Goal: Task Accomplishment & Management: Complete application form

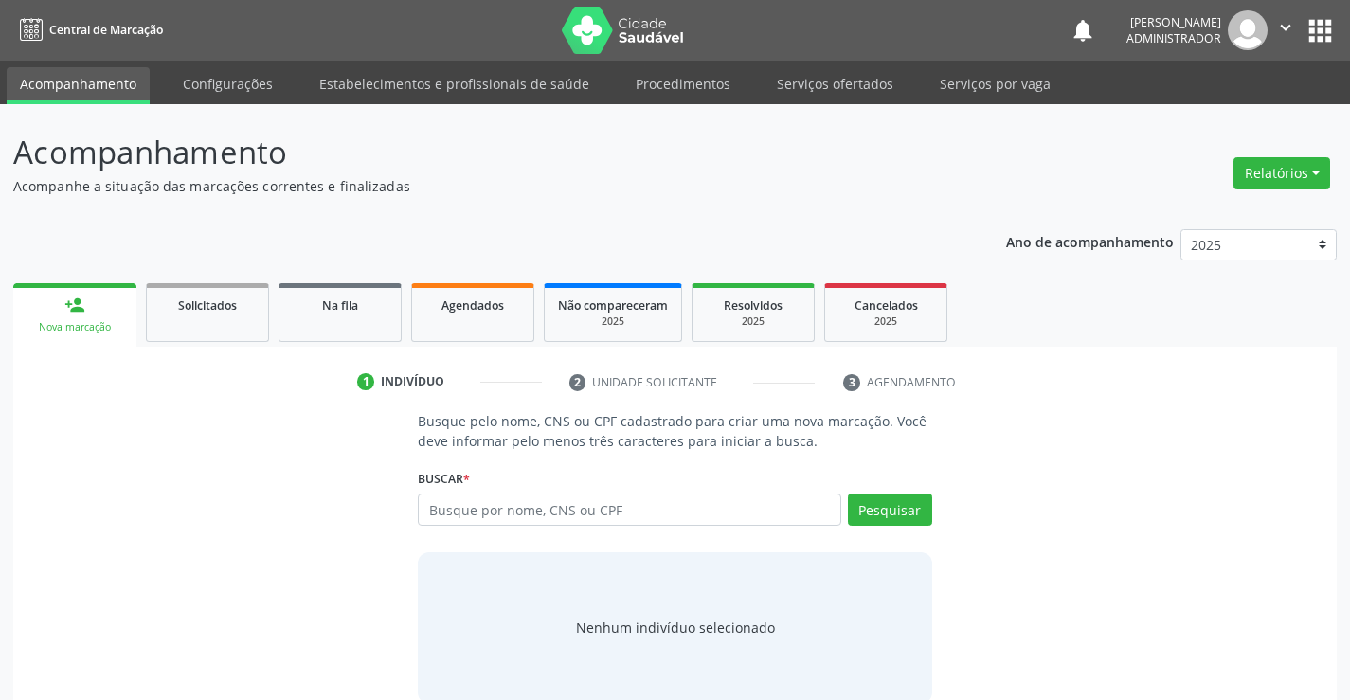
click at [458, 512] on input "text" at bounding box center [629, 510] width 422 height 32
type input "702307117619412"
click at [866, 515] on button "Pesquisar" at bounding box center [890, 510] width 84 height 32
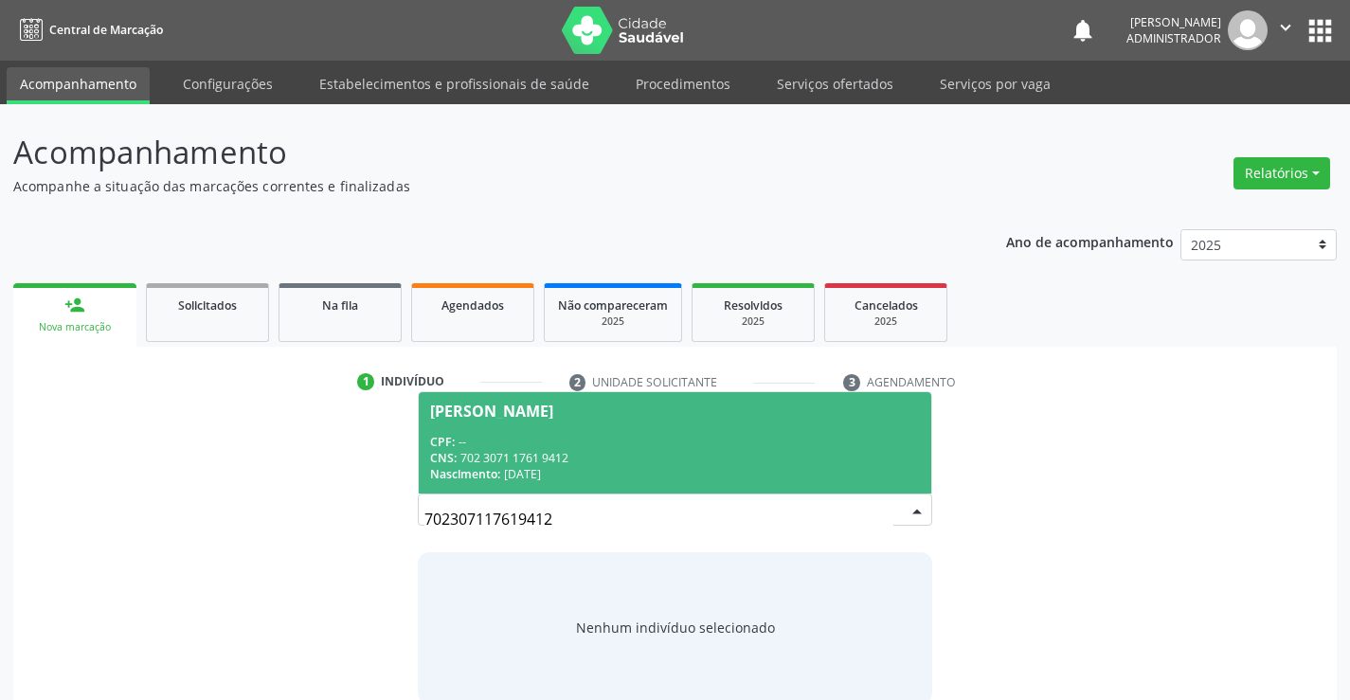
click at [678, 428] on span "[PERSON_NAME] CPF: -- CNS: 702 3071 1761 9412 Nascimento: 06/[DATE]" at bounding box center [675, 442] width 512 height 101
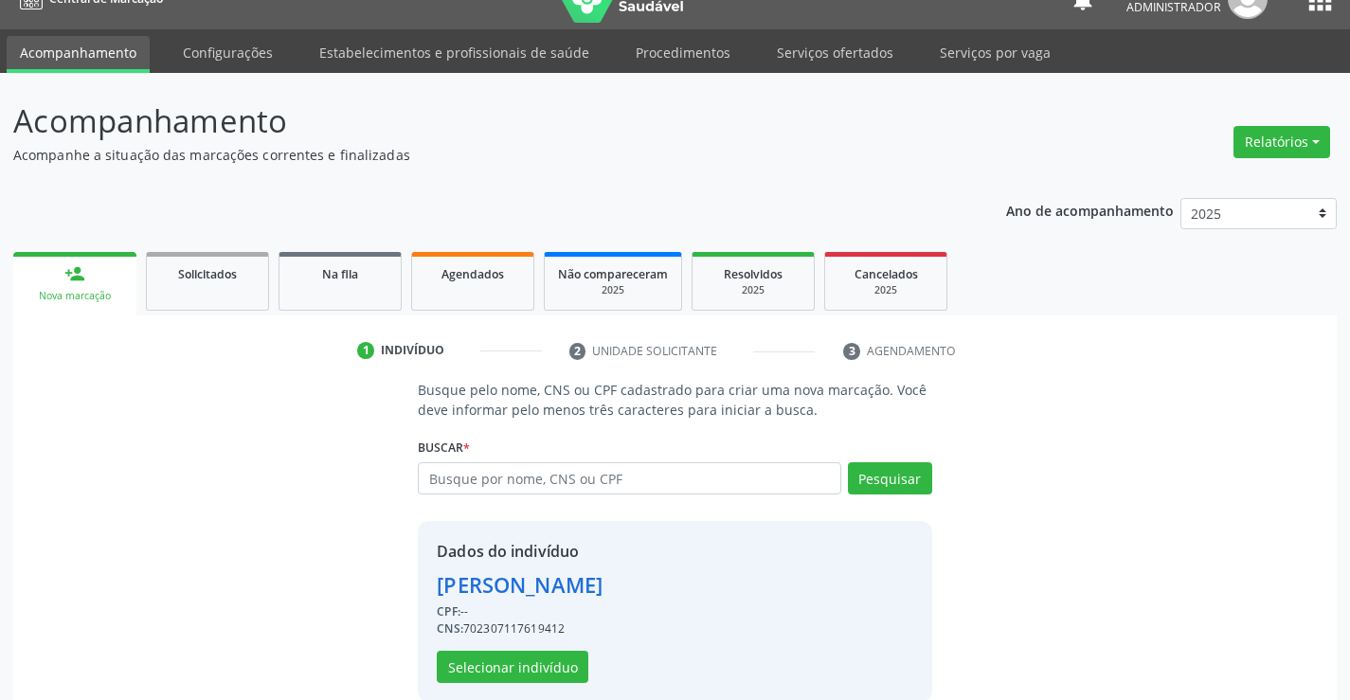
scroll to position [60, 0]
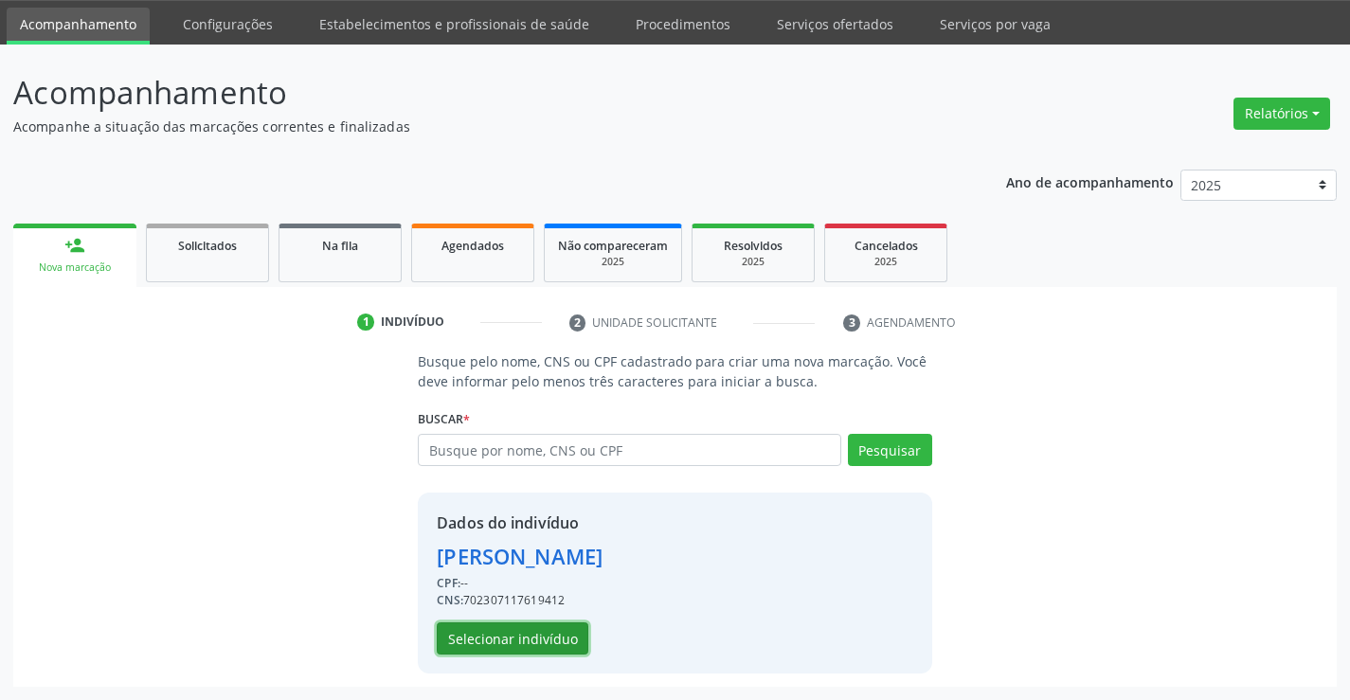
click at [559, 644] on button "Selecionar indivíduo" at bounding box center [513, 638] width 152 height 32
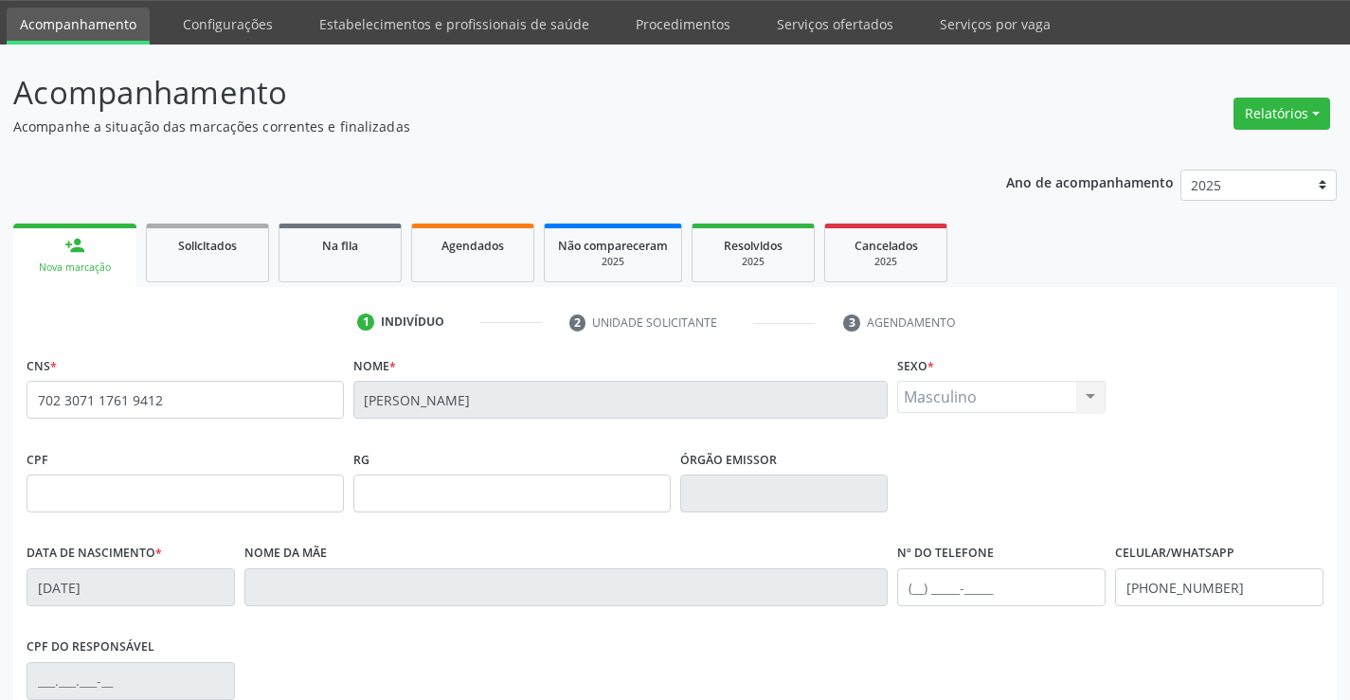
scroll to position [327, 0]
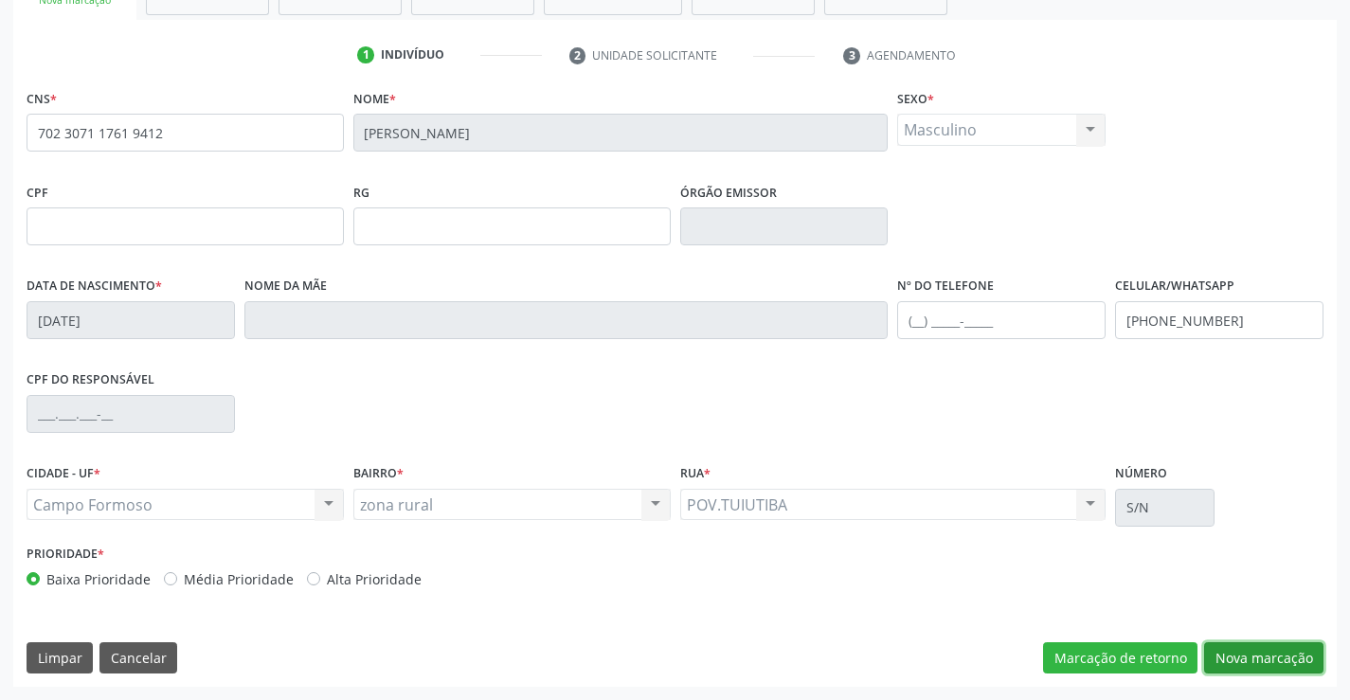
click at [1225, 655] on button "Nova marcação" at bounding box center [1263, 658] width 119 height 32
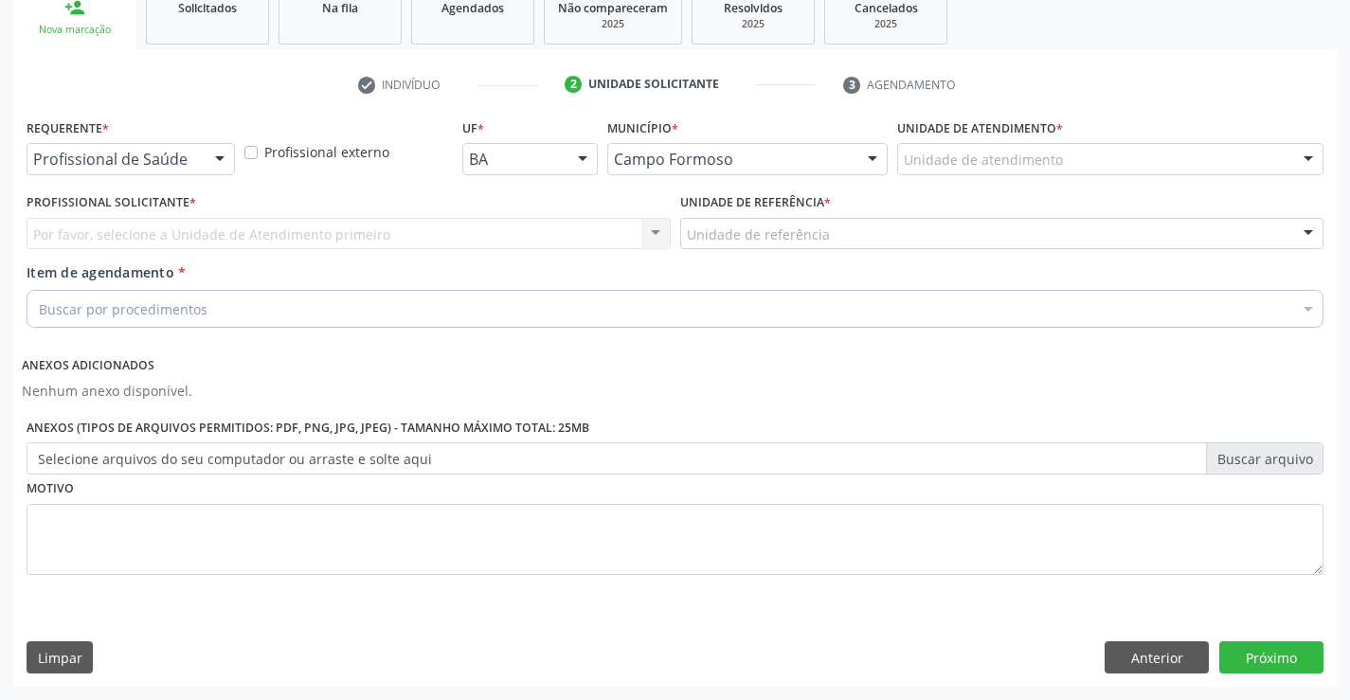
scroll to position [297, 0]
click at [211, 153] on div at bounding box center [220, 160] width 28 height 32
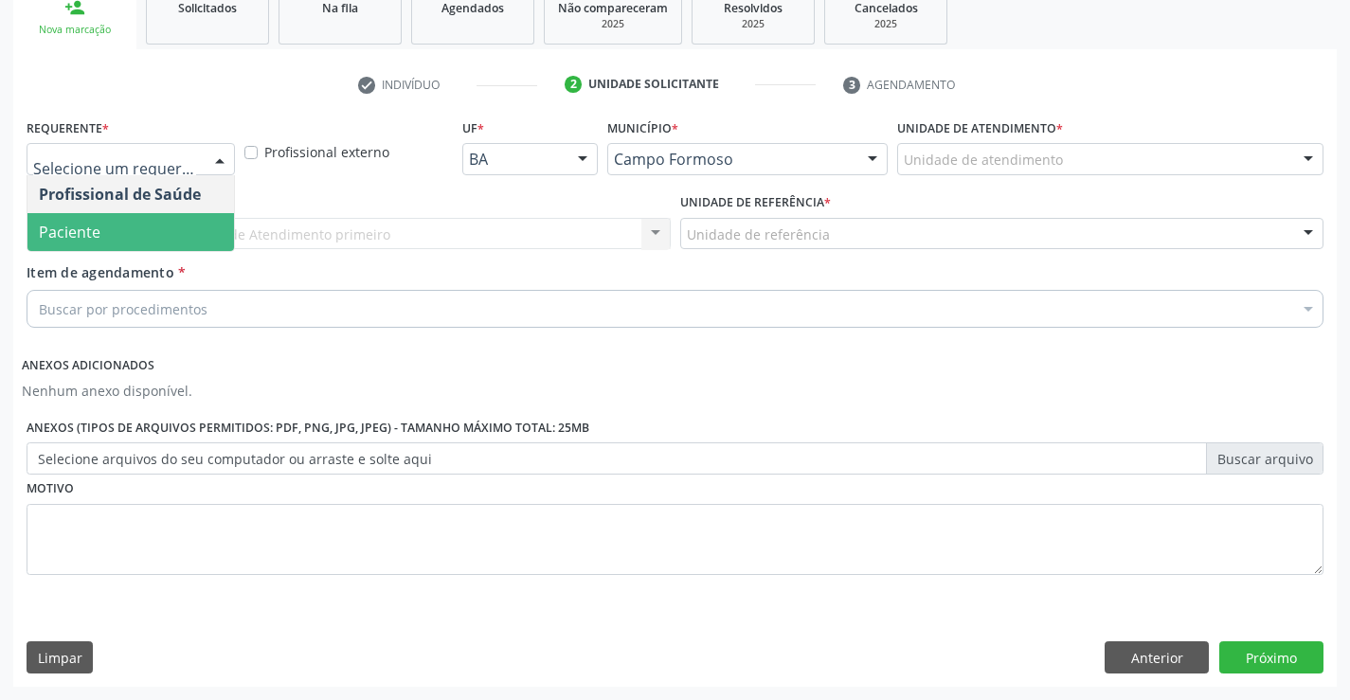
click at [158, 214] on span "Paciente" at bounding box center [130, 232] width 207 height 38
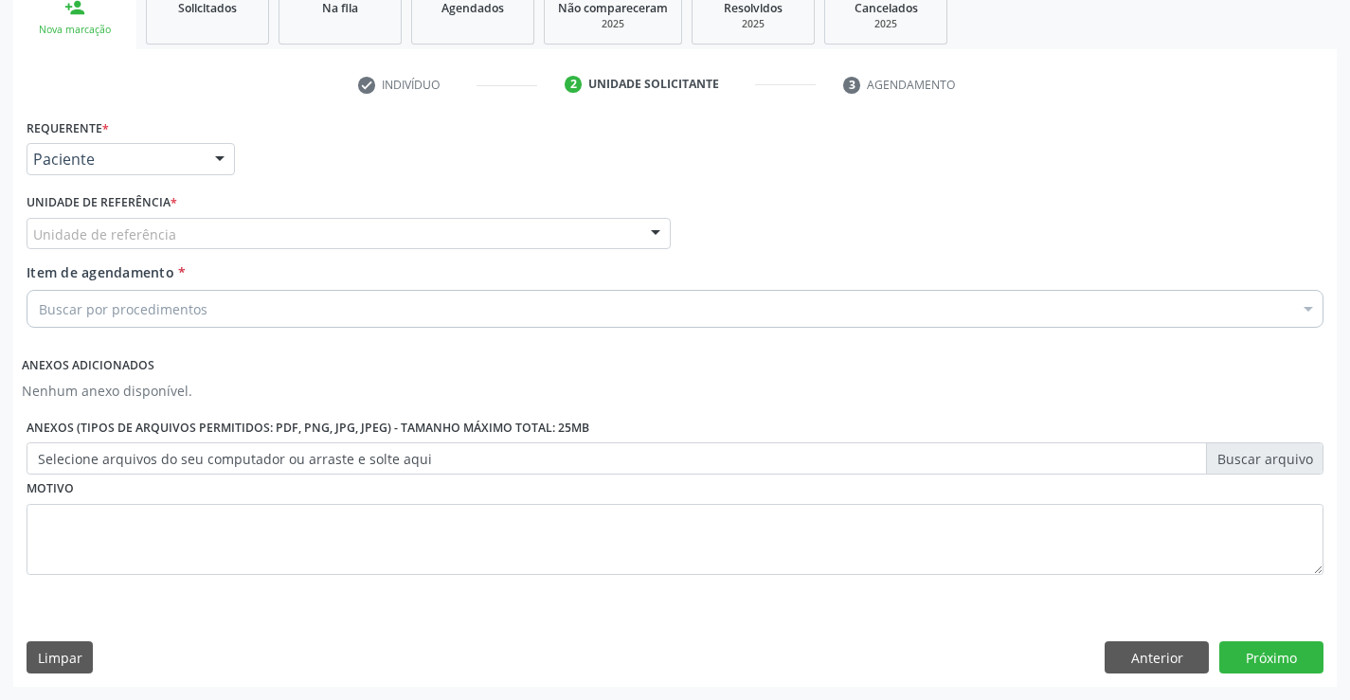
click at [652, 221] on div at bounding box center [655, 235] width 28 height 32
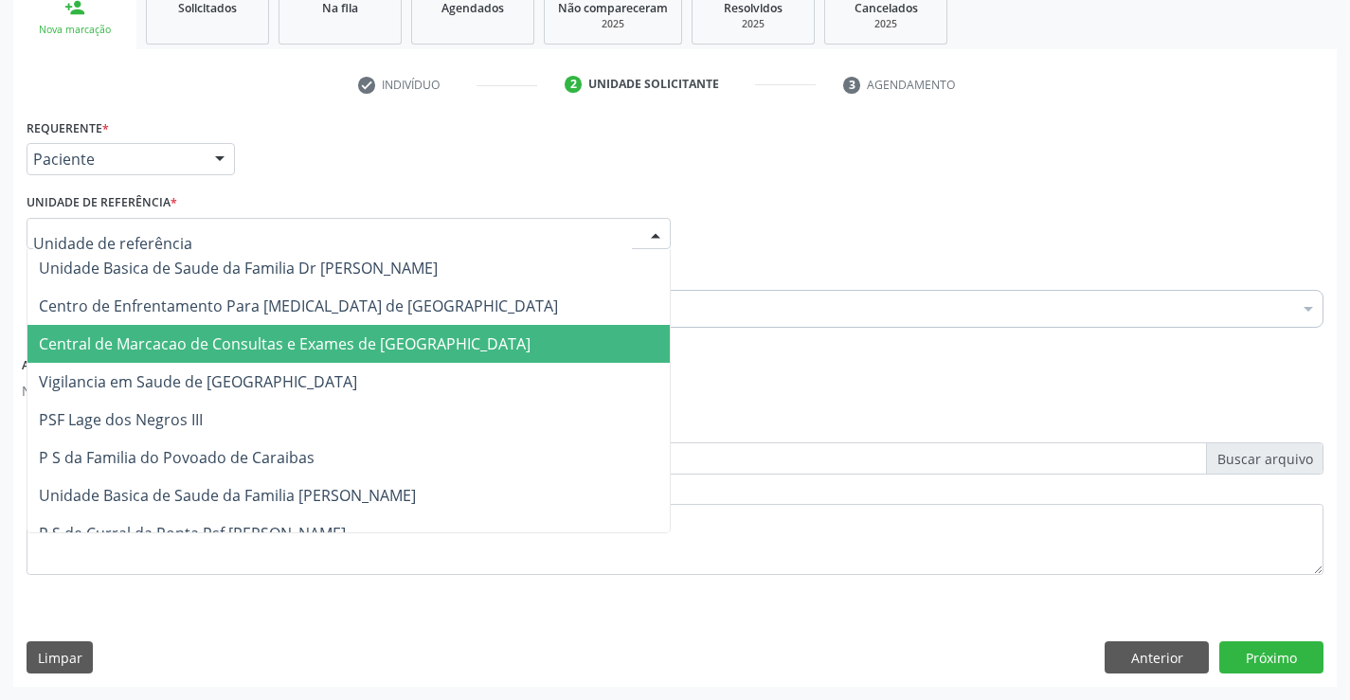
click at [599, 330] on span "Central de Marcacao de Consultas e Exames de [GEOGRAPHIC_DATA]" at bounding box center [348, 344] width 642 height 38
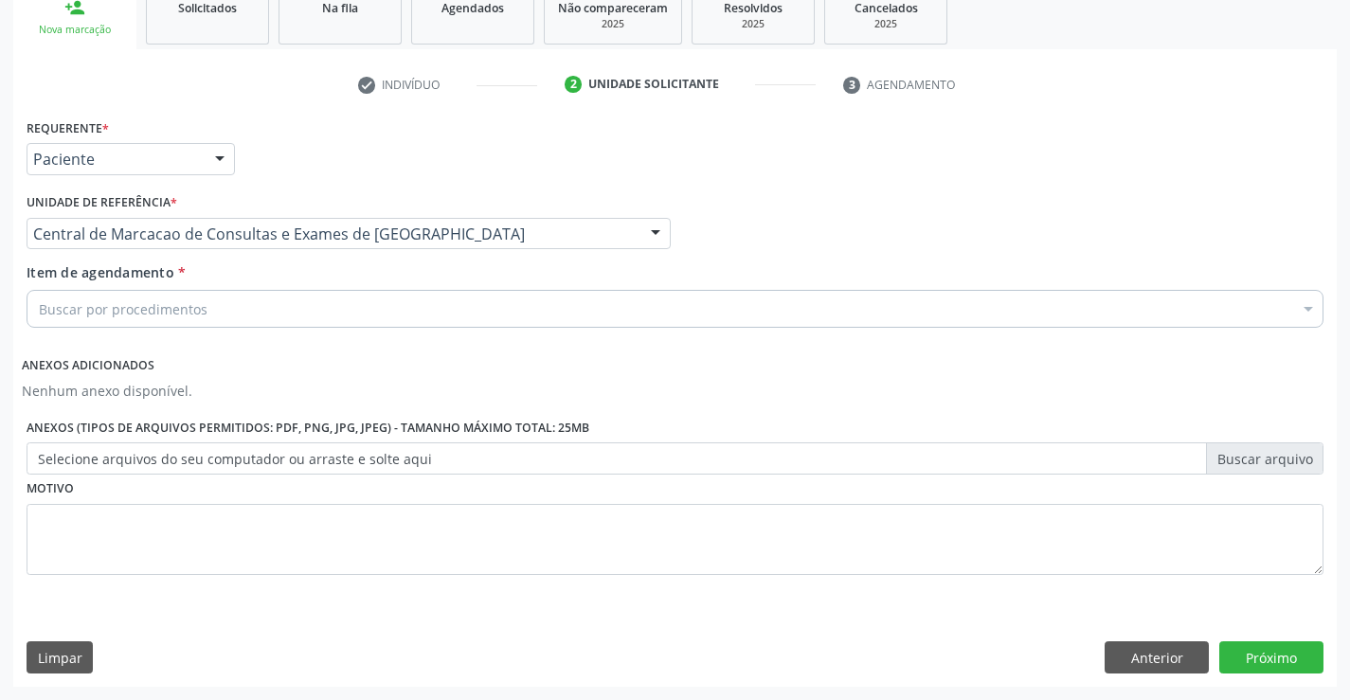
click at [601, 318] on div "Buscar por procedimentos" at bounding box center [675, 309] width 1297 height 38
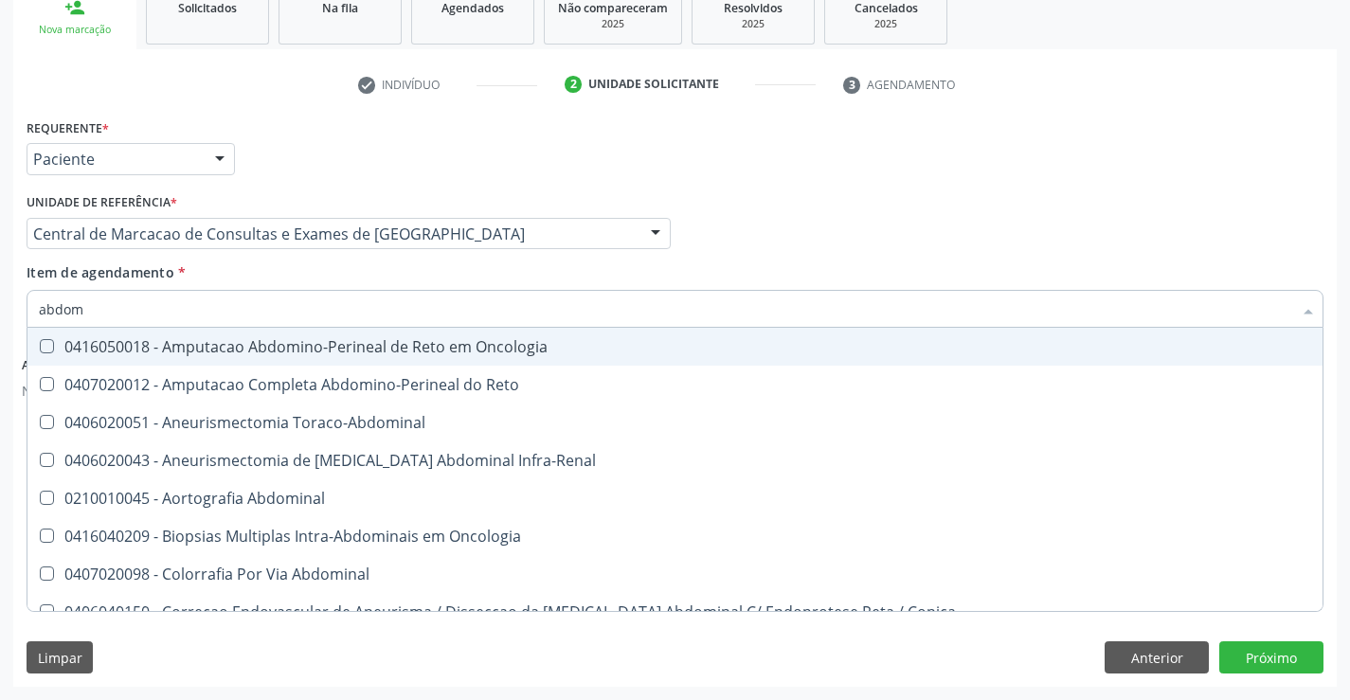
type input "abdome"
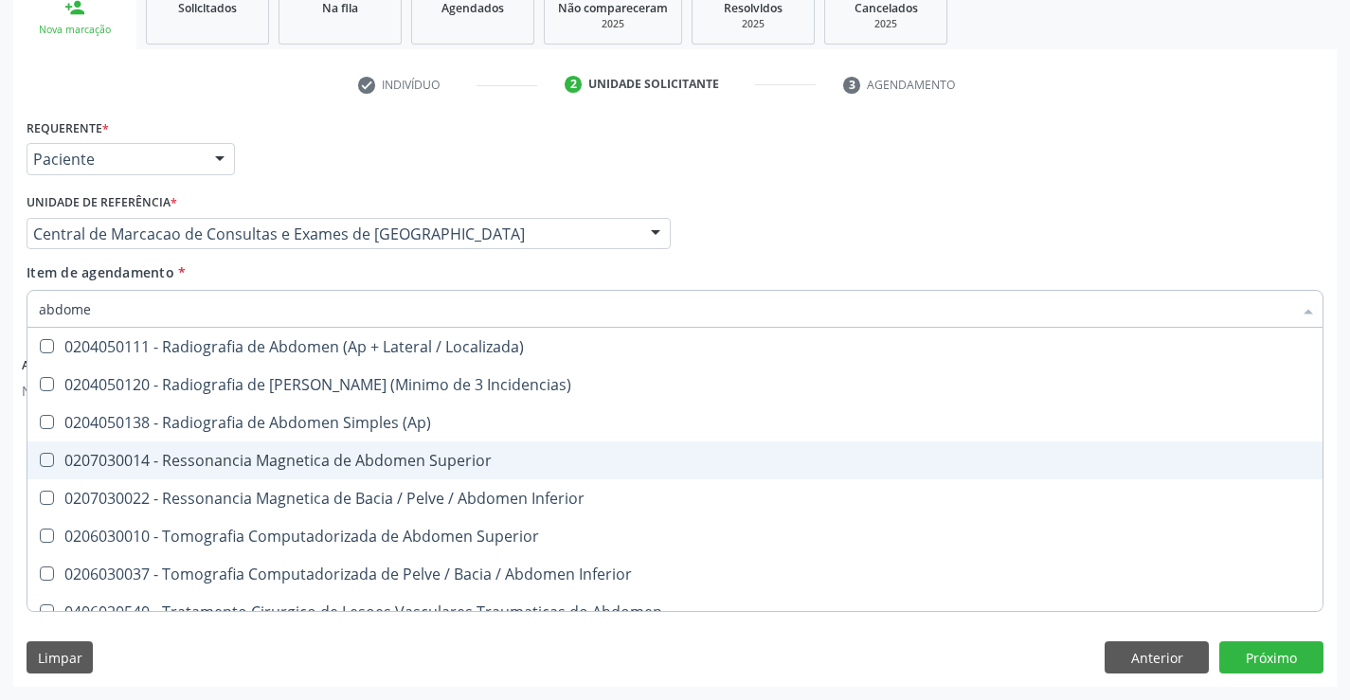
scroll to position [96, 0]
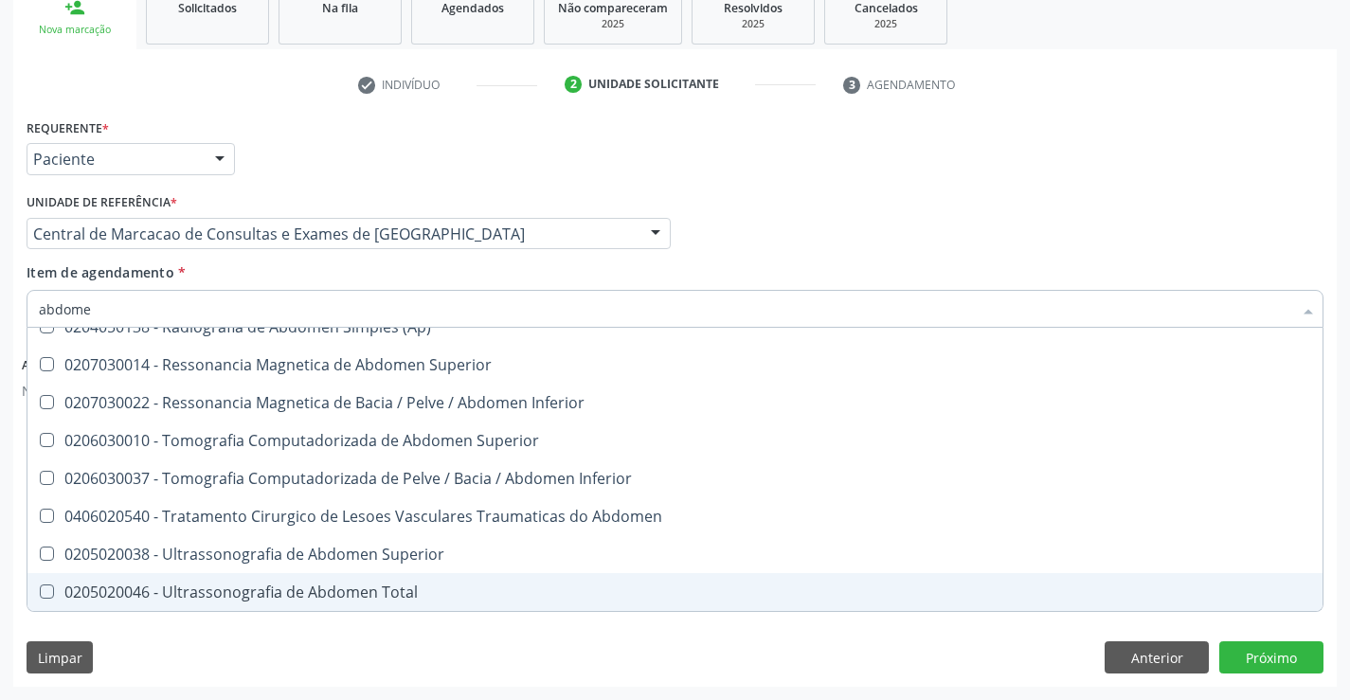
click at [526, 589] on div "0205020046 - Ultrassonografia de Abdomen Total" at bounding box center [675, 591] width 1272 height 15
checkbox Total "true"
click at [1257, 668] on button "Próximo" at bounding box center [1271, 657] width 104 height 32
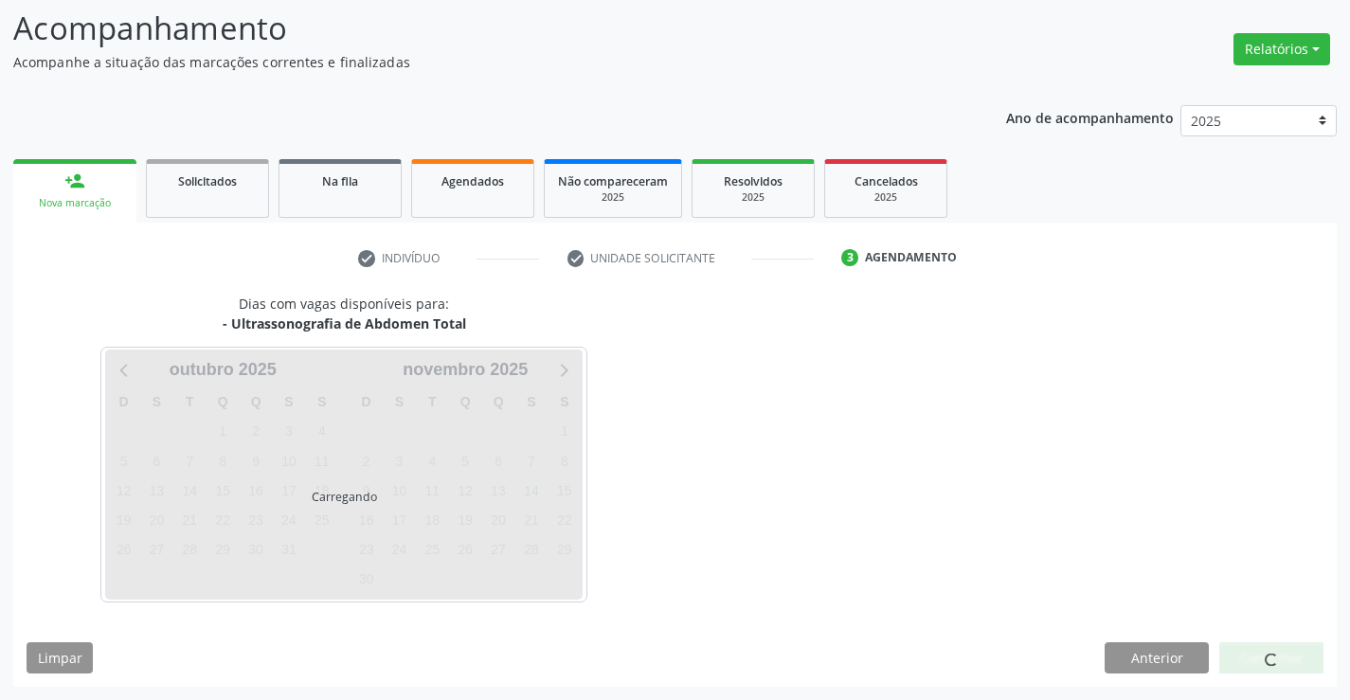
scroll to position [0, 0]
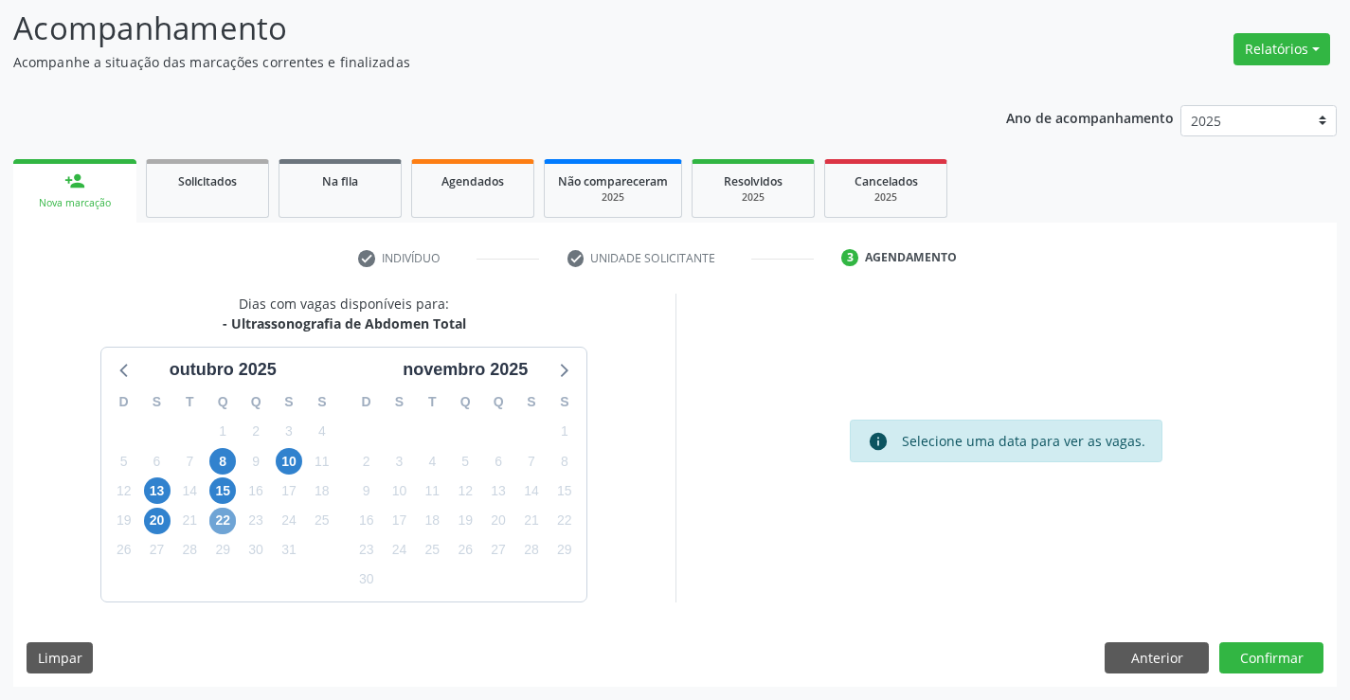
click at [227, 518] on span "22" at bounding box center [222, 521] width 27 height 27
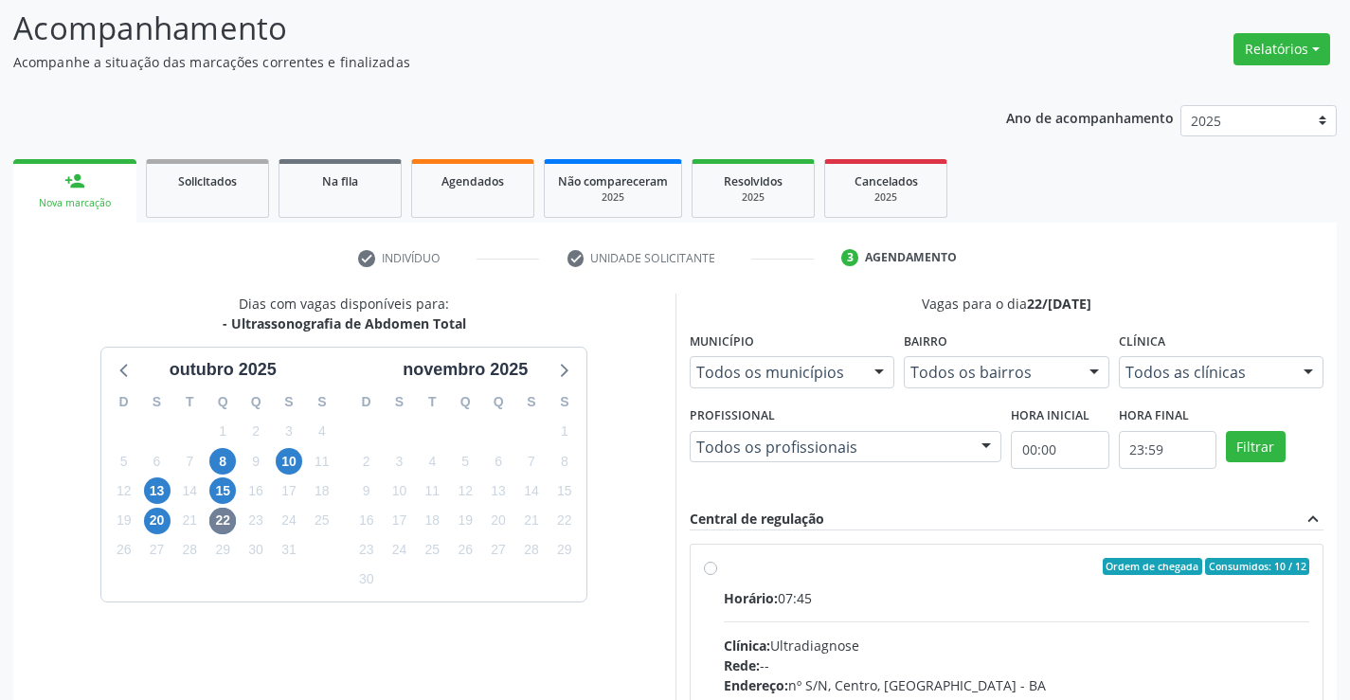
click at [724, 567] on label "Ordem de chegada Consumidos: 10 / 12 Horário: 07:45 Clínica: Ultradiagnose Rede…" at bounding box center [1017, 703] width 586 height 291
click at [708, 567] on input "Ordem de chegada Consumidos: 10 / 12 Horário: 07:45 Clínica: Ultradiagnose Rede…" at bounding box center [710, 566] width 13 height 17
radio input "true"
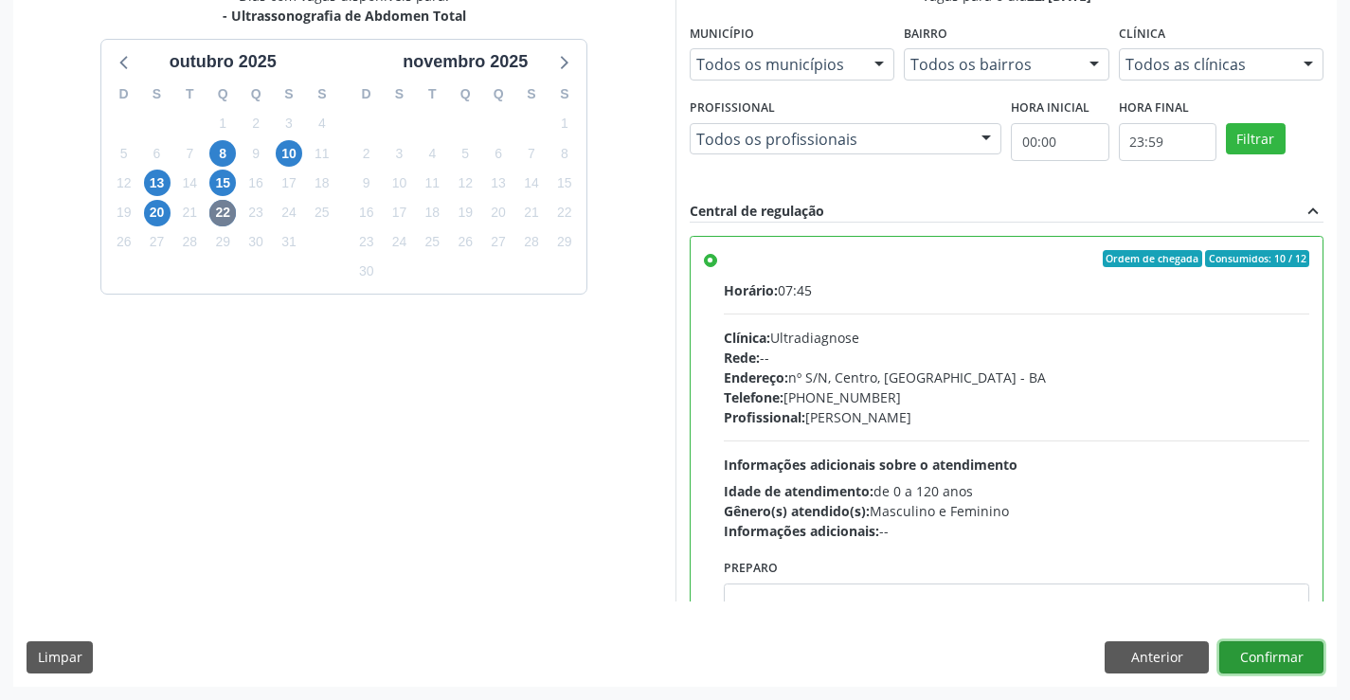
click at [1251, 647] on button "Confirmar" at bounding box center [1271, 657] width 104 height 32
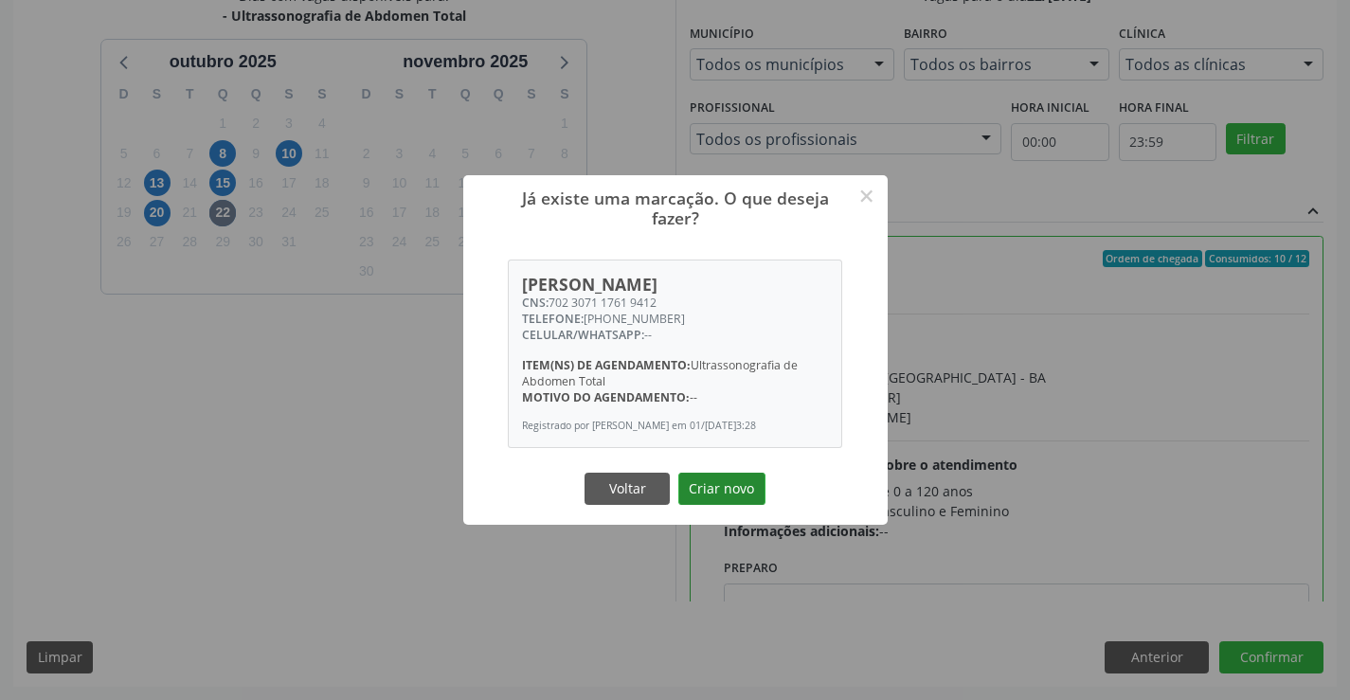
click at [710, 493] on button "Criar novo" at bounding box center [721, 489] width 87 height 32
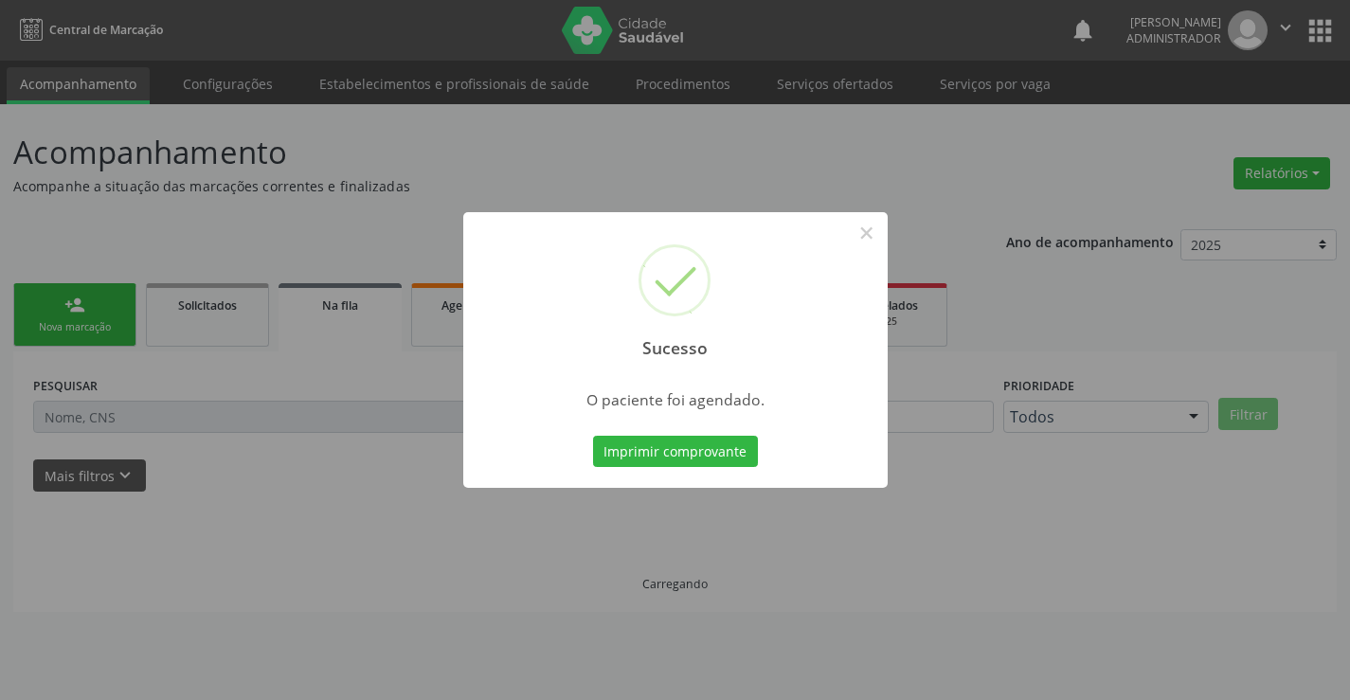
scroll to position [0, 0]
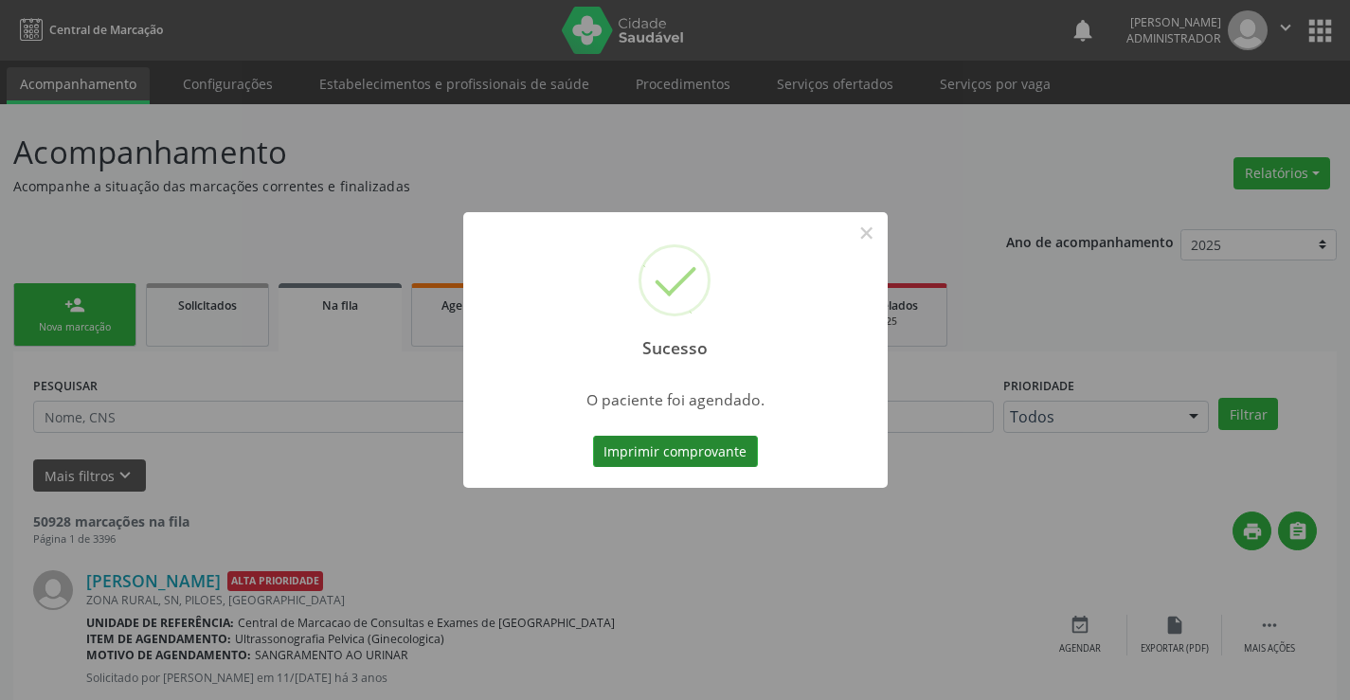
click at [709, 450] on button "Imprimir comprovante" at bounding box center [675, 452] width 165 height 32
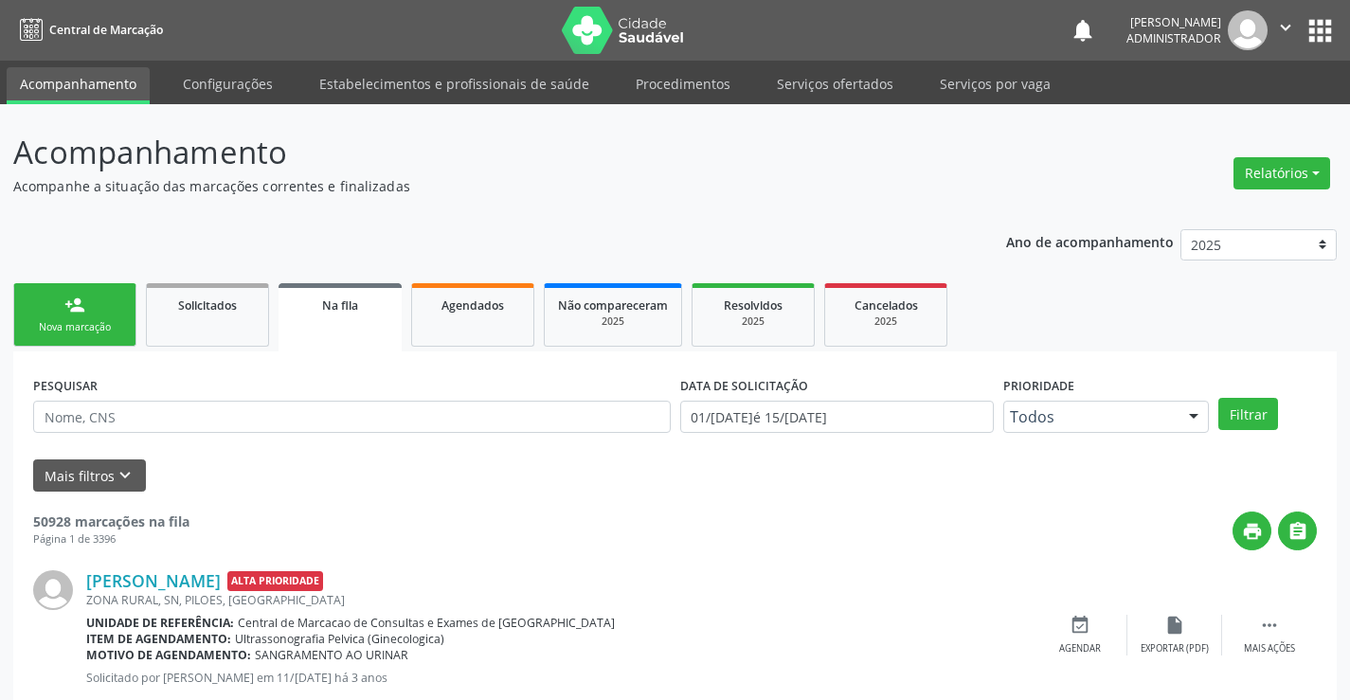
click at [74, 312] on div "person_add" at bounding box center [74, 305] width 21 height 21
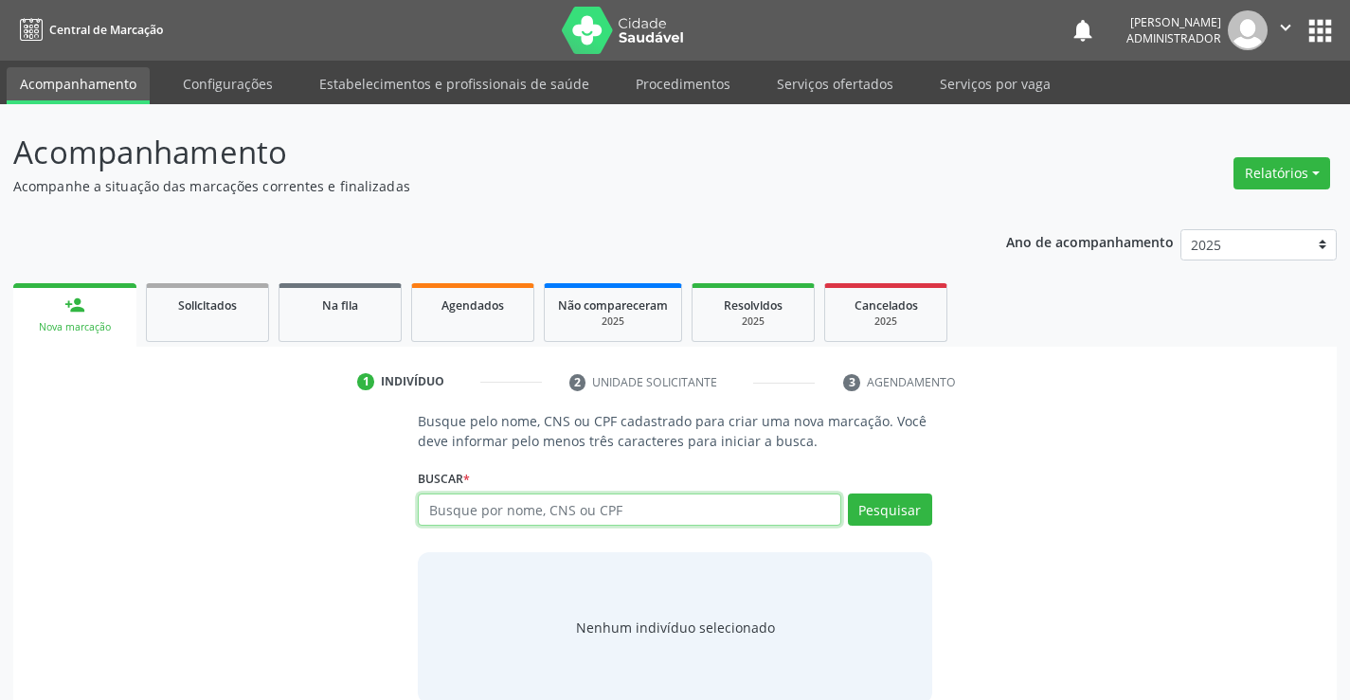
click at [499, 510] on input "text" at bounding box center [629, 510] width 422 height 32
type input "701000821098392"
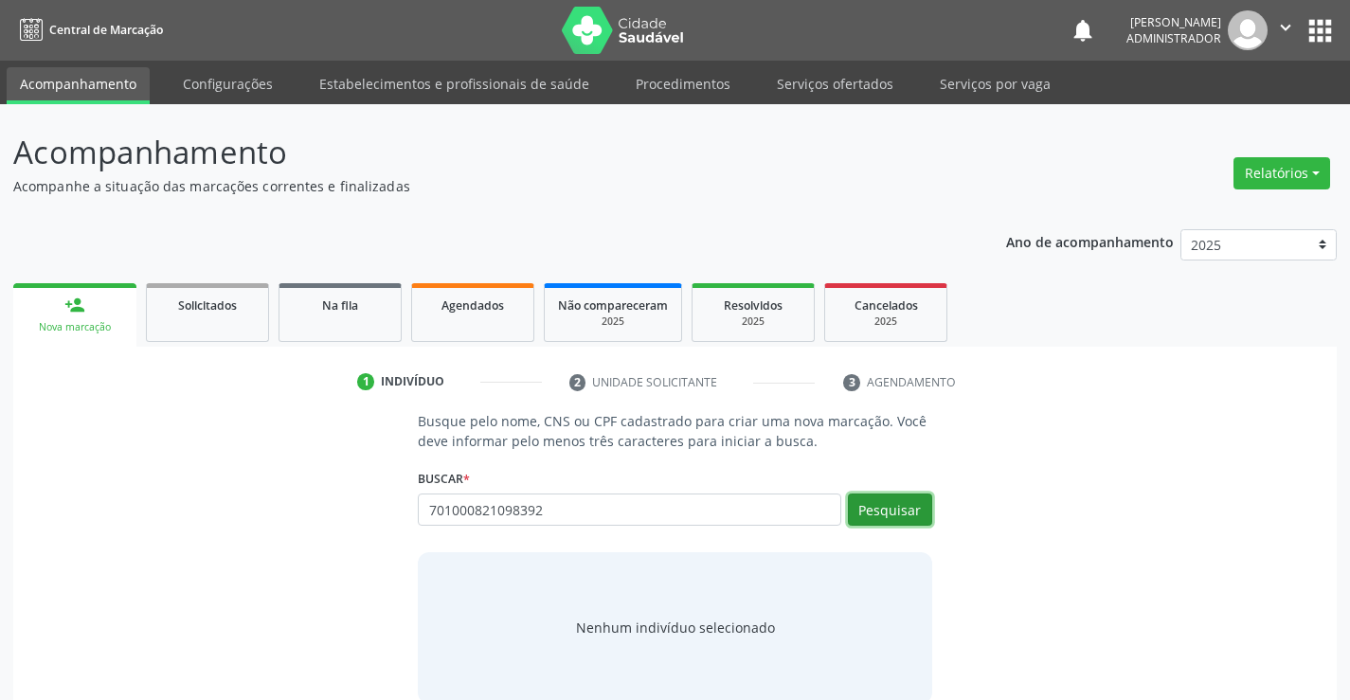
click at [912, 504] on button "Pesquisar" at bounding box center [890, 510] width 84 height 32
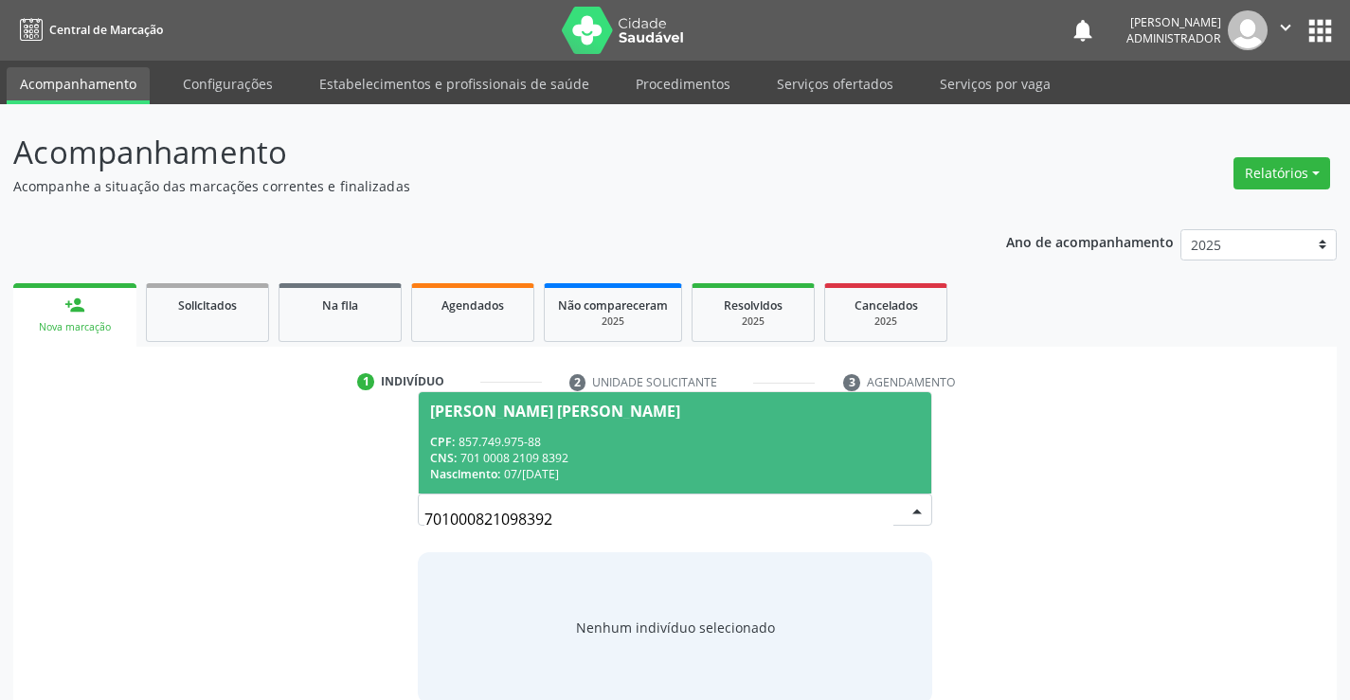
click at [563, 448] on div "CPF: 857.749.975-88" at bounding box center [674, 442] width 489 height 16
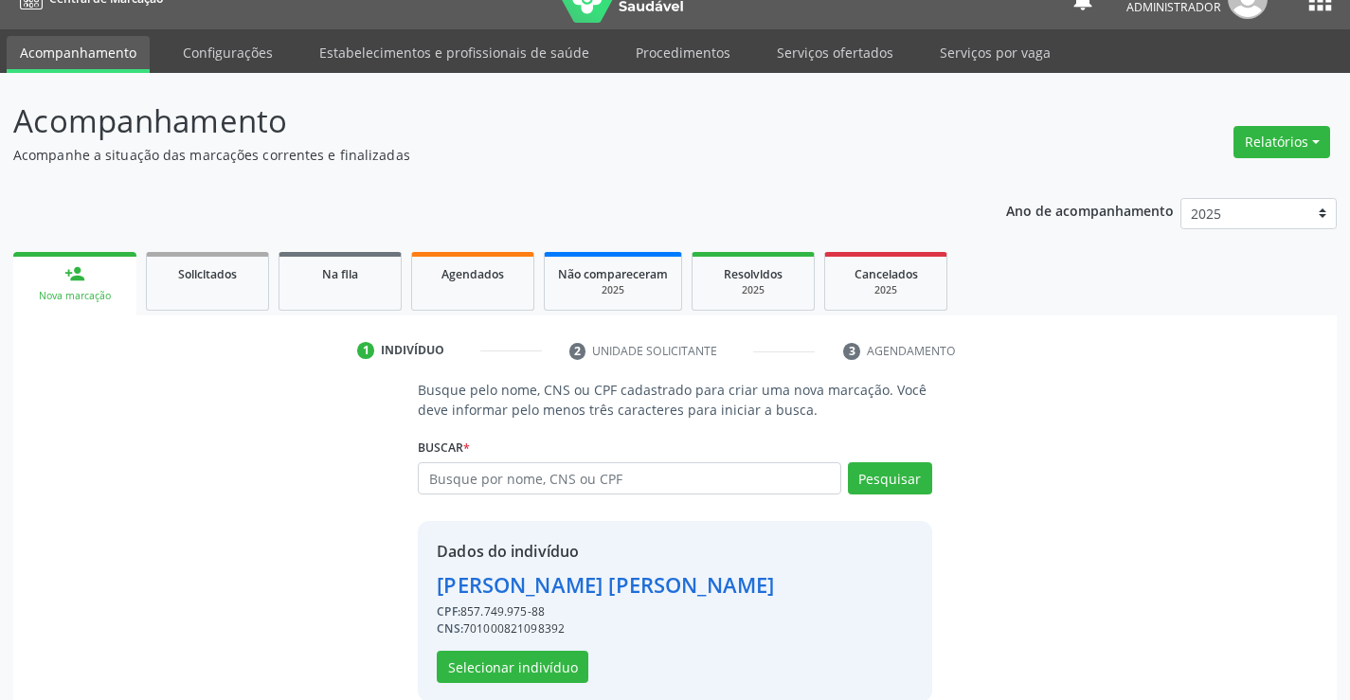
scroll to position [60, 0]
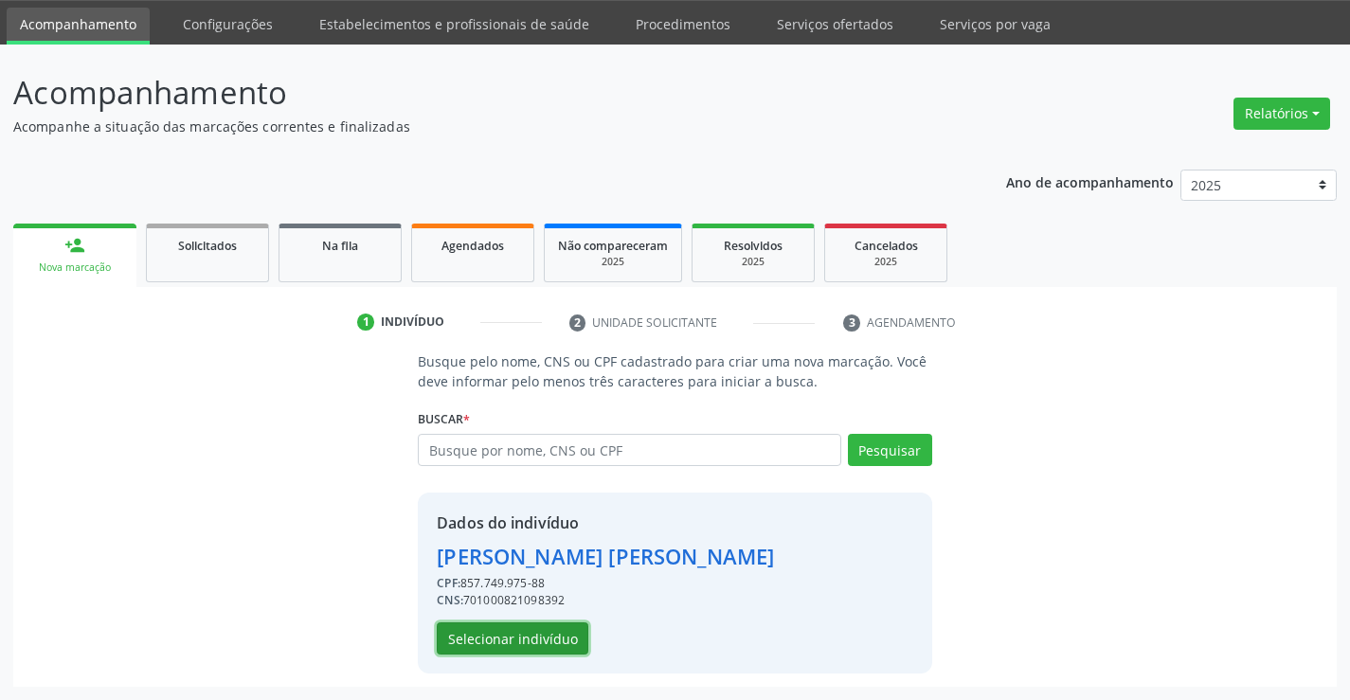
click at [530, 625] on button "Selecionar indivíduo" at bounding box center [513, 638] width 152 height 32
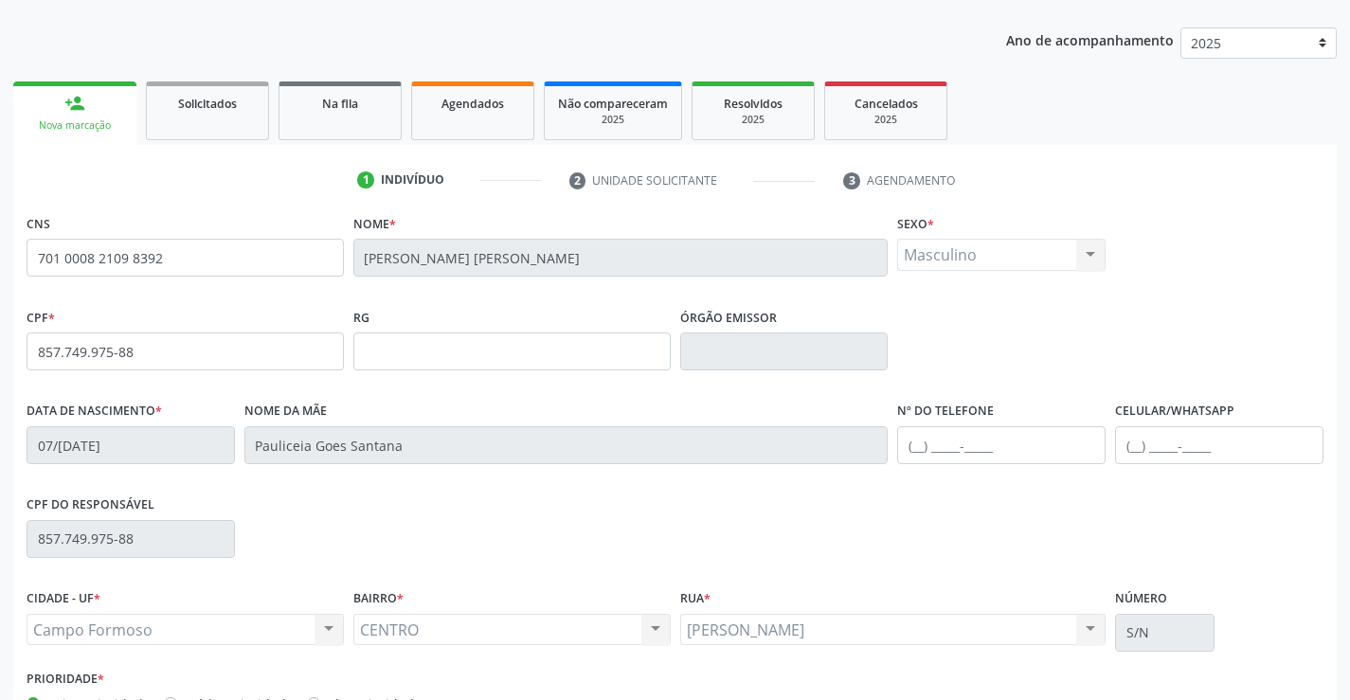
scroll to position [327, 0]
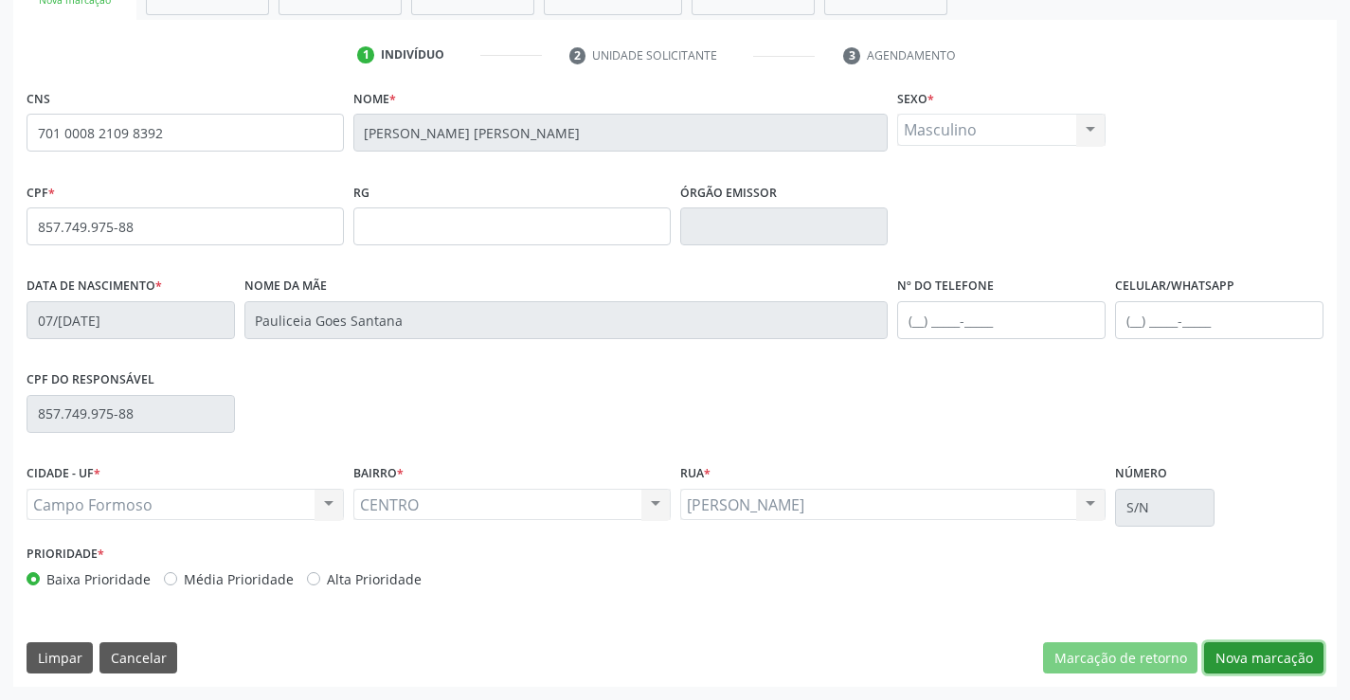
click at [1223, 657] on button "Nova marcação" at bounding box center [1263, 658] width 119 height 32
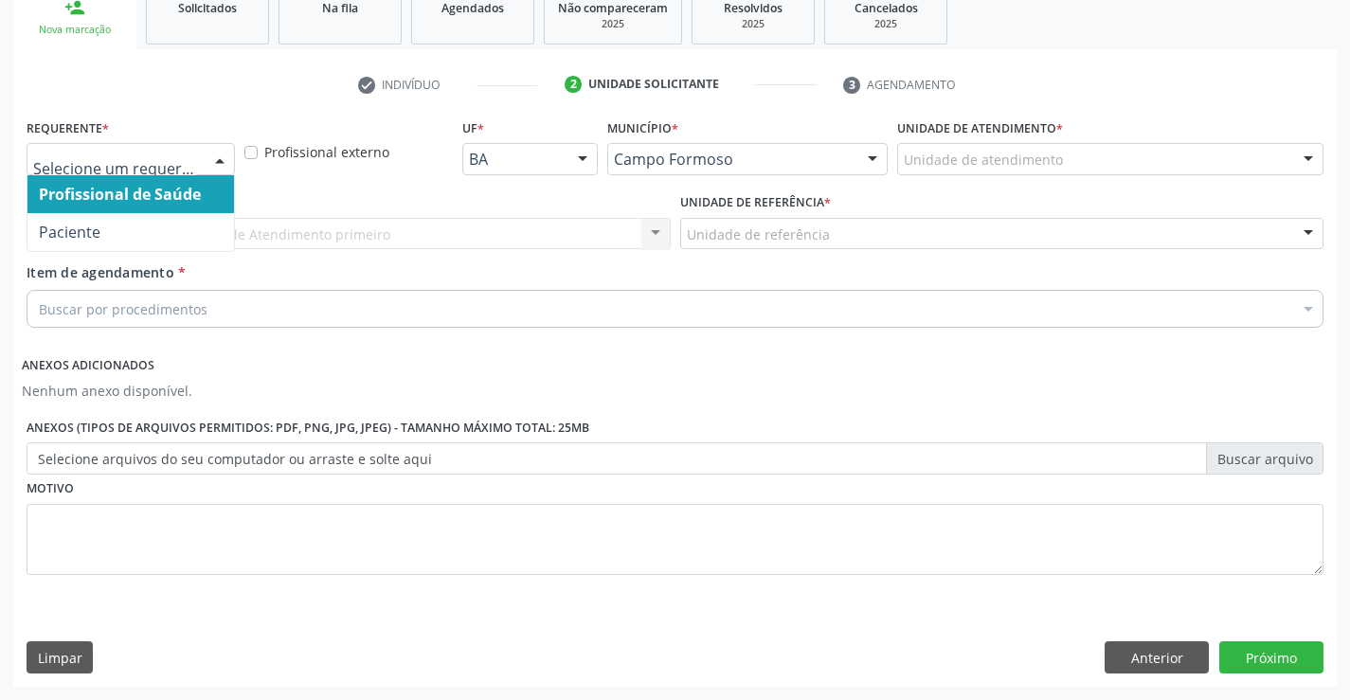
click at [224, 155] on div at bounding box center [220, 160] width 28 height 32
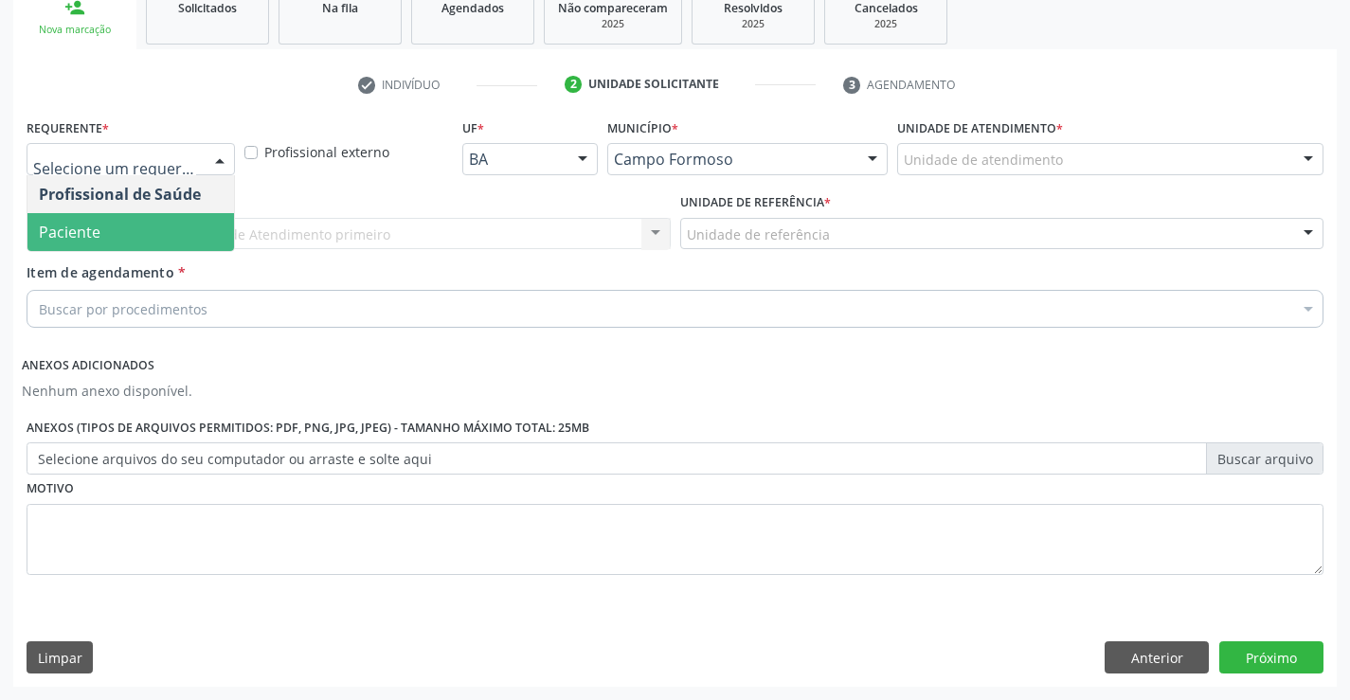
click at [194, 224] on span "Paciente" at bounding box center [130, 232] width 207 height 38
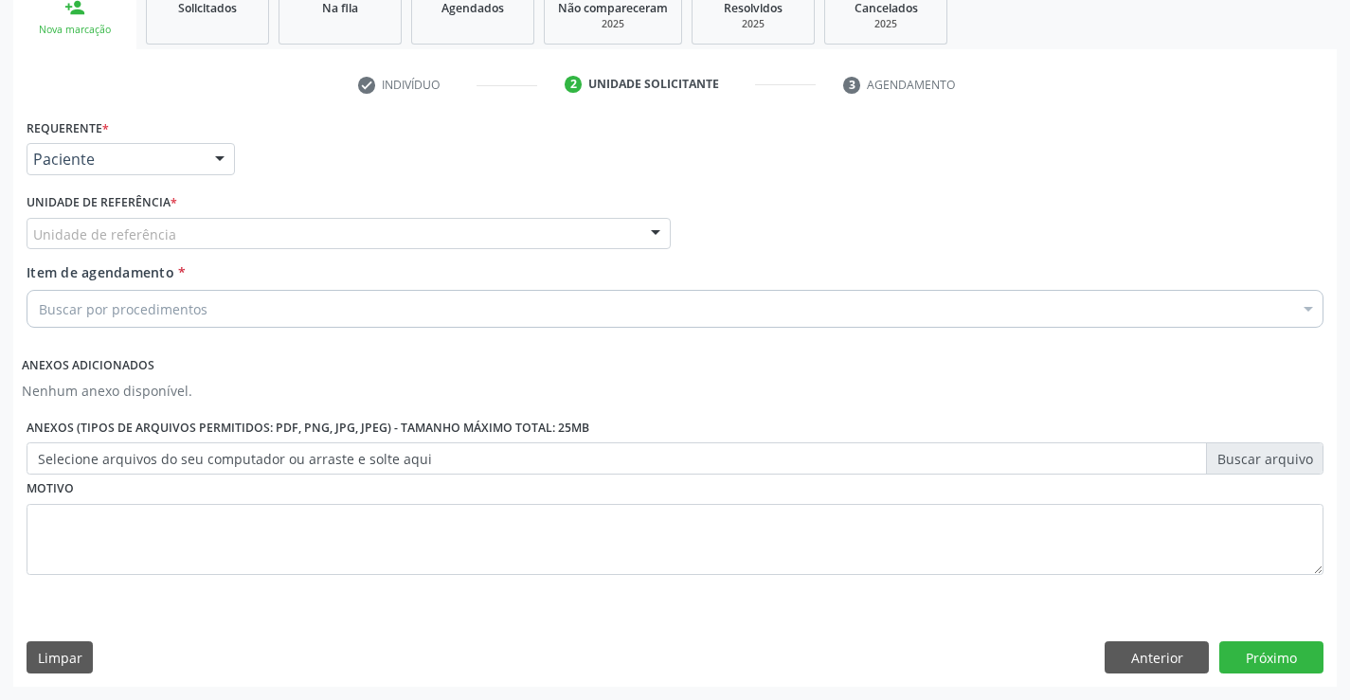
click at [646, 230] on div at bounding box center [655, 235] width 28 height 32
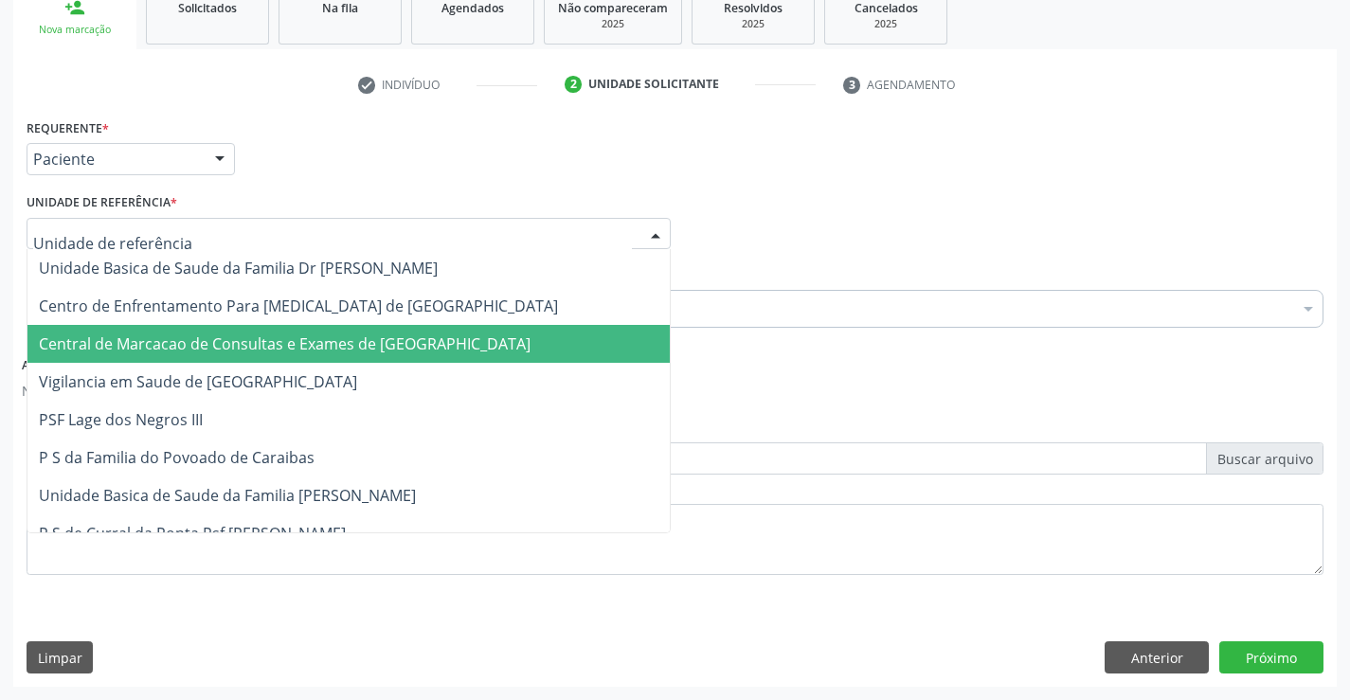
click at [568, 332] on span "Central de Marcacao de Consultas e Exames de [GEOGRAPHIC_DATA]" at bounding box center [348, 344] width 642 height 38
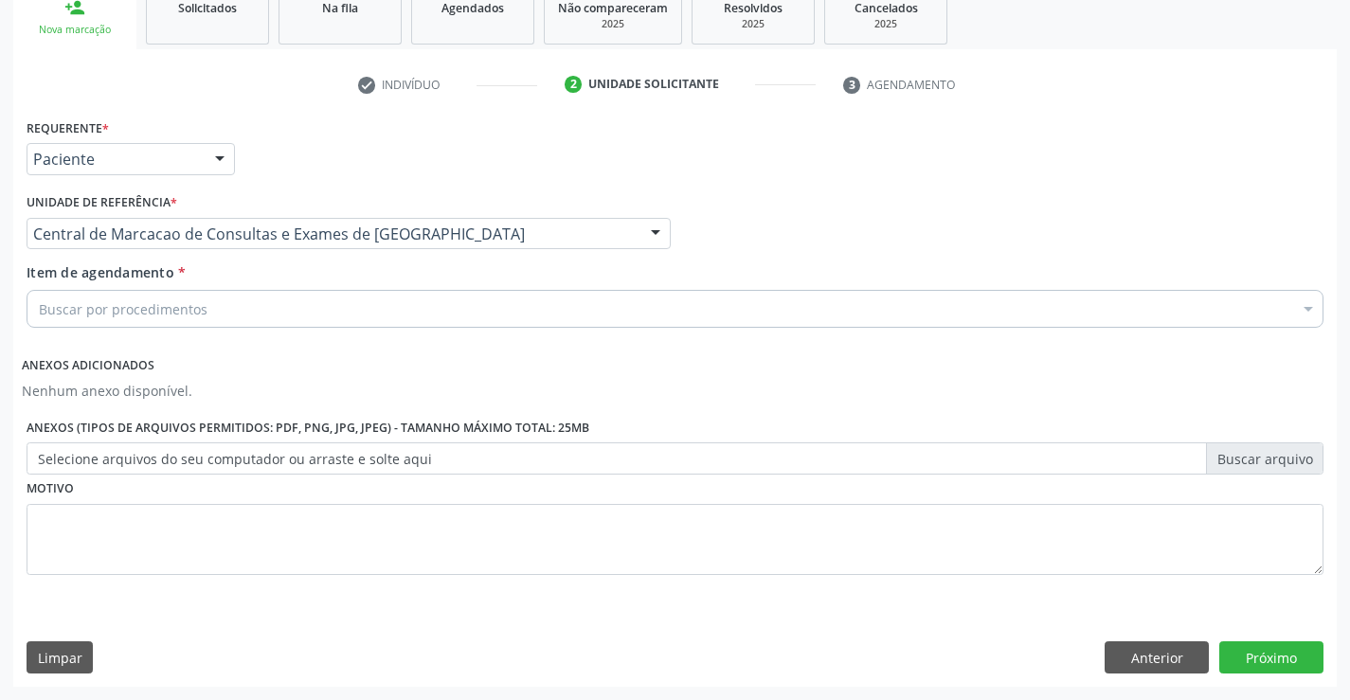
click at [584, 319] on div "Buscar por procedimentos" at bounding box center [675, 309] width 1297 height 38
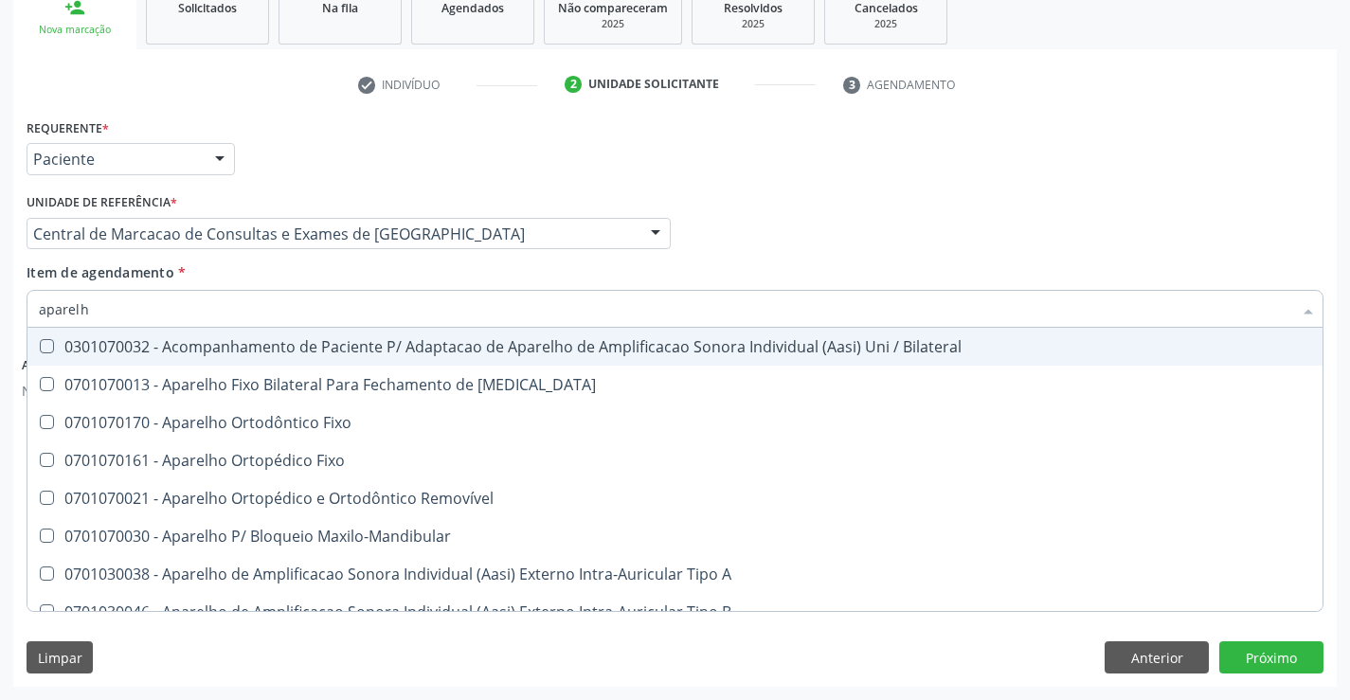
type input "aparelho"
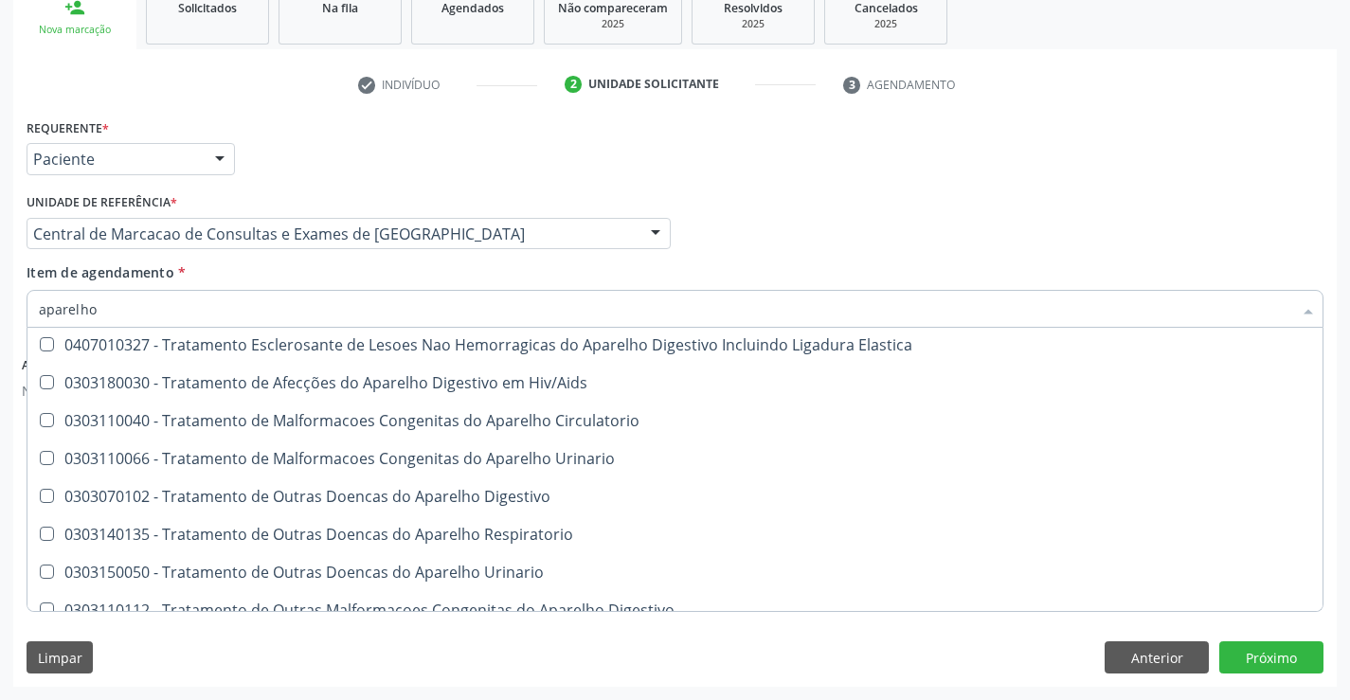
scroll to position [1157, 0]
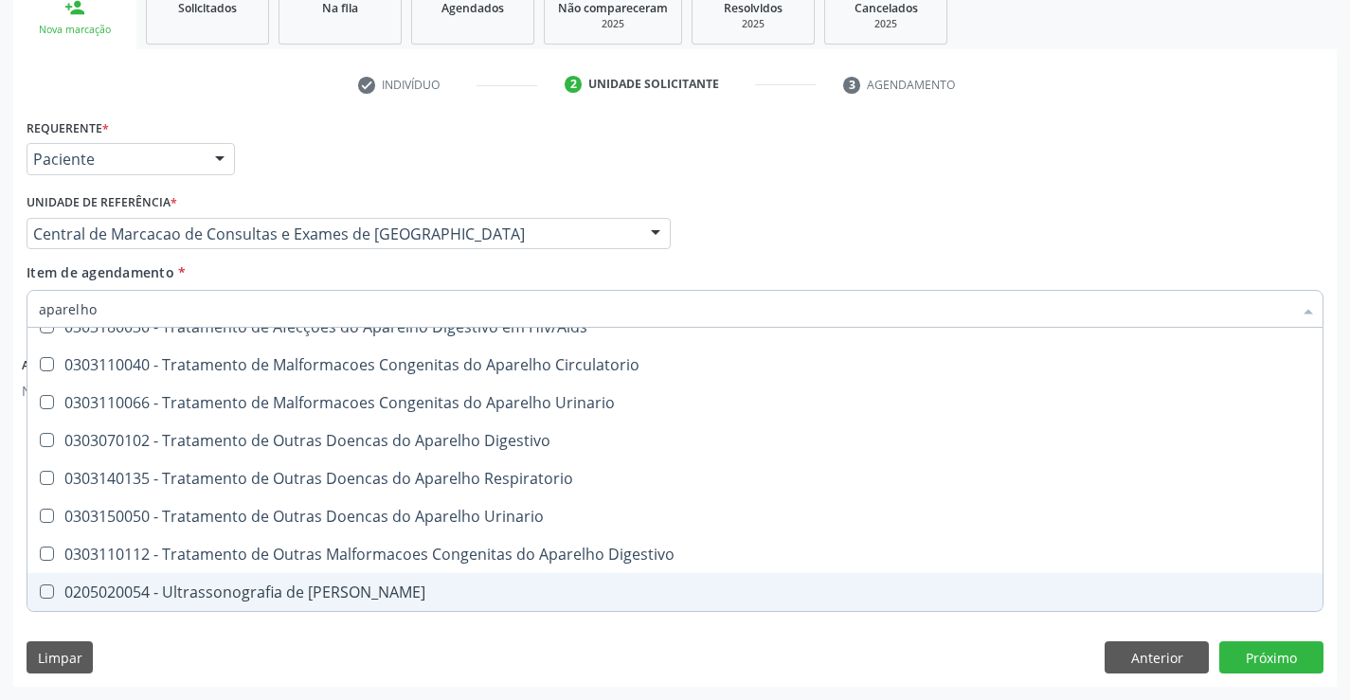
click at [443, 580] on span "0205020054 - Ultrassonografia de [PERSON_NAME]" at bounding box center [674, 592] width 1295 height 38
checkbox Urinario "true"
click at [1234, 648] on button "Próximo" at bounding box center [1271, 657] width 104 height 32
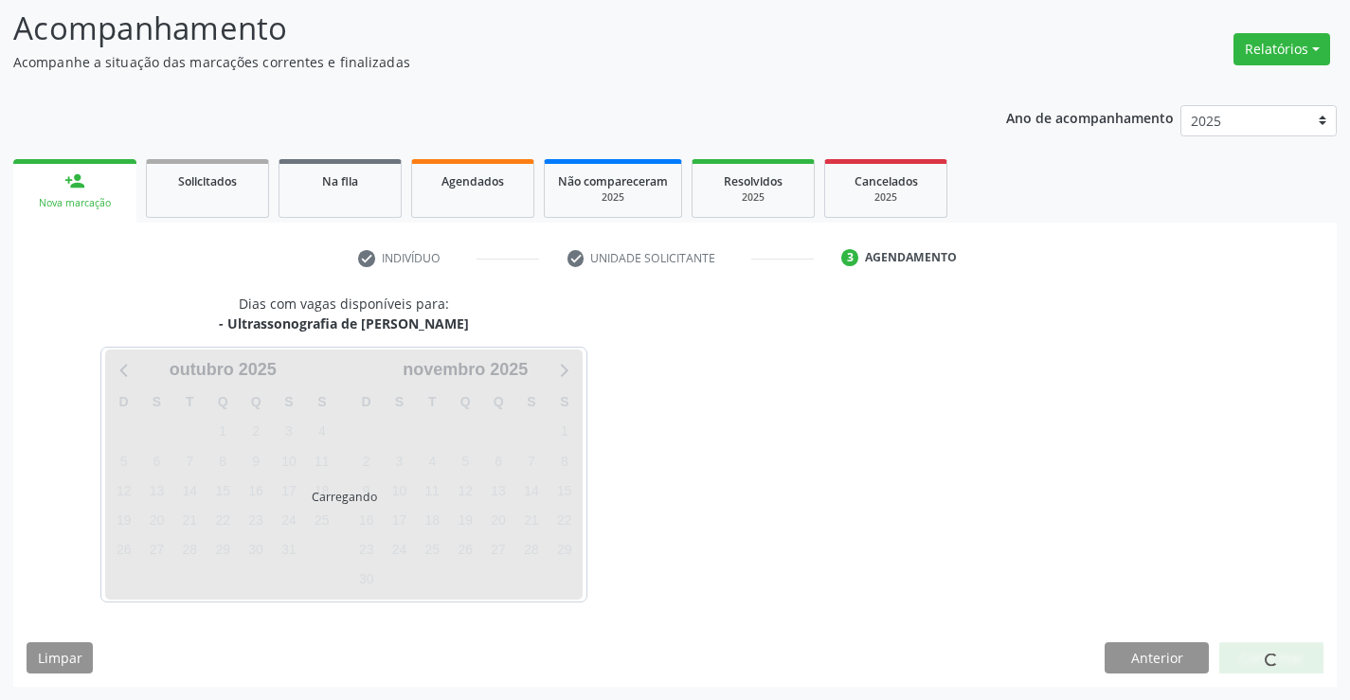
scroll to position [0, 0]
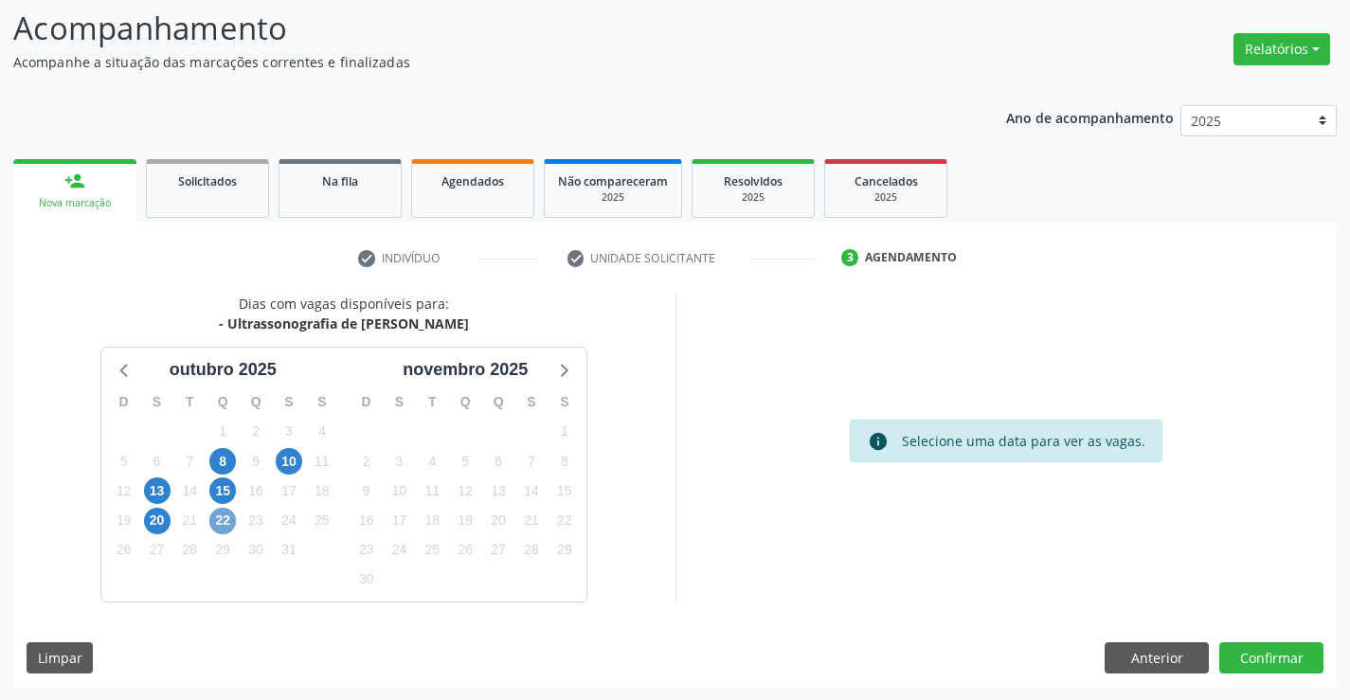
click at [222, 519] on span "22" at bounding box center [222, 521] width 27 height 27
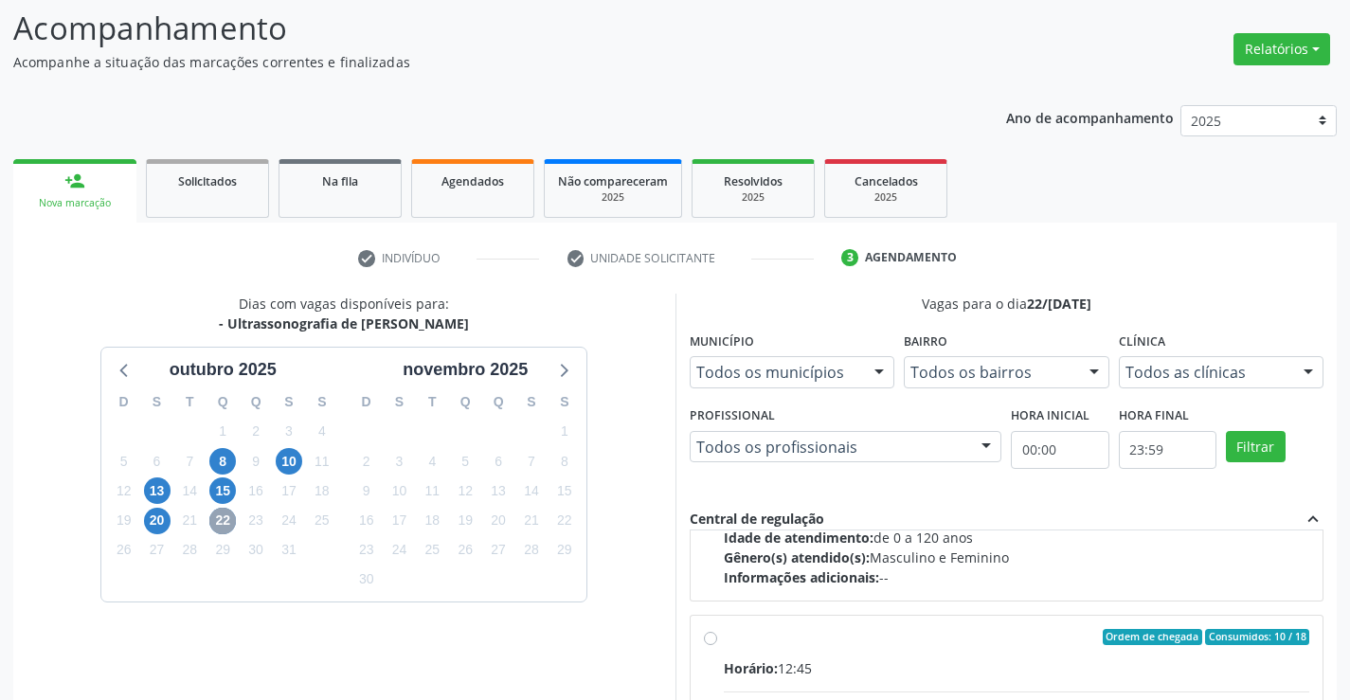
scroll to position [298, 0]
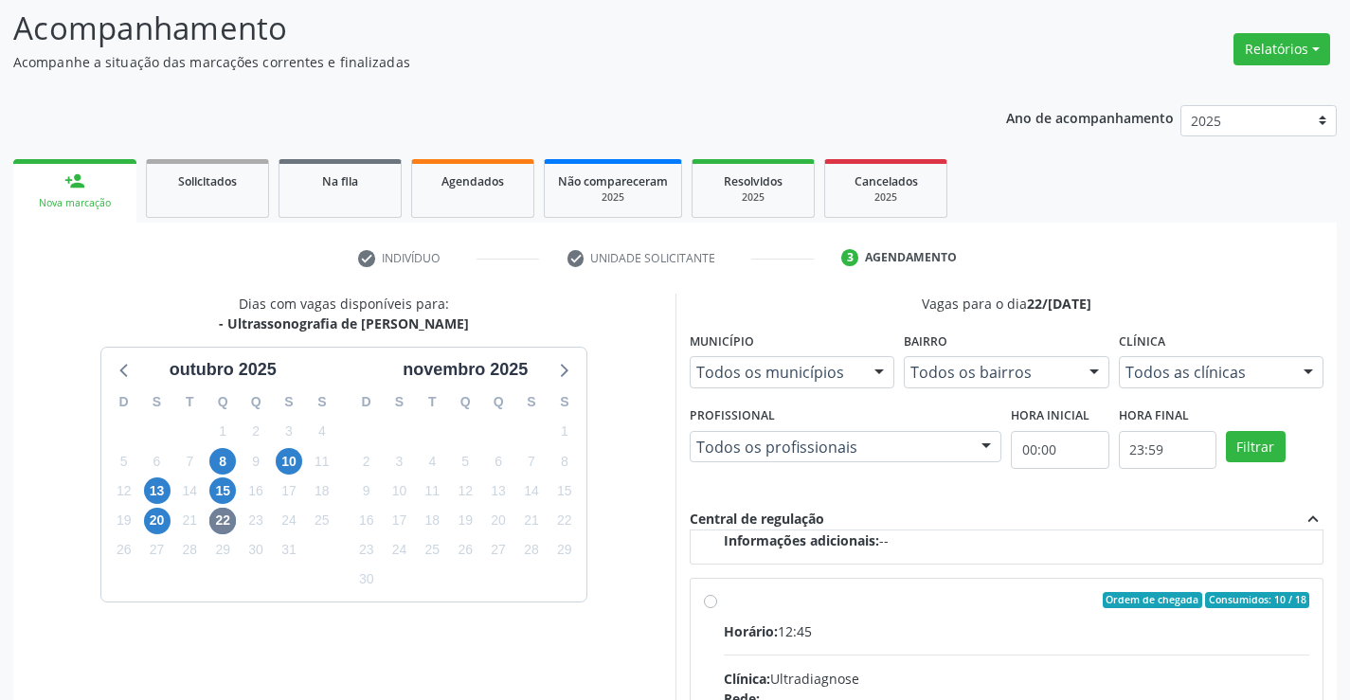
click at [712, 602] on input "Ordem de chegada Consumidos: 10 / 18 Horário: 12:45 Clínica: Ultradiagnose Rede…" at bounding box center [710, 600] width 13 height 17
radio input "true"
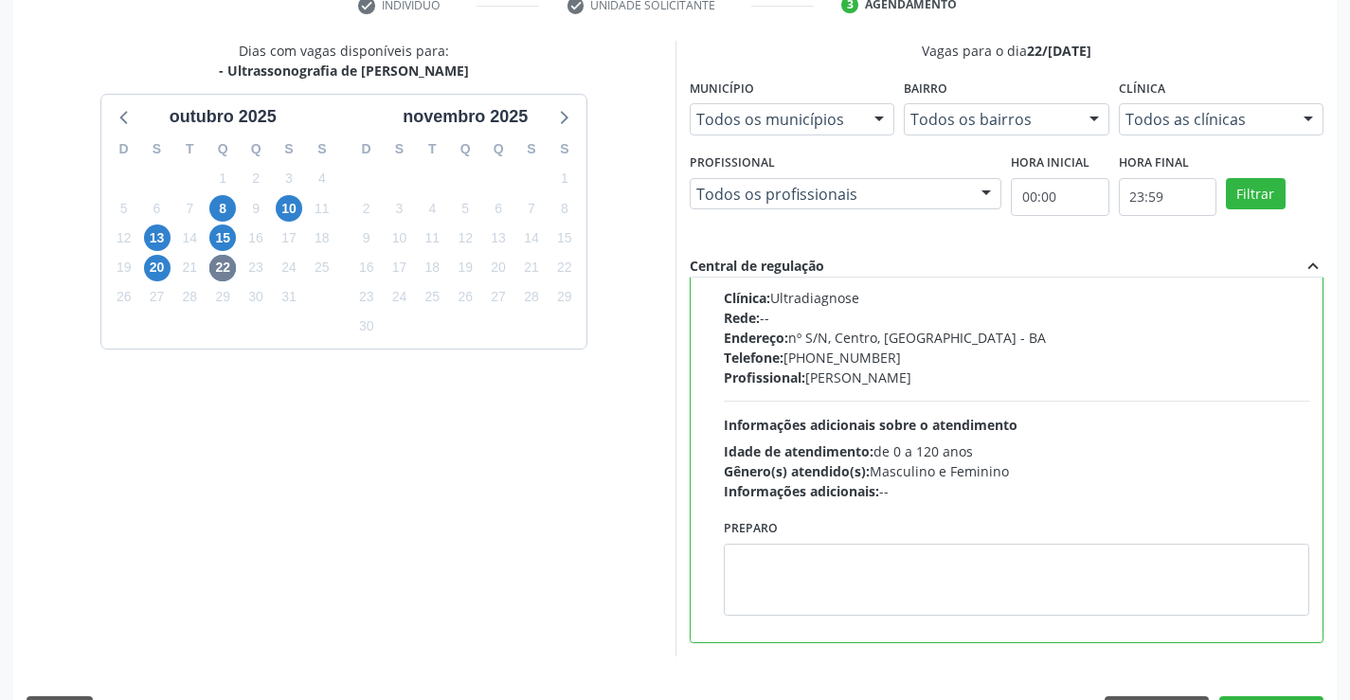
scroll to position [432, 0]
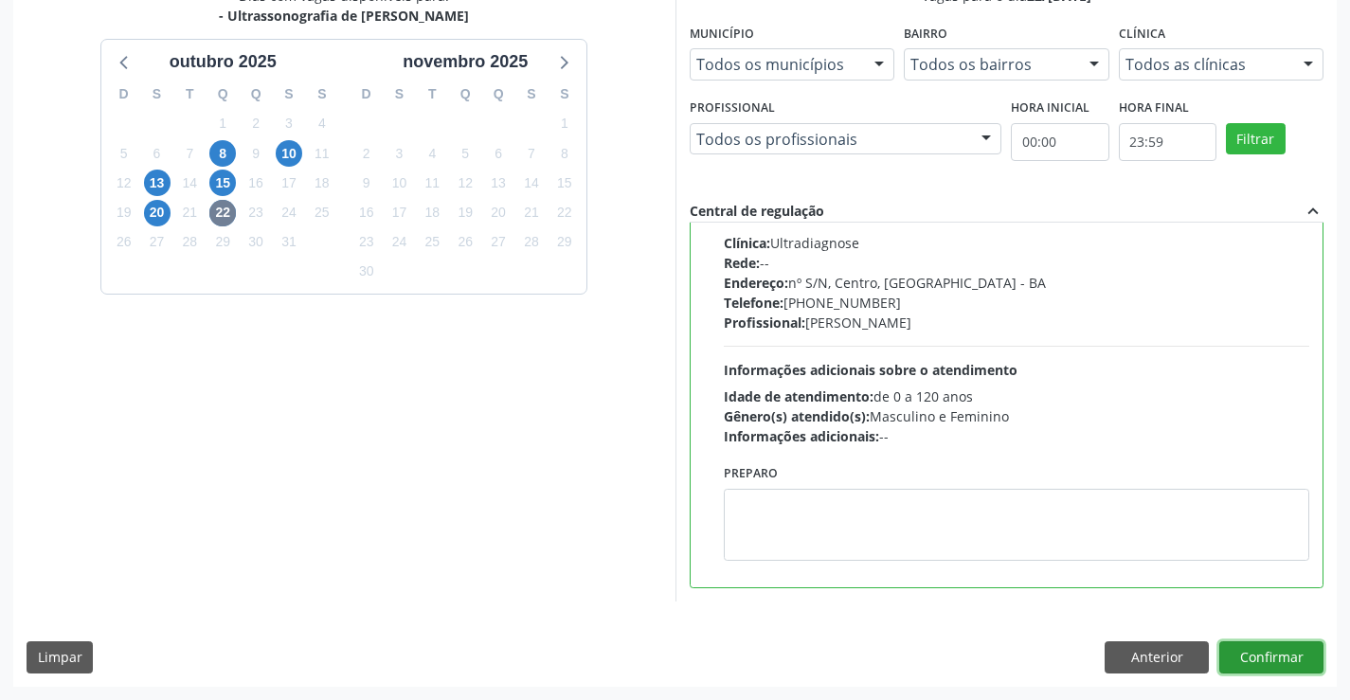
click at [1243, 647] on button "Confirmar" at bounding box center [1271, 657] width 104 height 32
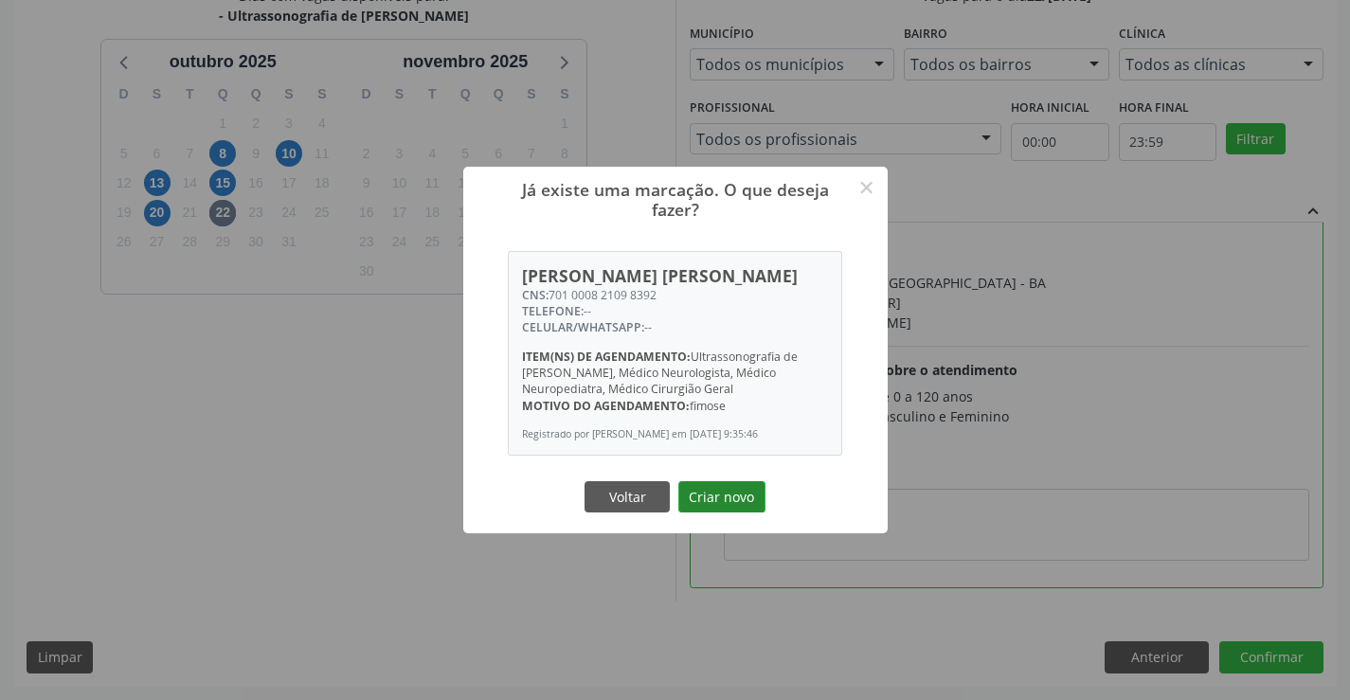
click at [763, 512] on button "Criar novo" at bounding box center [721, 497] width 87 height 32
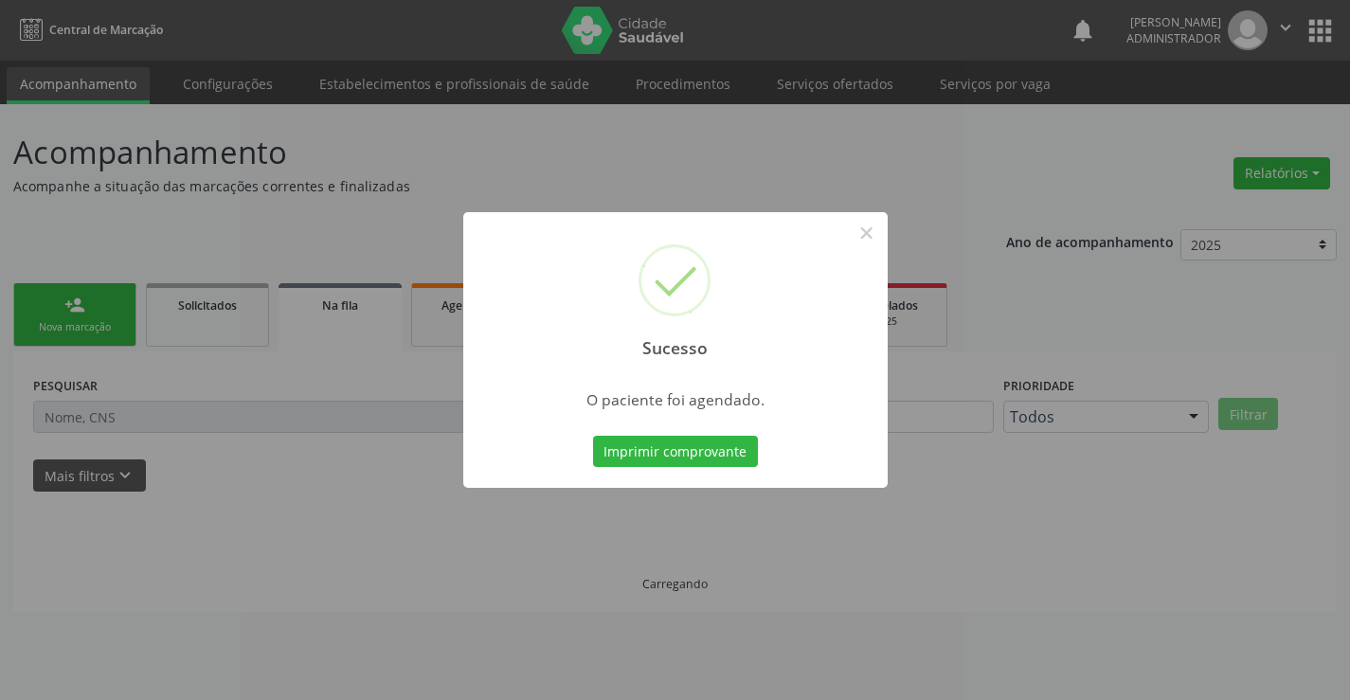
scroll to position [0, 0]
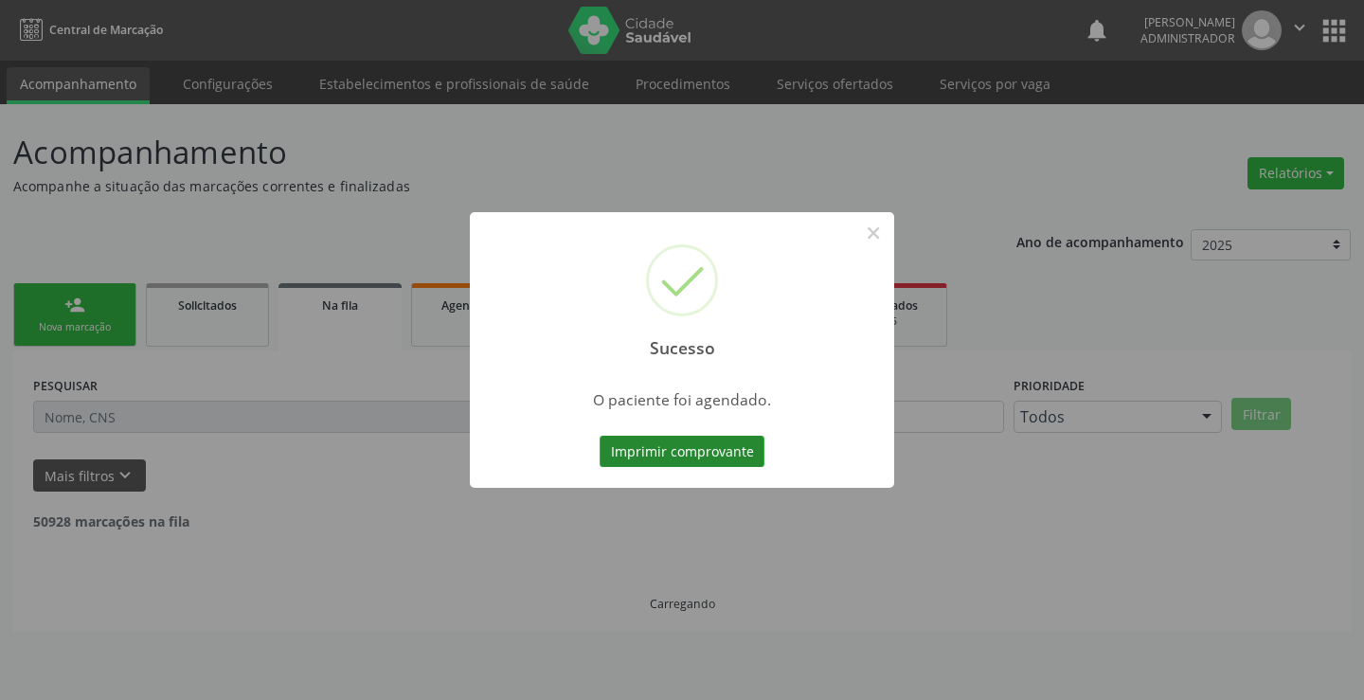
click at [743, 450] on button "Imprimir comprovante" at bounding box center [682, 452] width 165 height 32
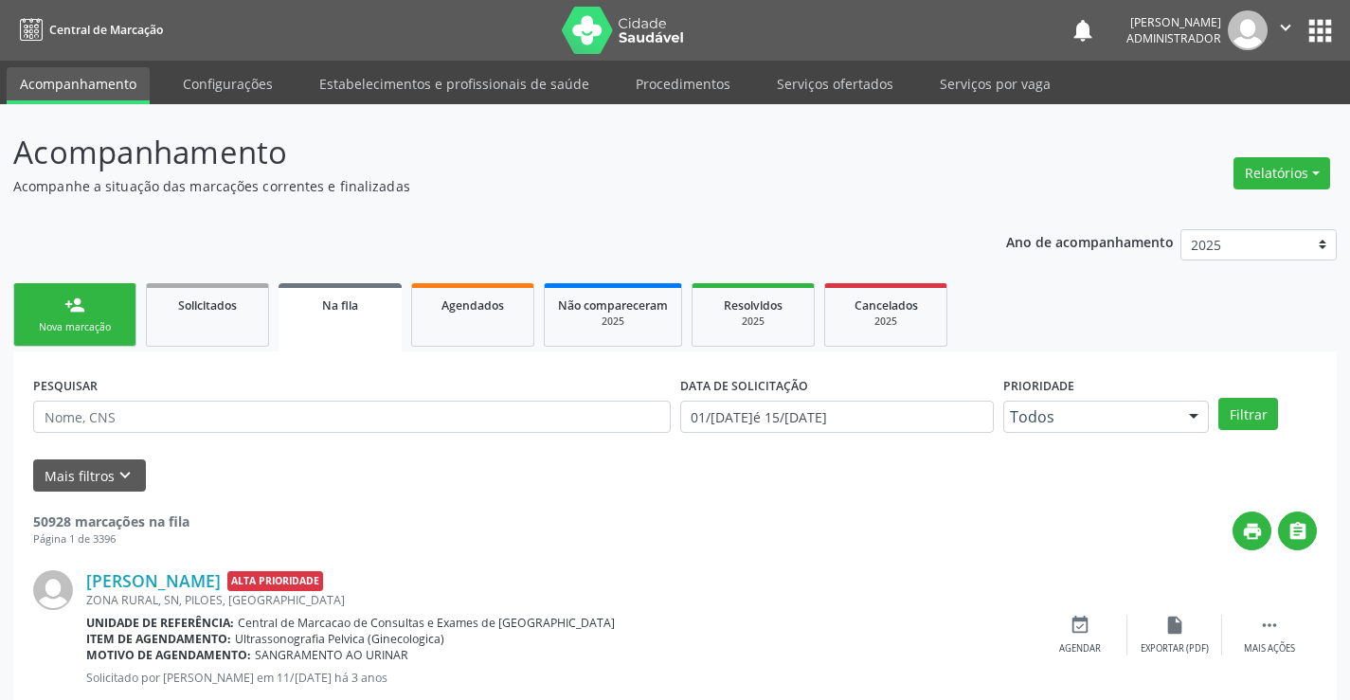
click at [63, 302] on link "person_add Nova marcação" at bounding box center [74, 314] width 123 height 63
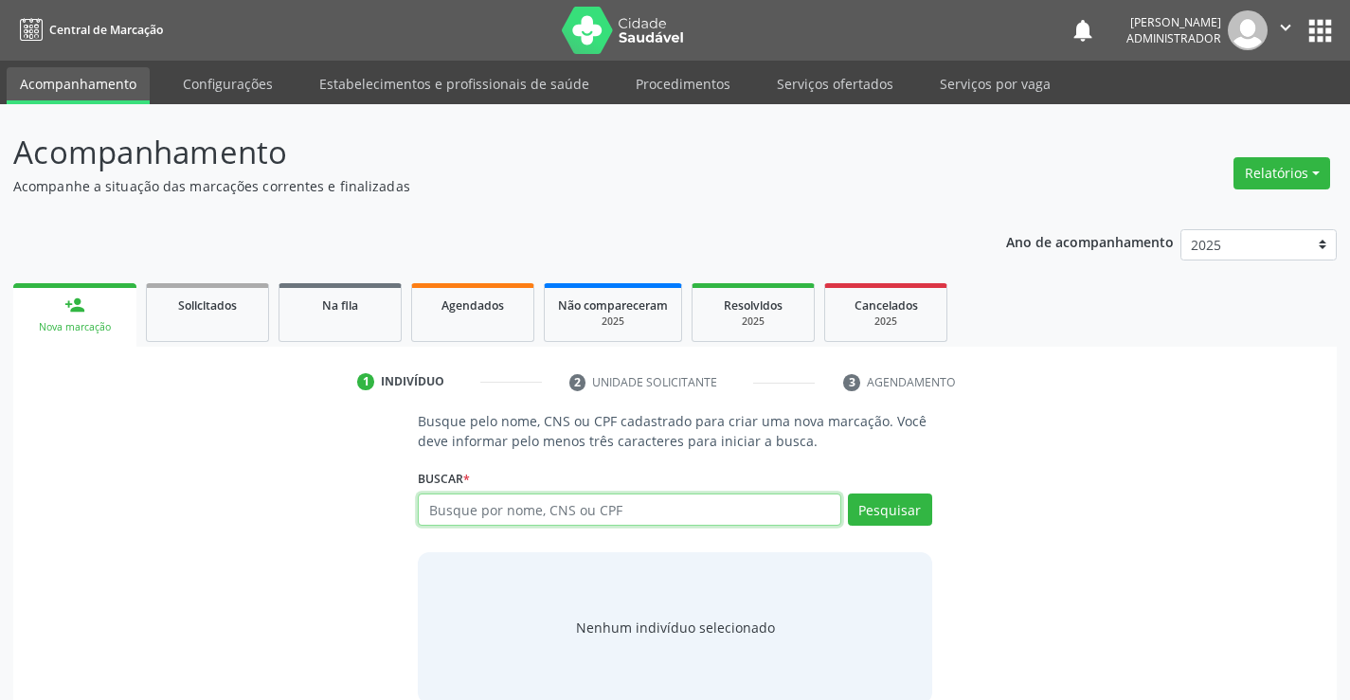
click at [655, 512] on input "text" at bounding box center [629, 510] width 422 height 32
type input "702603740611141"
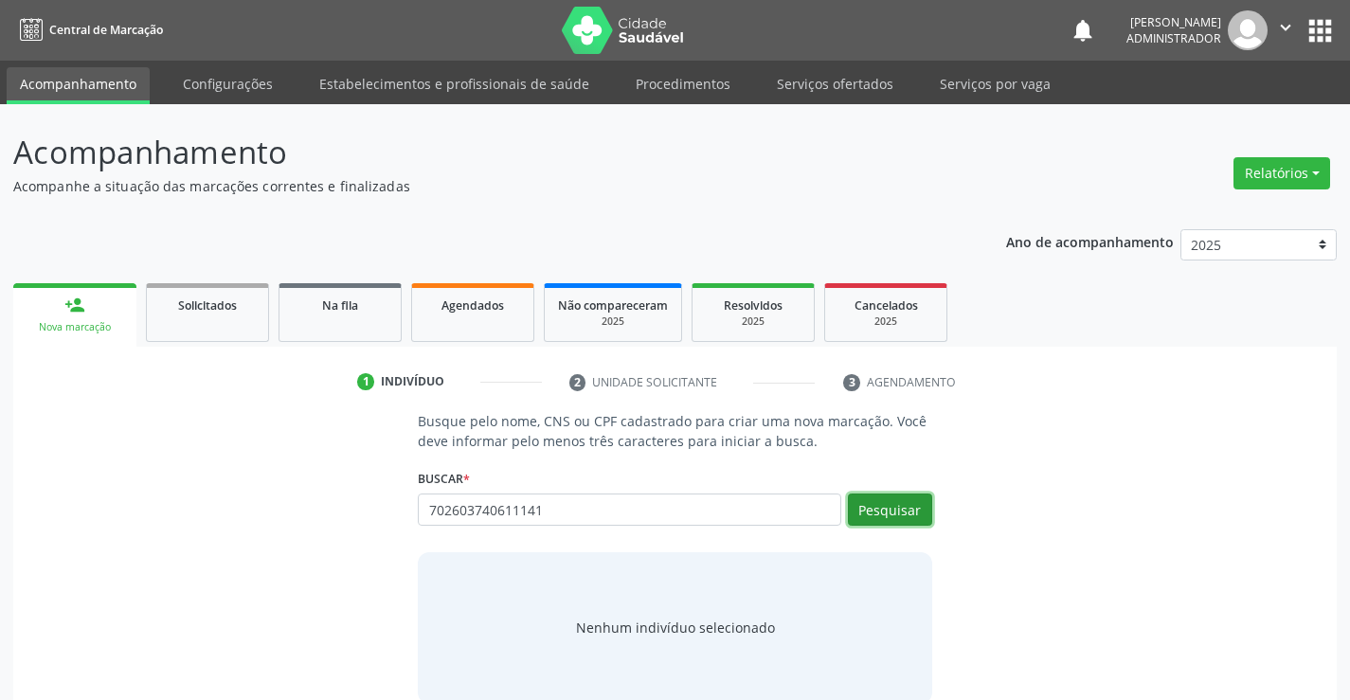
click at [859, 508] on button "Pesquisar" at bounding box center [890, 510] width 84 height 32
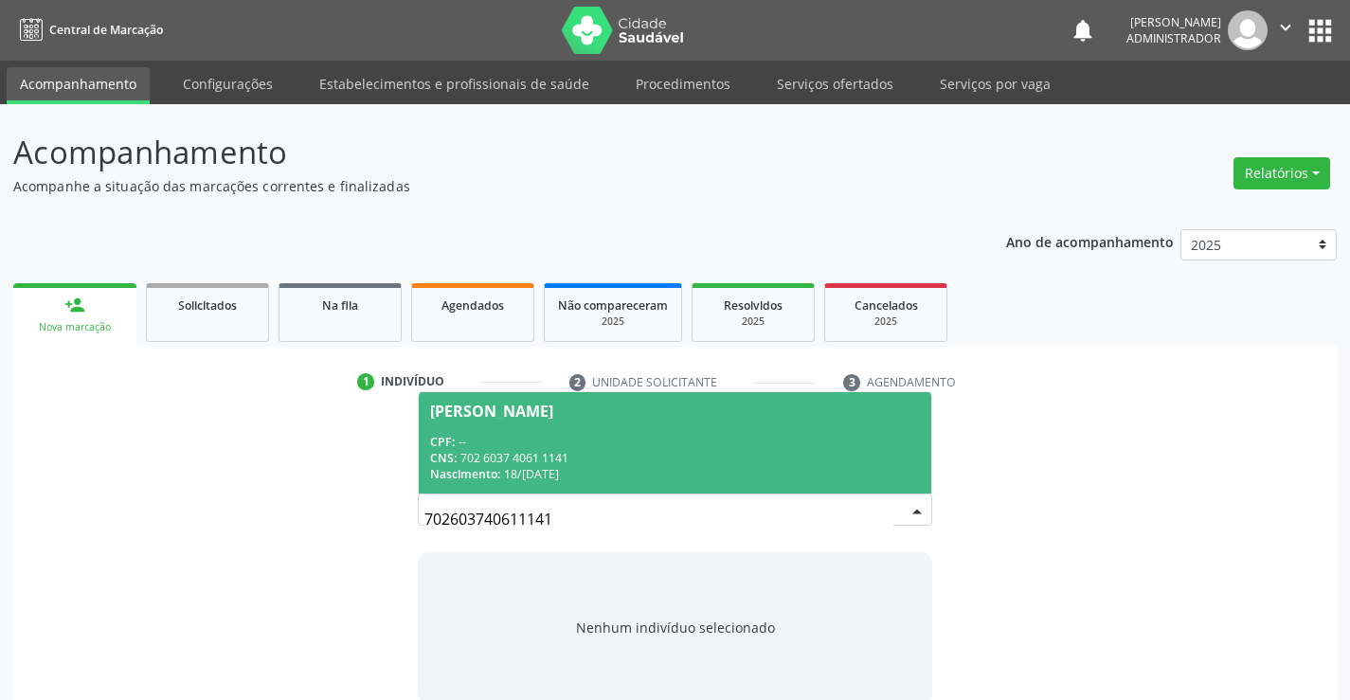
click at [597, 439] on div "CPF: --" at bounding box center [674, 442] width 489 height 16
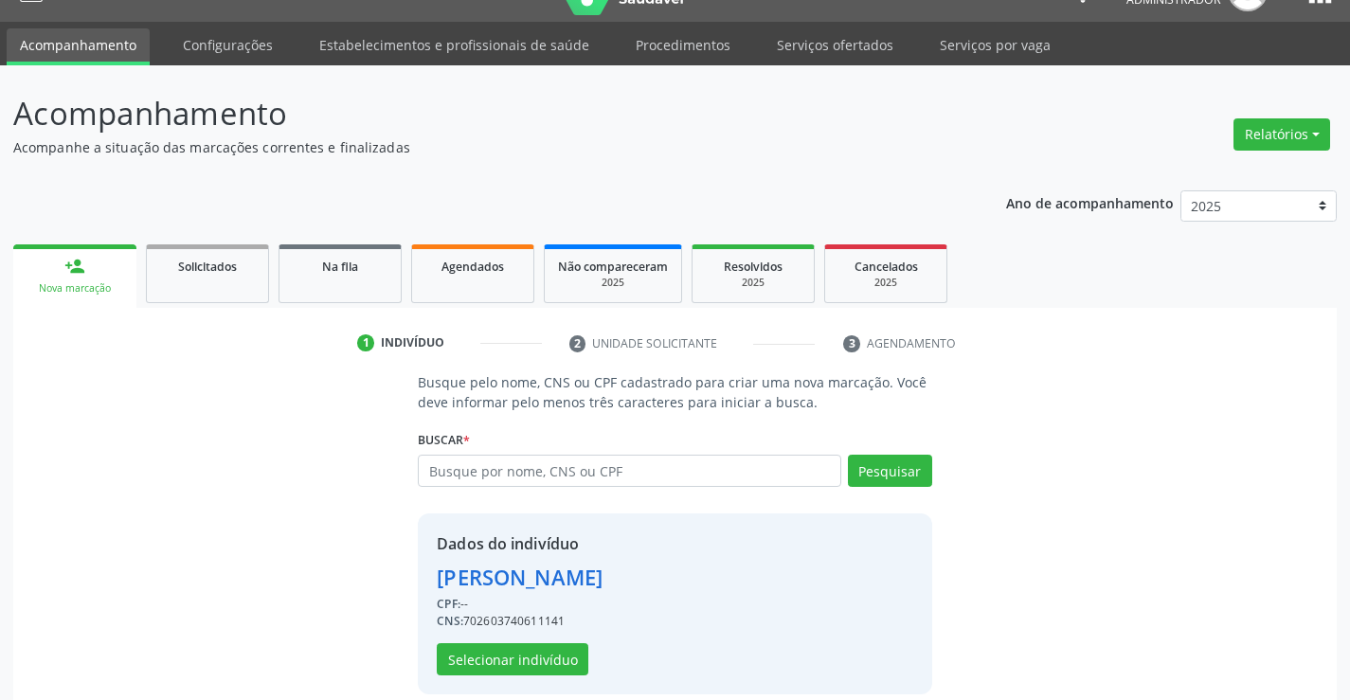
scroll to position [60, 0]
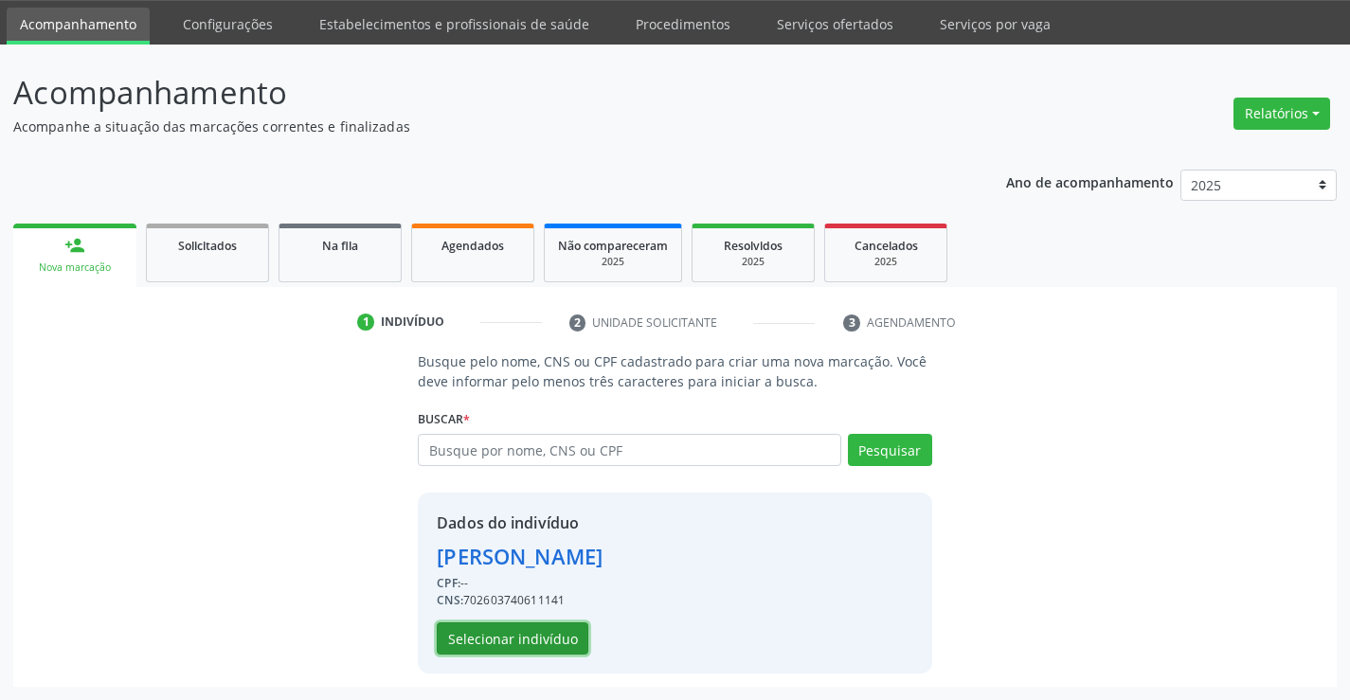
click at [531, 627] on button "Selecionar indivíduo" at bounding box center [513, 638] width 152 height 32
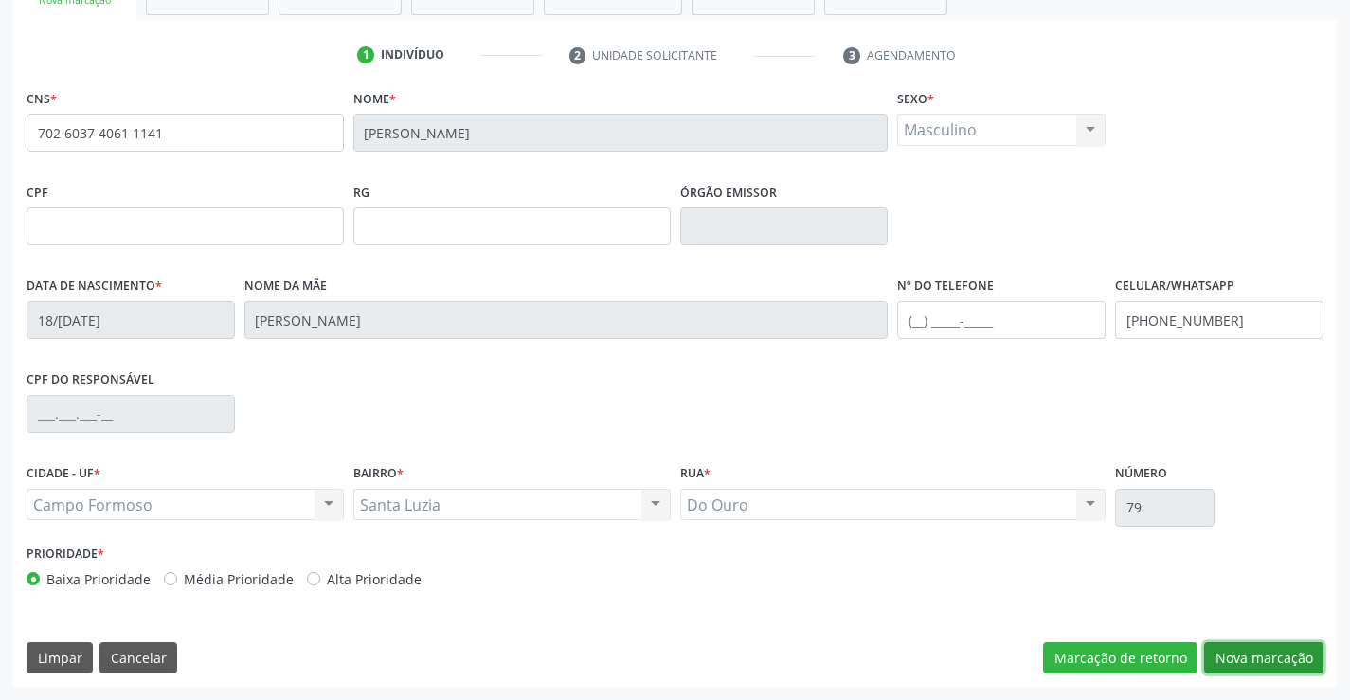
click at [1226, 652] on button "Nova marcação" at bounding box center [1263, 658] width 119 height 32
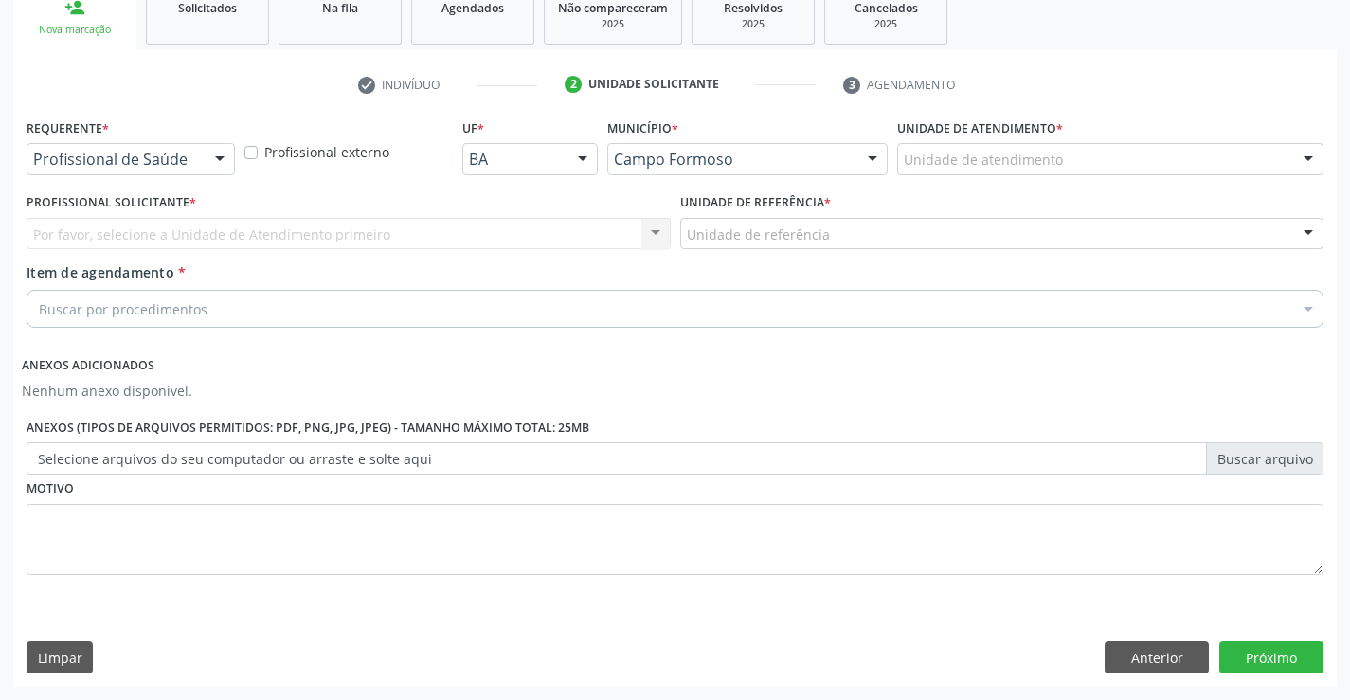
scroll to position [297, 0]
click at [216, 157] on div at bounding box center [220, 160] width 28 height 32
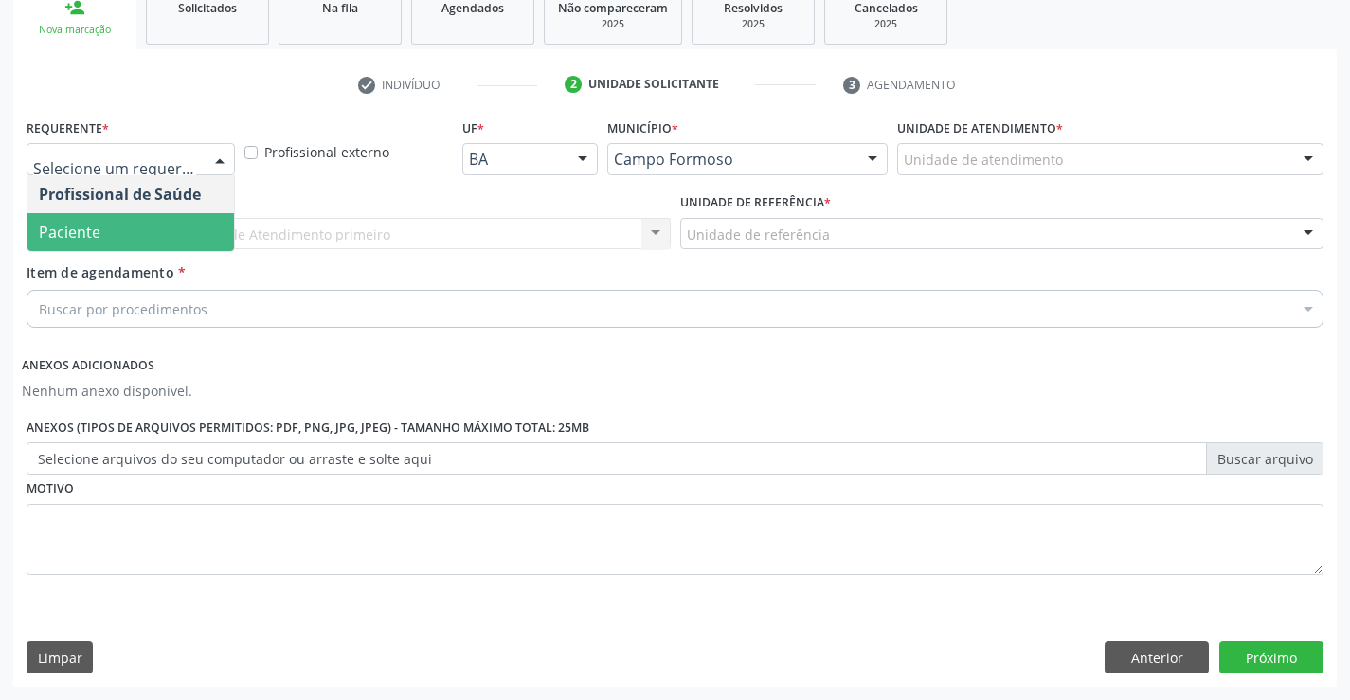
click at [196, 225] on span "Paciente" at bounding box center [130, 232] width 207 height 38
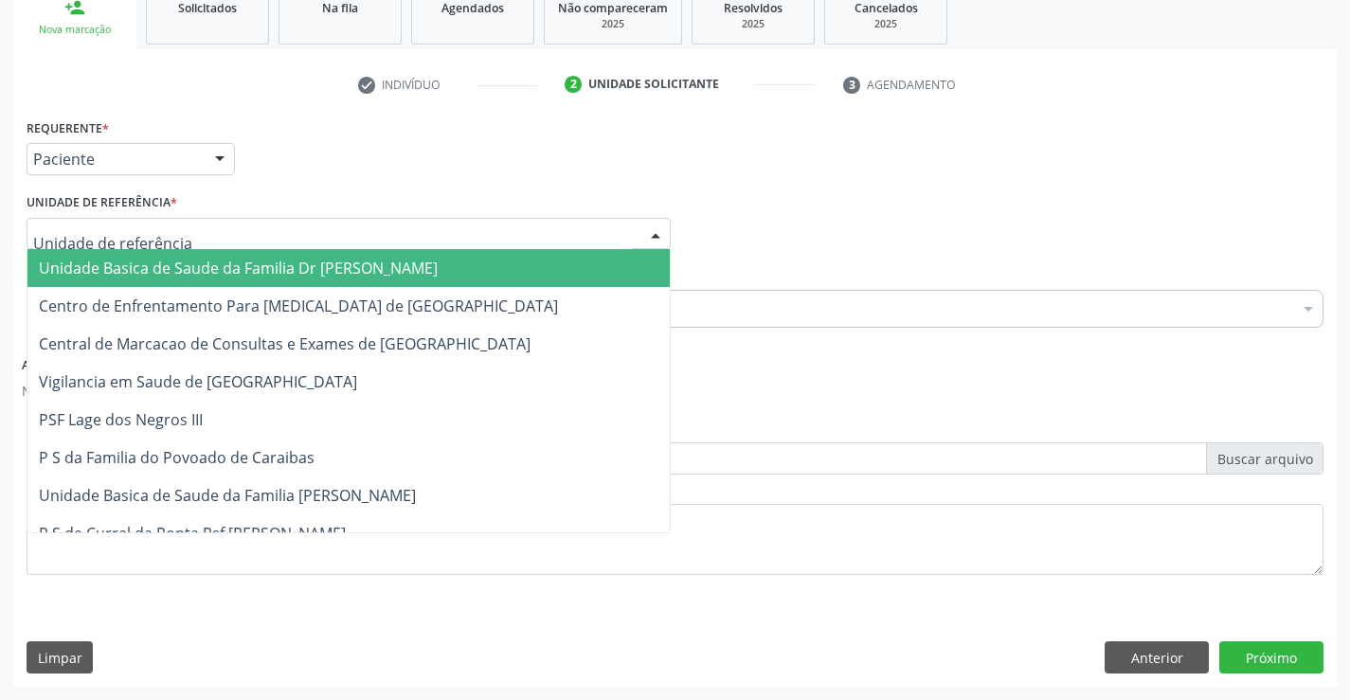
click at [663, 229] on div at bounding box center [655, 235] width 28 height 32
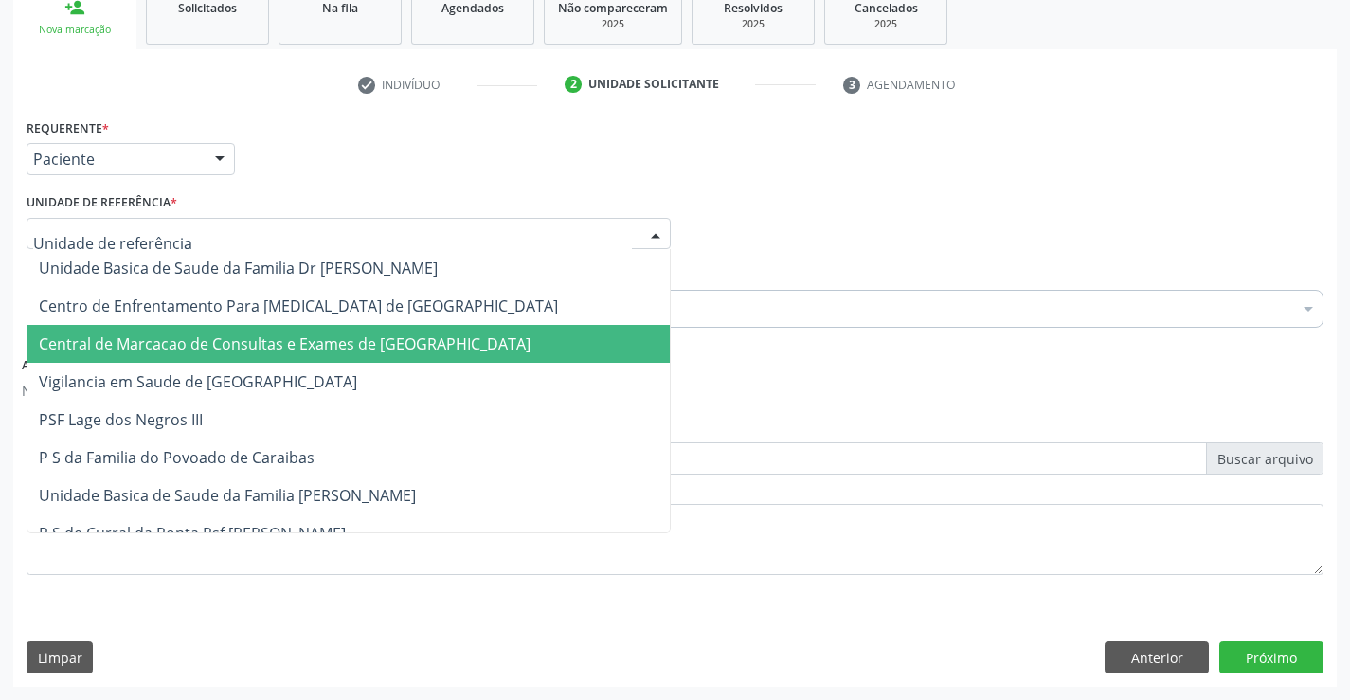
click at [603, 338] on span "Central de Marcacao de Consultas e Exames de [GEOGRAPHIC_DATA]" at bounding box center [348, 344] width 642 height 38
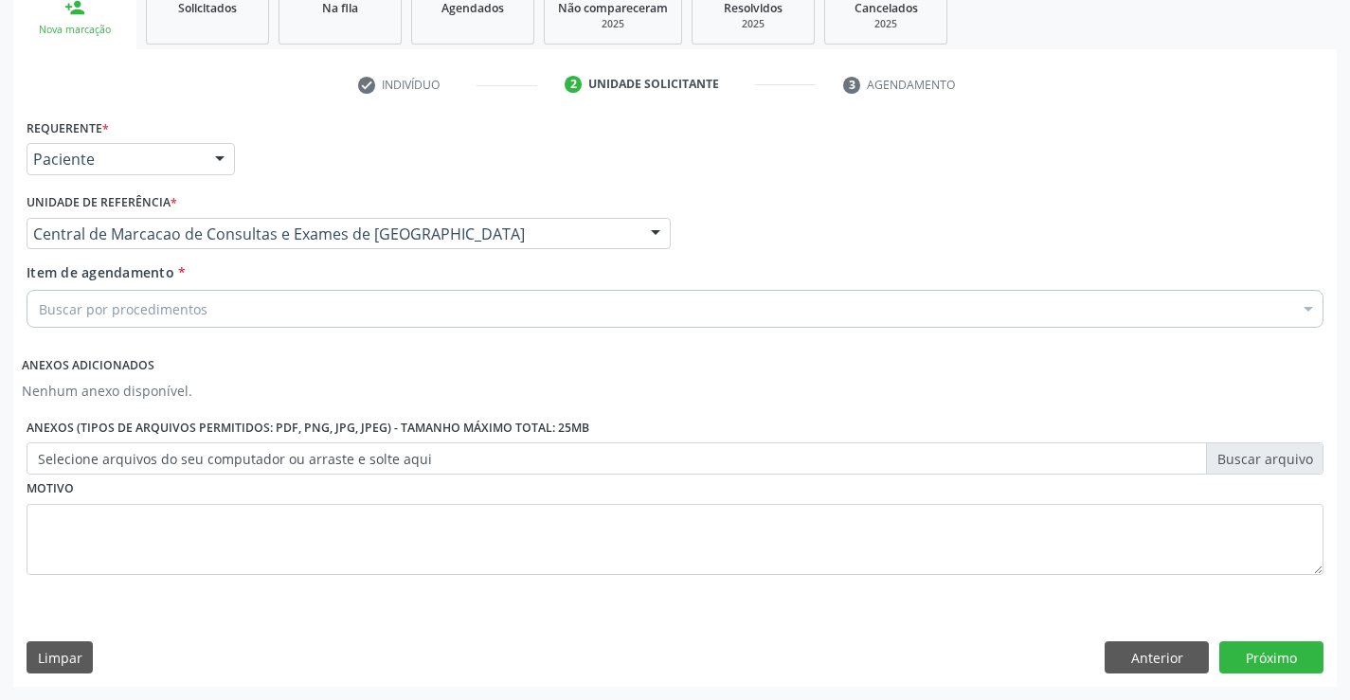
click at [637, 314] on div "Buscar por procedimentos" at bounding box center [675, 309] width 1297 height 38
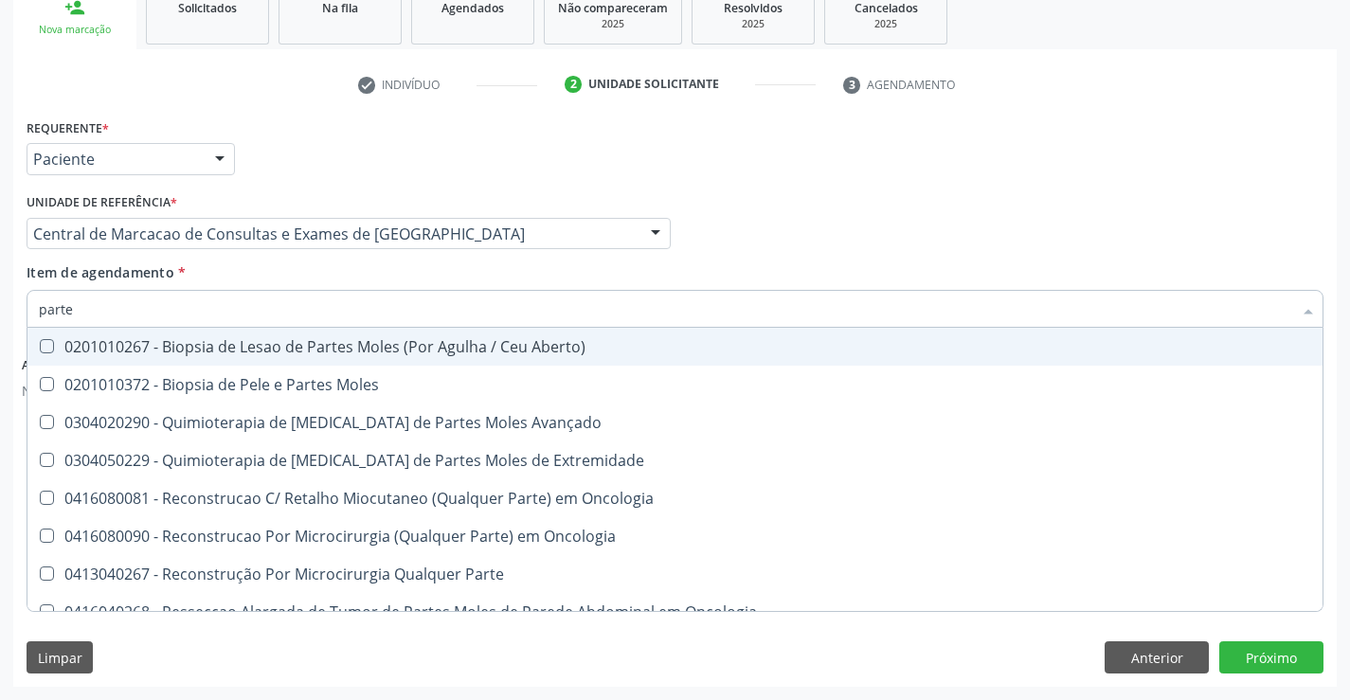
type input "partes"
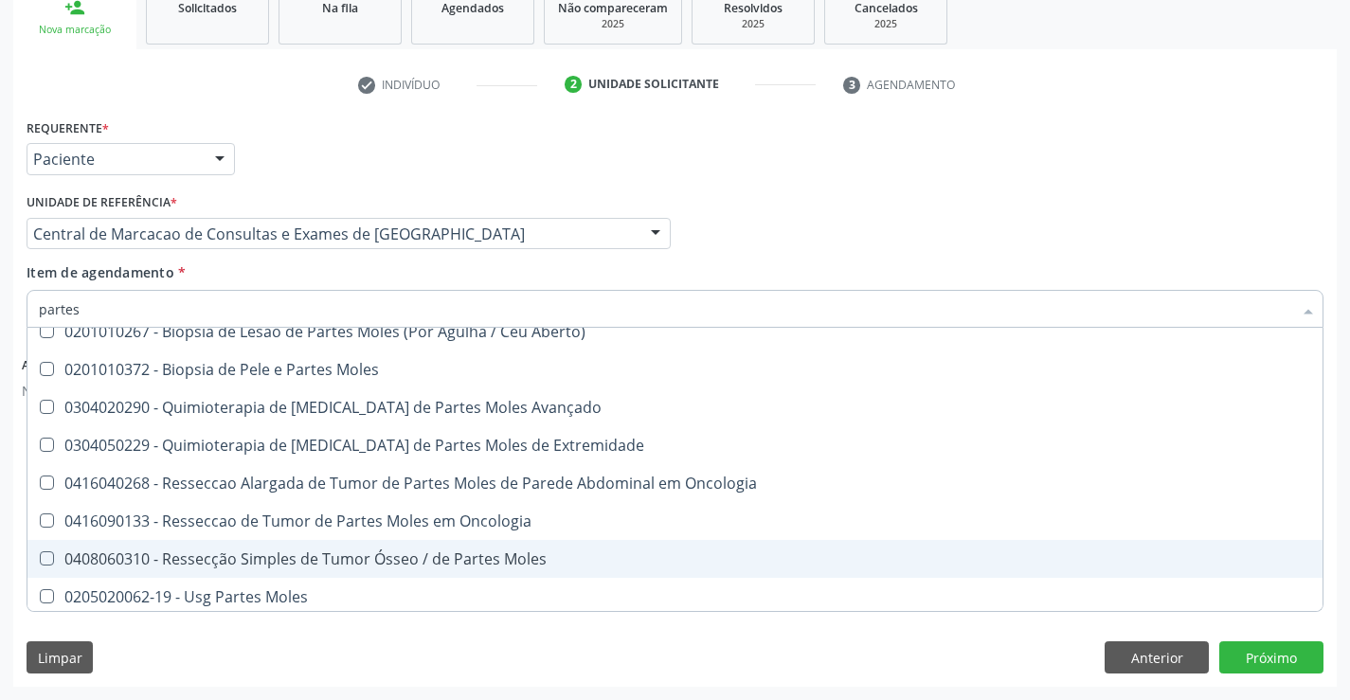
scroll to position [20, 0]
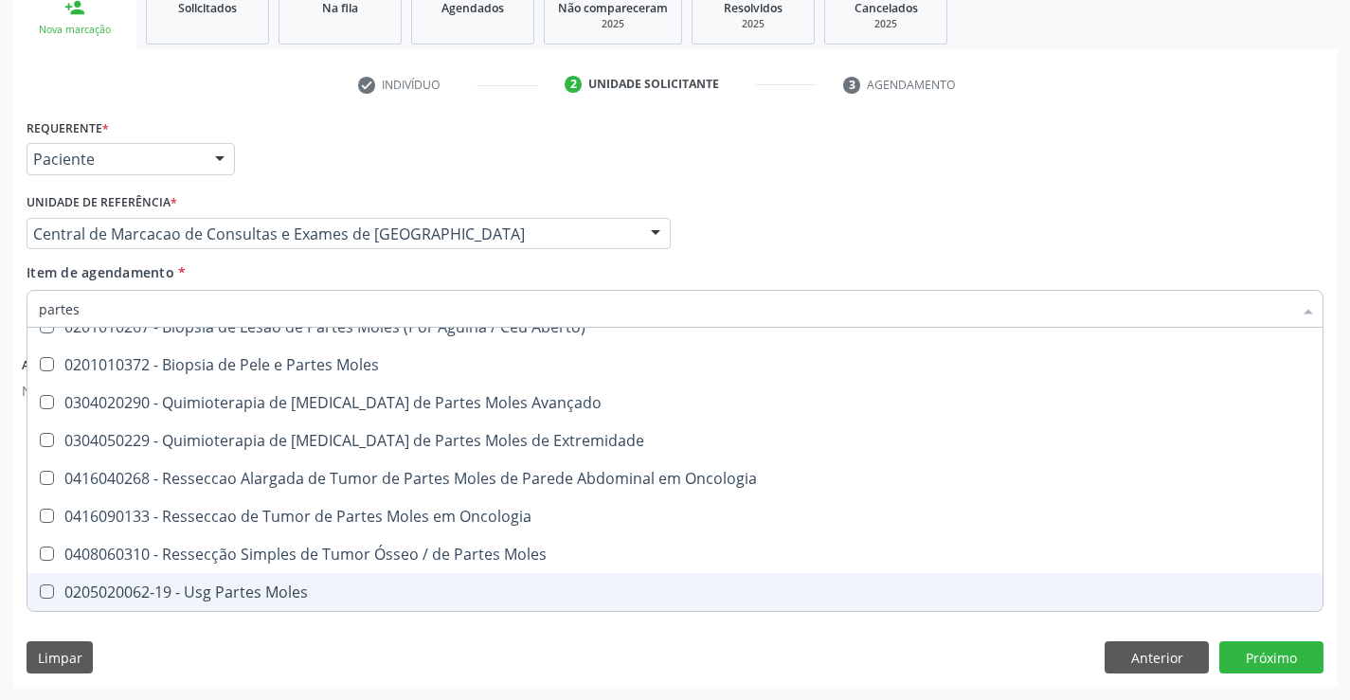
click at [206, 584] on div "0205020062-19 - Usg Partes Moles" at bounding box center [675, 591] width 1272 height 15
checkbox Moles "true"
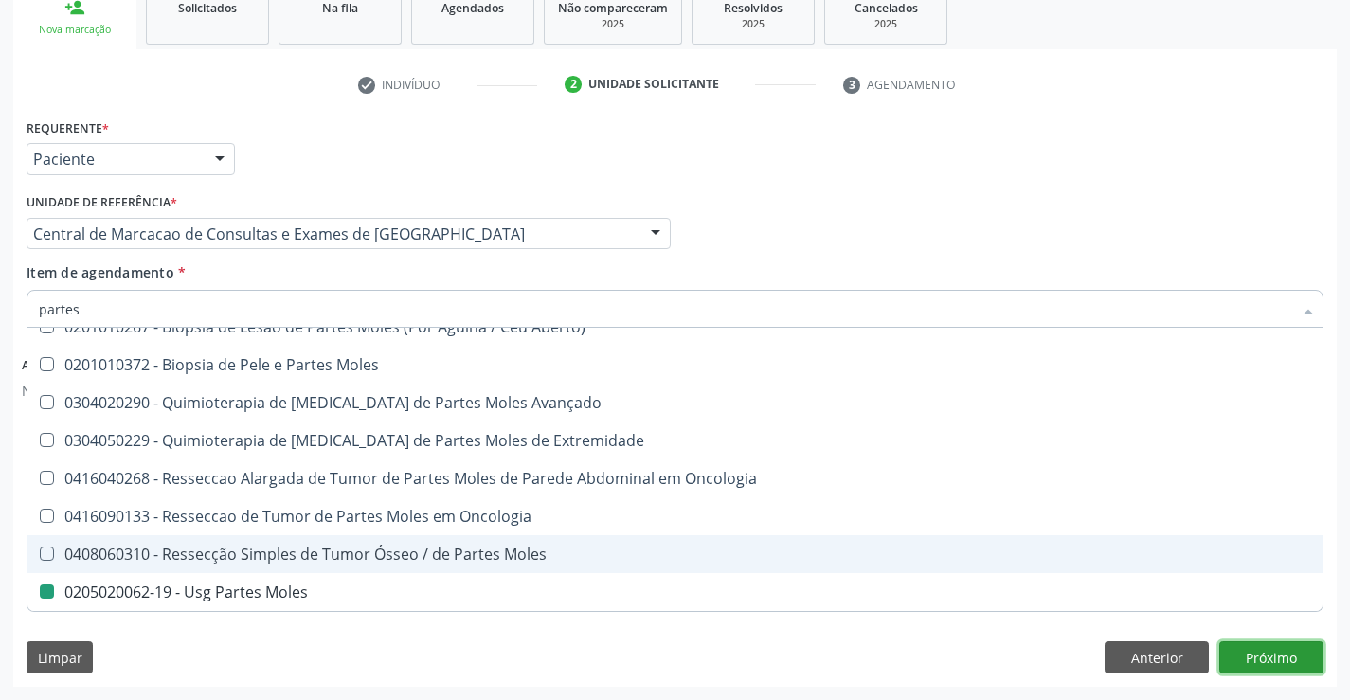
click at [1272, 654] on button "Próximo" at bounding box center [1271, 657] width 104 height 32
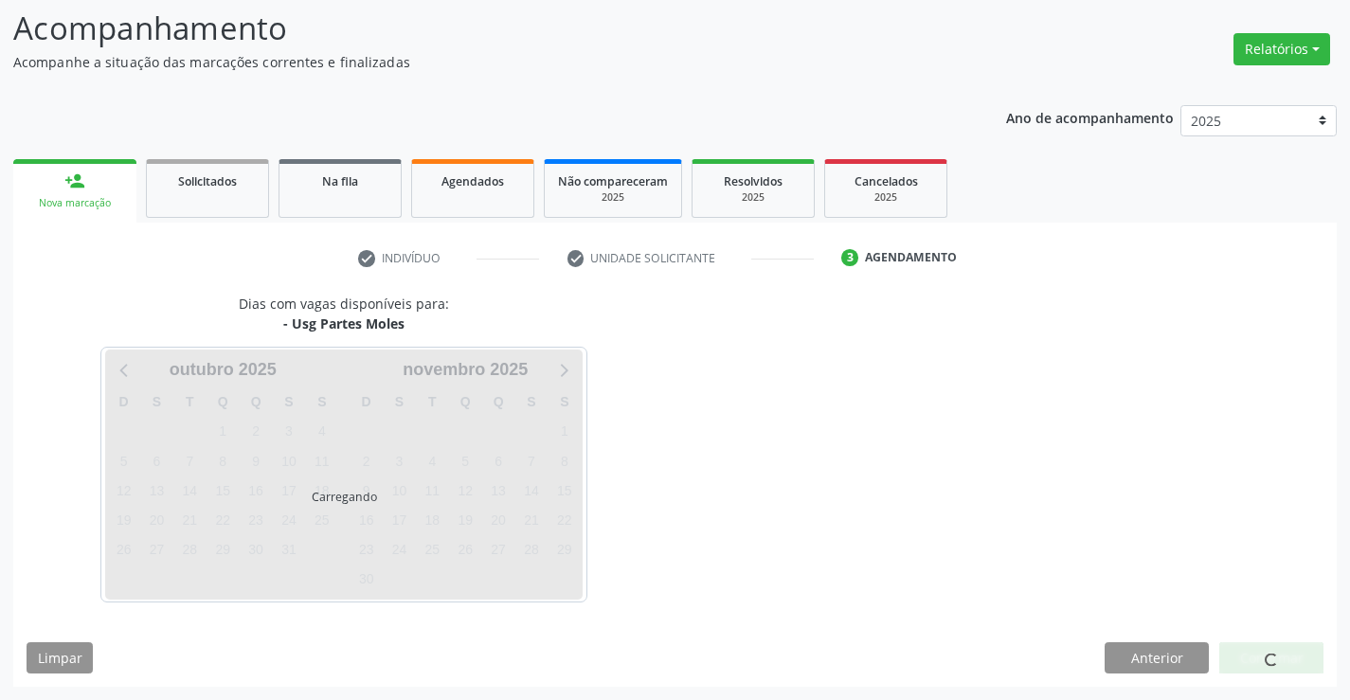
scroll to position [0, 0]
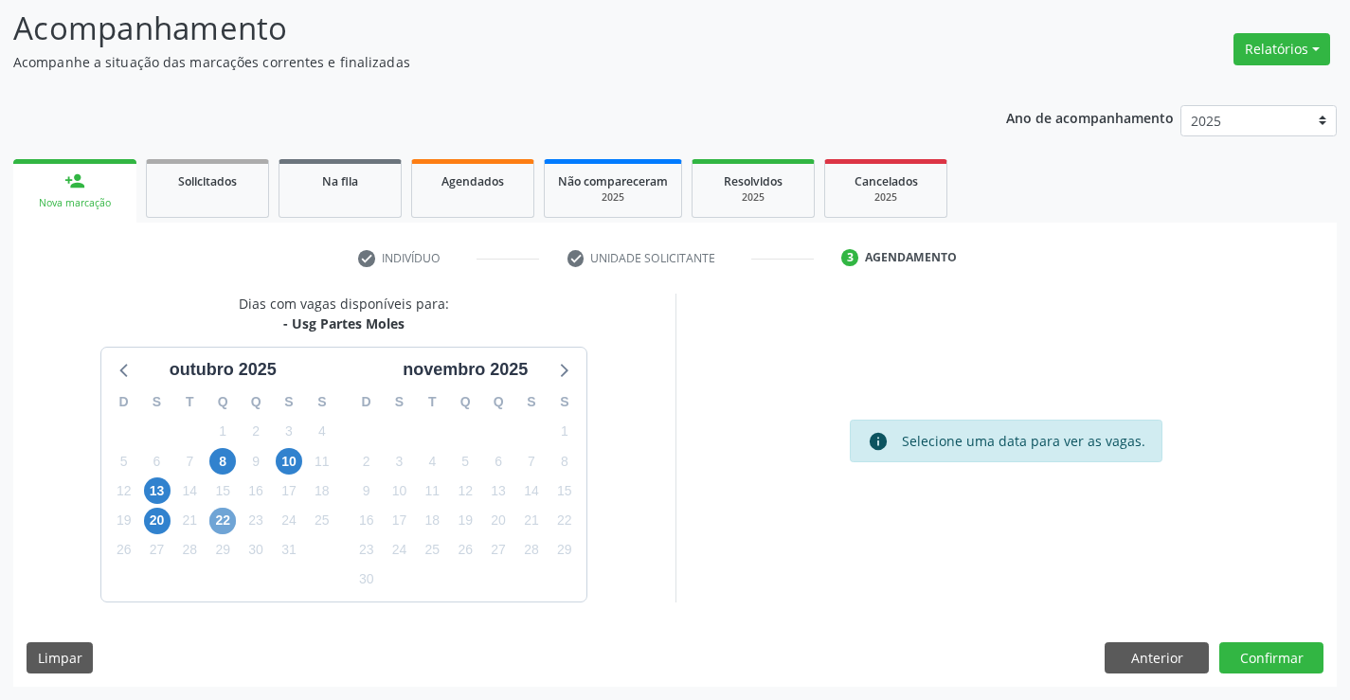
click at [216, 524] on span "22" at bounding box center [222, 521] width 27 height 27
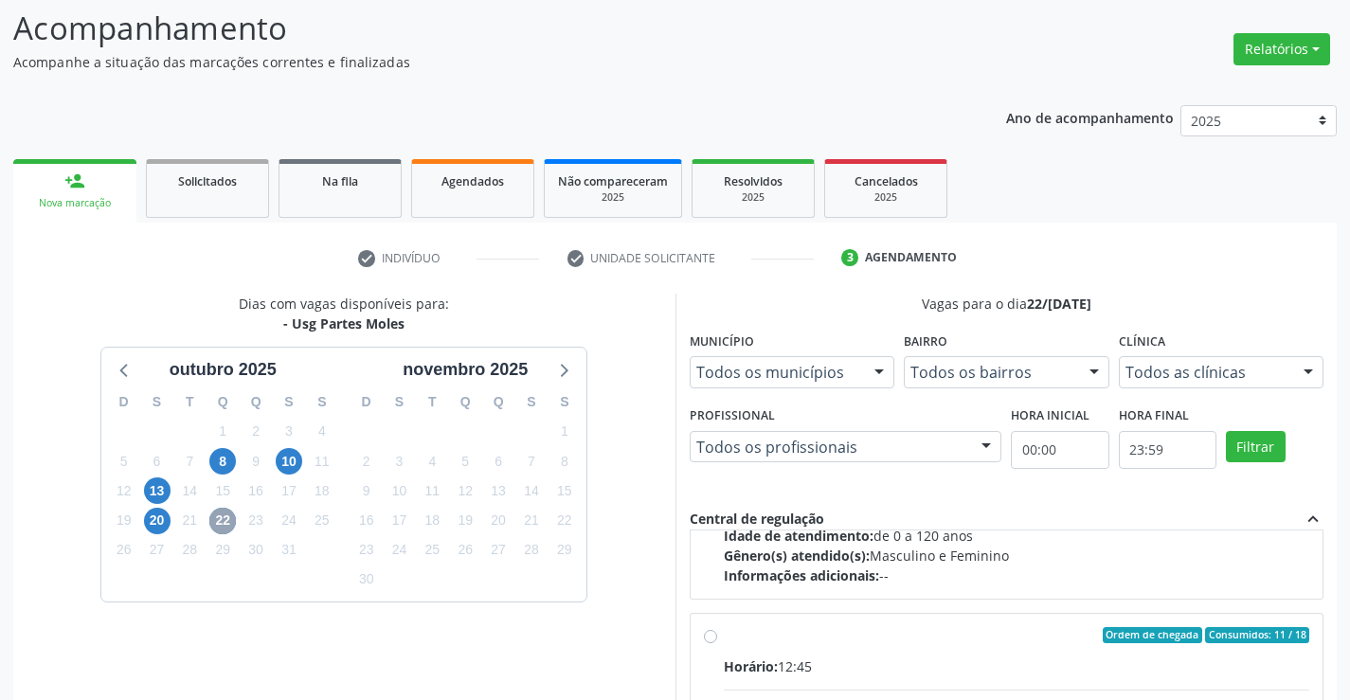
scroll to position [298, 0]
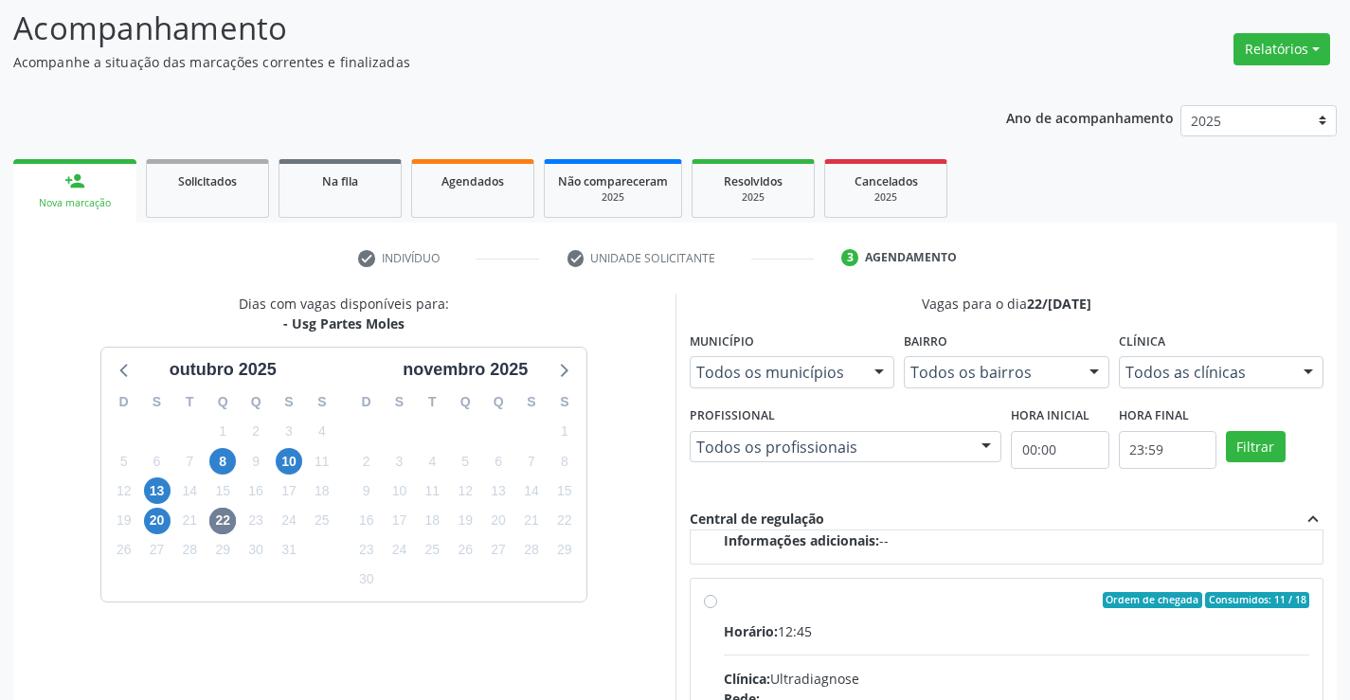
click at [711, 603] on input "Ordem de chegada Consumidos: 11 / 18 Horário: 12:45 Clínica: Ultradiagnose Rede…" at bounding box center [710, 600] width 13 height 17
radio input "true"
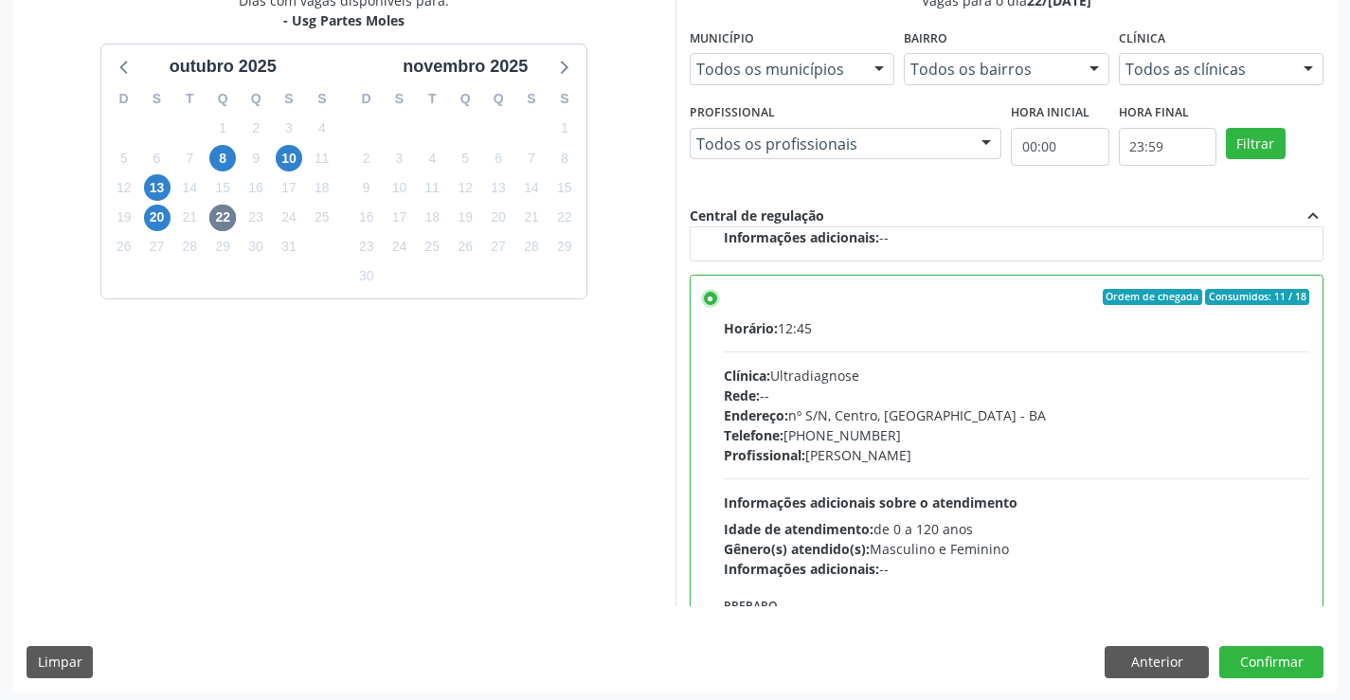
scroll to position [432, 0]
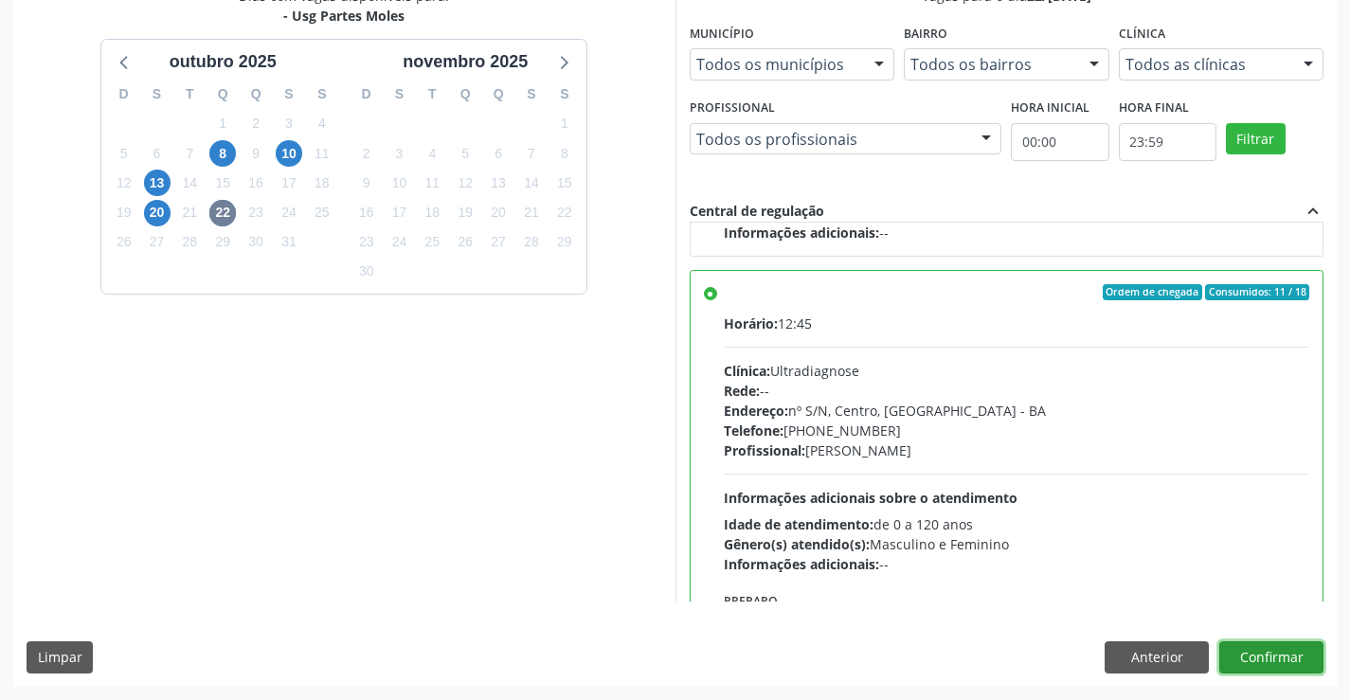
click at [1231, 651] on button "Confirmar" at bounding box center [1271, 657] width 104 height 32
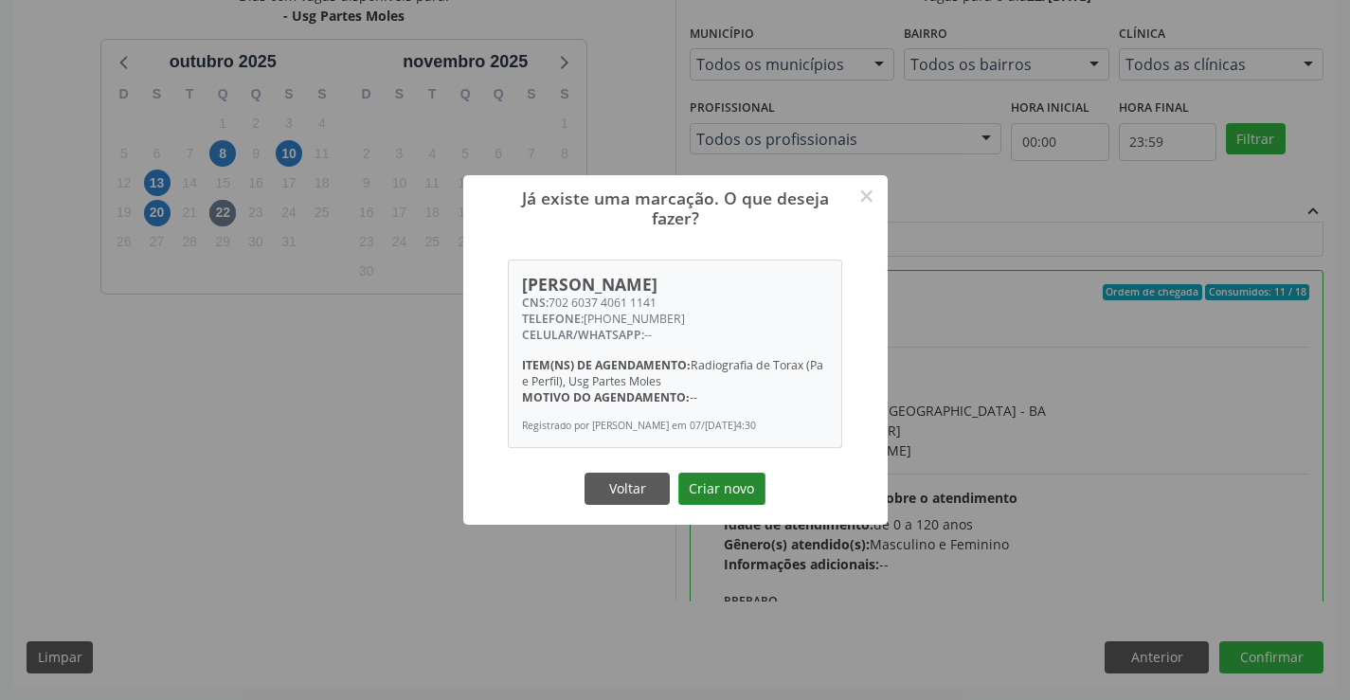
click at [723, 483] on button "Criar novo" at bounding box center [721, 489] width 87 height 32
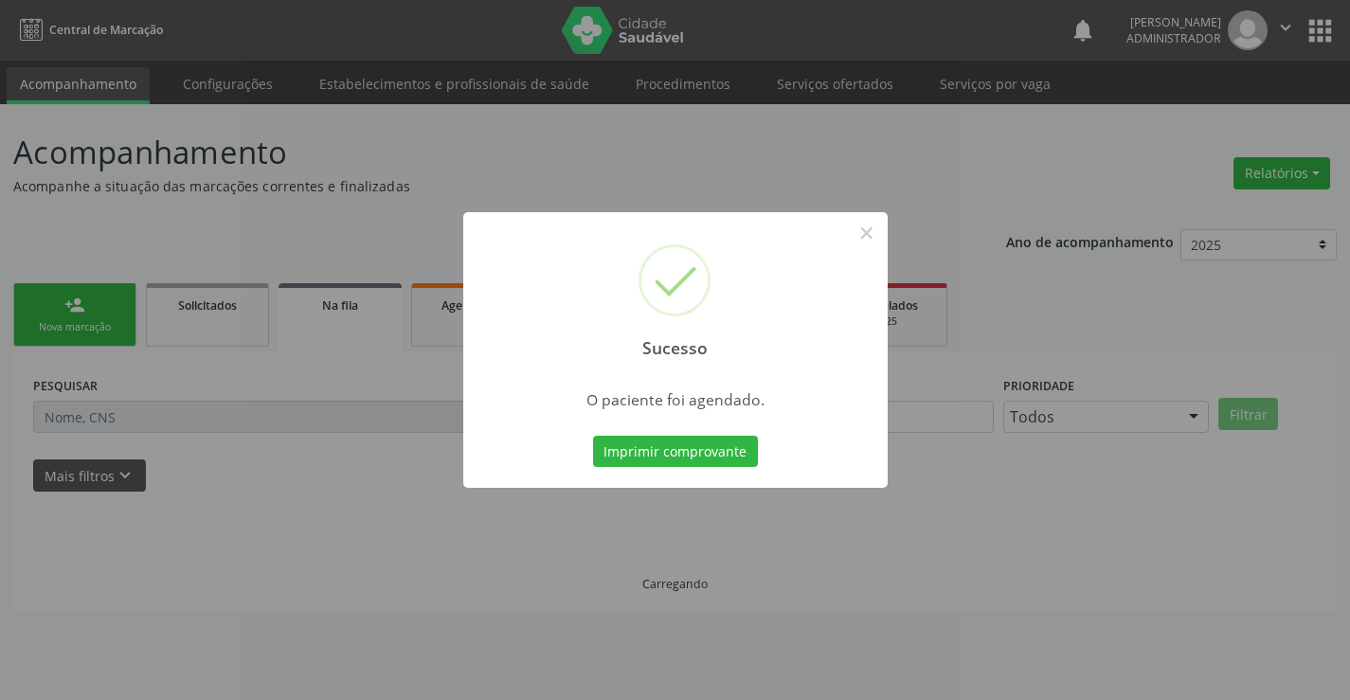
scroll to position [0, 0]
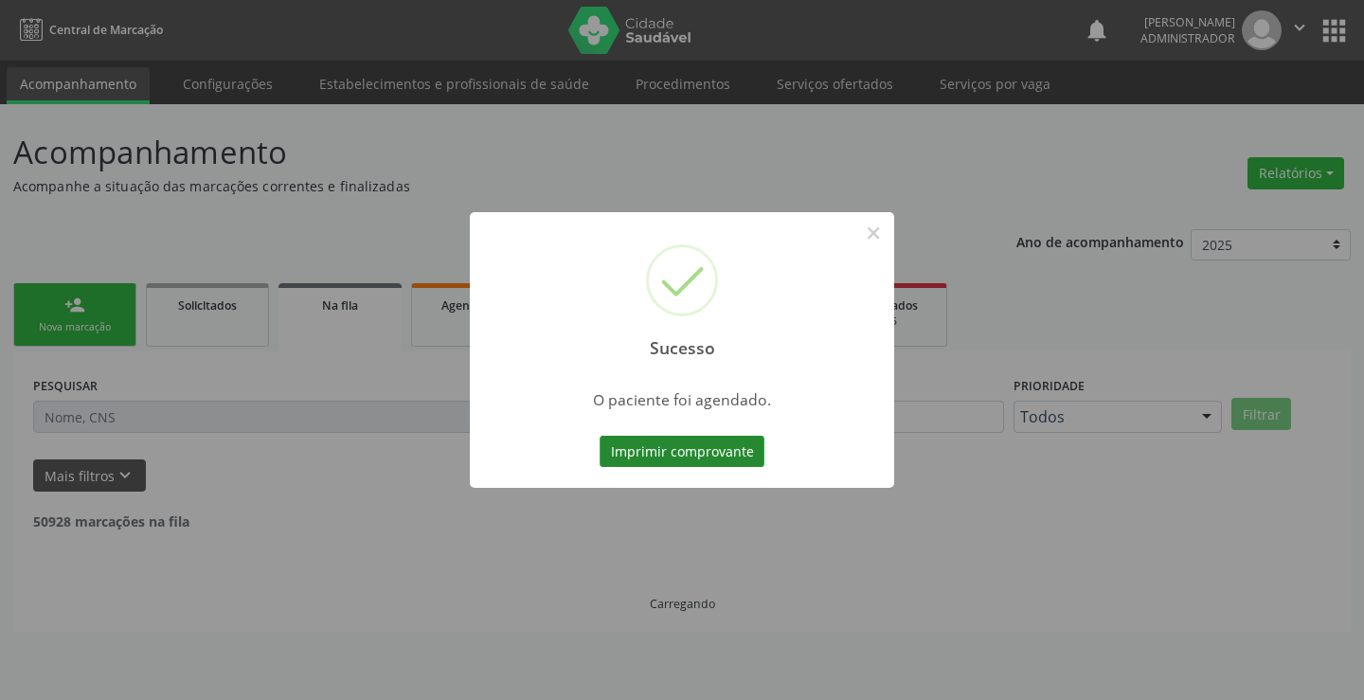
click at [734, 451] on button "Imprimir comprovante" at bounding box center [682, 452] width 165 height 32
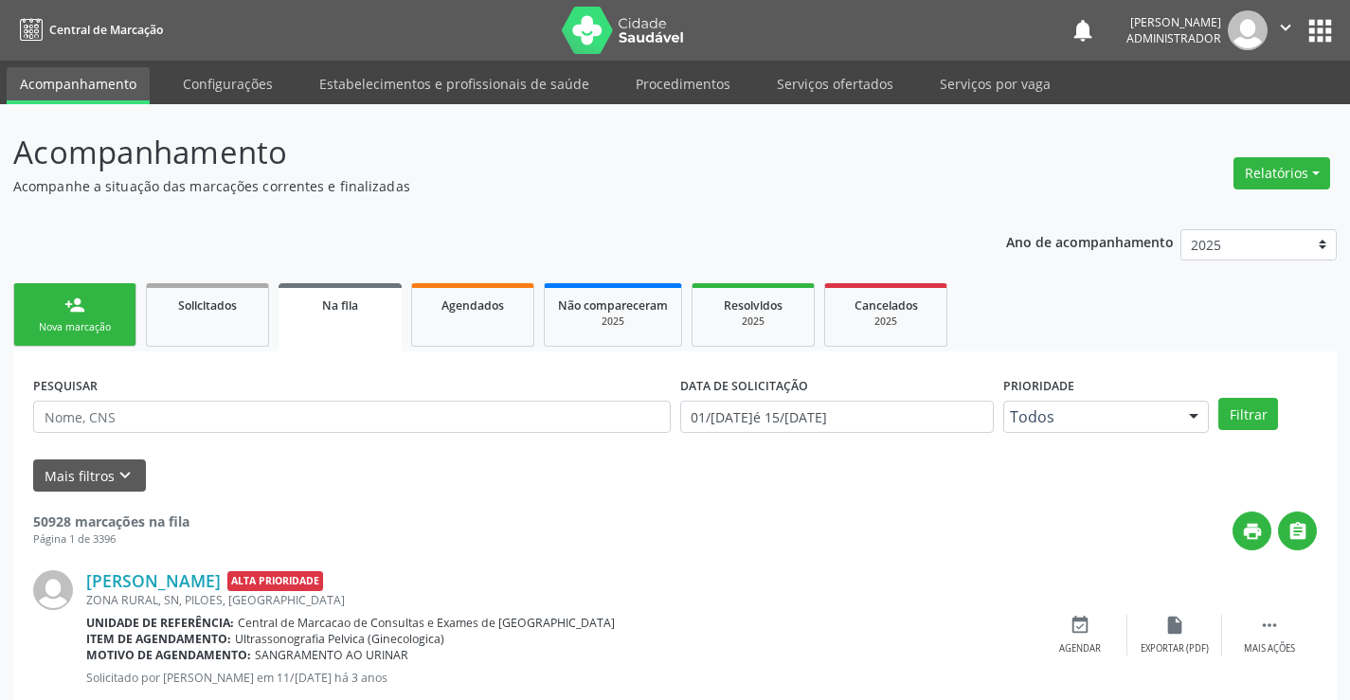
click at [81, 307] on div "person_add" at bounding box center [74, 305] width 21 height 21
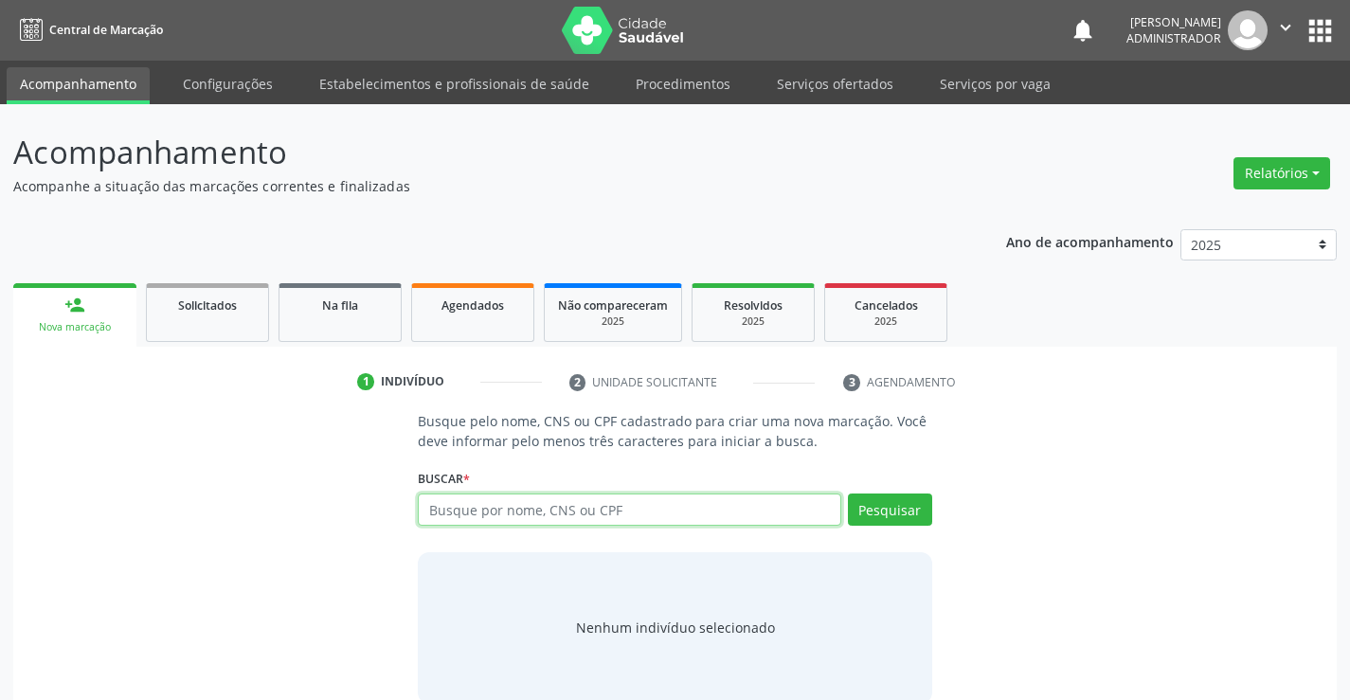
click at [498, 507] on input "text" at bounding box center [629, 510] width 422 height 32
type input "700509704913753"
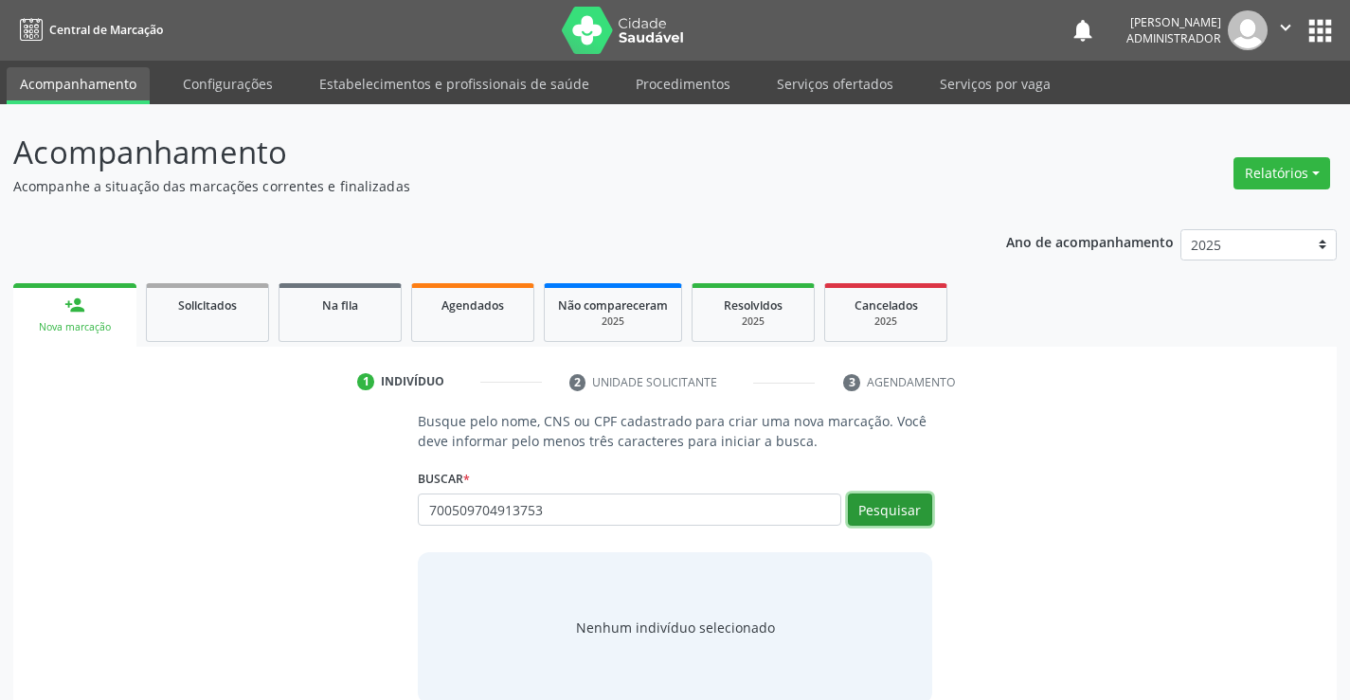
click at [898, 504] on button "Pesquisar" at bounding box center [890, 510] width 84 height 32
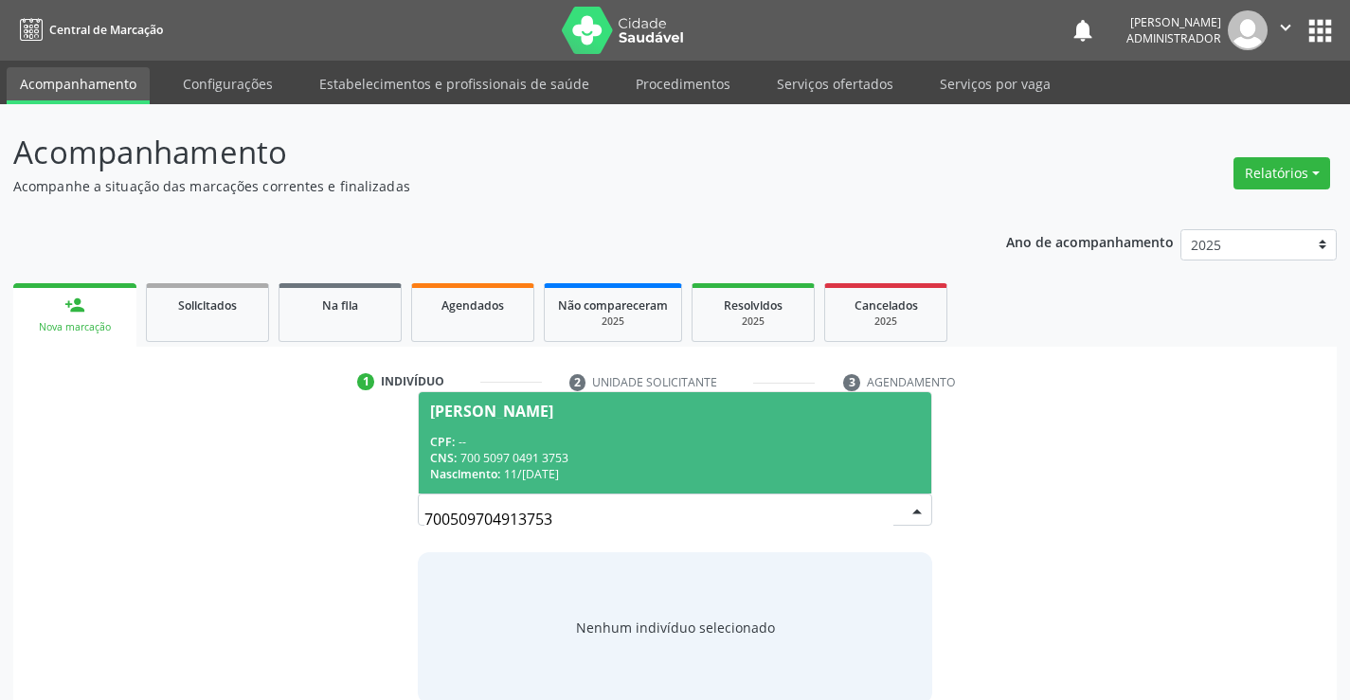
click at [565, 442] on div "CPF: --" at bounding box center [674, 442] width 489 height 16
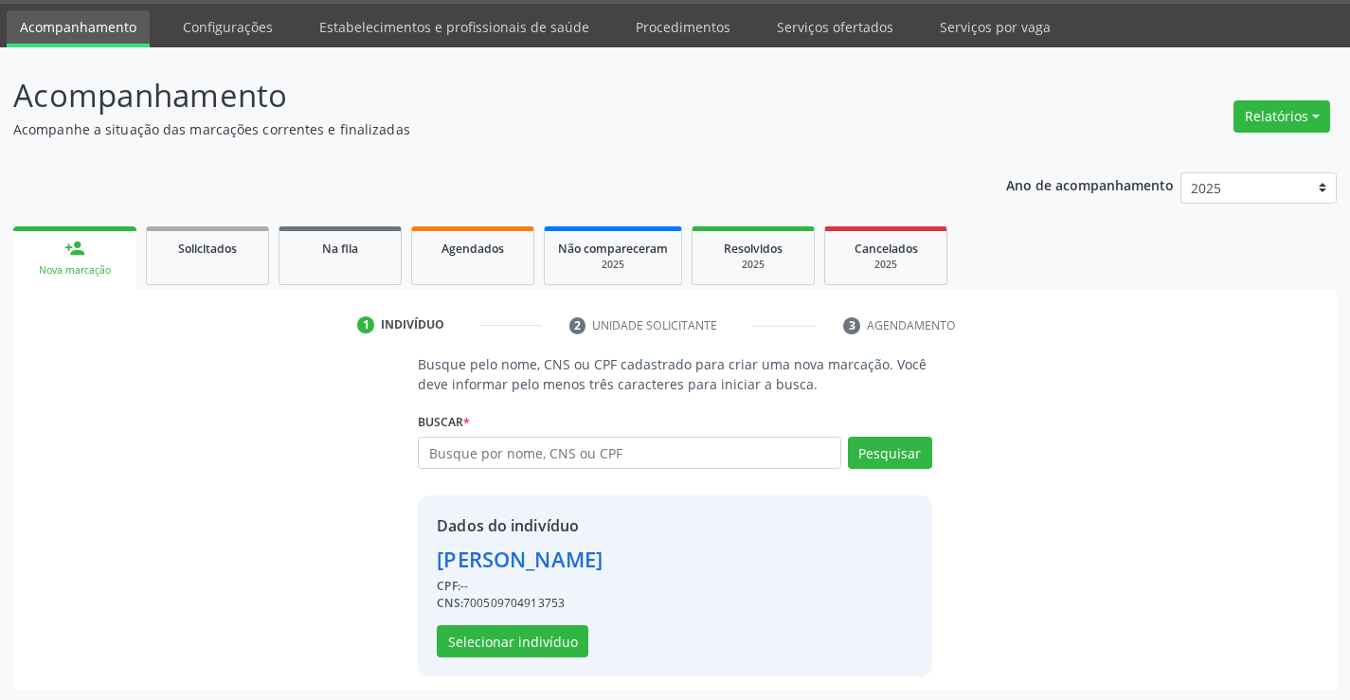
scroll to position [60, 0]
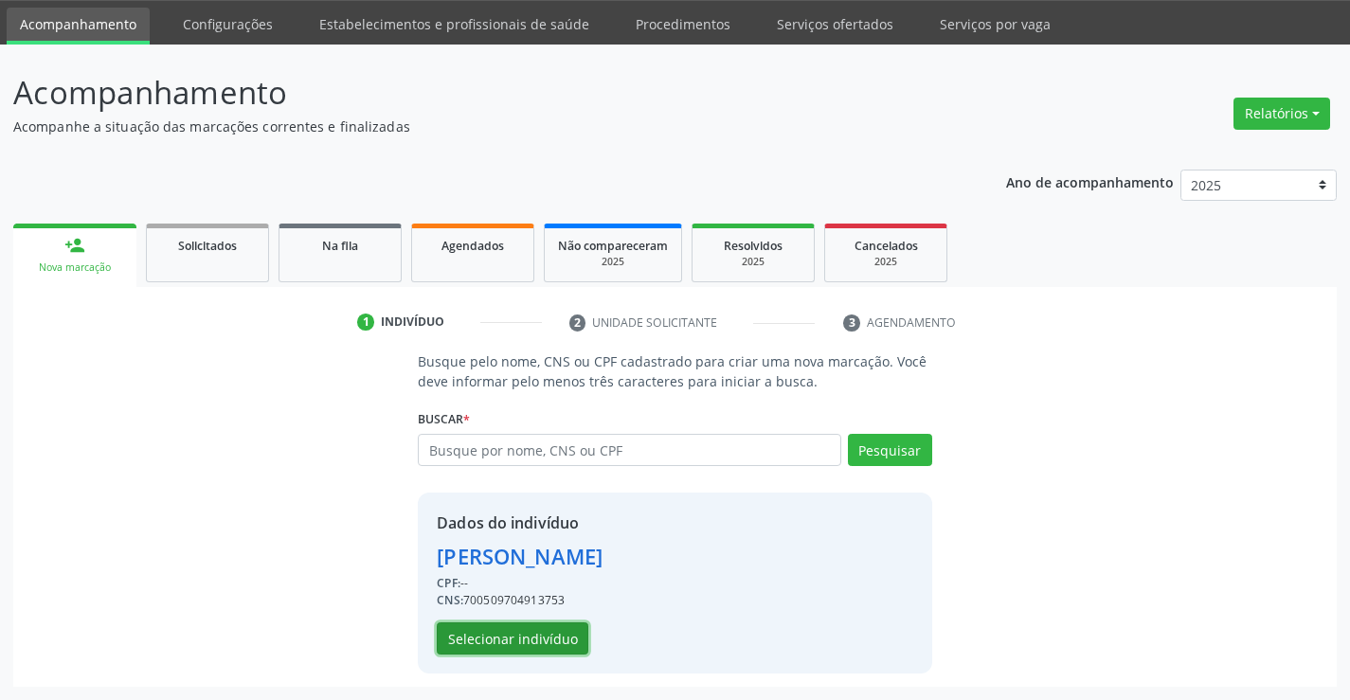
click at [541, 637] on button "Selecionar indivíduo" at bounding box center [513, 638] width 152 height 32
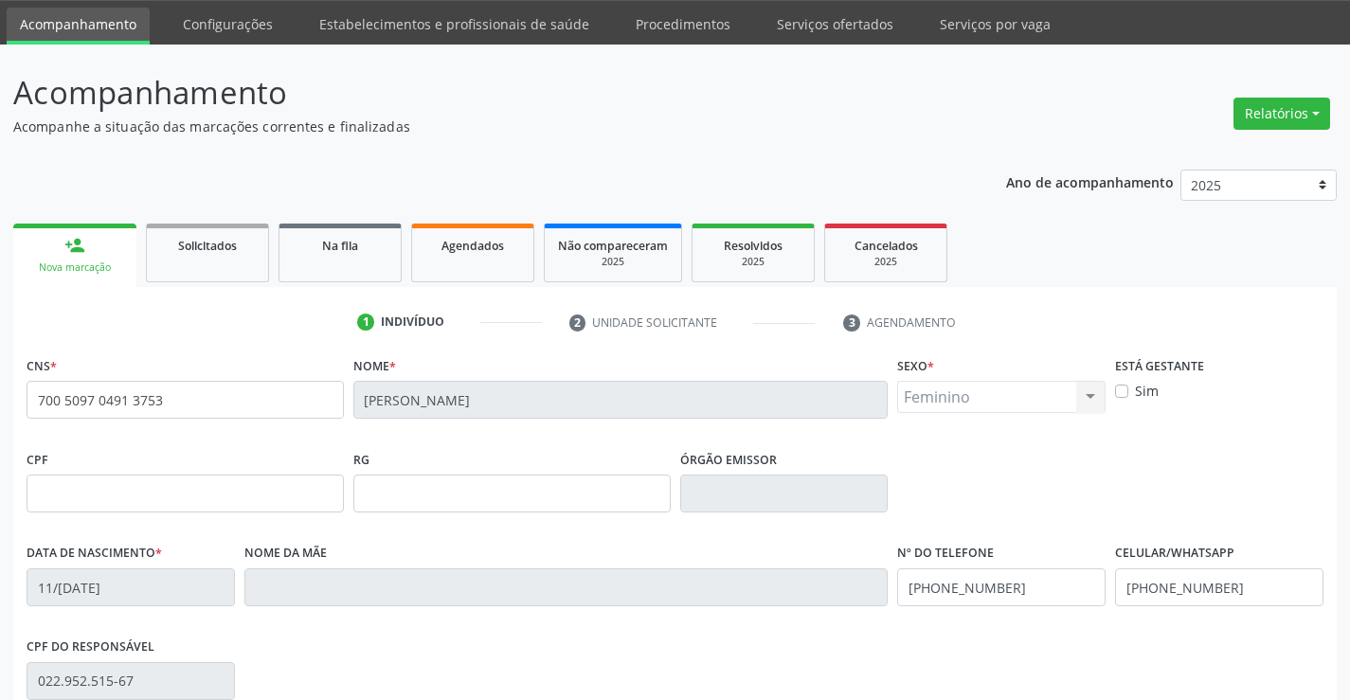
scroll to position [327, 0]
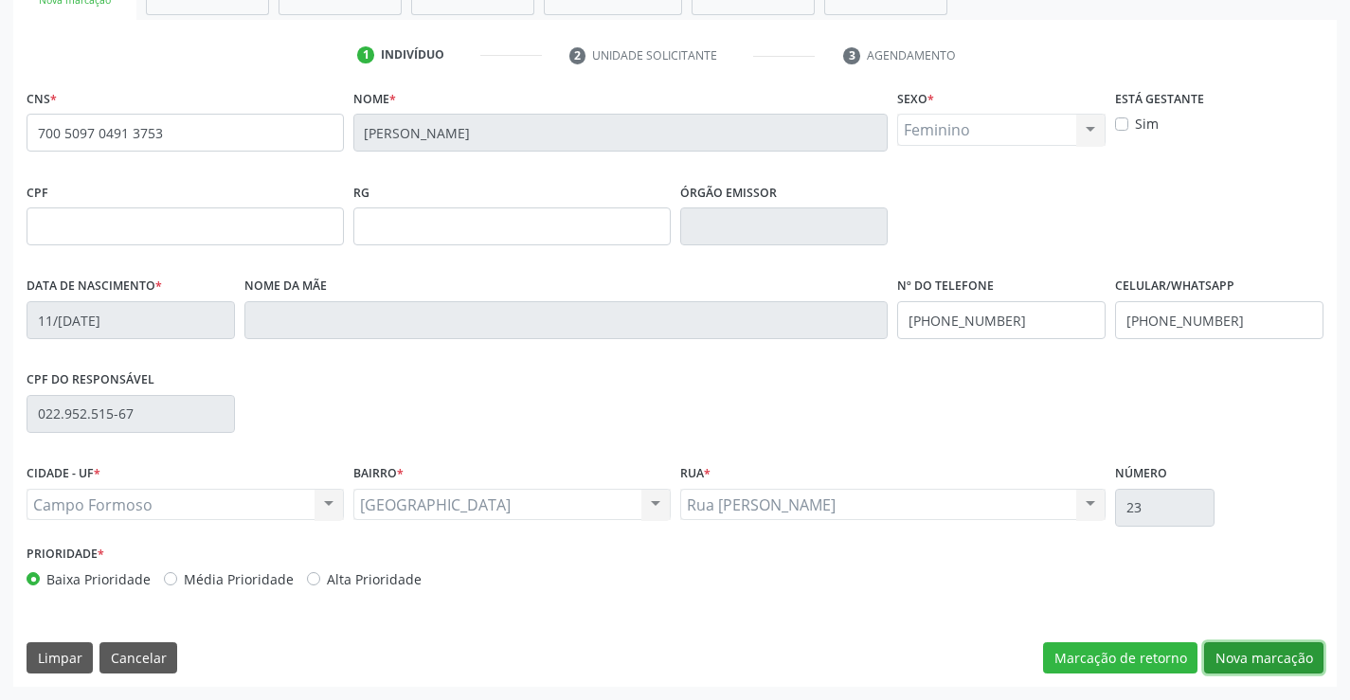
click at [1236, 658] on button "Nova marcação" at bounding box center [1263, 658] width 119 height 32
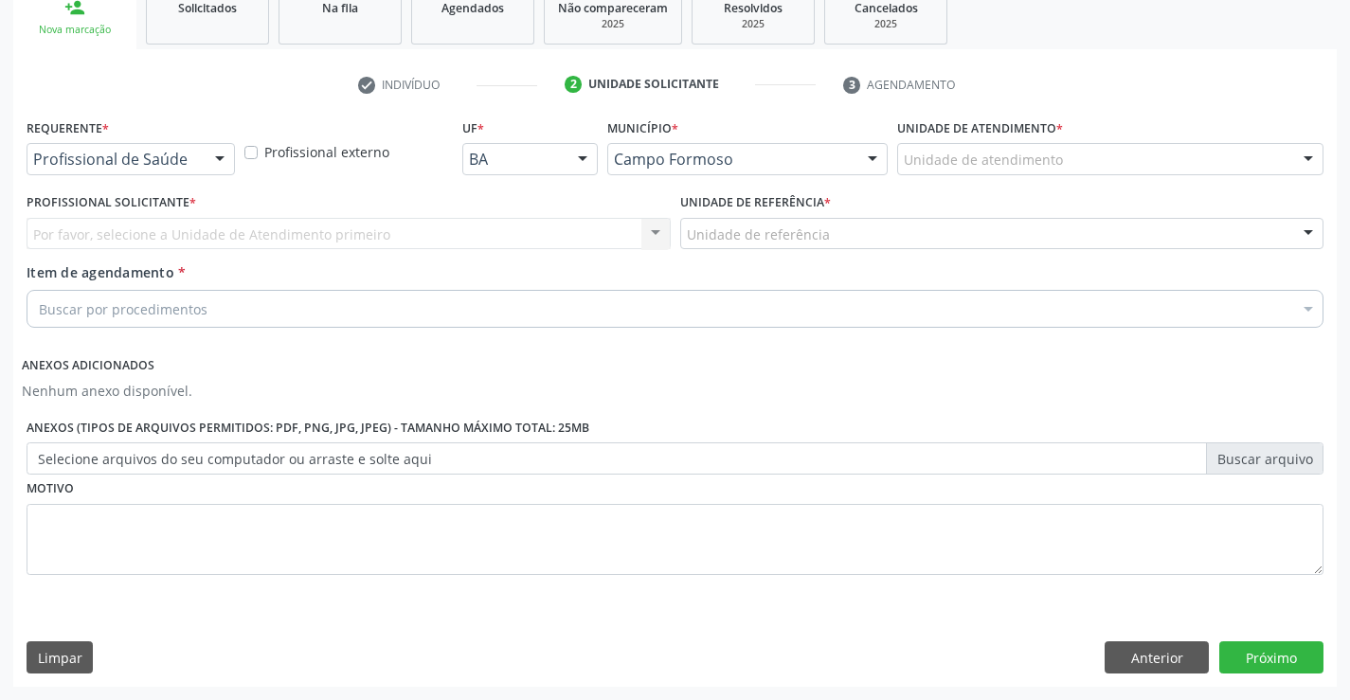
click at [218, 151] on div at bounding box center [220, 160] width 28 height 32
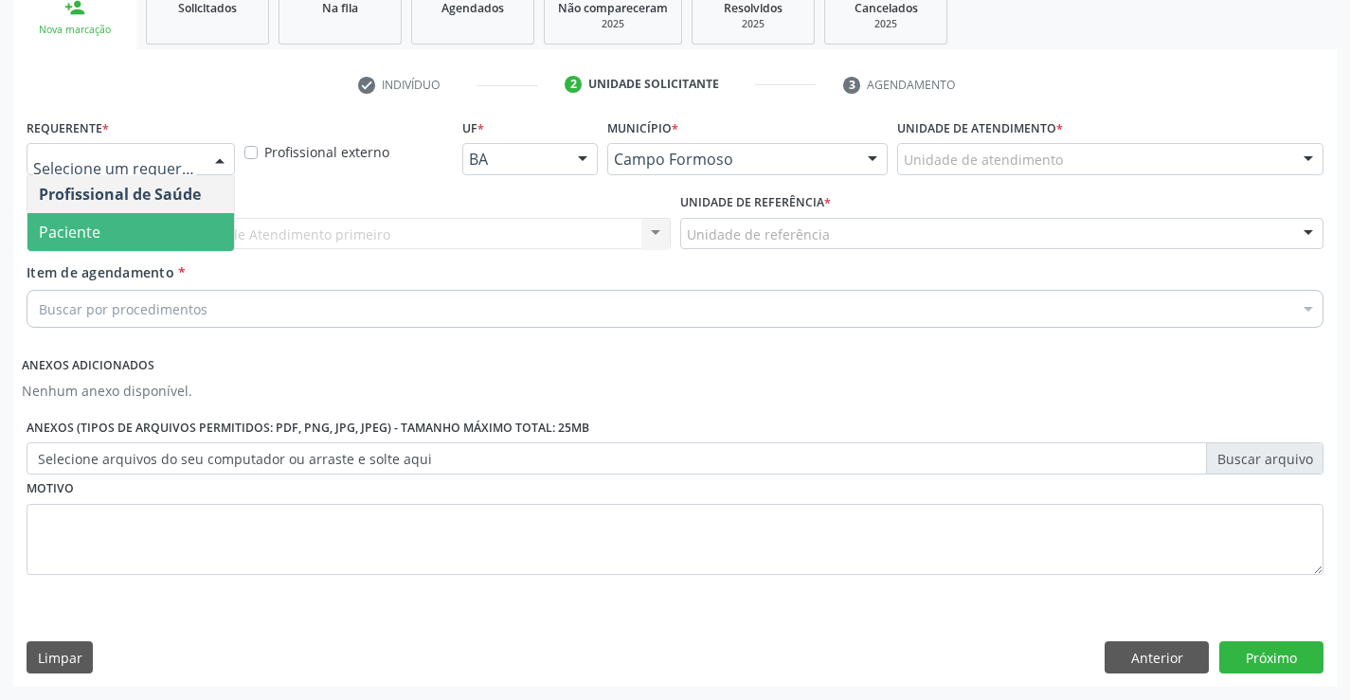
click at [200, 218] on span "Paciente" at bounding box center [130, 232] width 207 height 38
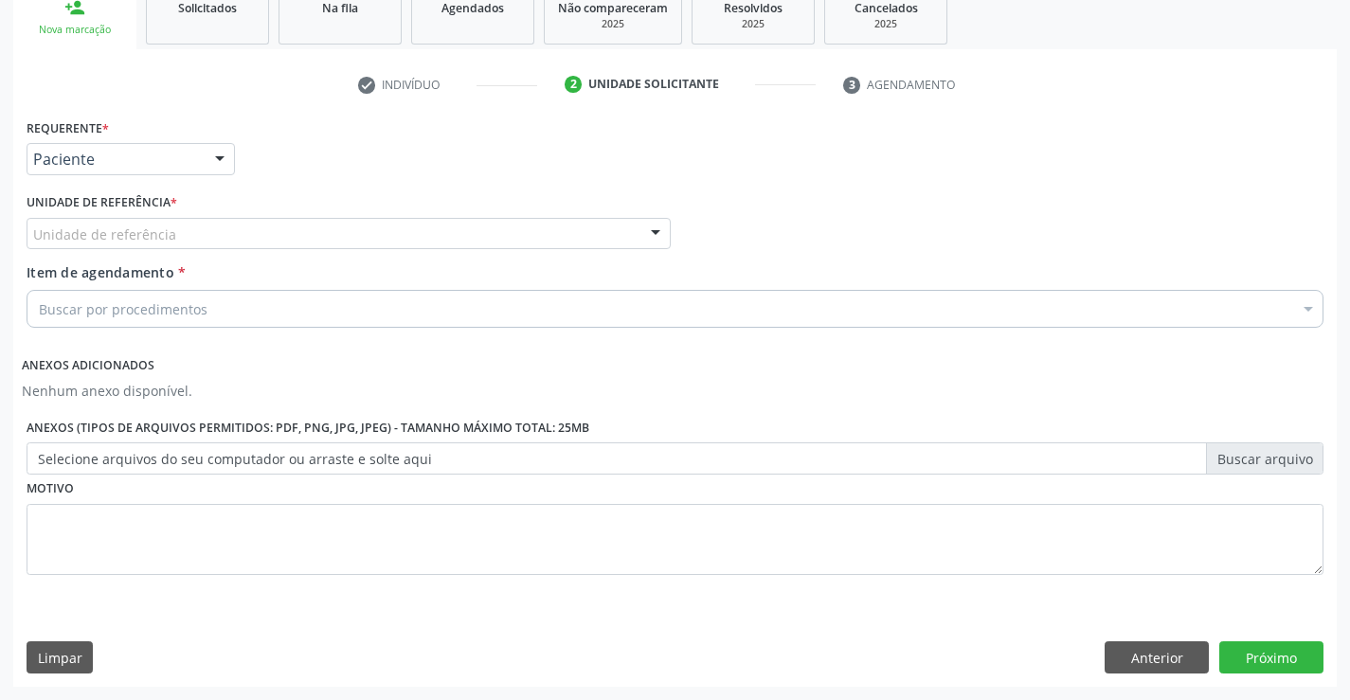
click at [648, 225] on div at bounding box center [655, 235] width 28 height 32
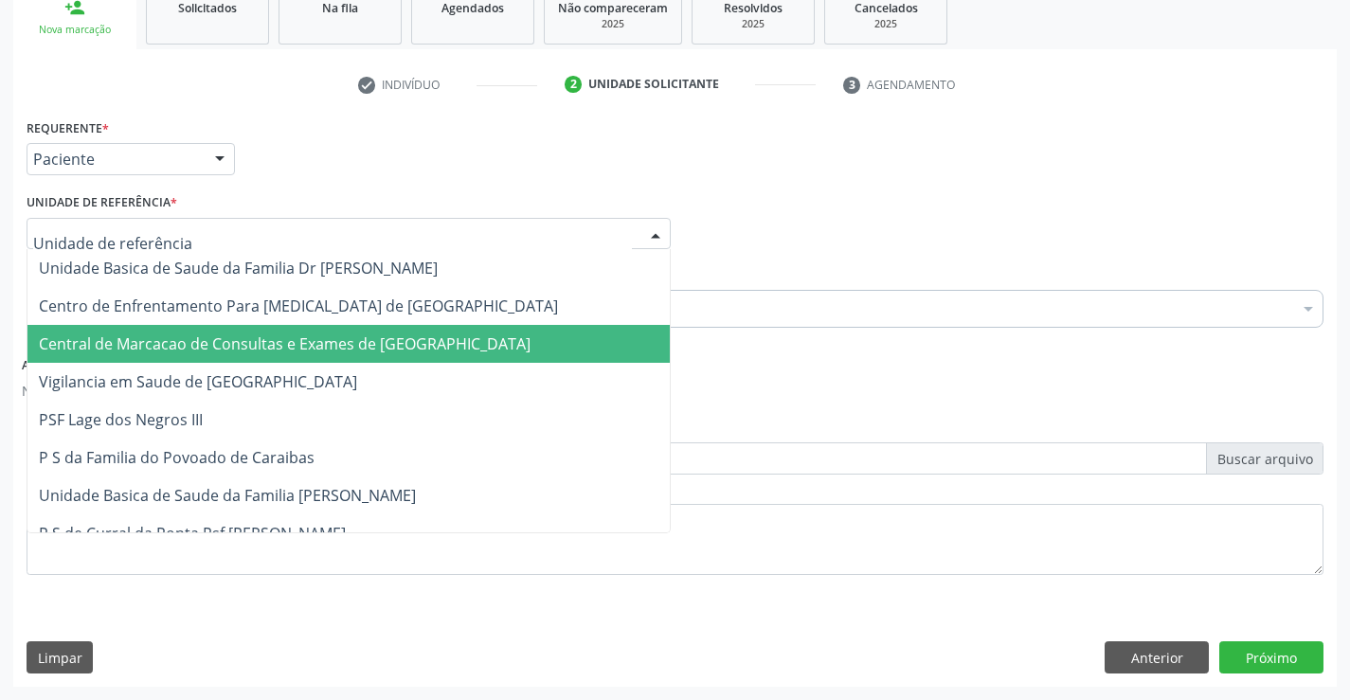
click at [572, 328] on span "Central de Marcacao de Consultas e Exames de [GEOGRAPHIC_DATA]" at bounding box center [348, 344] width 642 height 38
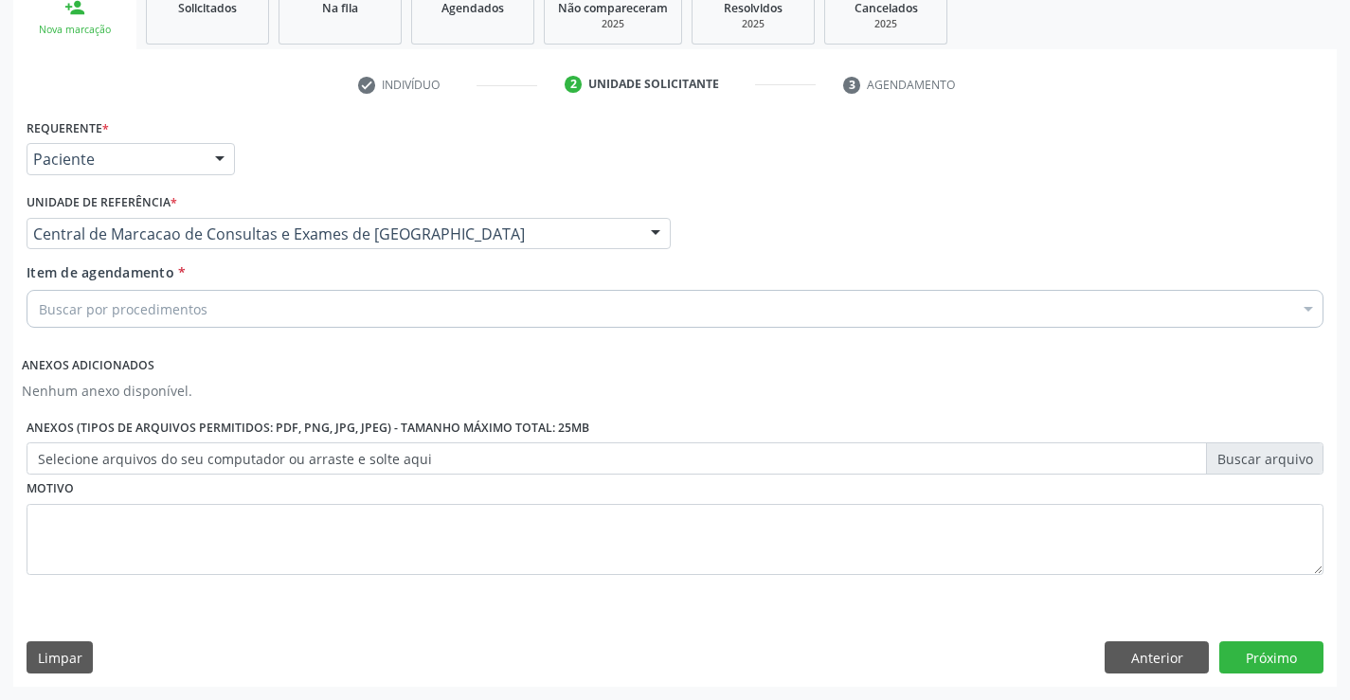
click at [243, 308] on div "Buscar por procedimentos" at bounding box center [675, 309] width 1297 height 38
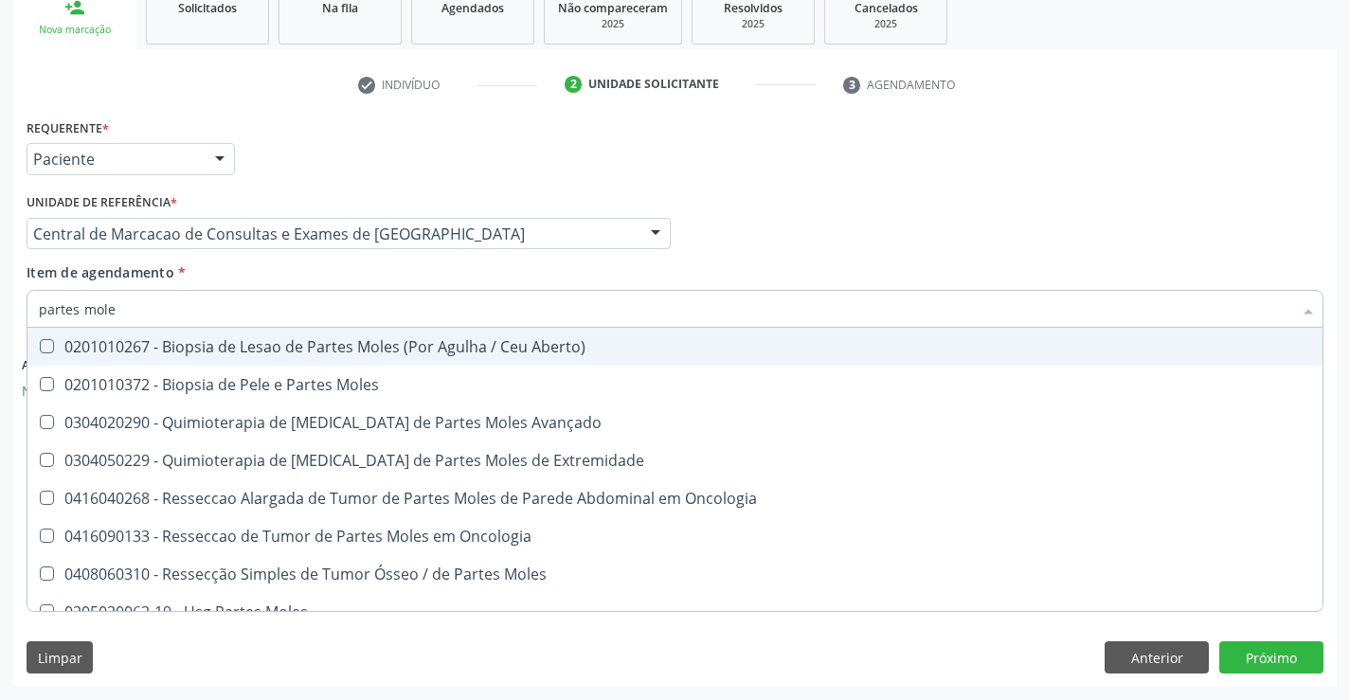
type input "partes moles"
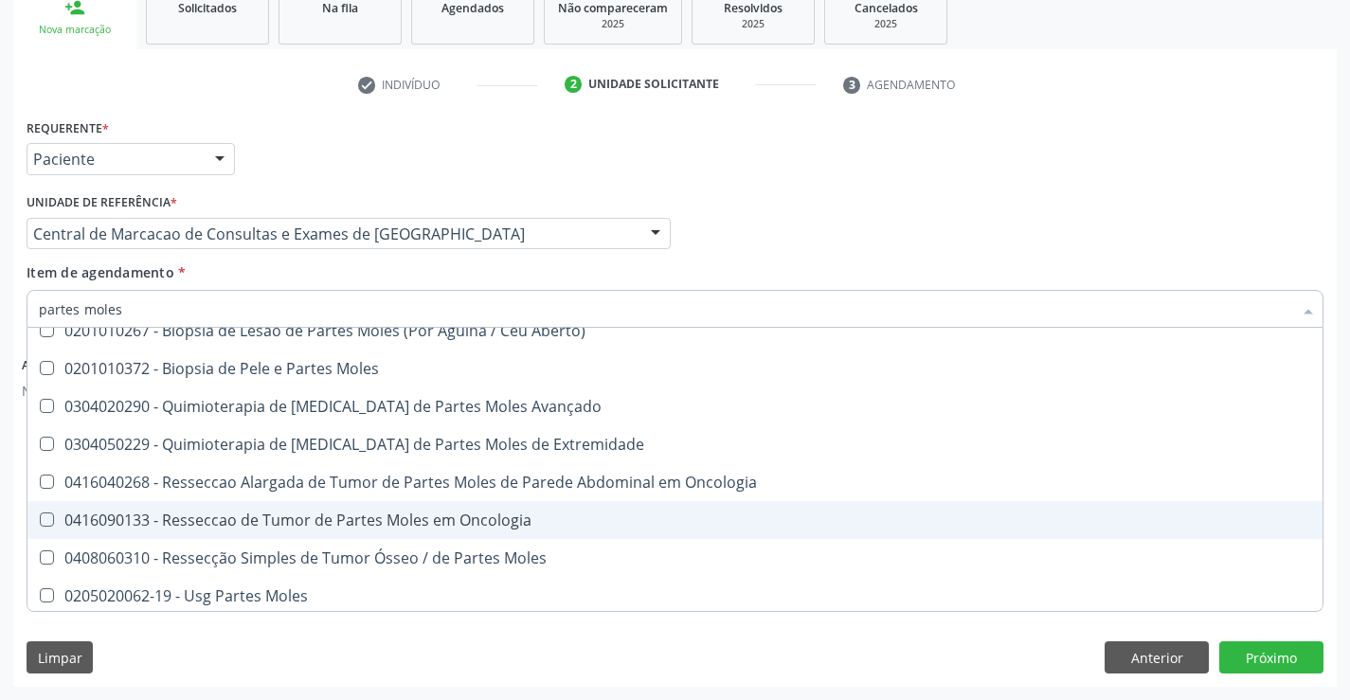
scroll to position [20, 0]
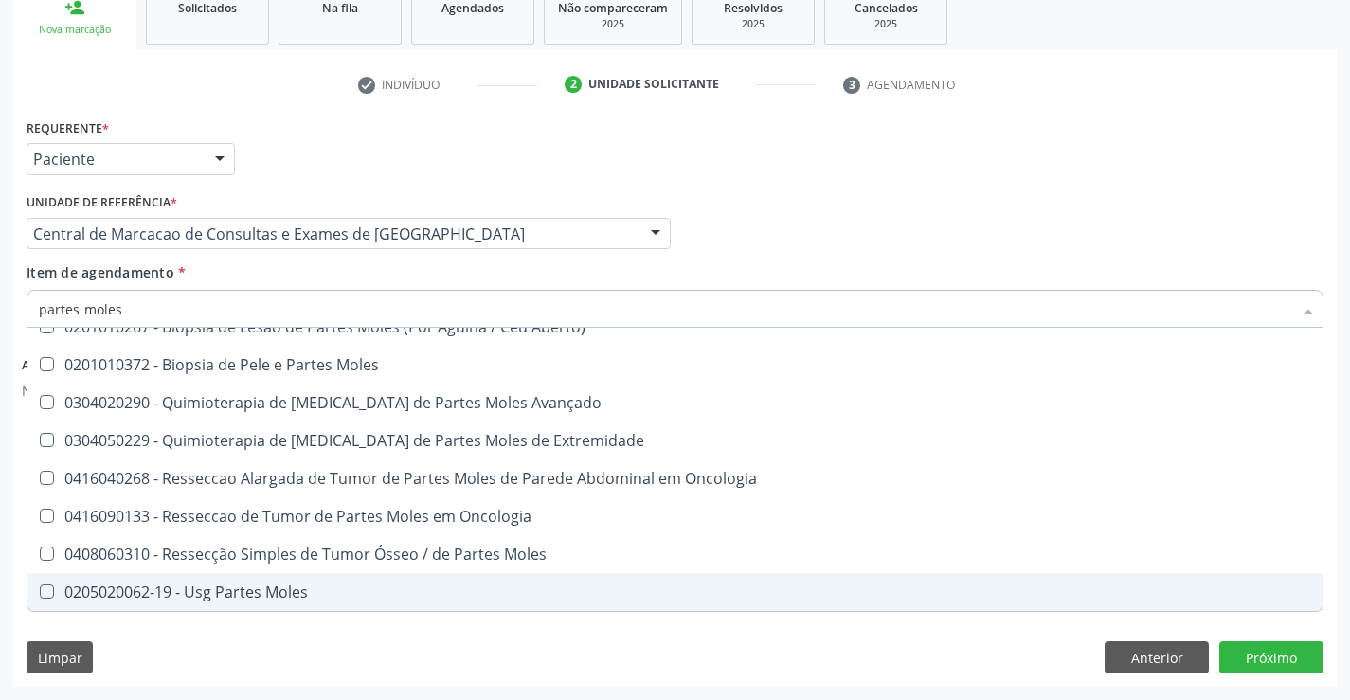
click at [195, 584] on div "0205020062-19 - Usg Partes Moles" at bounding box center [675, 591] width 1272 height 15
checkbox Moles "true"
click at [1308, 669] on button "Próximo" at bounding box center [1271, 657] width 104 height 32
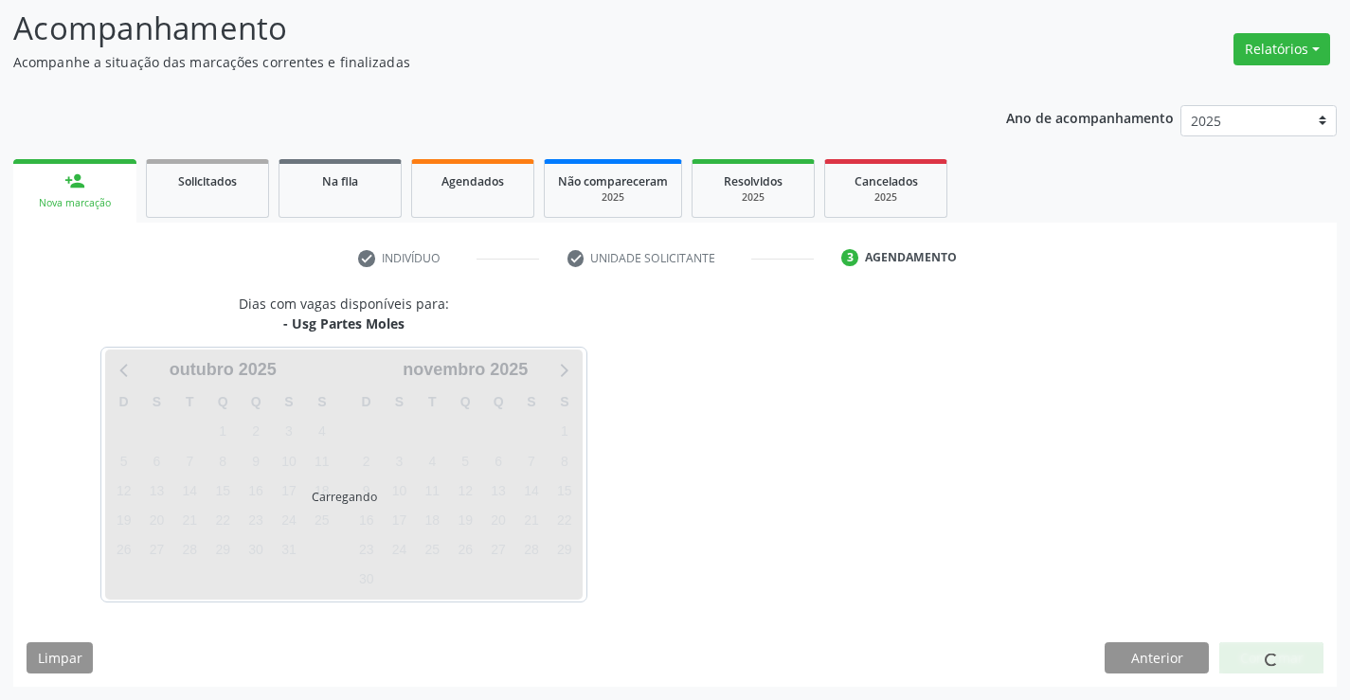
scroll to position [0, 0]
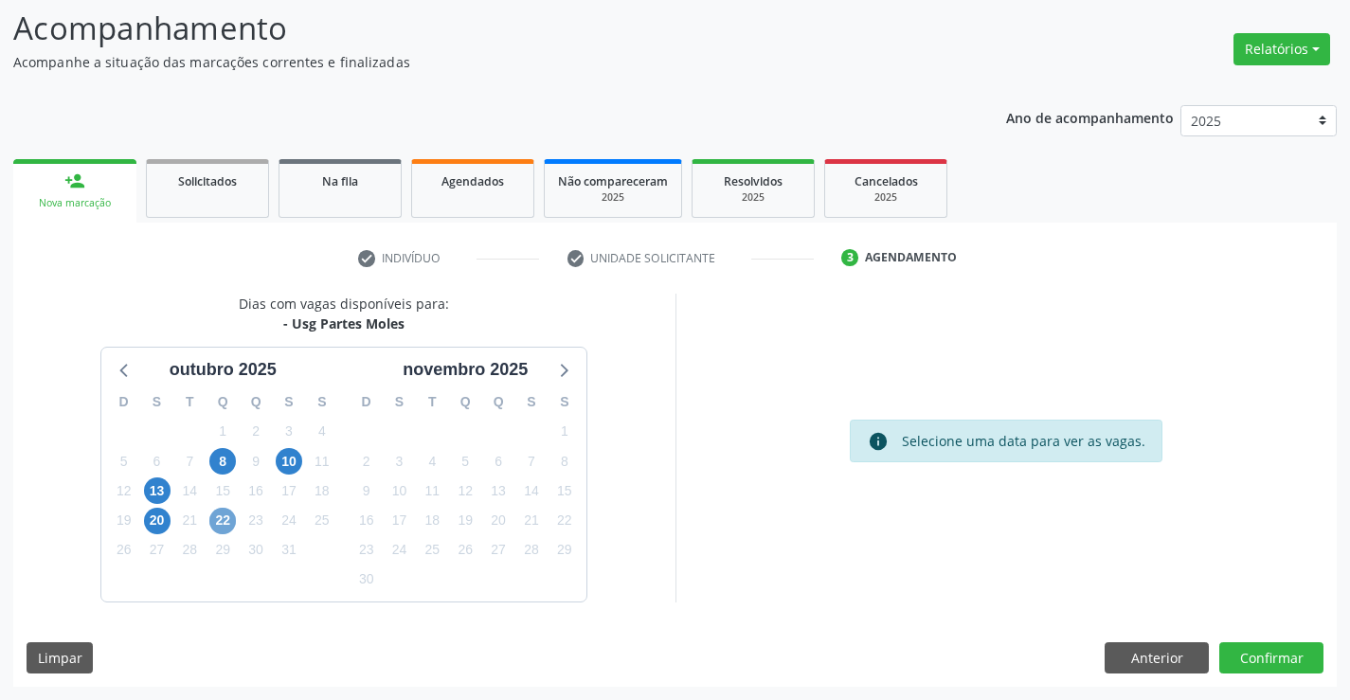
click at [226, 516] on span "22" at bounding box center [222, 521] width 27 height 27
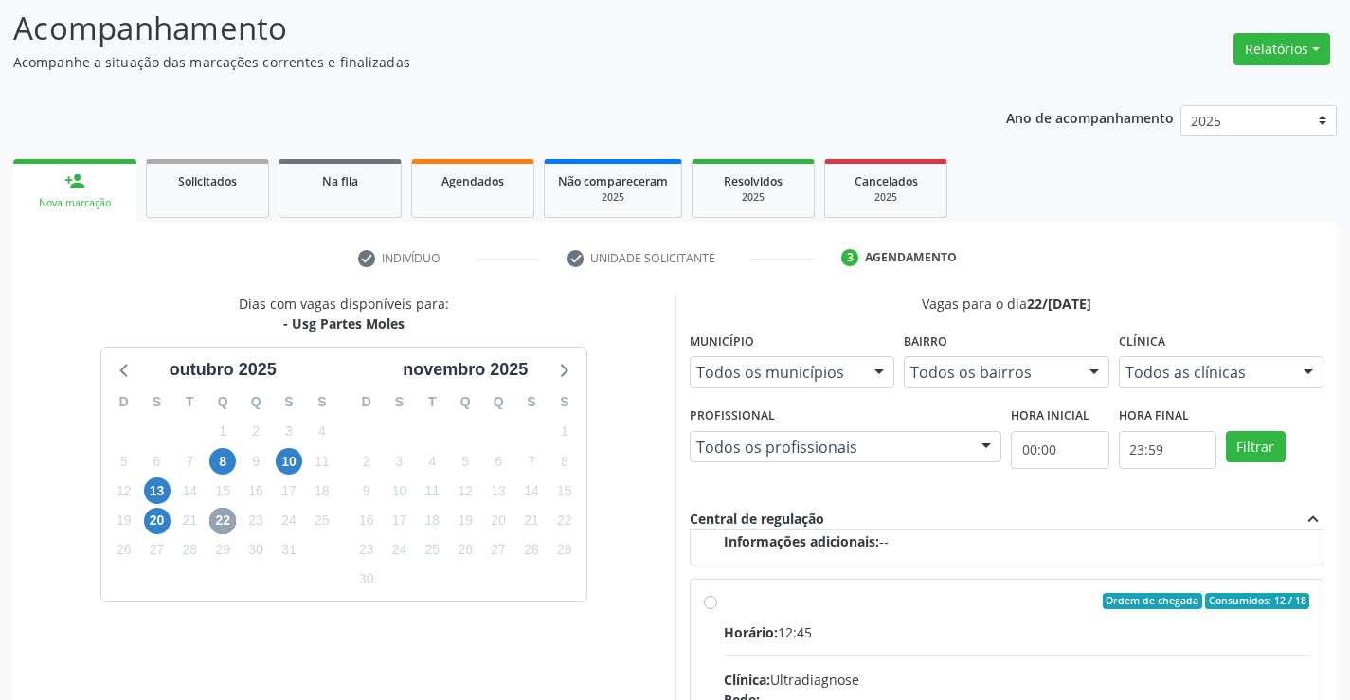
scroll to position [298, 0]
click at [713, 602] on input "Ordem de chegada Consumidos: 12 / 18 Horário: 12:45 Clínica: Ultradiagnose Rede…" at bounding box center [710, 600] width 13 height 17
radio input "true"
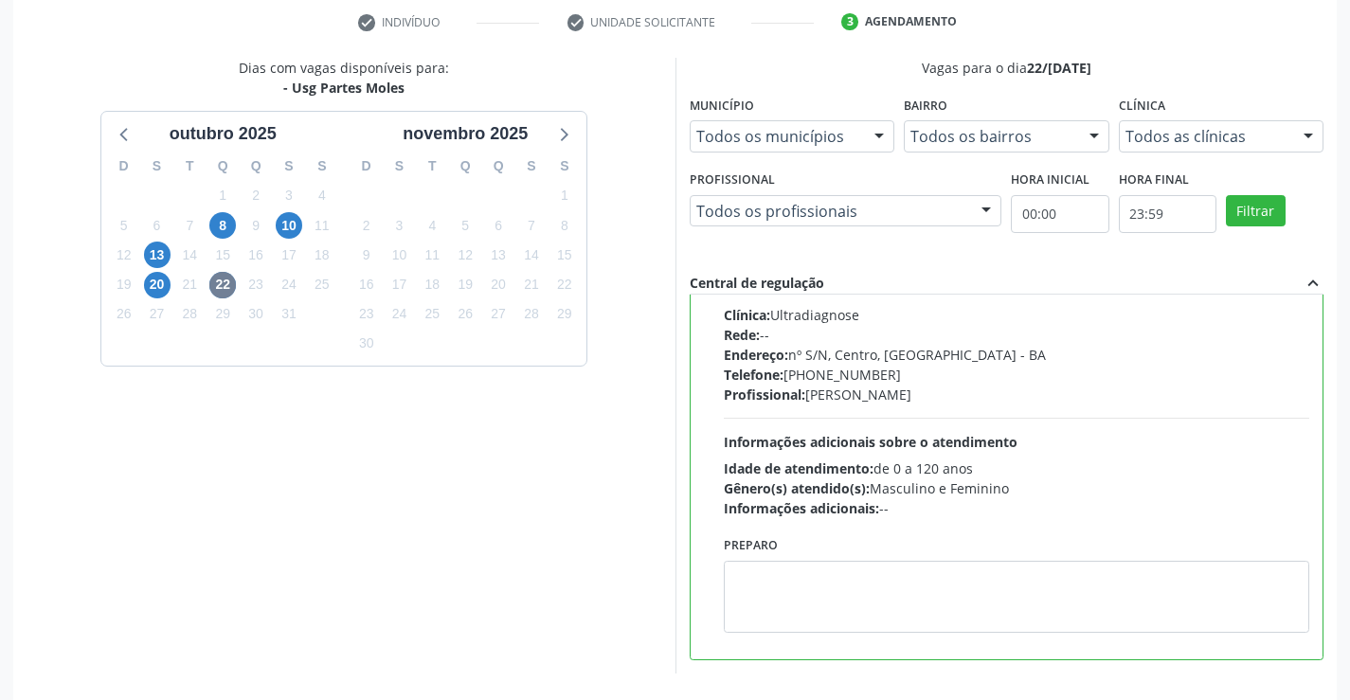
scroll to position [408, 0]
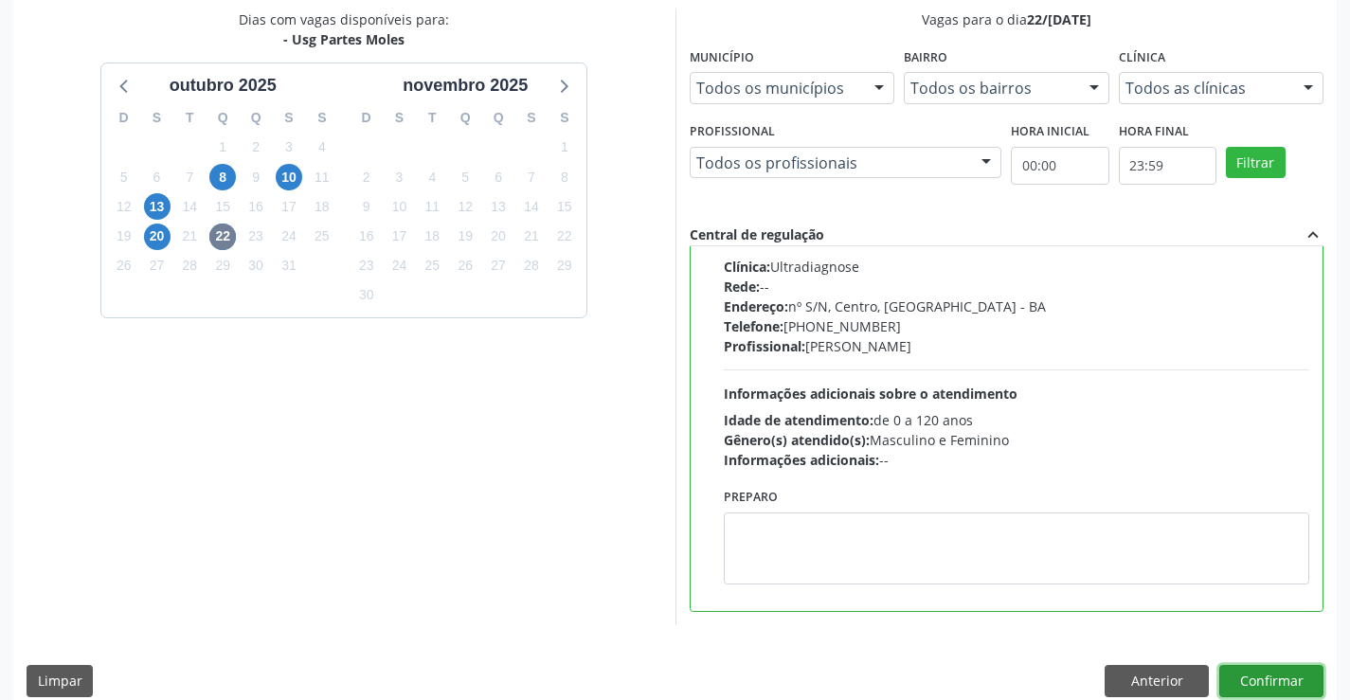
click at [1270, 669] on button "Confirmar" at bounding box center [1271, 681] width 104 height 32
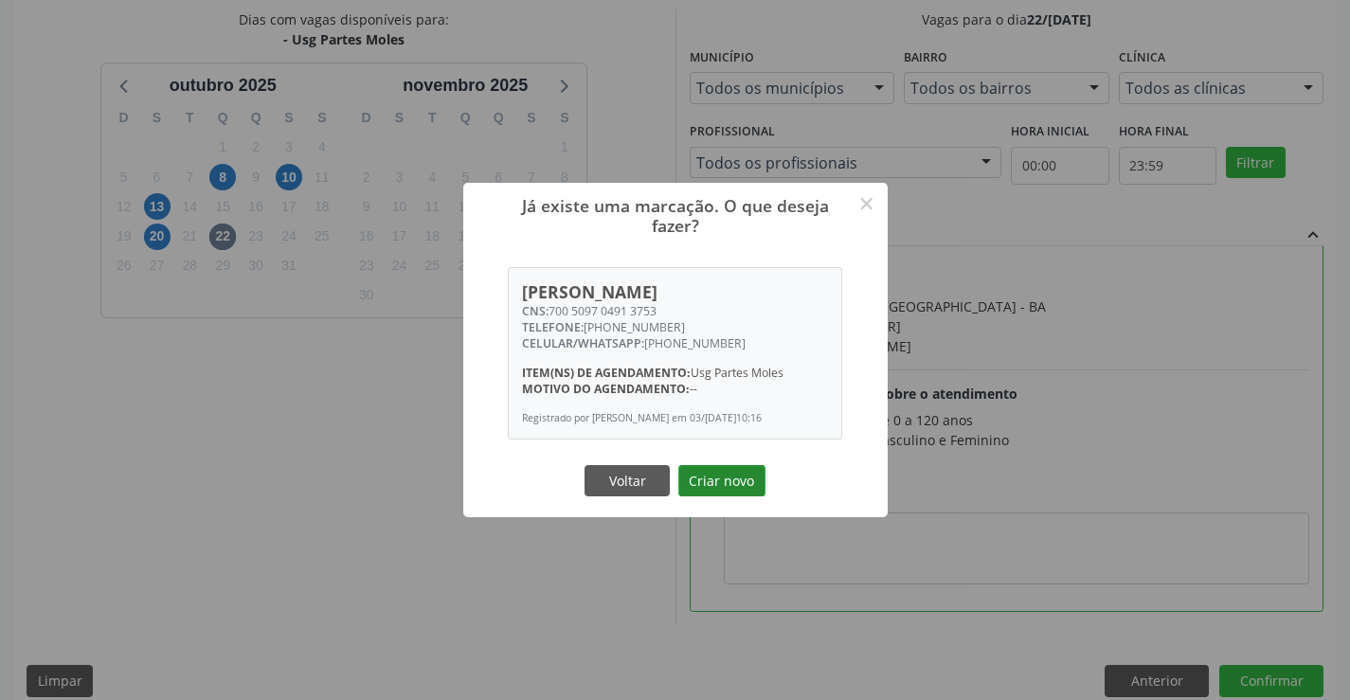
click at [702, 485] on button "Criar novo" at bounding box center [721, 481] width 87 height 32
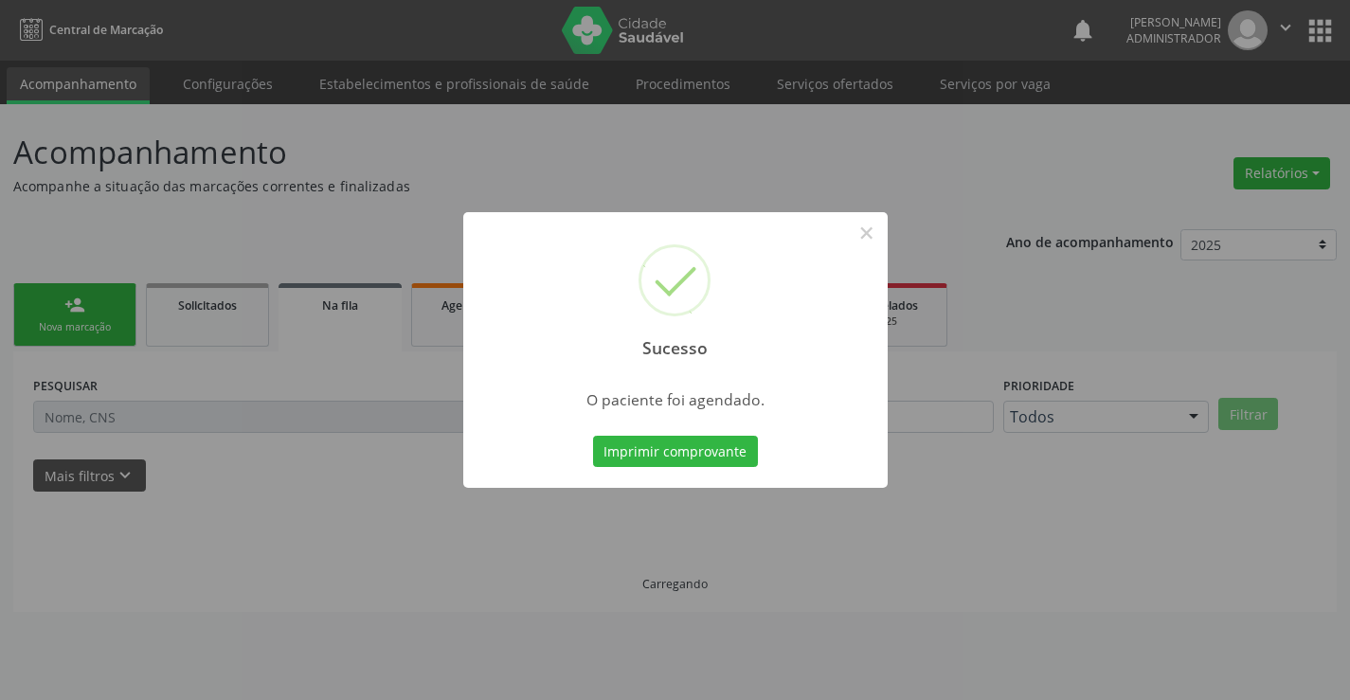
scroll to position [0, 0]
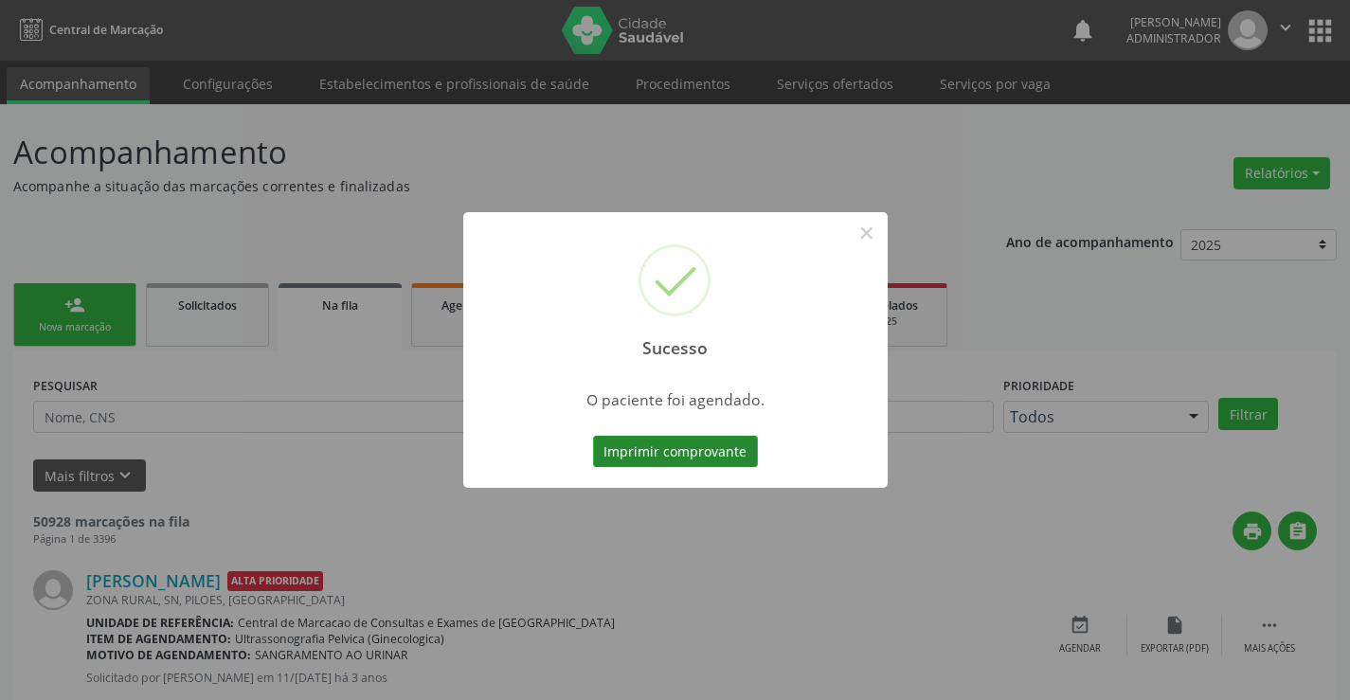
click at [719, 437] on button "Imprimir comprovante" at bounding box center [675, 452] width 165 height 32
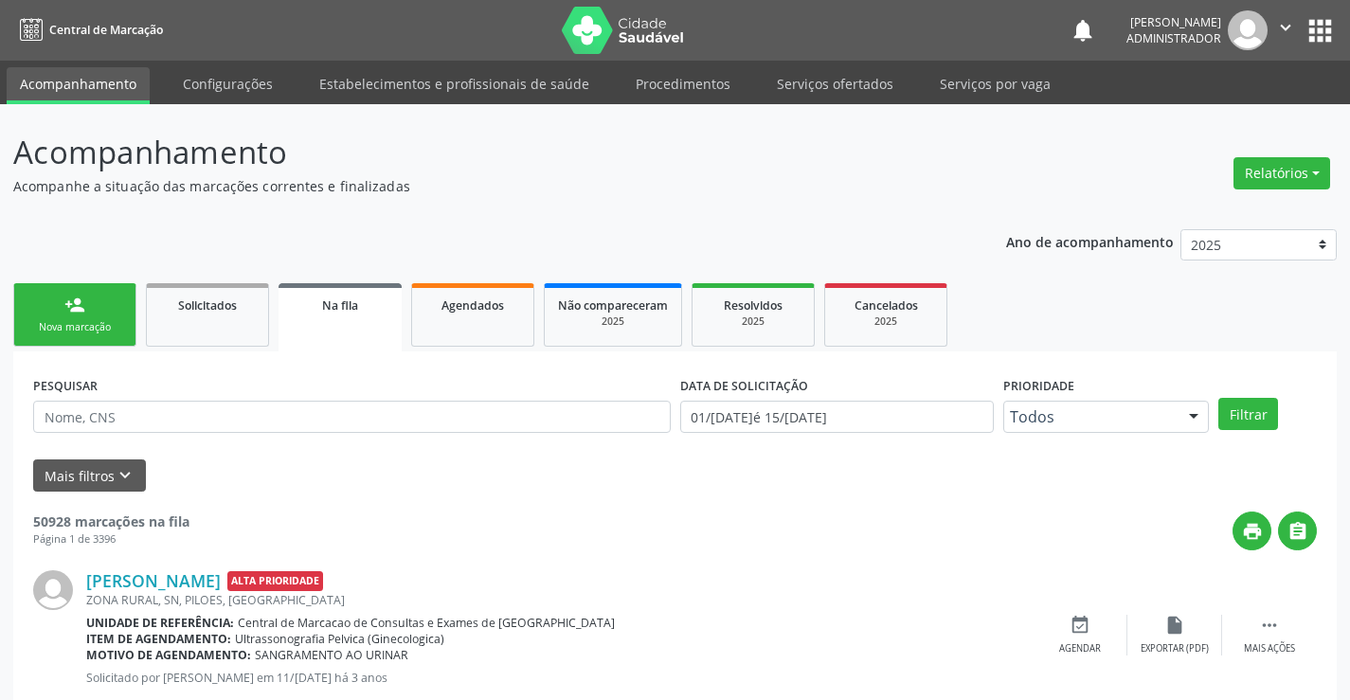
click at [68, 295] on div "person_add" at bounding box center [74, 305] width 21 height 21
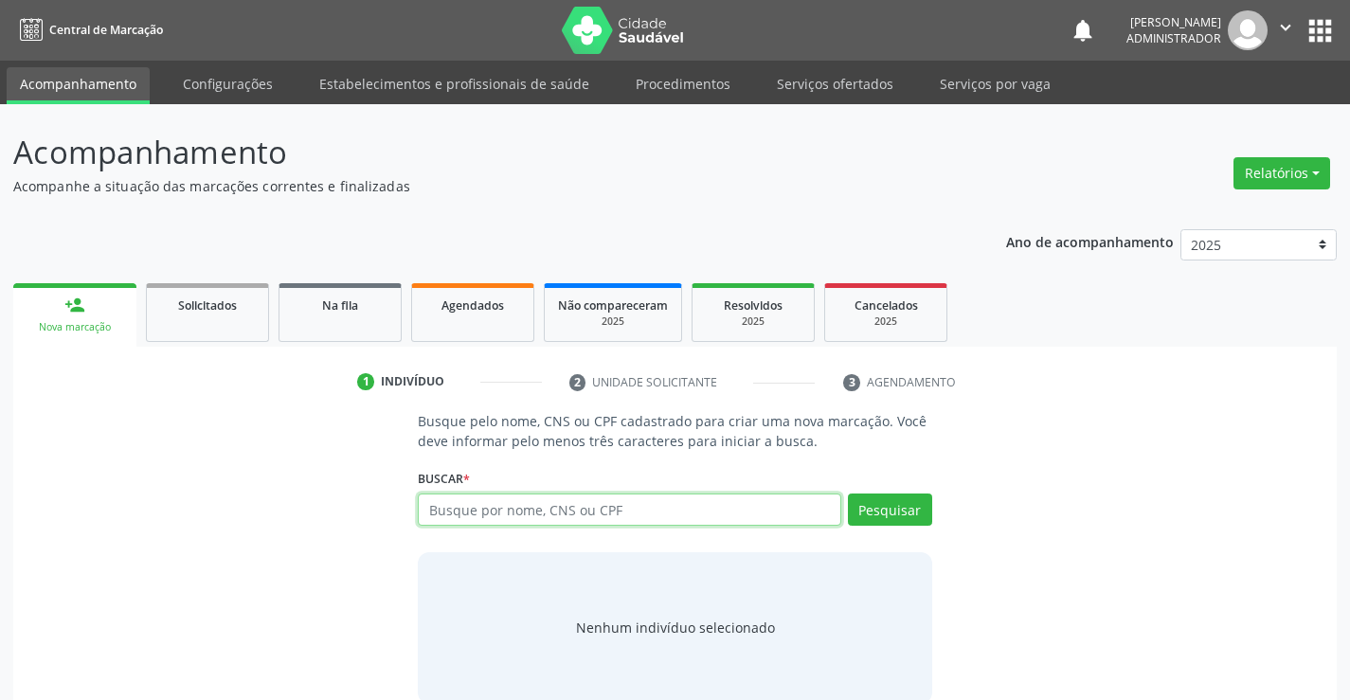
click at [477, 508] on input "text" at bounding box center [629, 510] width 422 height 32
type input "704002399363660"
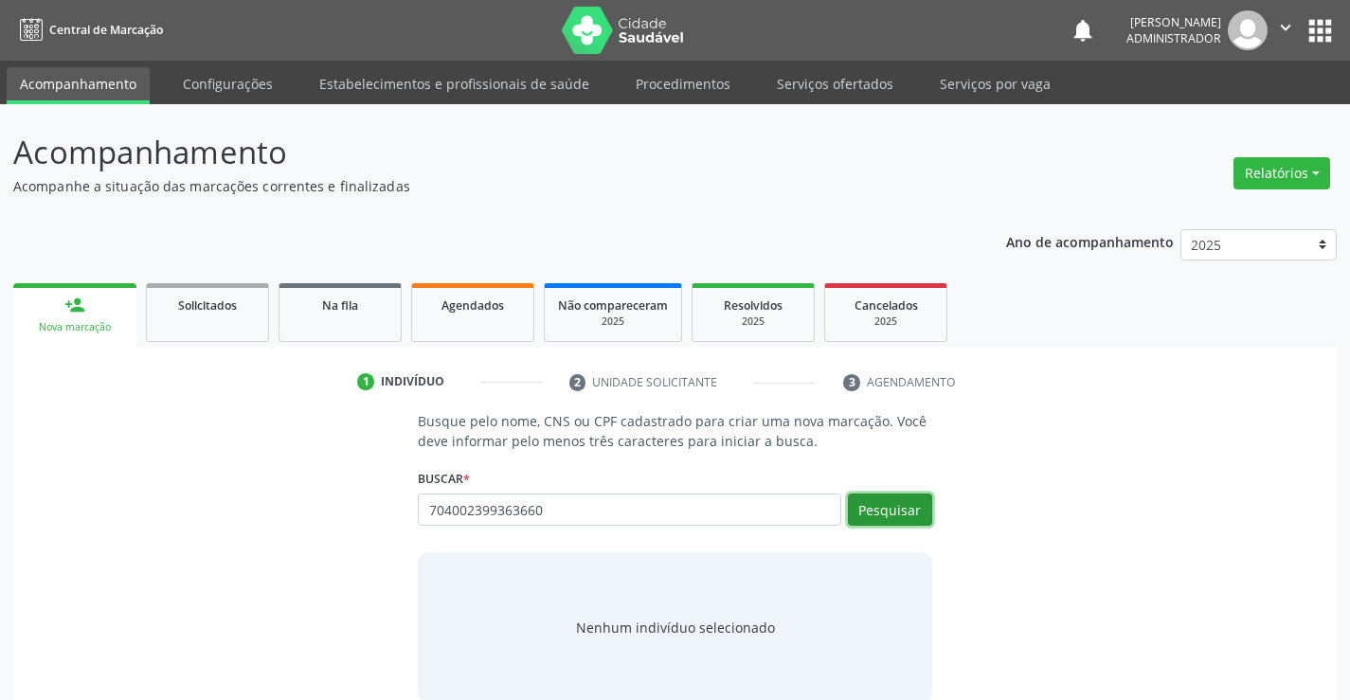
click at [910, 509] on button "Pesquisar" at bounding box center [890, 510] width 84 height 32
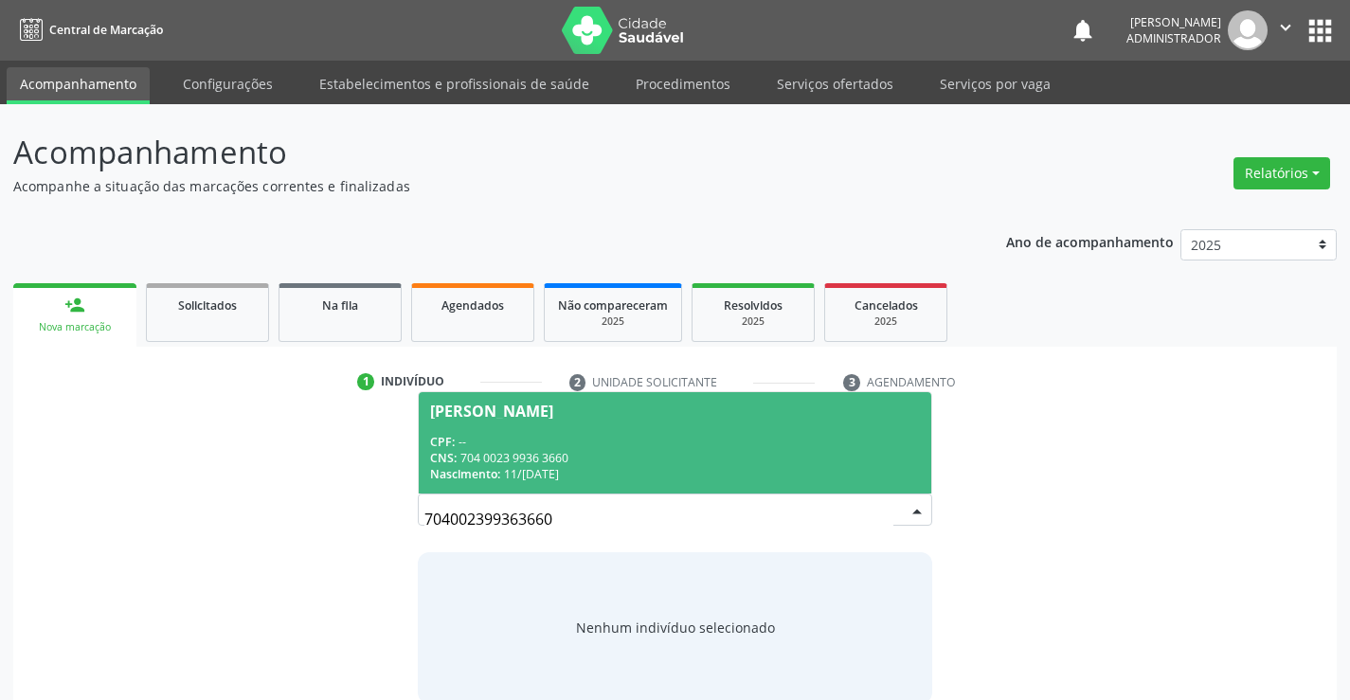
click at [662, 447] on div "CPF: --" at bounding box center [674, 442] width 489 height 16
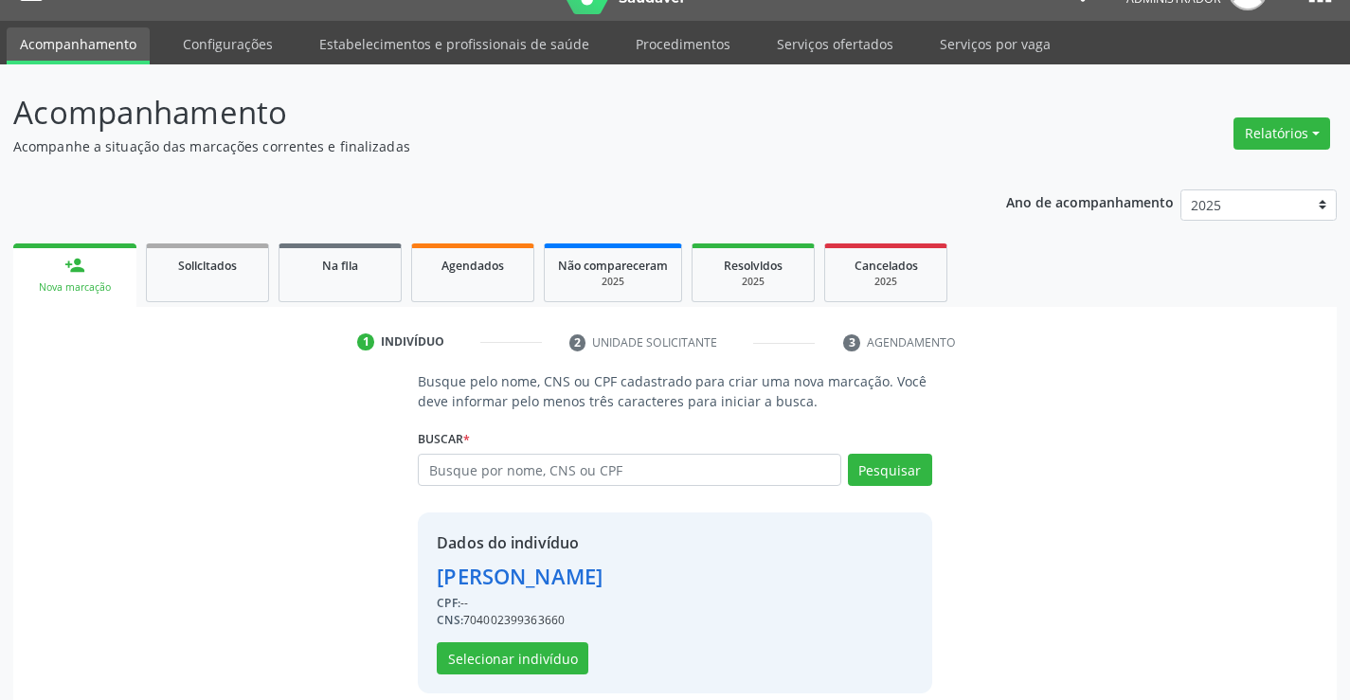
scroll to position [60, 0]
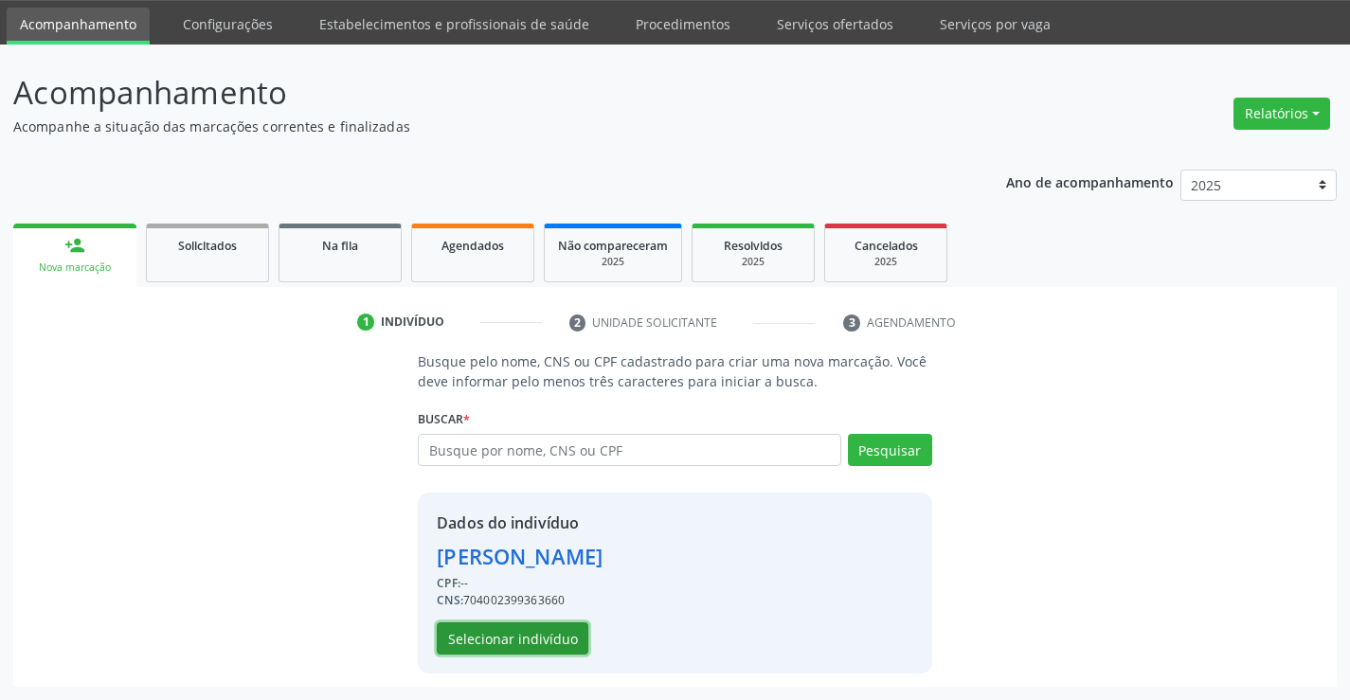
click at [559, 630] on button "Selecionar indivíduo" at bounding box center [513, 638] width 152 height 32
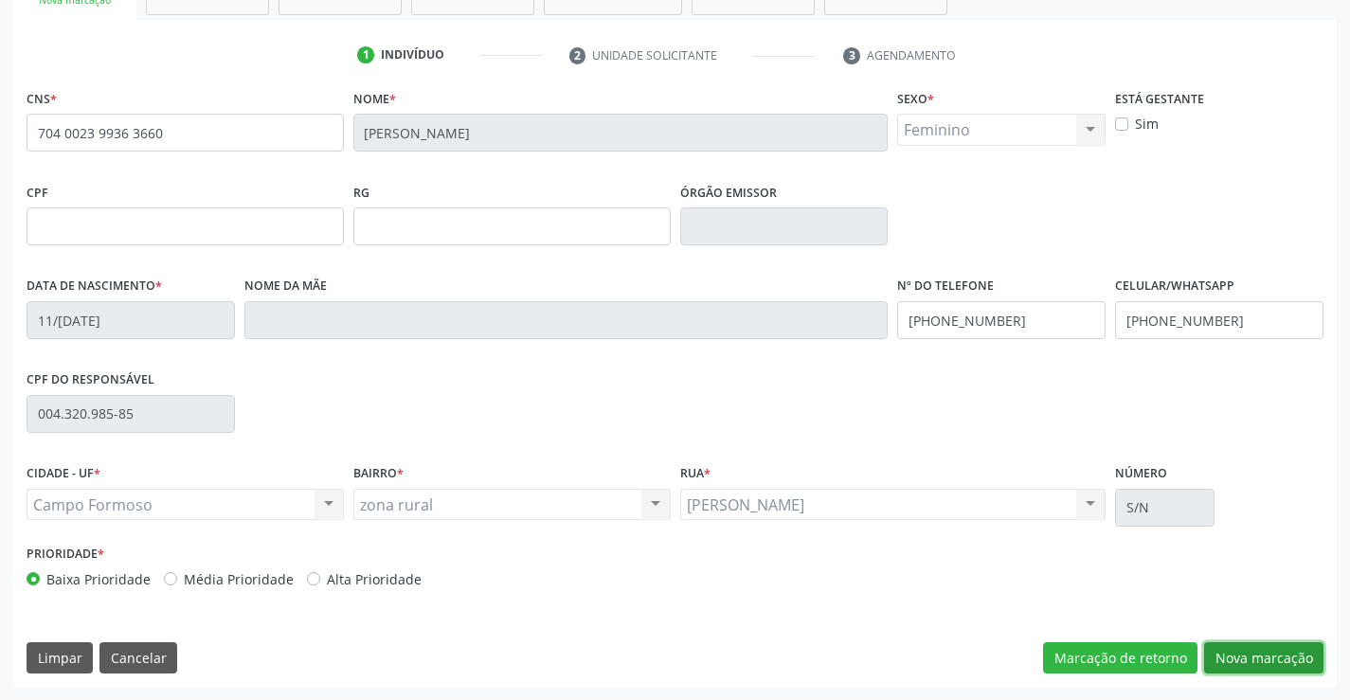
click at [1251, 654] on button "Nova marcação" at bounding box center [1263, 658] width 119 height 32
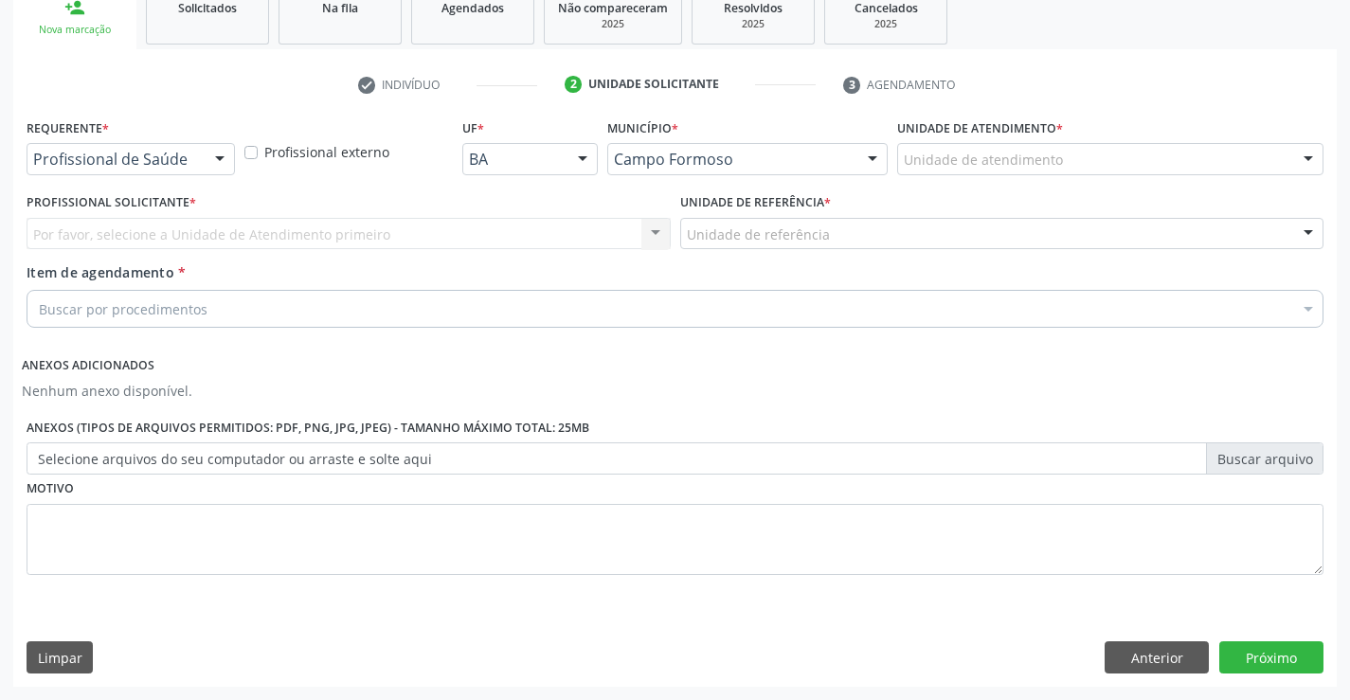
scroll to position [297, 0]
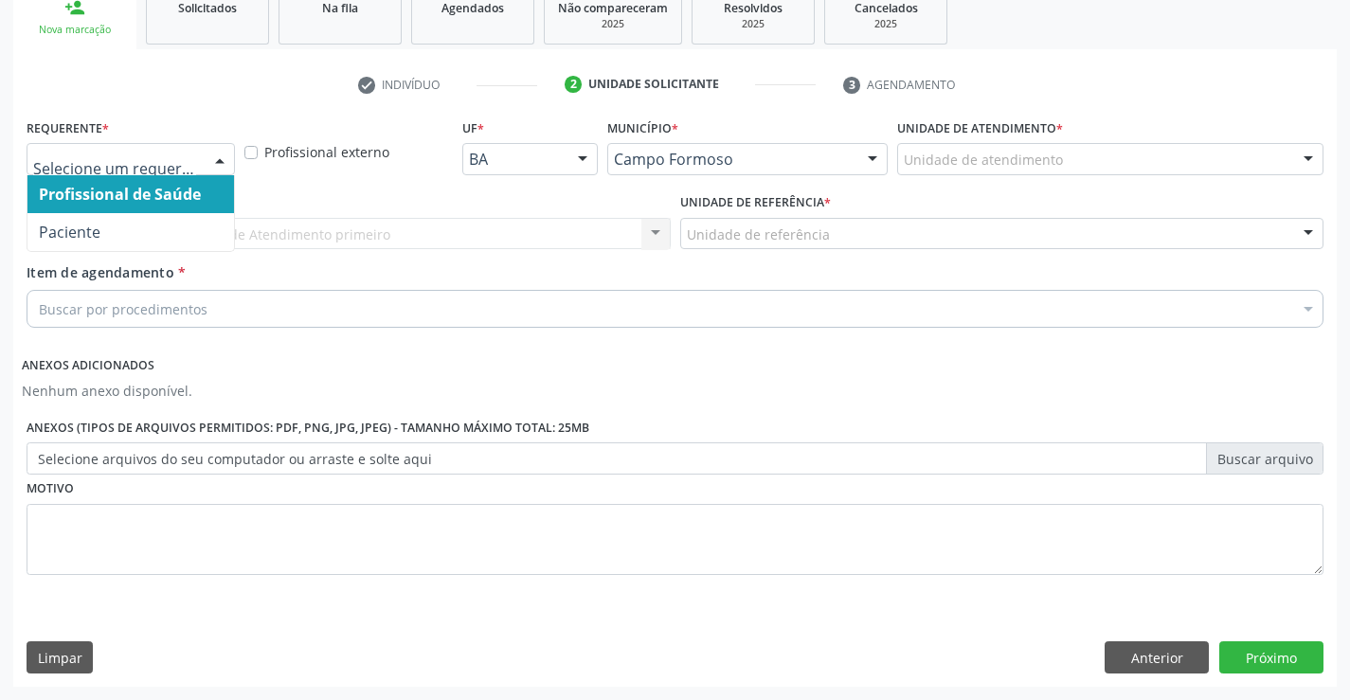
click at [224, 159] on div at bounding box center [220, 160] width 28 height 32
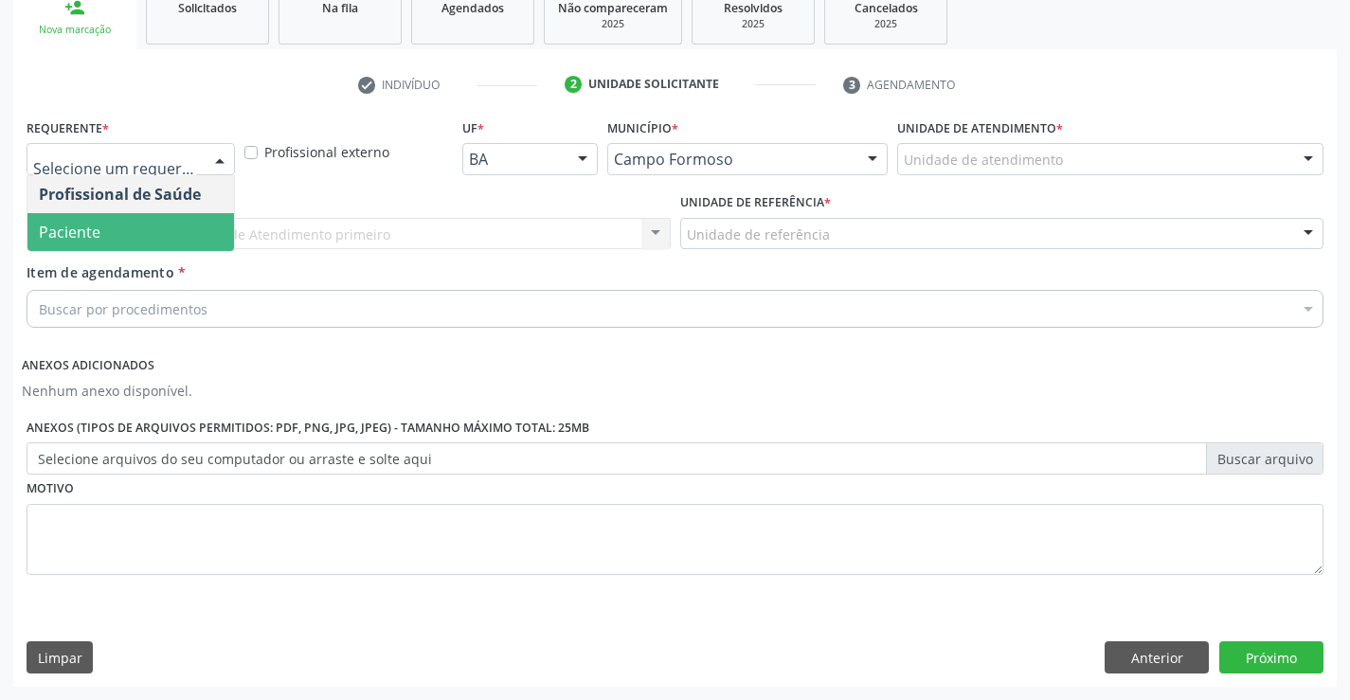
click at [189, 224] on span "Paciente" at bounding box center [130, 232] width 207 height 38
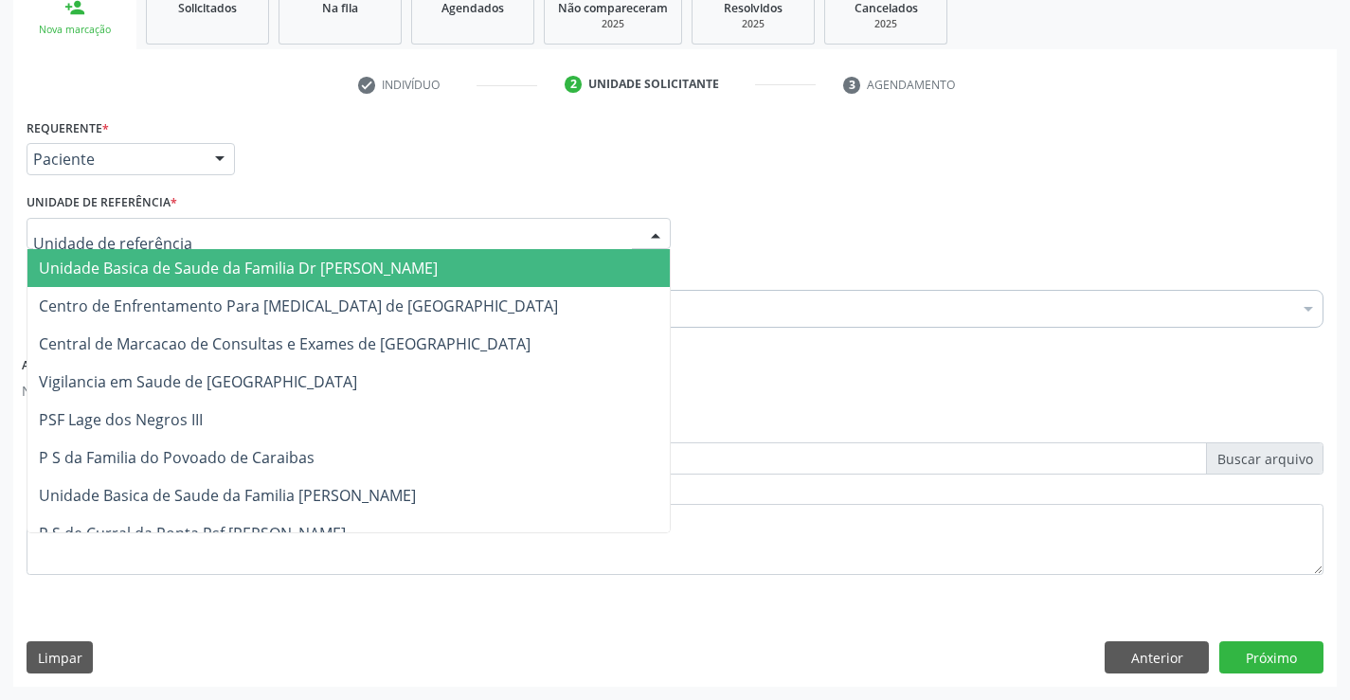
click at [655, 233] on div at bounding box center [655, 235] width 28 height 32
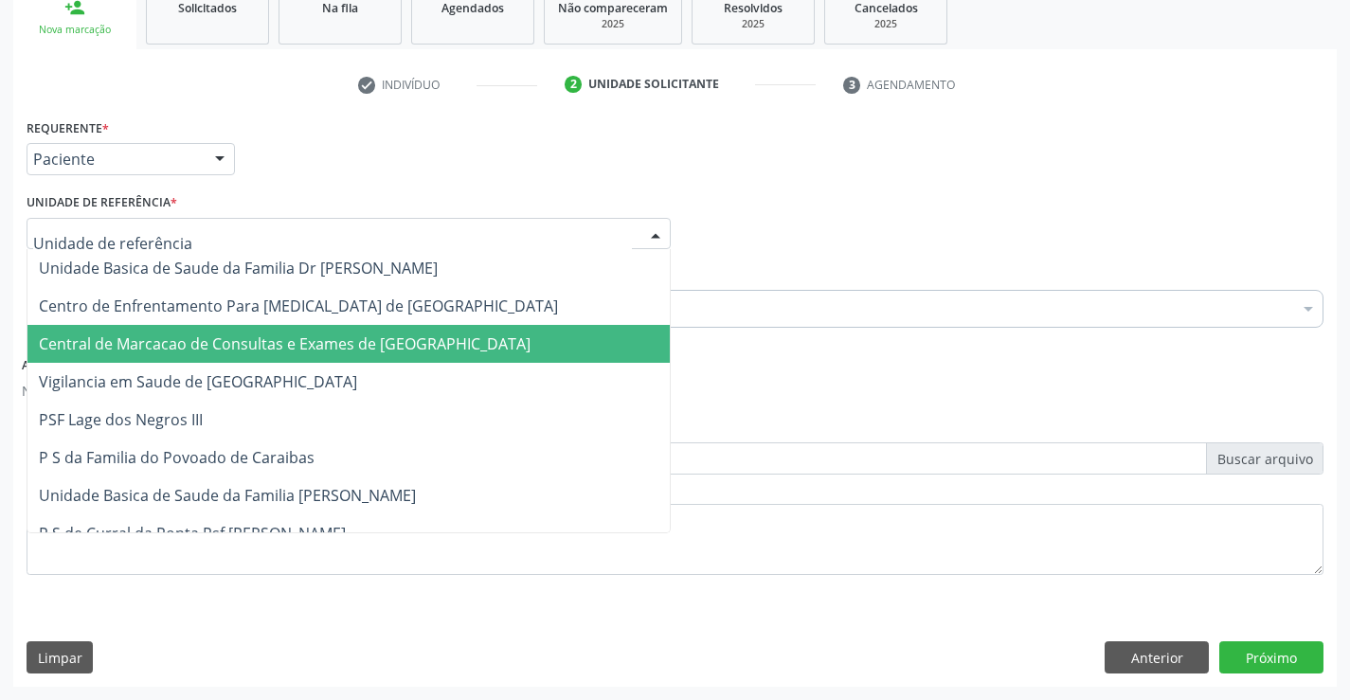
click at [583, 328] on span "Central de Marcacao de Consultas e Exames de [GEOGRAPHIC_DATA]" at bounding box center [348, 344] width 642 height 38
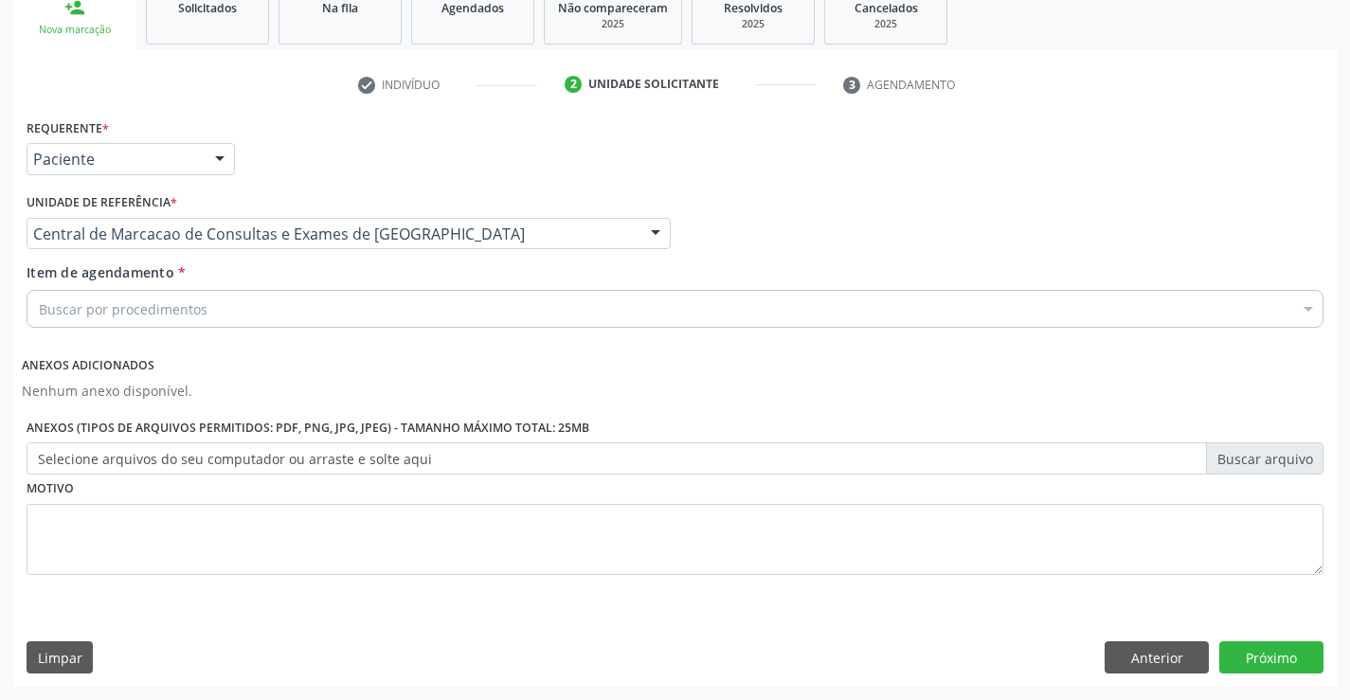
click at [594, 309] on div "Buscar por procedimentos" at bounding box center [675, 309] width 1297 height 38
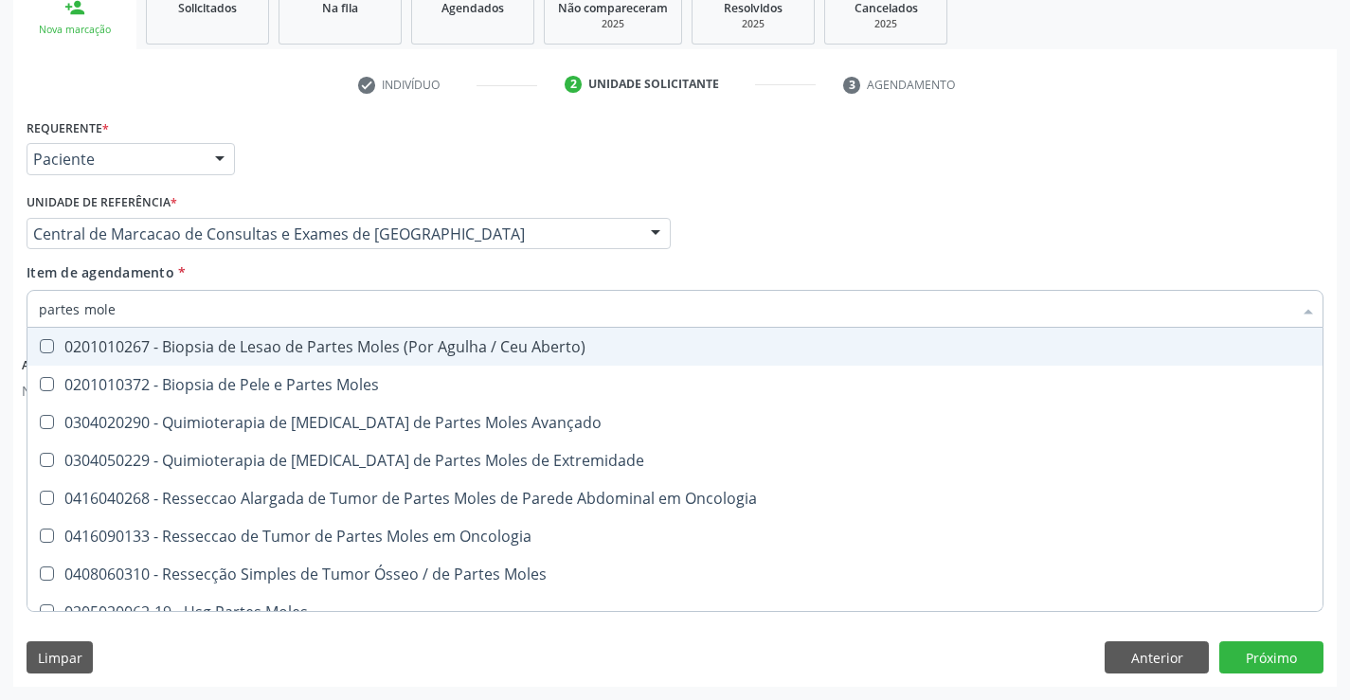
type input "partes moles"
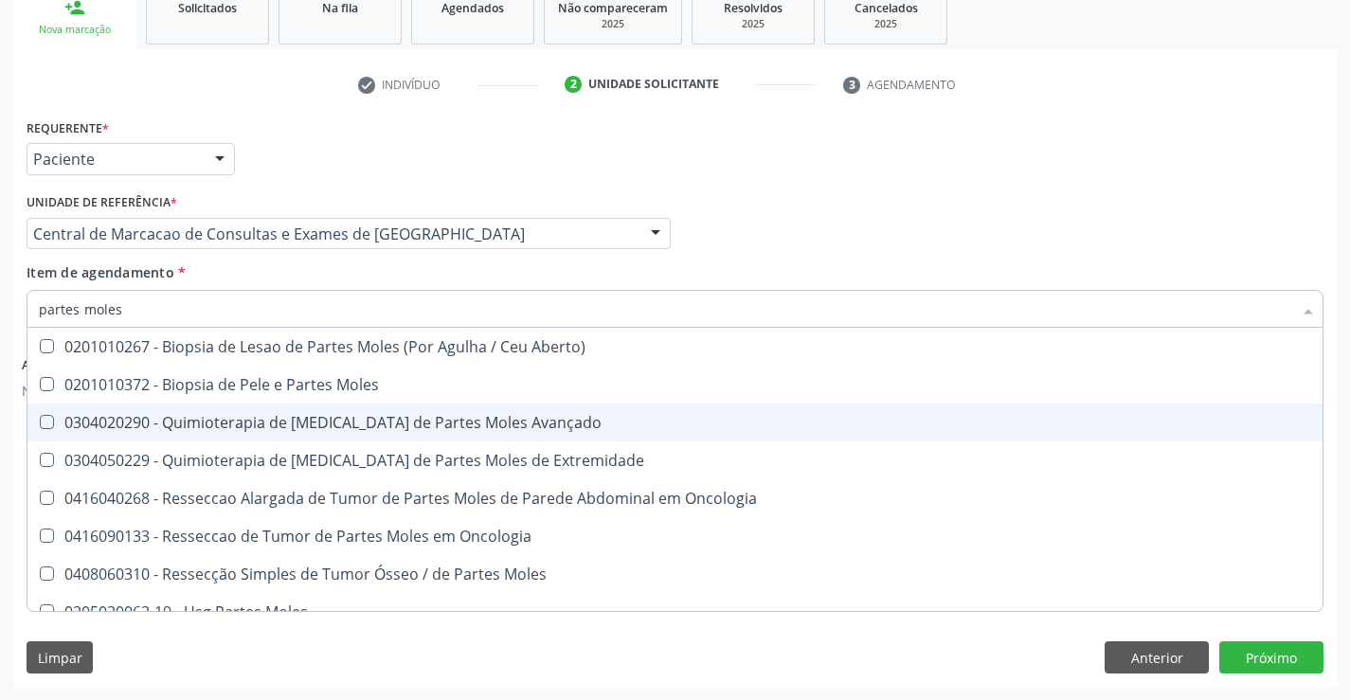
scroll to position [20, 0]
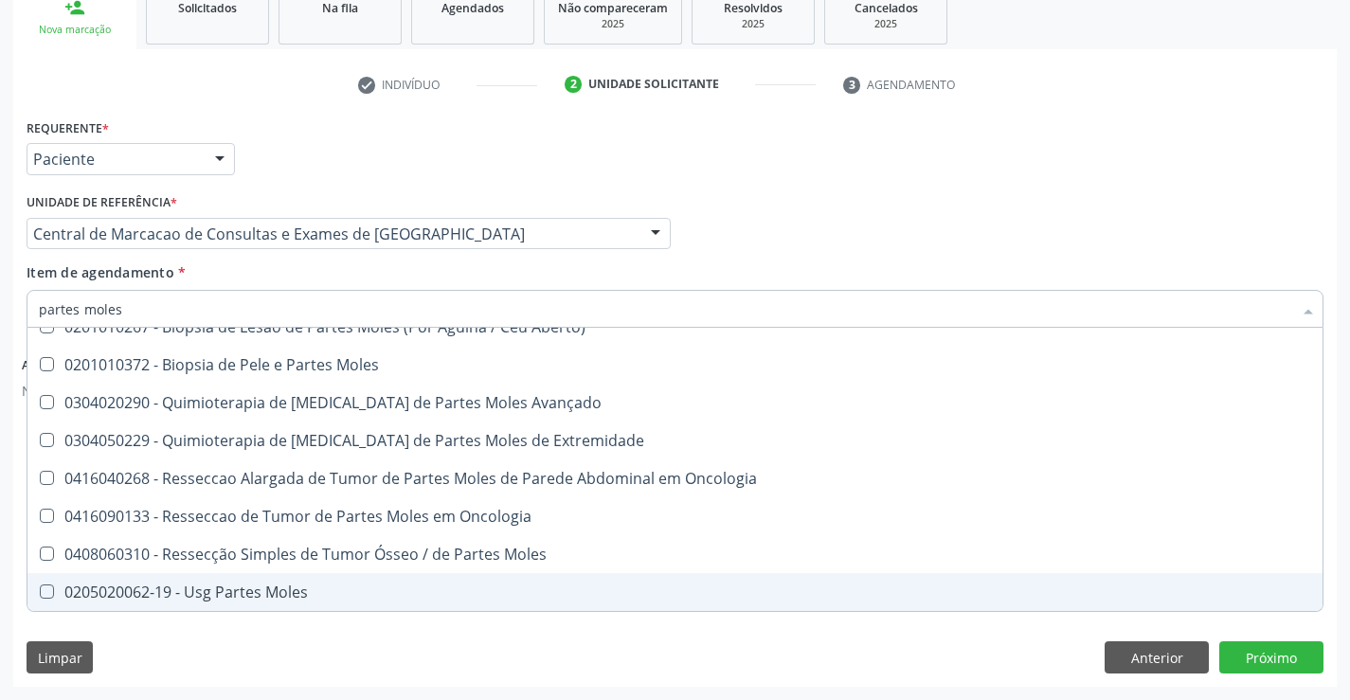
click at [453, 575] on span "0205020062-19 - Usg Partes Moles" at bounding box center [674, 592] width 1295 height 38
checkbox Moles "true"
click at [1281, 657] on button "Próximo" at bounding box center [1271, 657] width 104 height 32
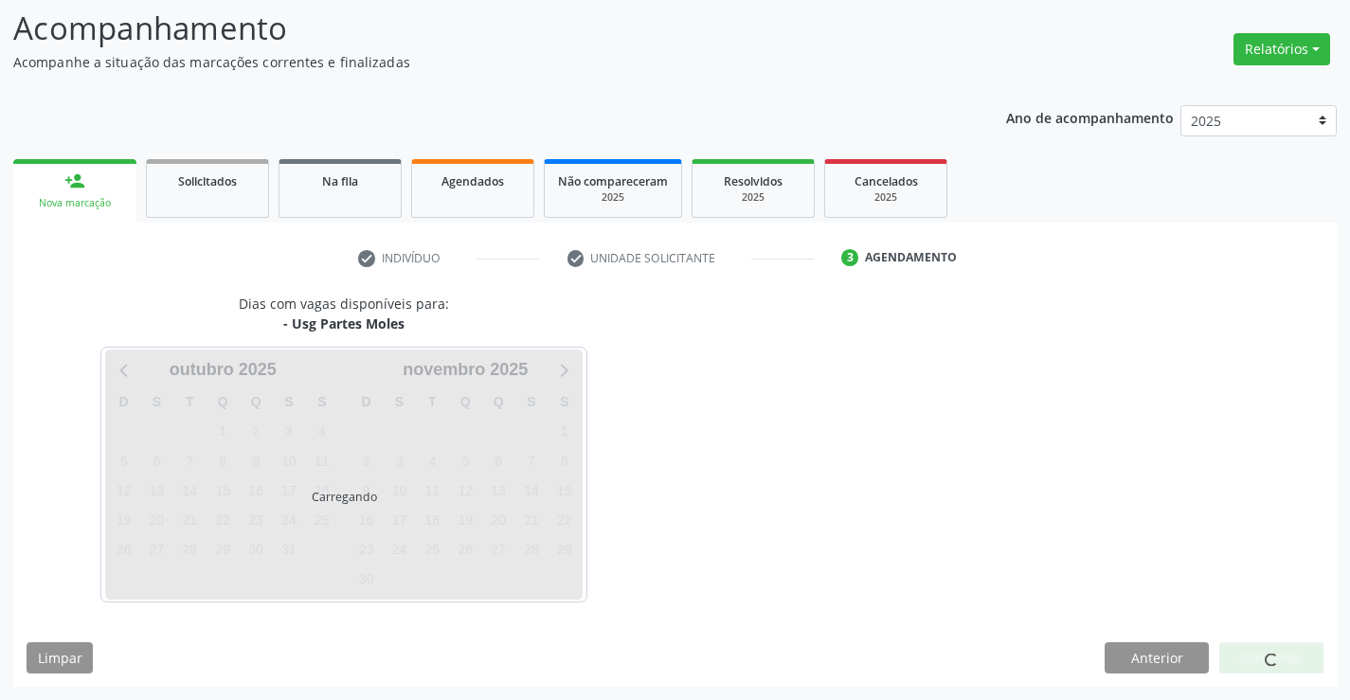
scroll to position [0, 0]
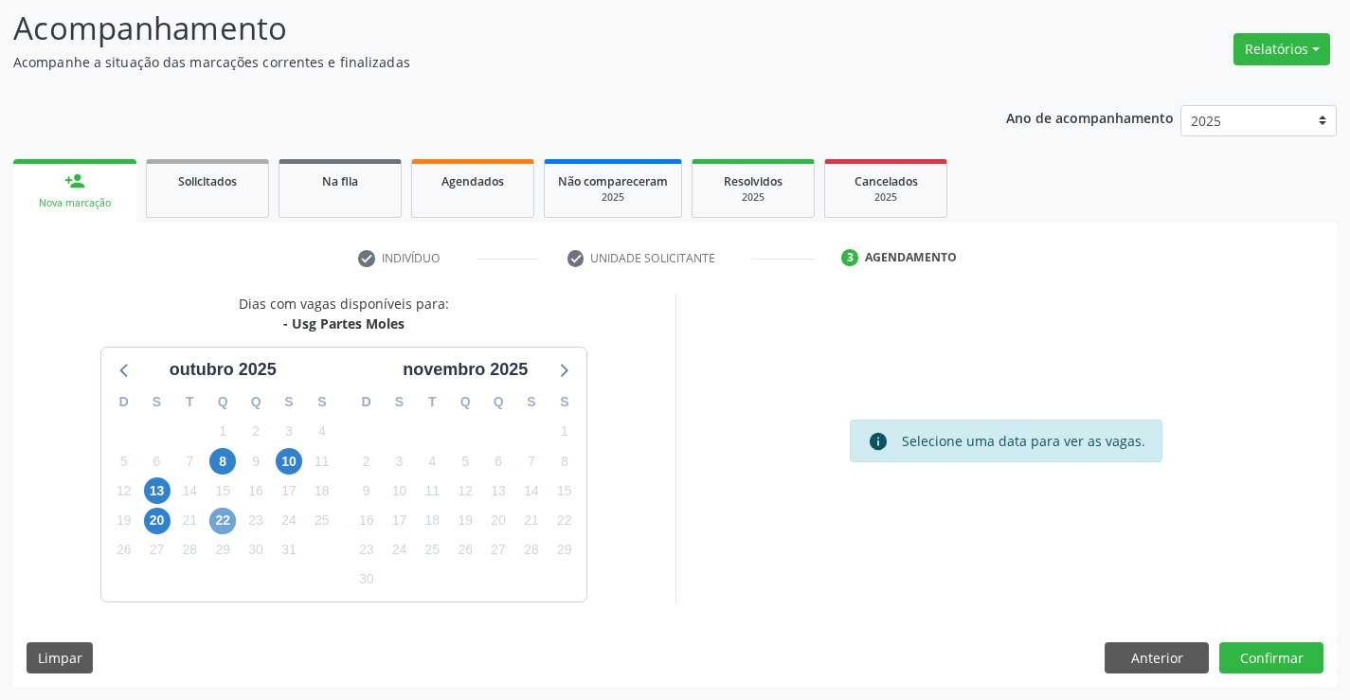
click at [224, 523] on span "22" at bounding box center [222, 521] width 27 height 27
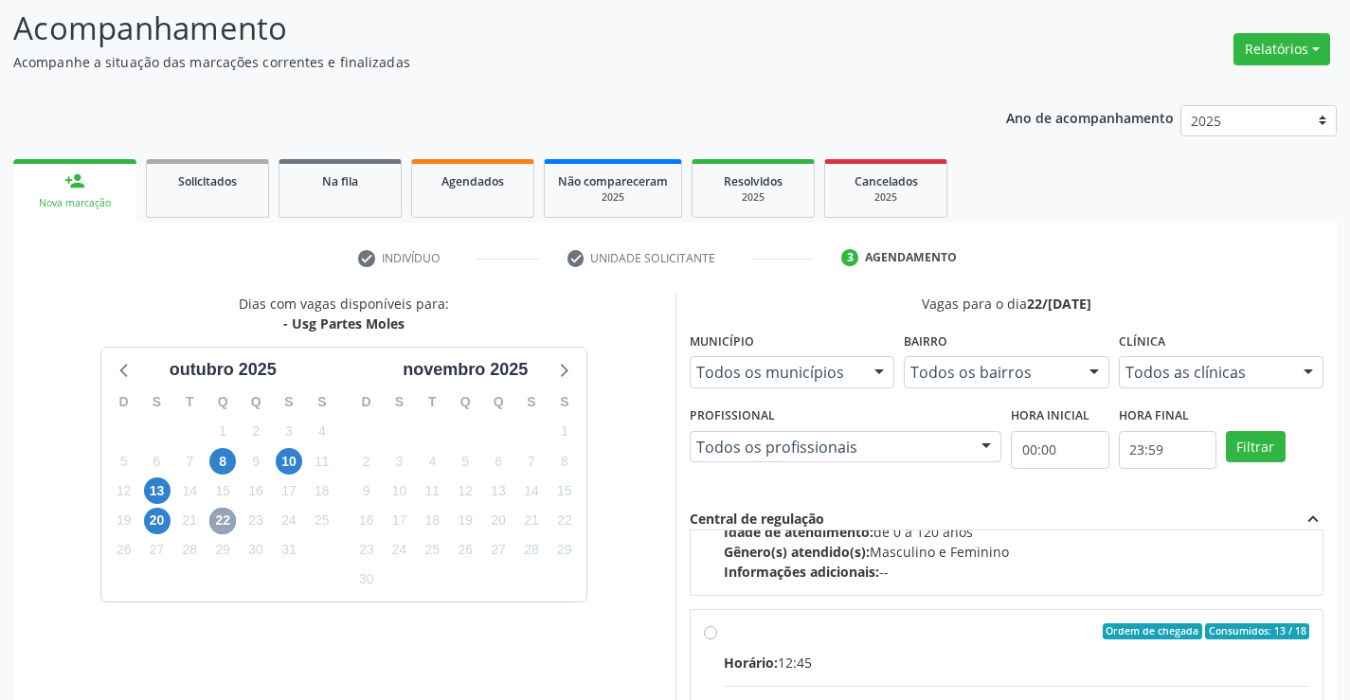
scroll to position [298, 0]
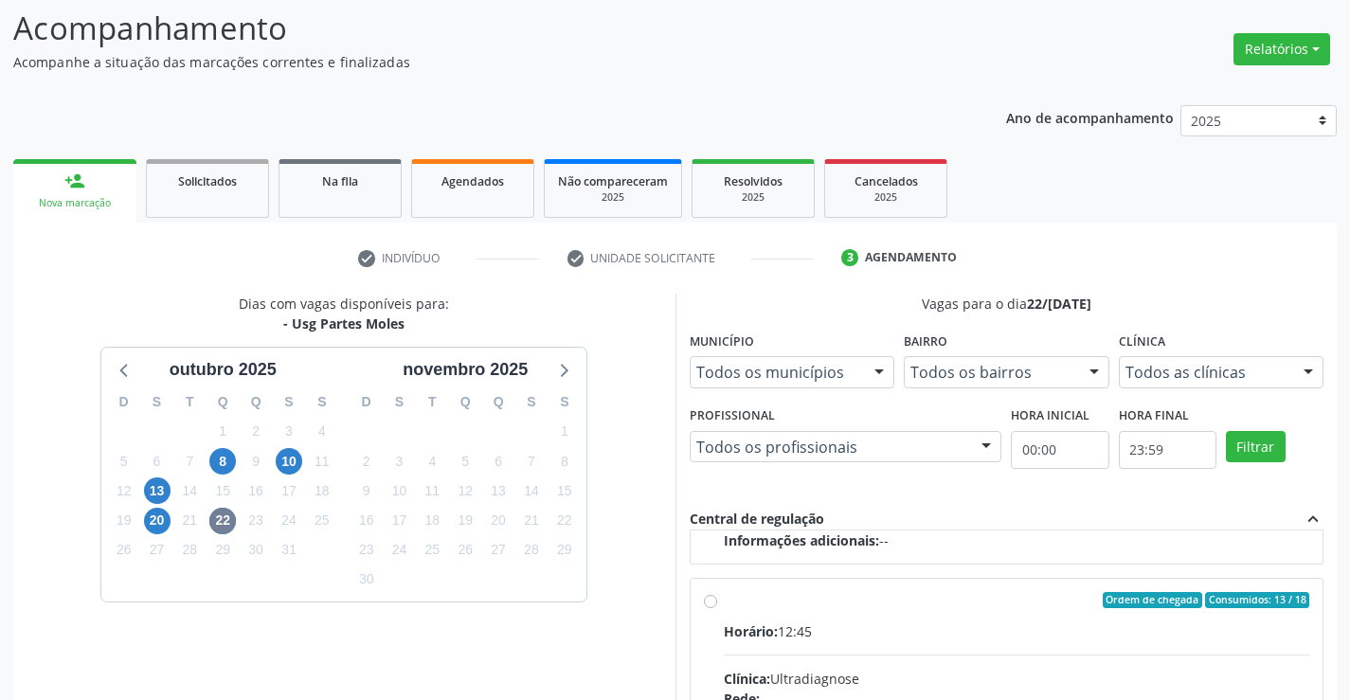
click at [715, 600] on input "Ordem de chegada Consumidos: 13 / 18 Horário: 12:45 Clínica: Ultradiagnose Rede…" at bounding box center [710, 600] width 13 height 17
radio input "true"
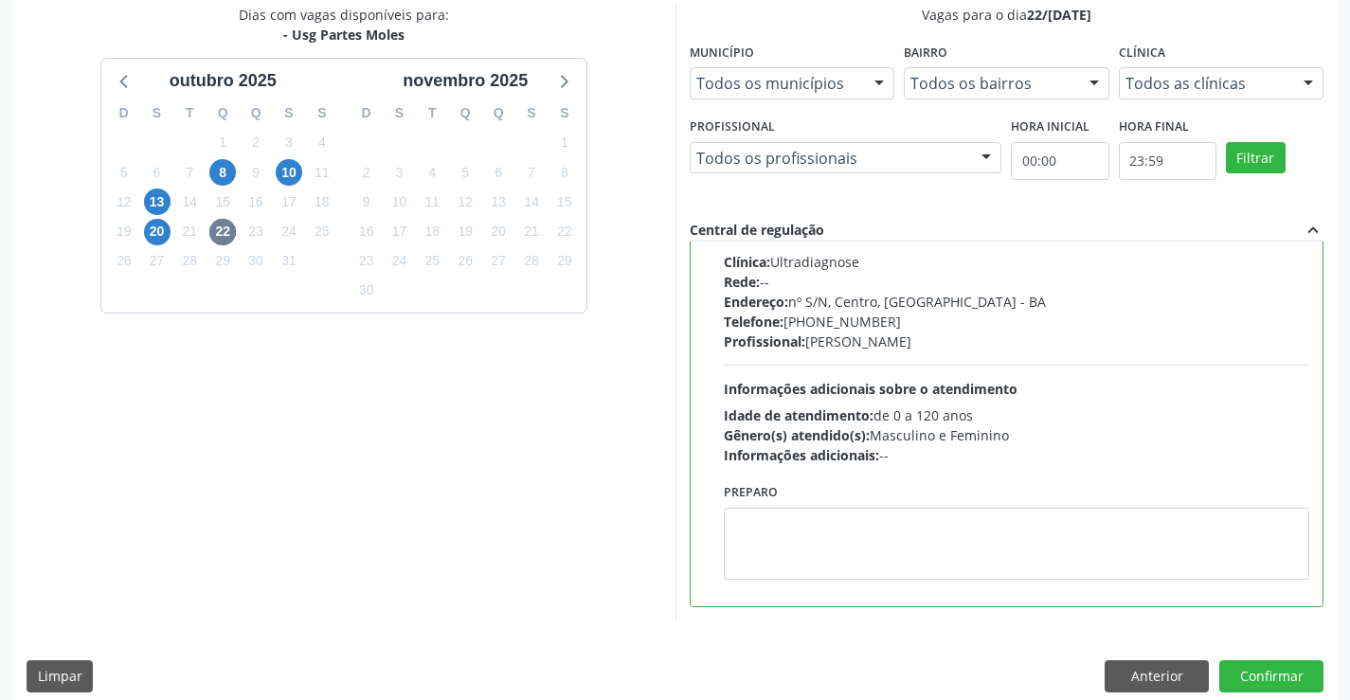
scroll to position [432, 0]
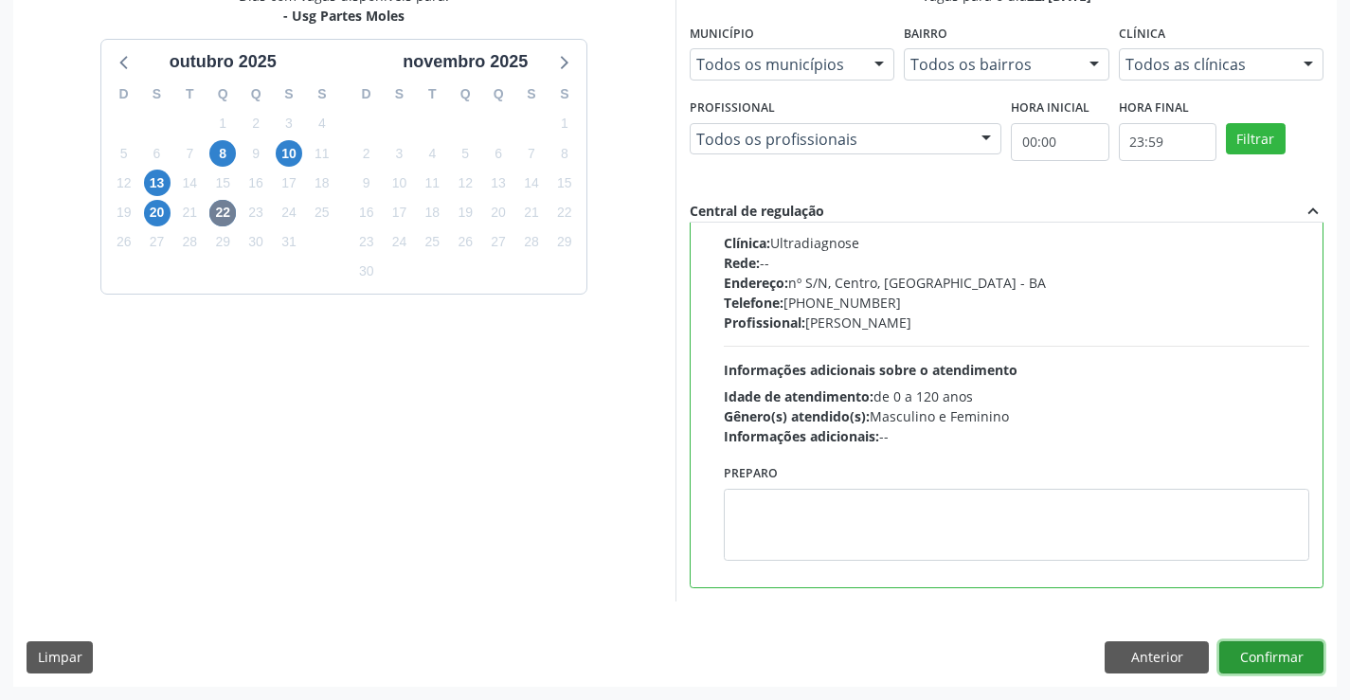
click at [1244, 653] on button "Confirmar" at bounding box center [1271, 657] width 104 height 32
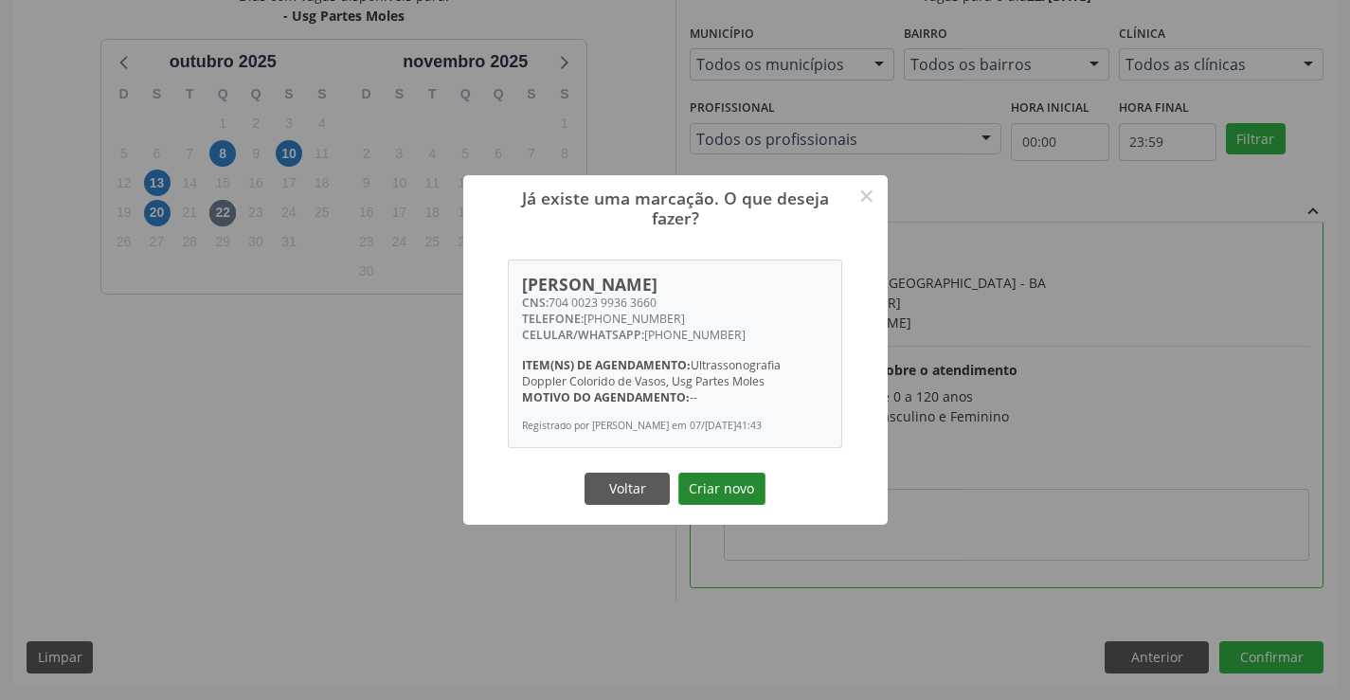
click at [714, 488] on button "Criar novo" at bounding box center [721, 489] width 87 height 32
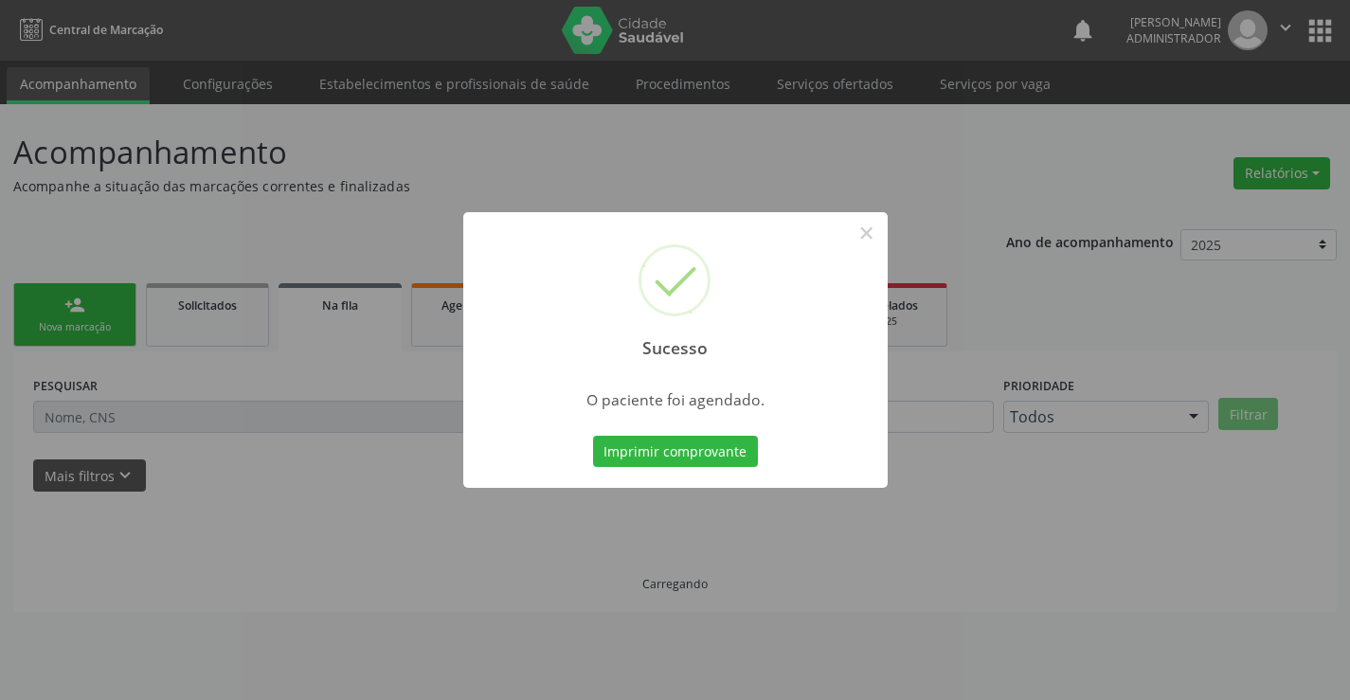
scroll to position [0, 0]
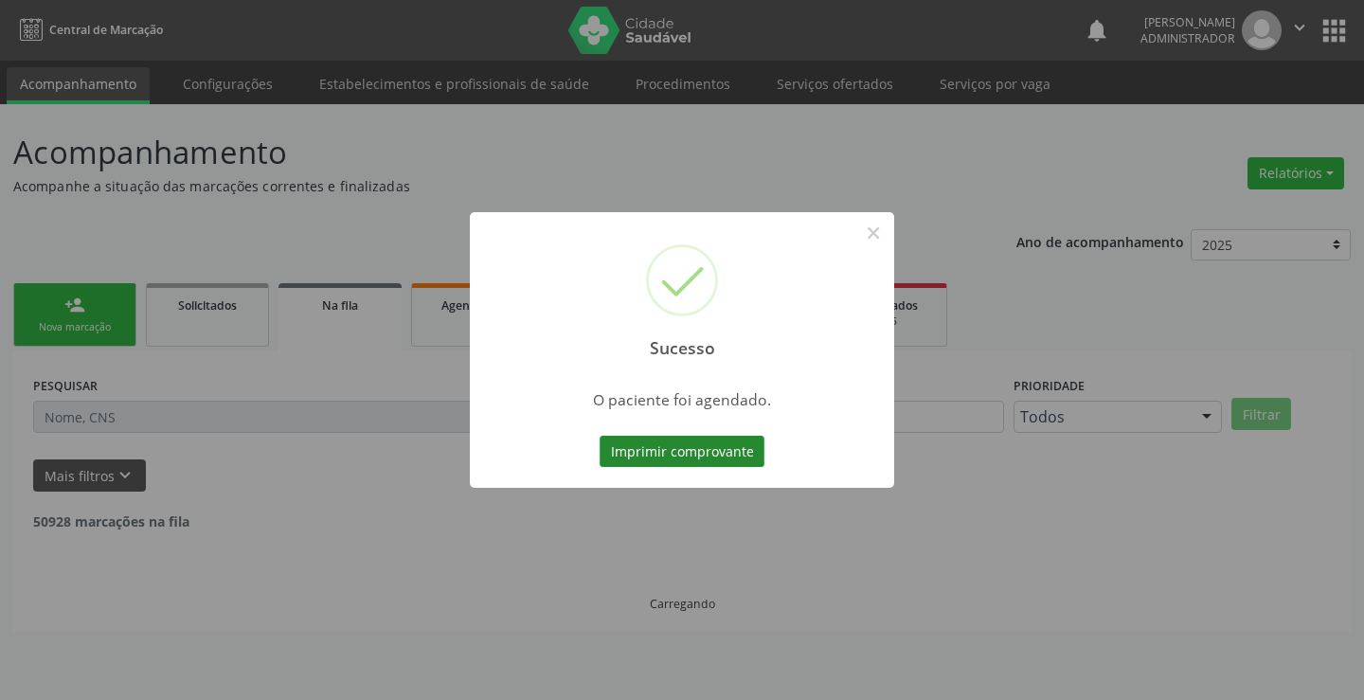
click at [649, 449] on button "Imprimir comprovante" at bounding box center [682, 452] width 165 height 32
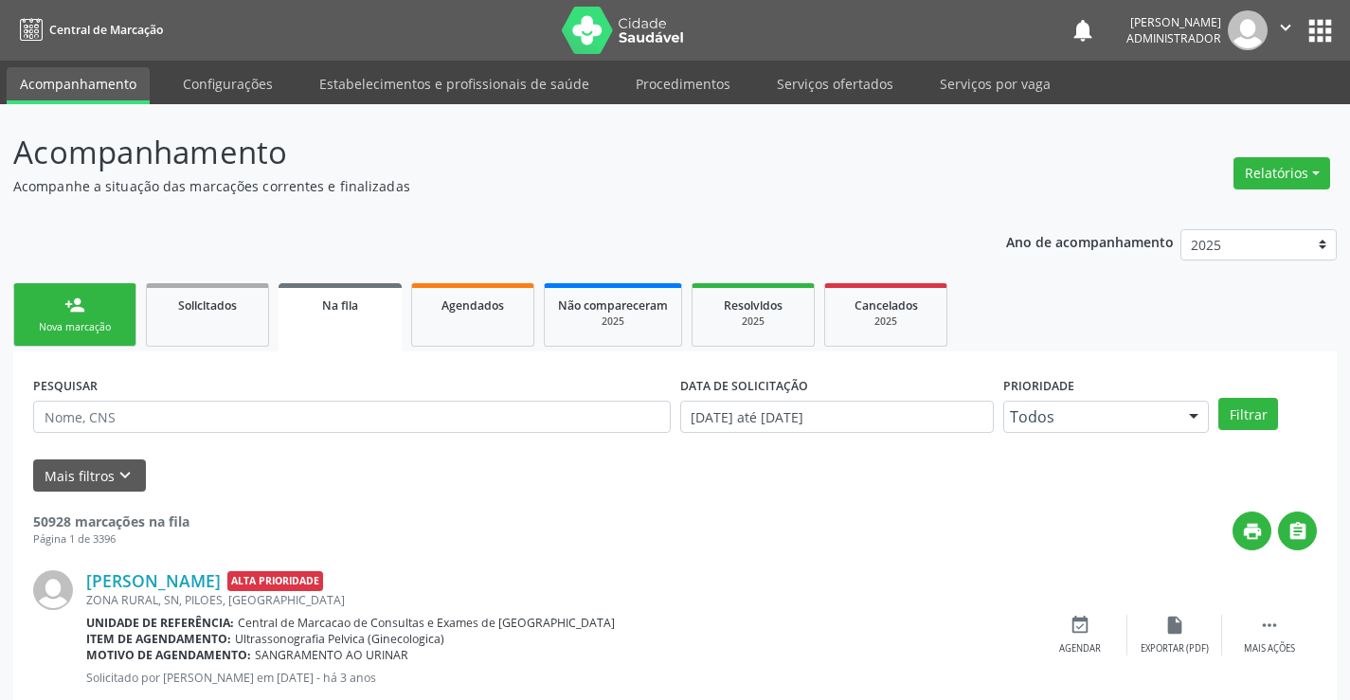
click at [33, 323] on div "Nova marcação" at bounding box center [74, 327] width 95 height 14
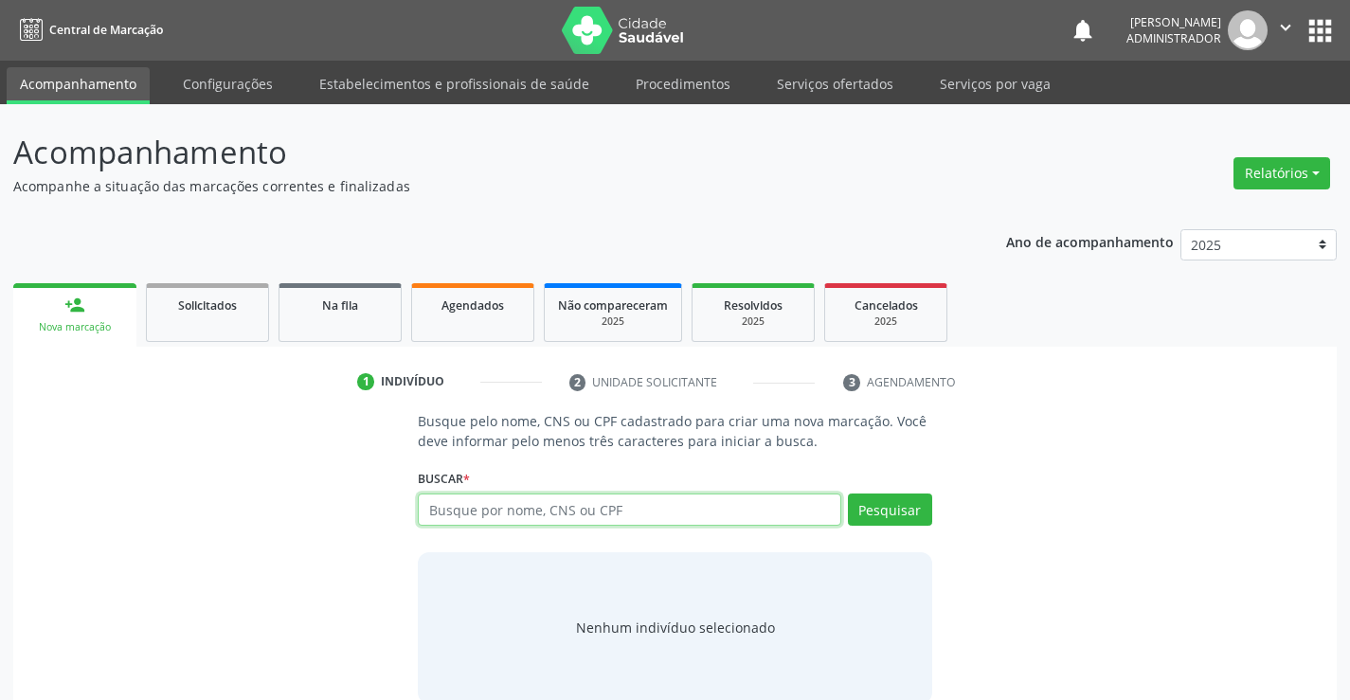
click at [517, 512] on input "text" at bounding box center [629, 510] width 422 height 32
type input "707605258431092"
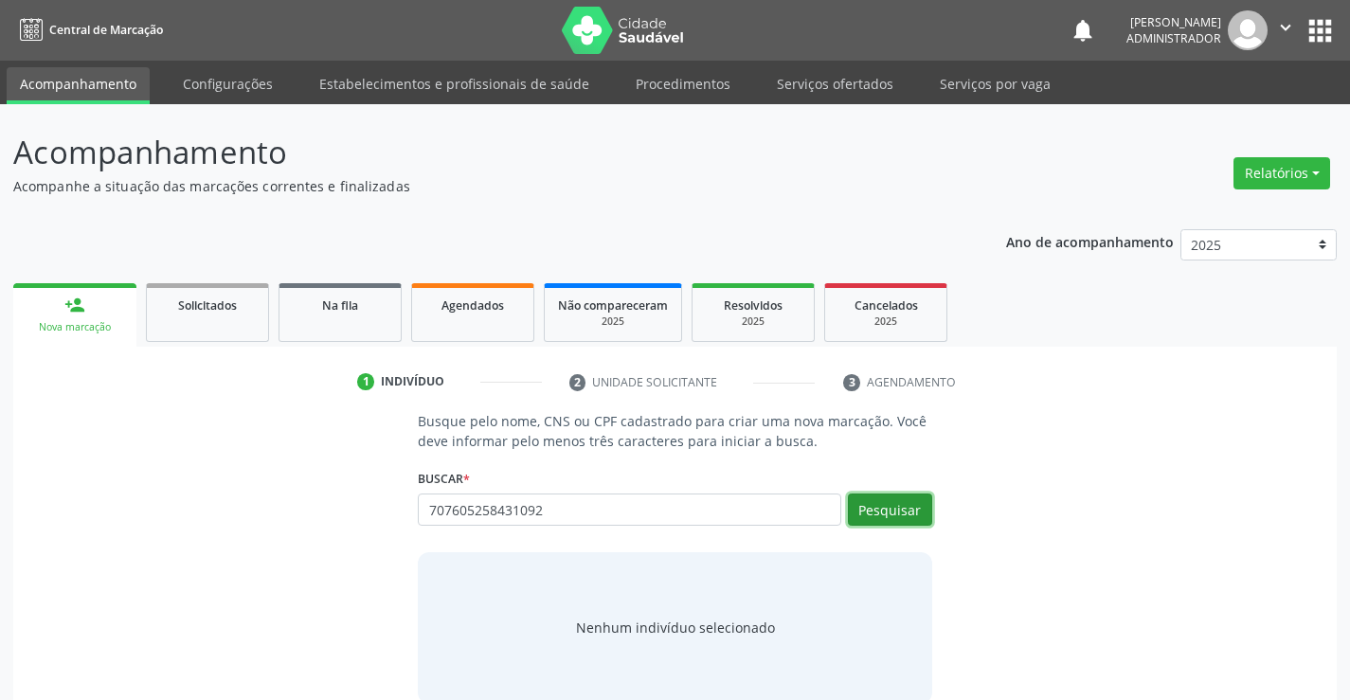
click at [909, 514] on button "Pesquisar" at bounding box center [890, 510] width 84 height 32
type input "707605258431092"
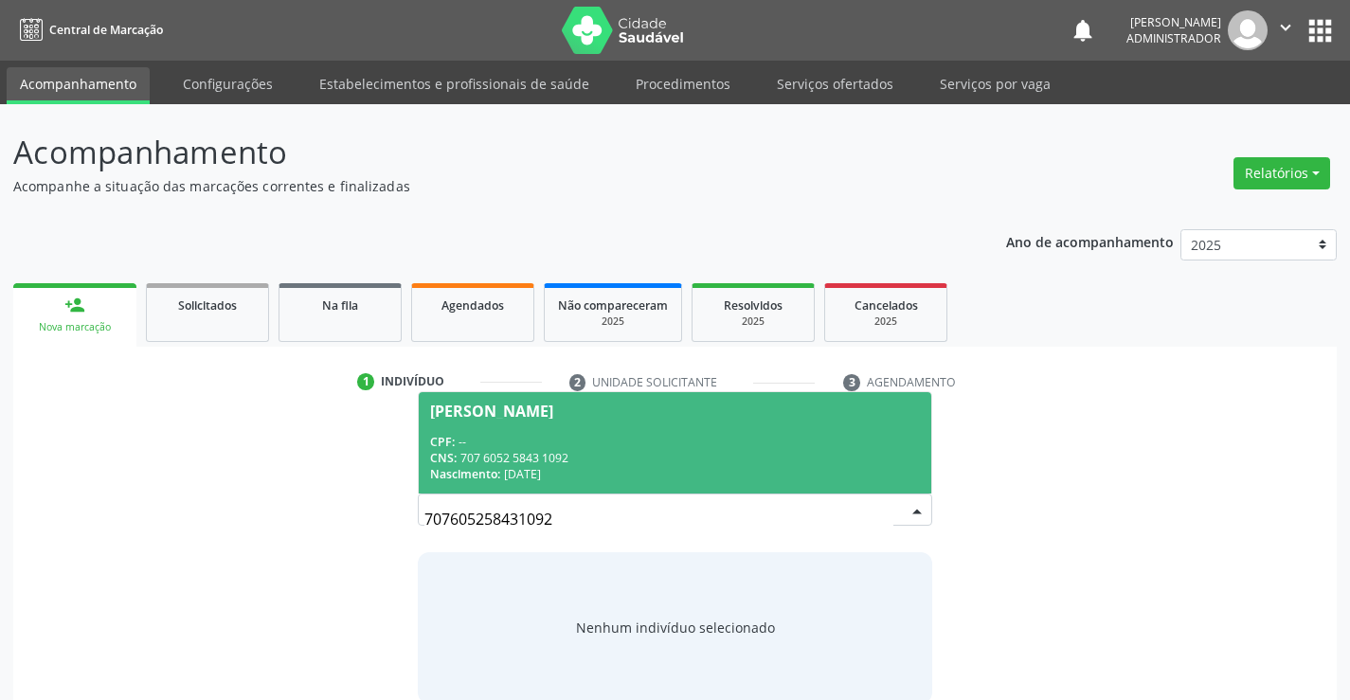
click at [530, 429] on span "Italo Aguiar de Sousa CPF: -- CNS: 707 6052 5843 1092 Nascimento: 16/02/2004" at bounding box center [675, 442] width 512 height 101
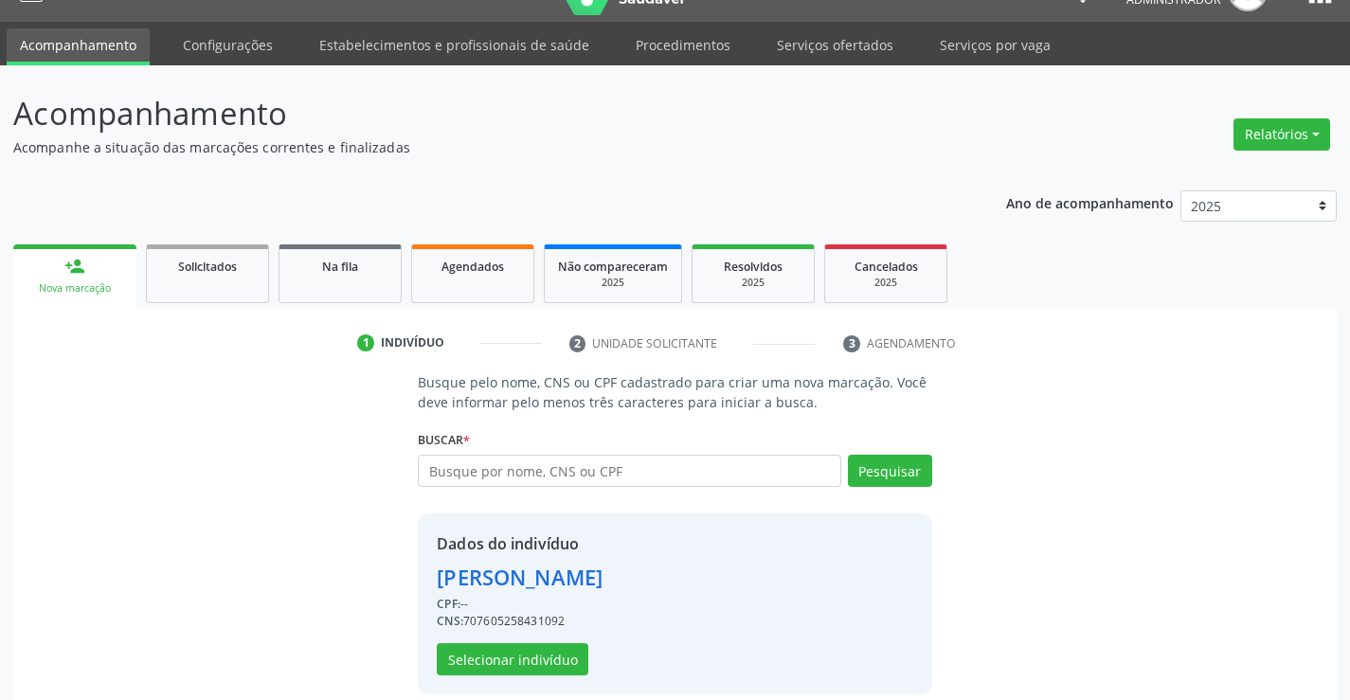
scroll to position [60, 0]
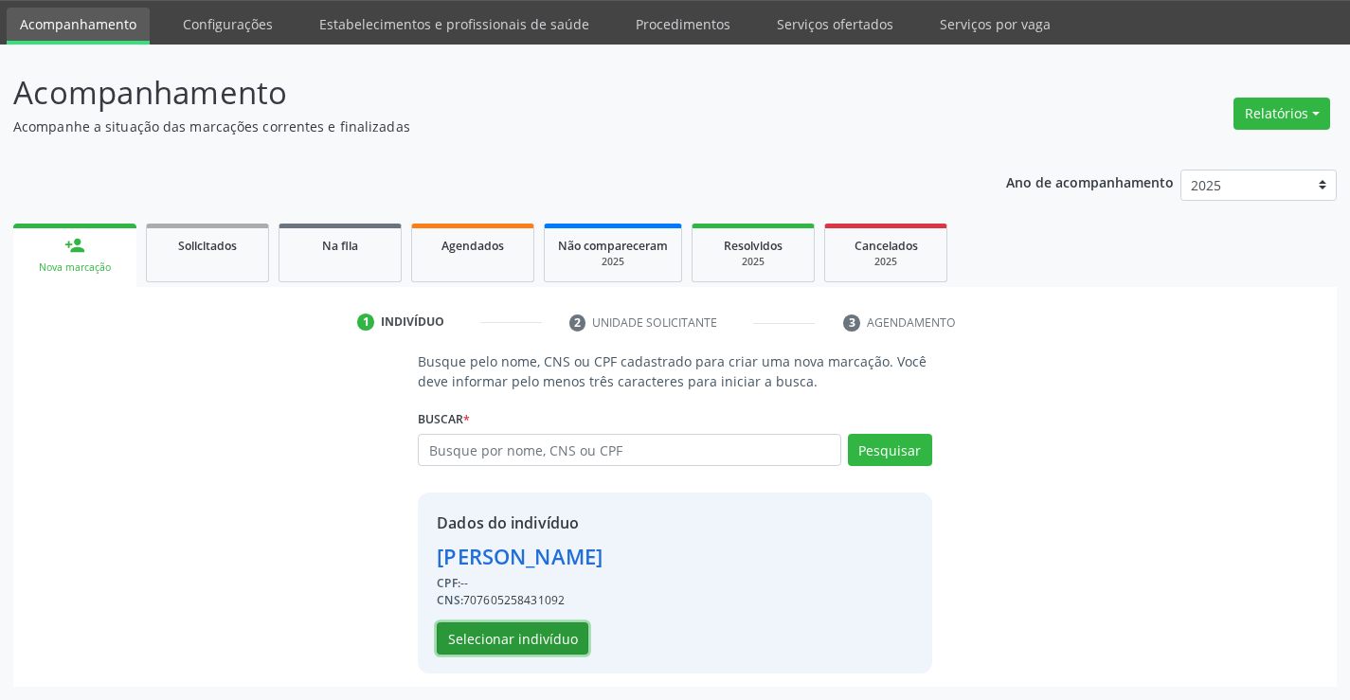
click at [525, 635] on button "Selecionar indivíduo" at bounding box center [513, 638] width 152 height 32
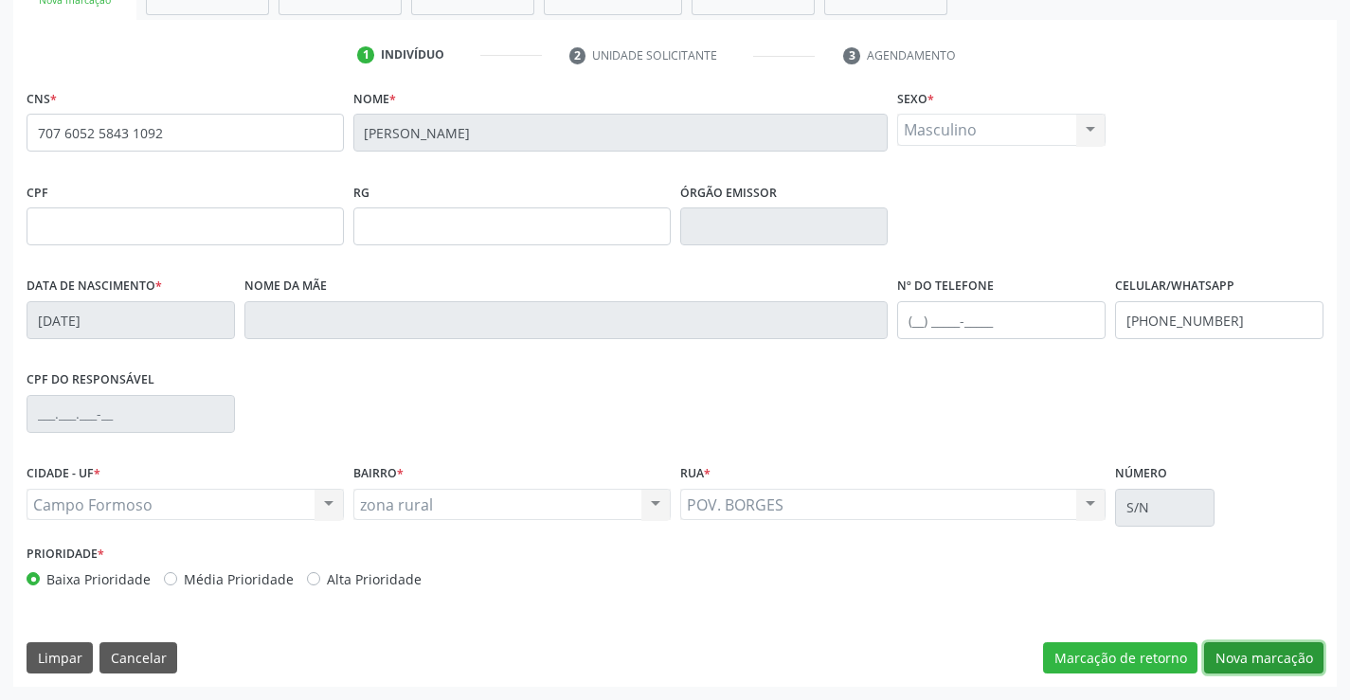
click at [1271, 653] on button "Nova marcação" at bounding box center [1263, 658] width 119 height 32
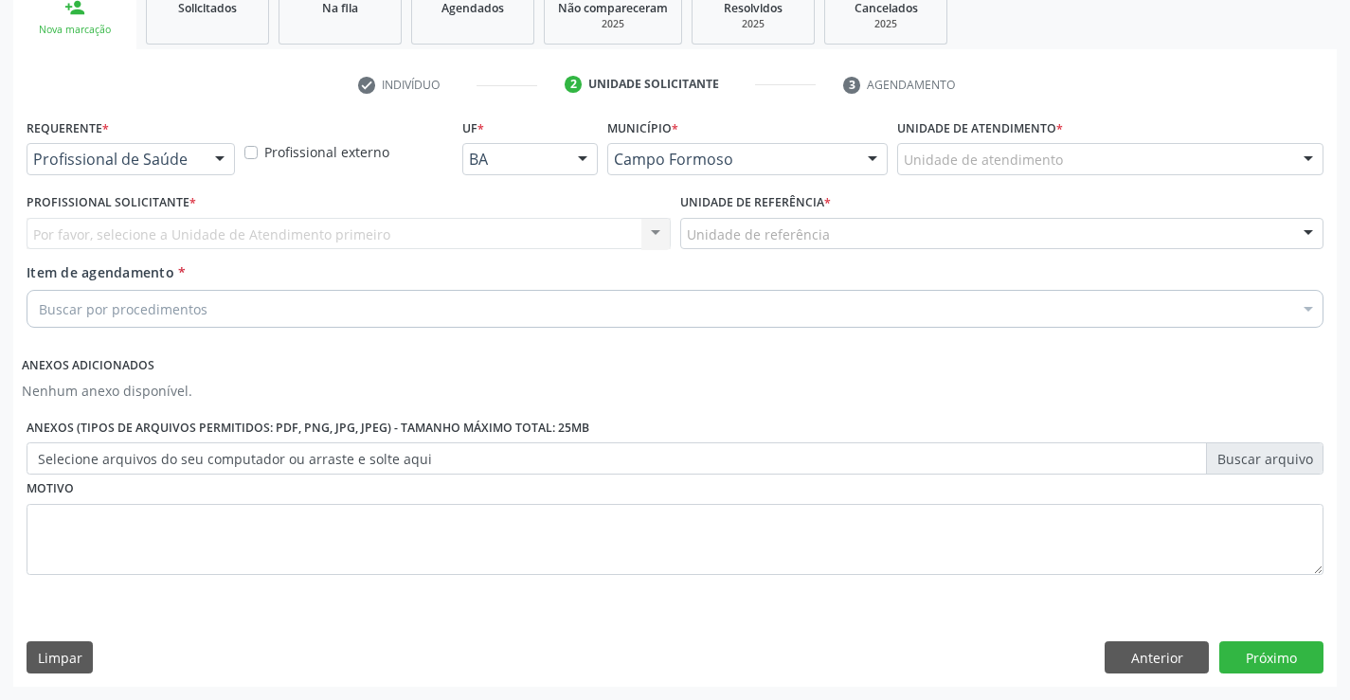
scroll to position [297, 0]
click at [213, 152] on div at bounding box center [220, 160] width 28 height 32
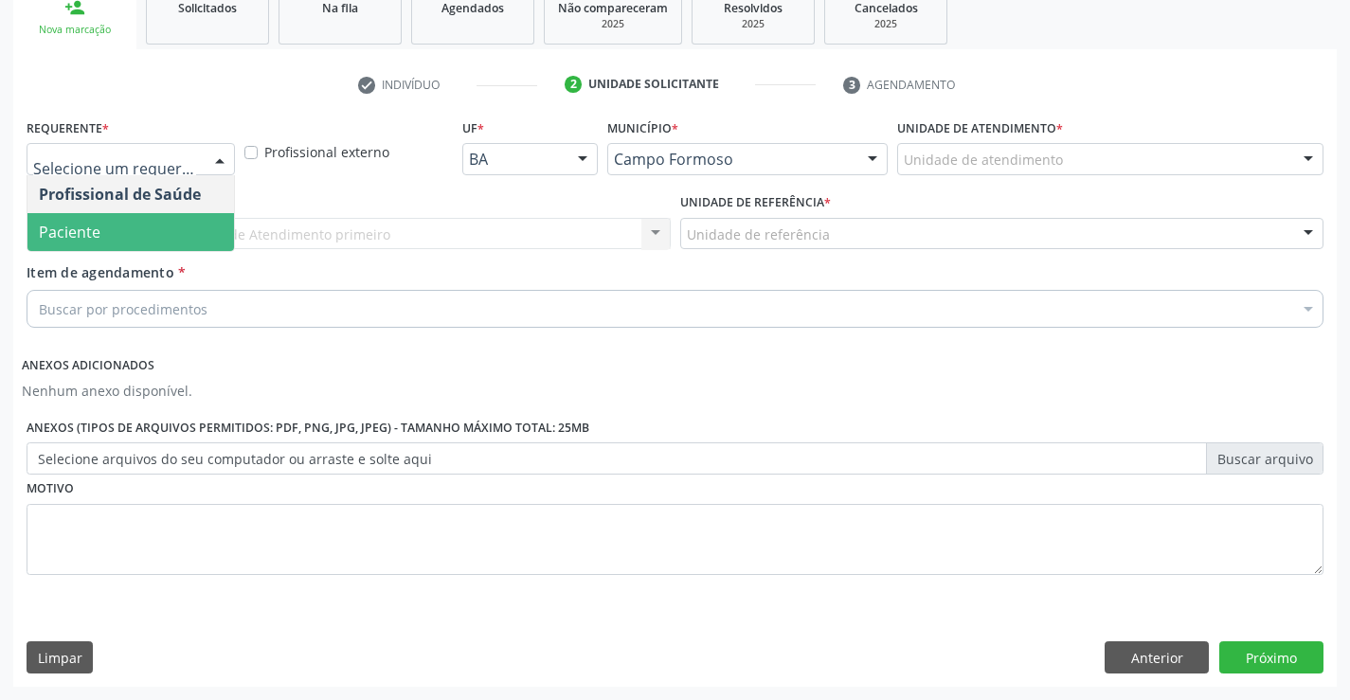
click at [184, 224] on span "Paciente" at bounding box center [130, 232] width 207 height 38
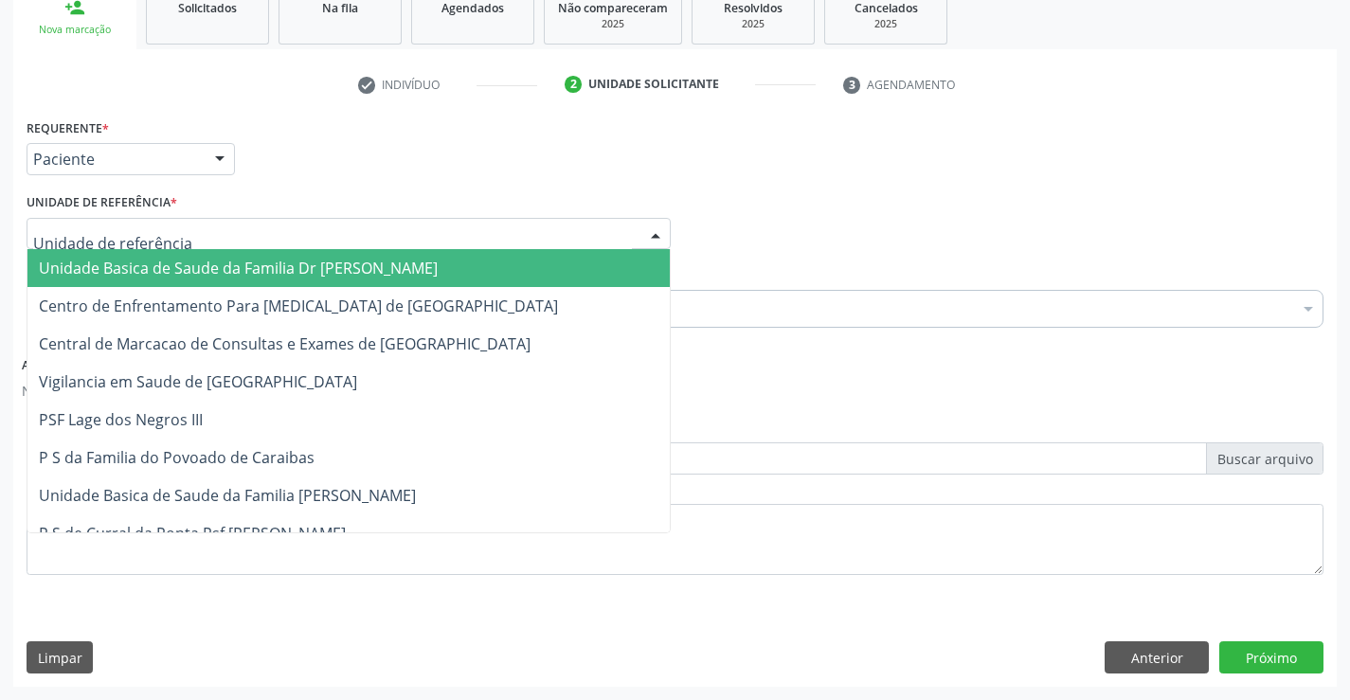
click at [650, 237] on div at bounding box center [655, 235] width 28 height 32
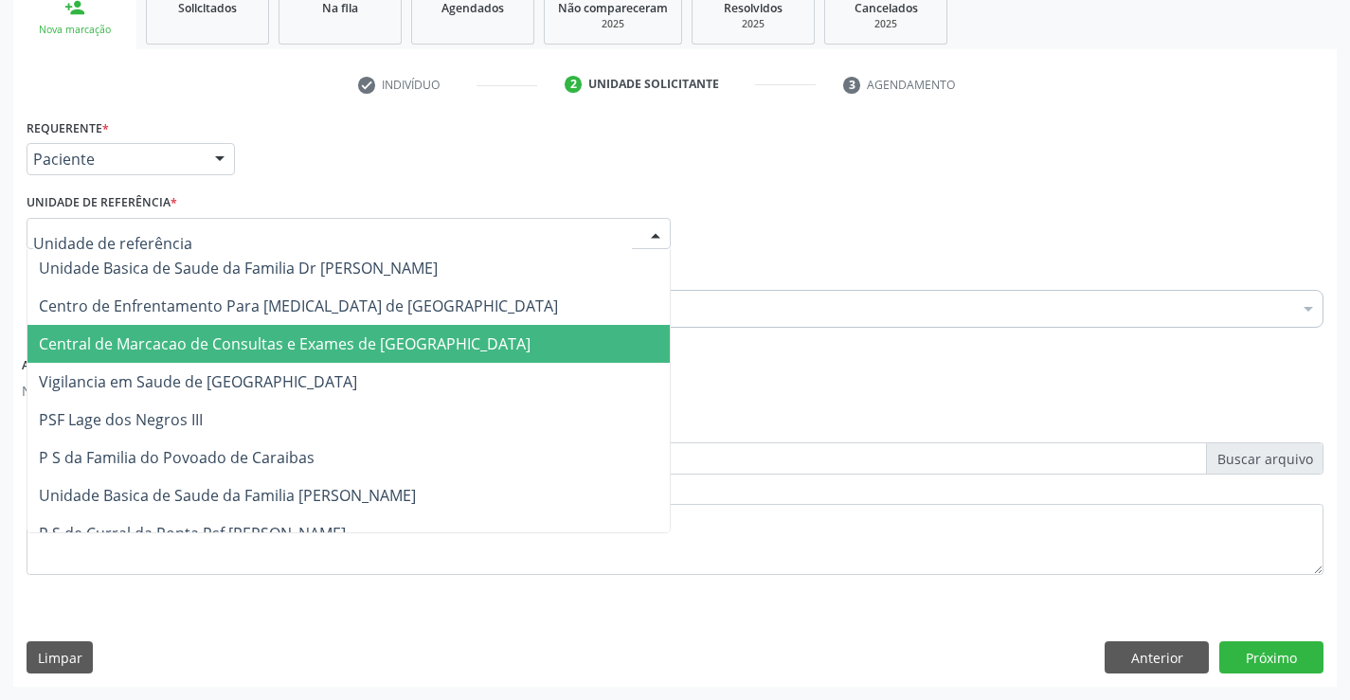
click at [578, 331] on span "Central de Marcacao de Consultas e Exames de [GEOGRAPHIC_DATA]" at bounding box center [348, 344] width 642 height 38
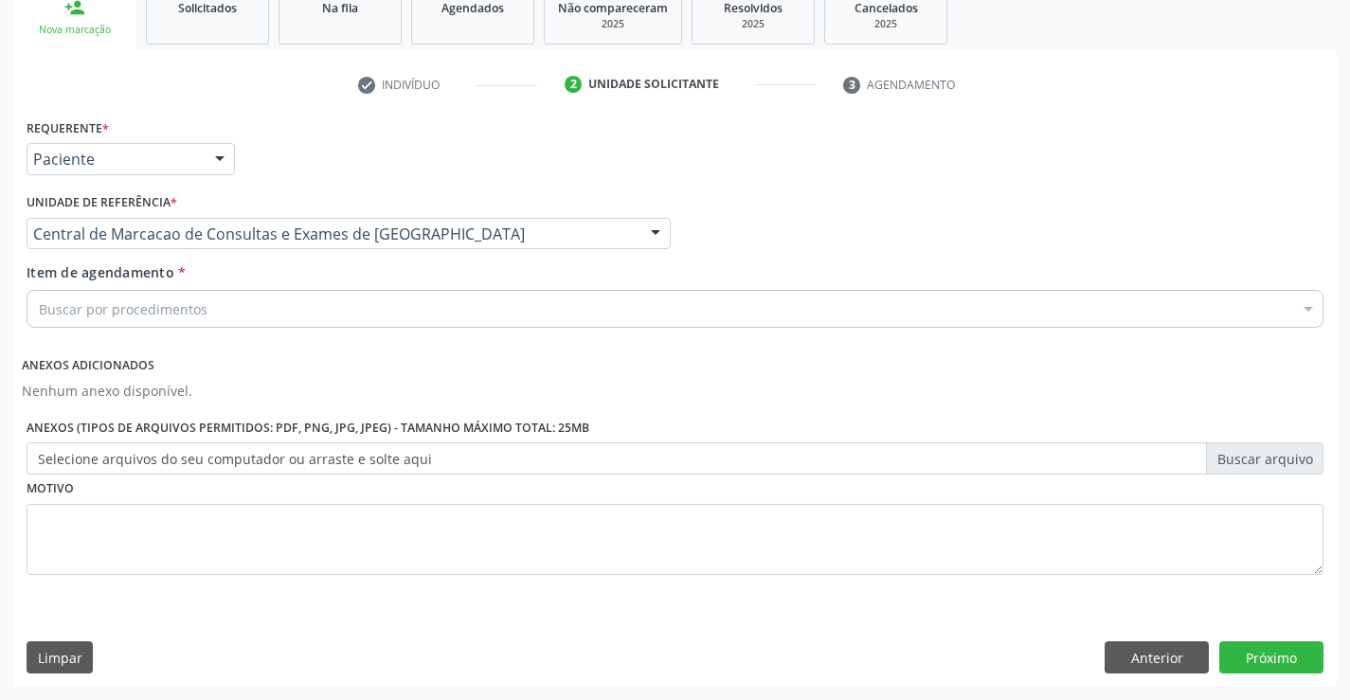
click at [594, 306] on div "Buscar por procedimentos" at bounding box center [675, 309] width 1297 height 38
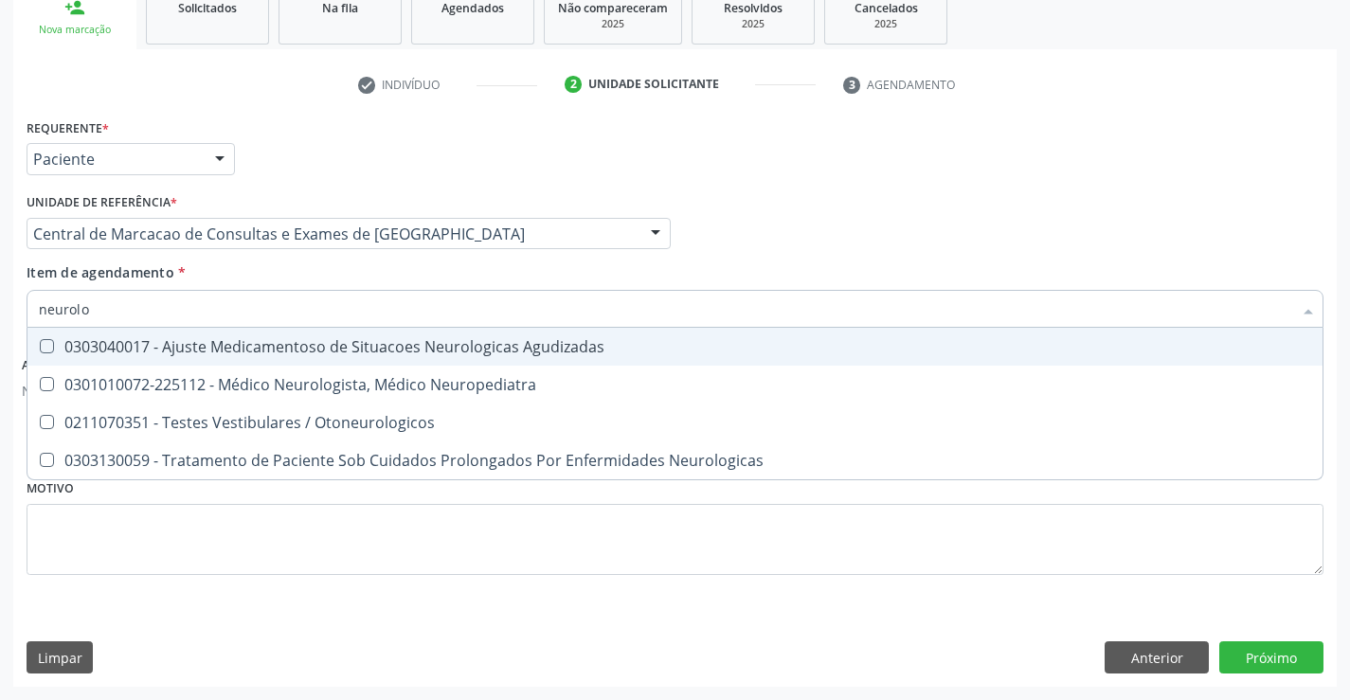
type input "neurolog"
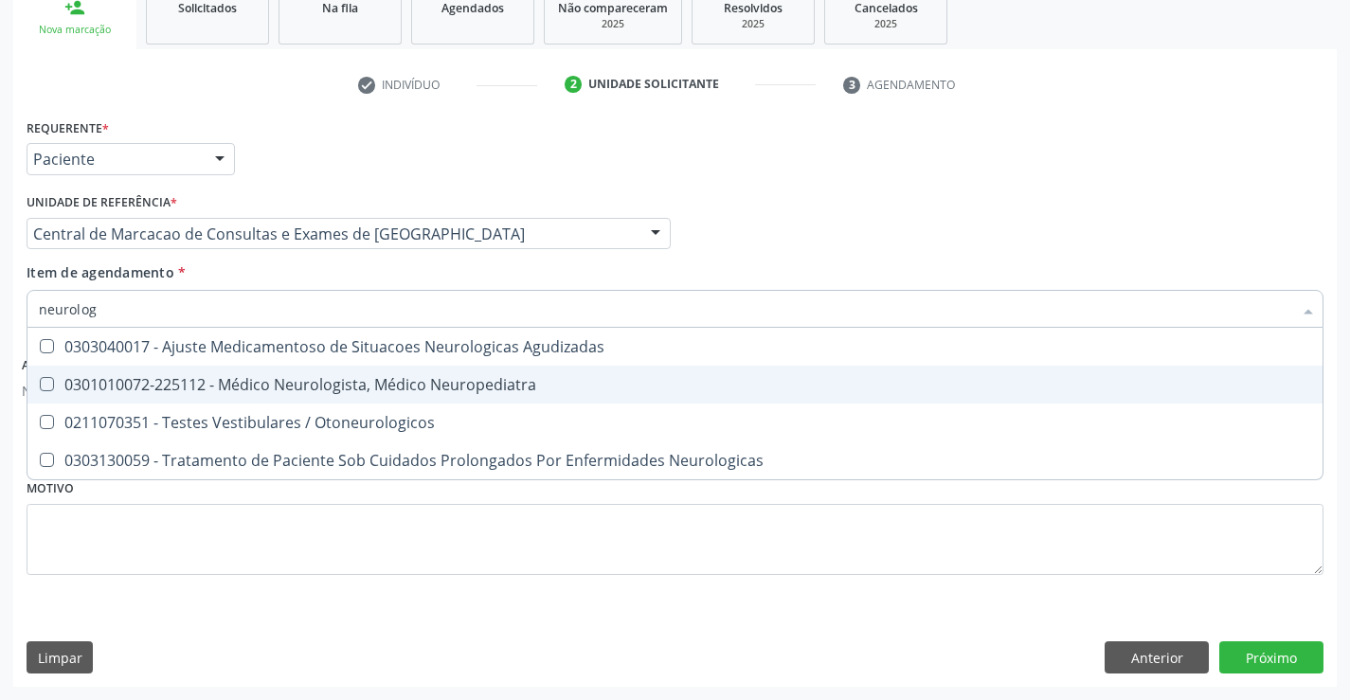
click at [500, 384] on div "0301010072-225112 - Médico Neurologista, Médico Neuropediatra" at bounding box center [675, 384] width 1272 height 15
checkbox Neuropediatra "true"
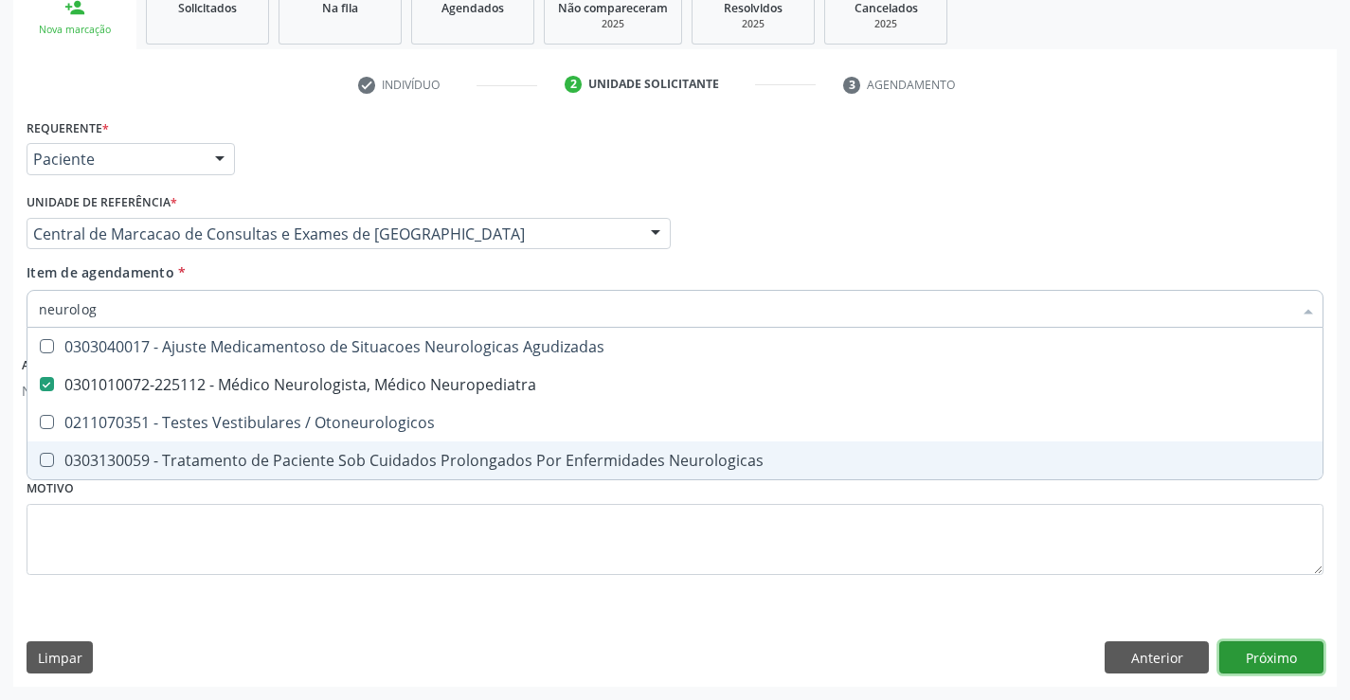
click at [1274, 655] on button "Próximo" at bounding box center [1271, 657] width 104 height 32
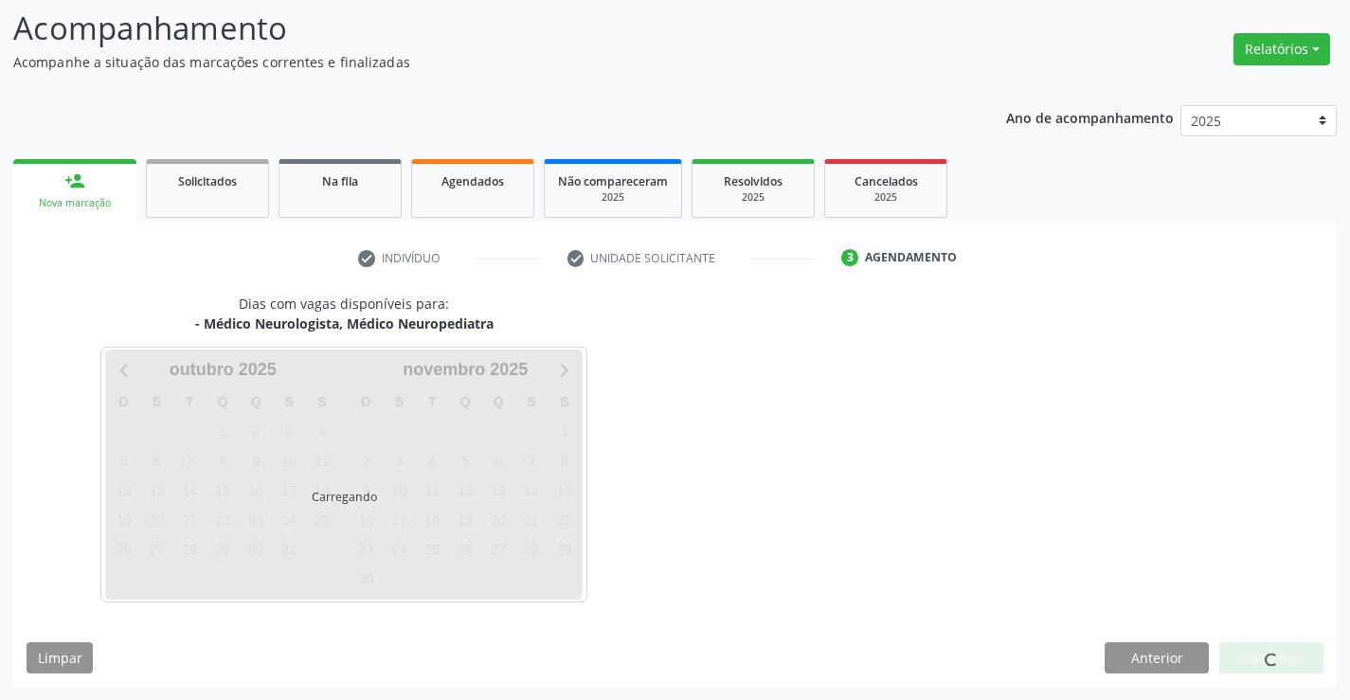
scroll to position [124, 0]
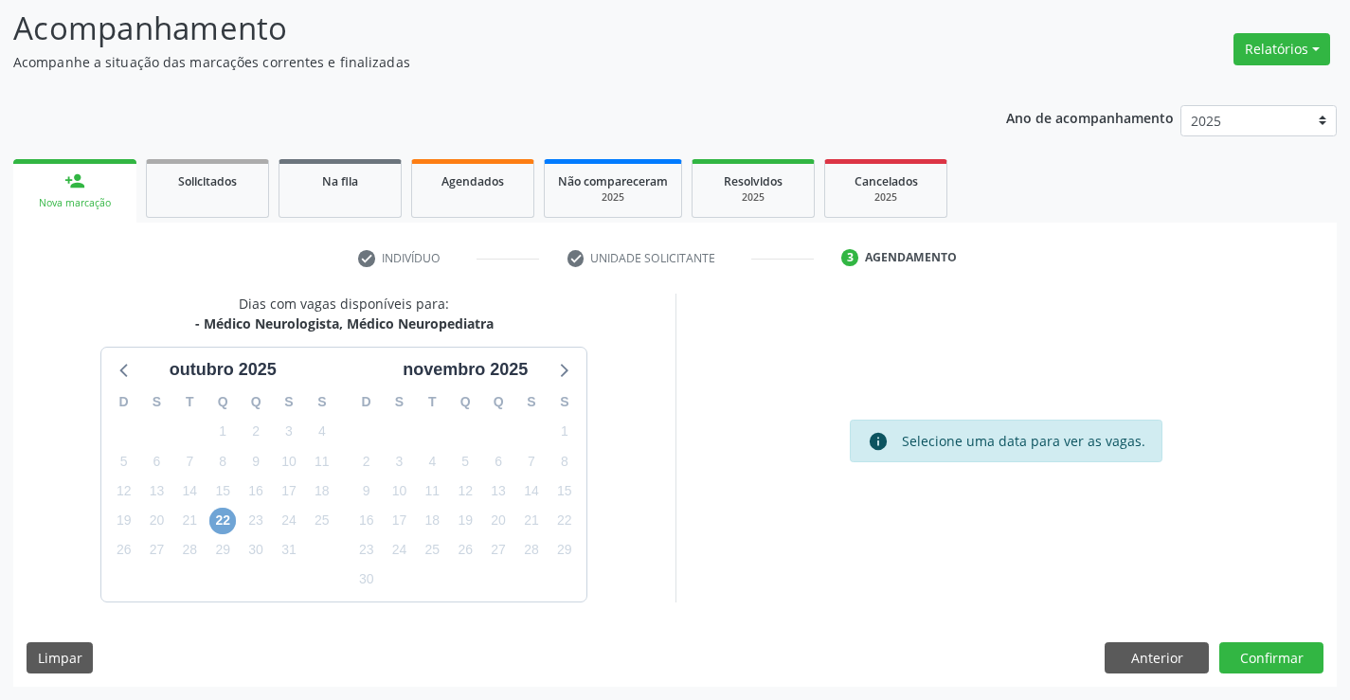
click at [230, 520] on span "22" at bounding box center [222, 521] width 27 height 27
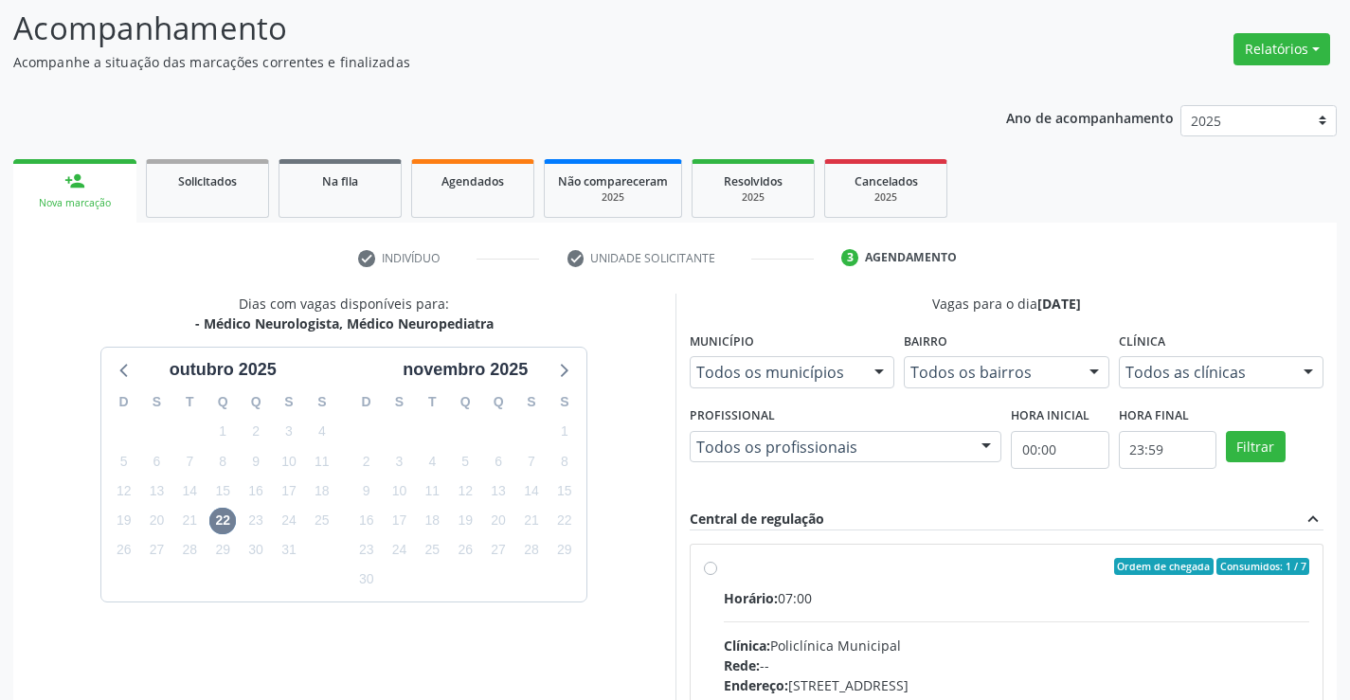
click at [724, 566] on label "Ordem de chegada Consumidos: 1 / 7 Horário: 07:00 Clínica: Policlínica Municipa…" at bounding box center [1017, 703] width 586 height 291
click at [708, 566] on input "Ordem de chegada Consumidos: 1 / 7 Horário: 07:00 Clínica: Policlínica Municipa…" at bounding box center [710, 566] width 13 height 17
radio input "true"
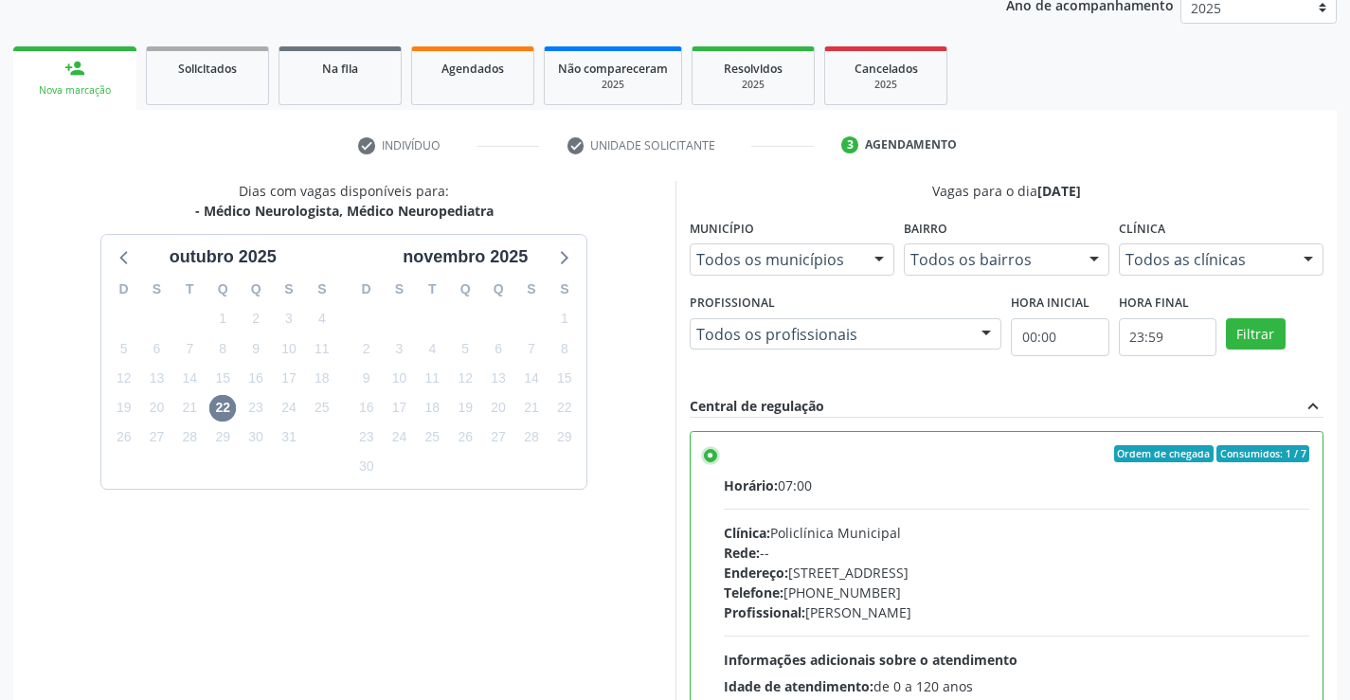
scroll to position [432, 0]
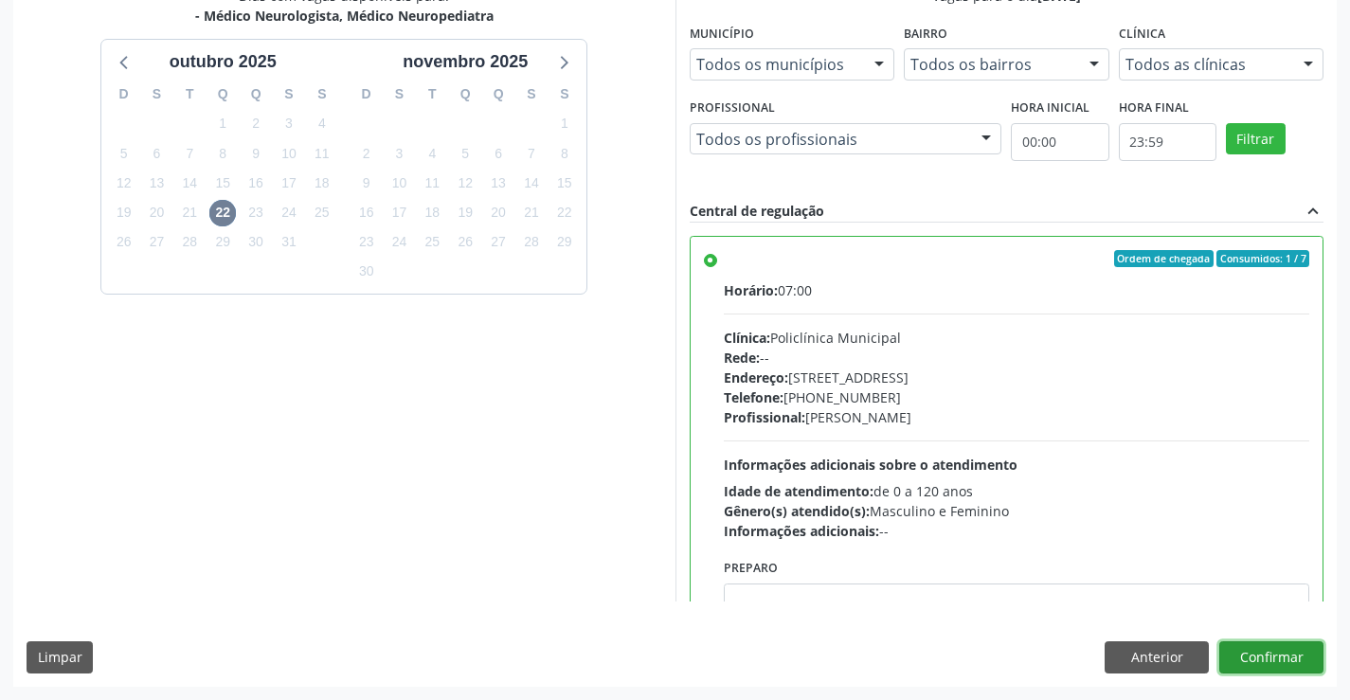
click at [1264, 658] on button "Confirmar" at bounding box center [1271, 657] width 104 height 32
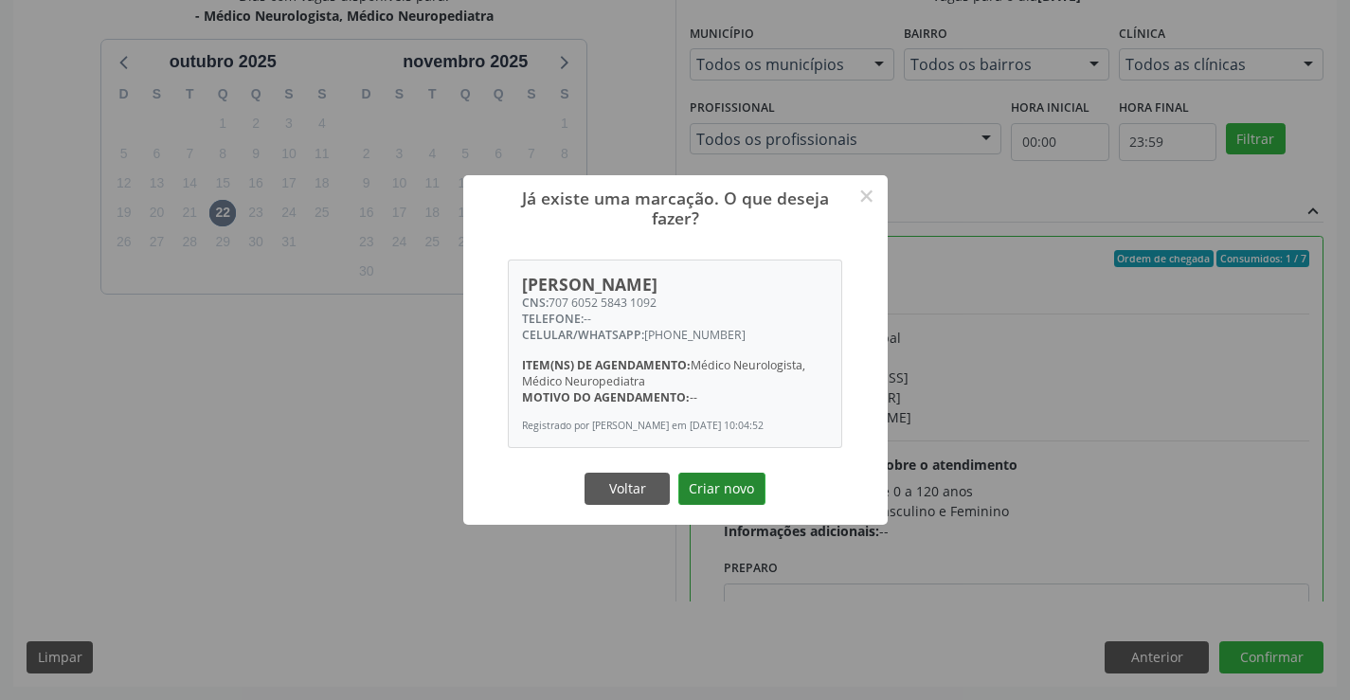
click at [721, 491] on button "Criar novo" at bounding box center [721, 489] width 87 height 32
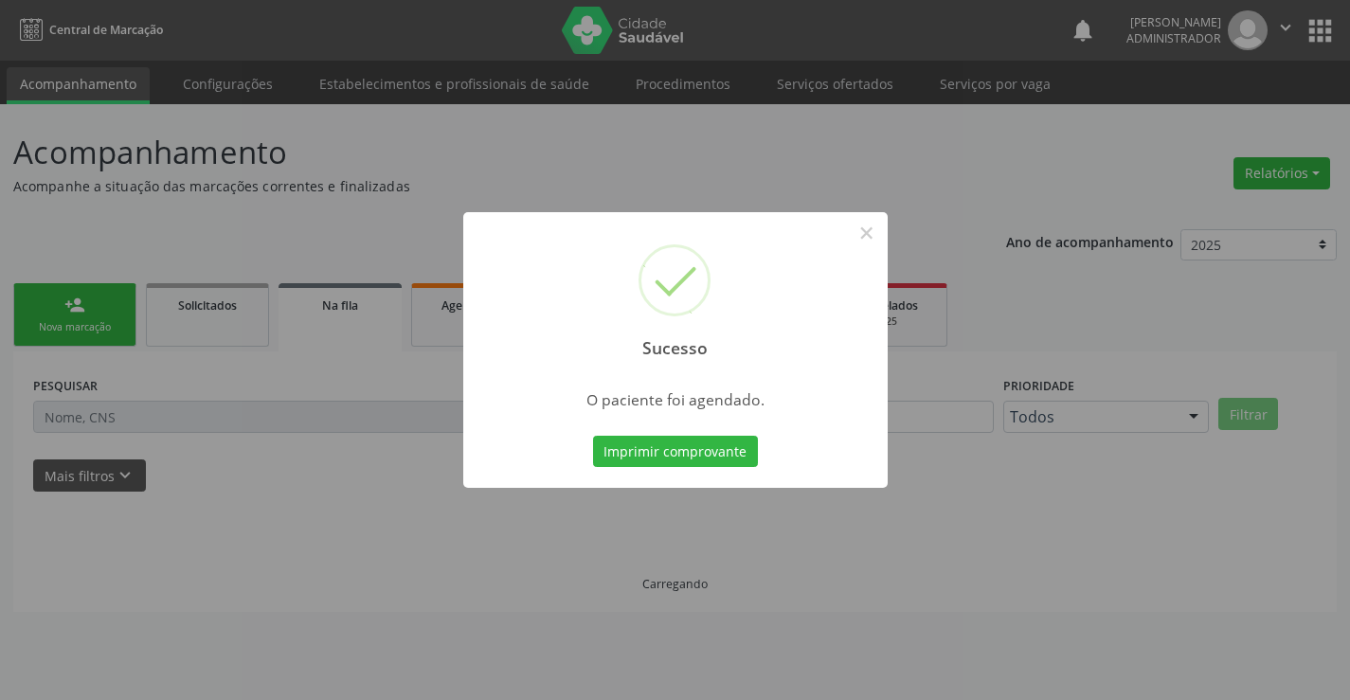
scroll to position [0, 0]
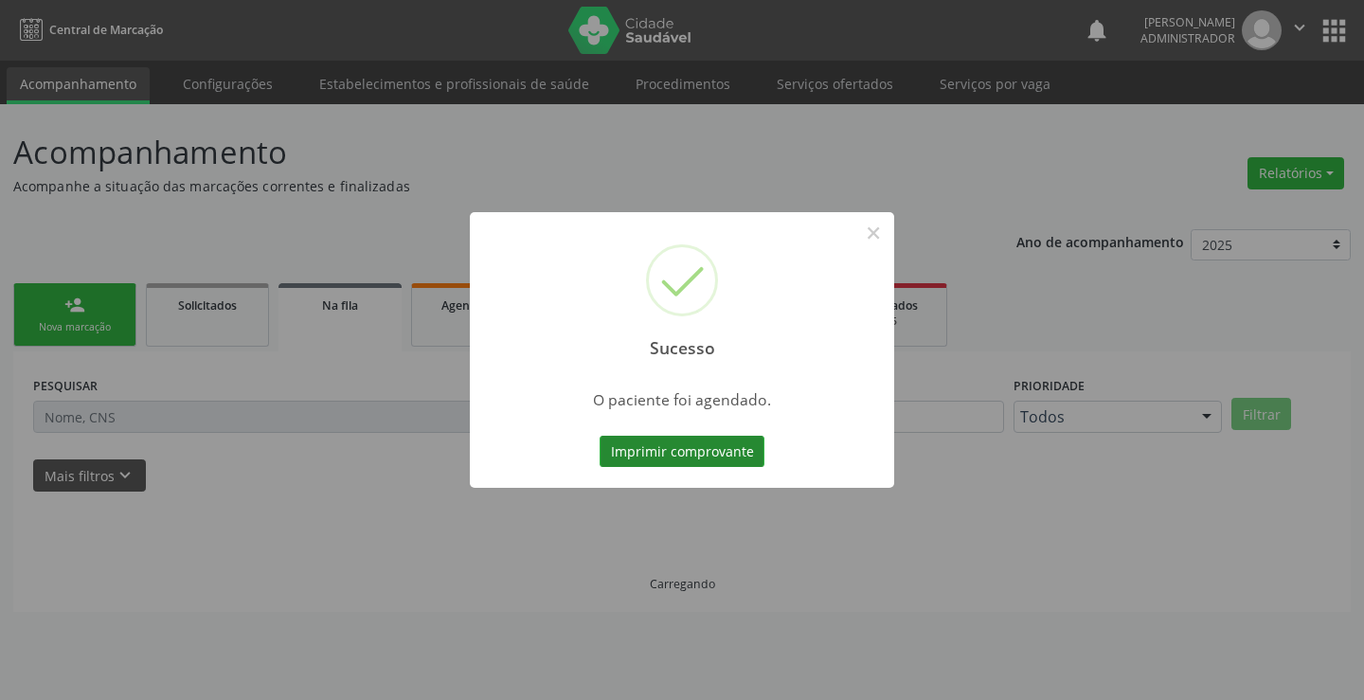
click at [749, 448] on button "Imprimir comprovante" at bounding box center [682, 452] width 165 height 32
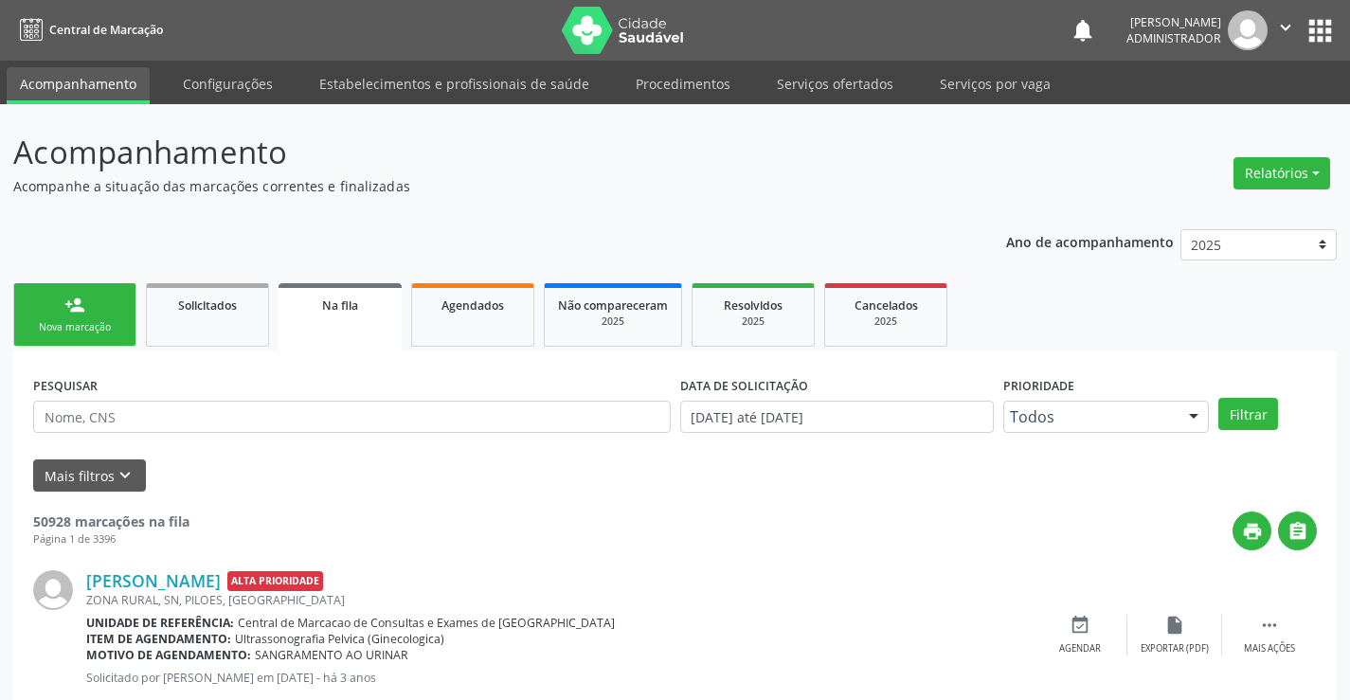
click at [96, 314] on link "person_add Nova marcação" at bounding box center [74, 314] width 123 height 63
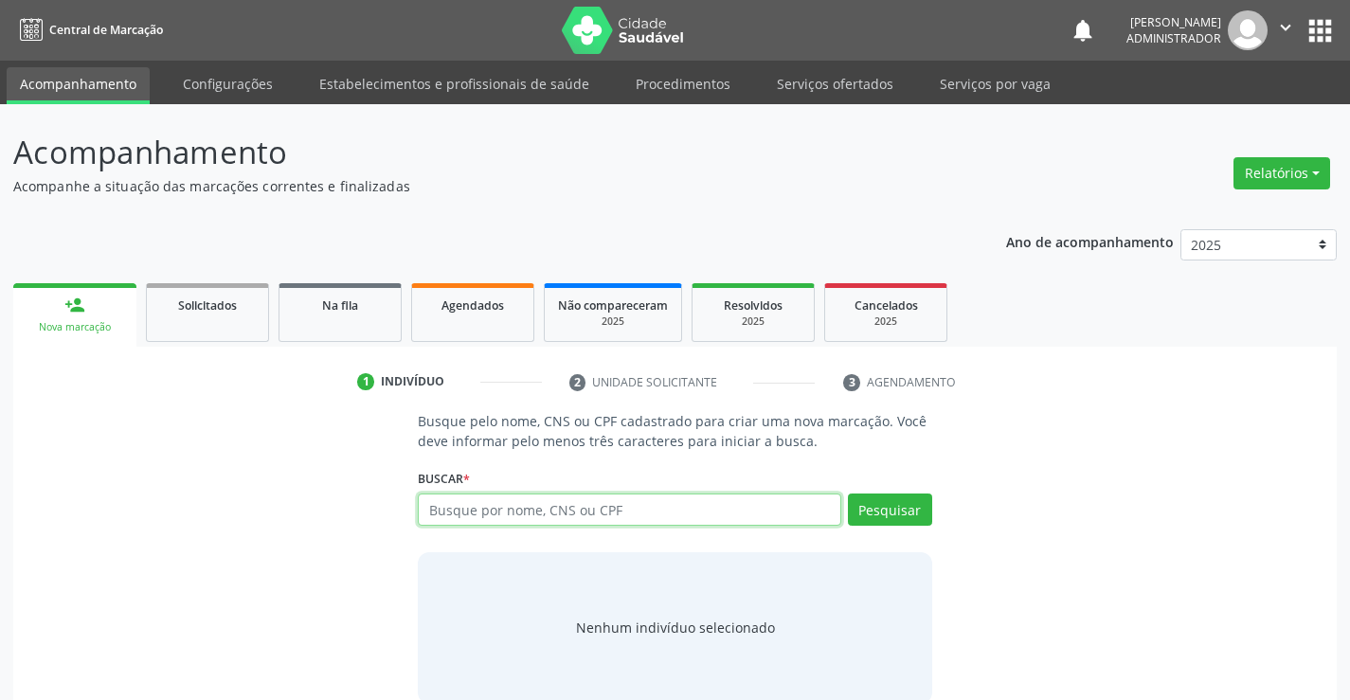
click at [472, 509] on input "text" at bounding box center [629, 510] width 422 height 32
type input "700602984251163"
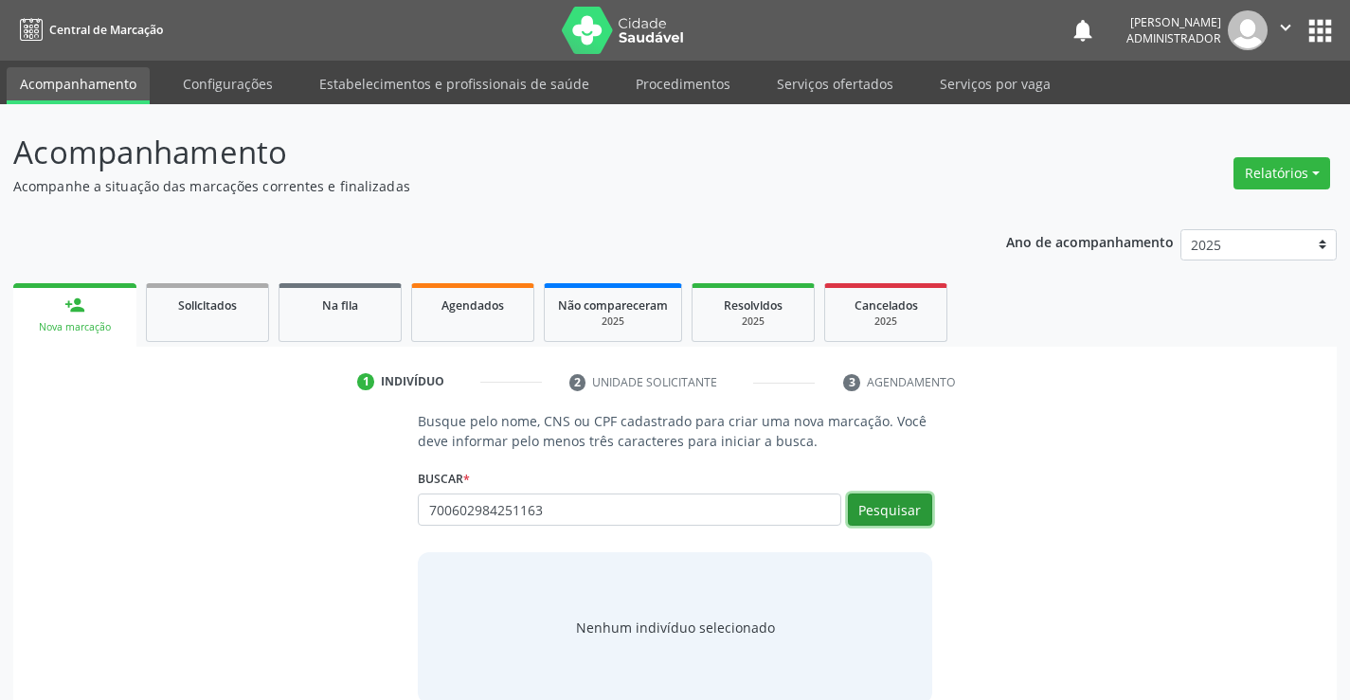
click at [858, 511] on button "Pesquisar" at bounding box center [890, 510] width 84 height 32
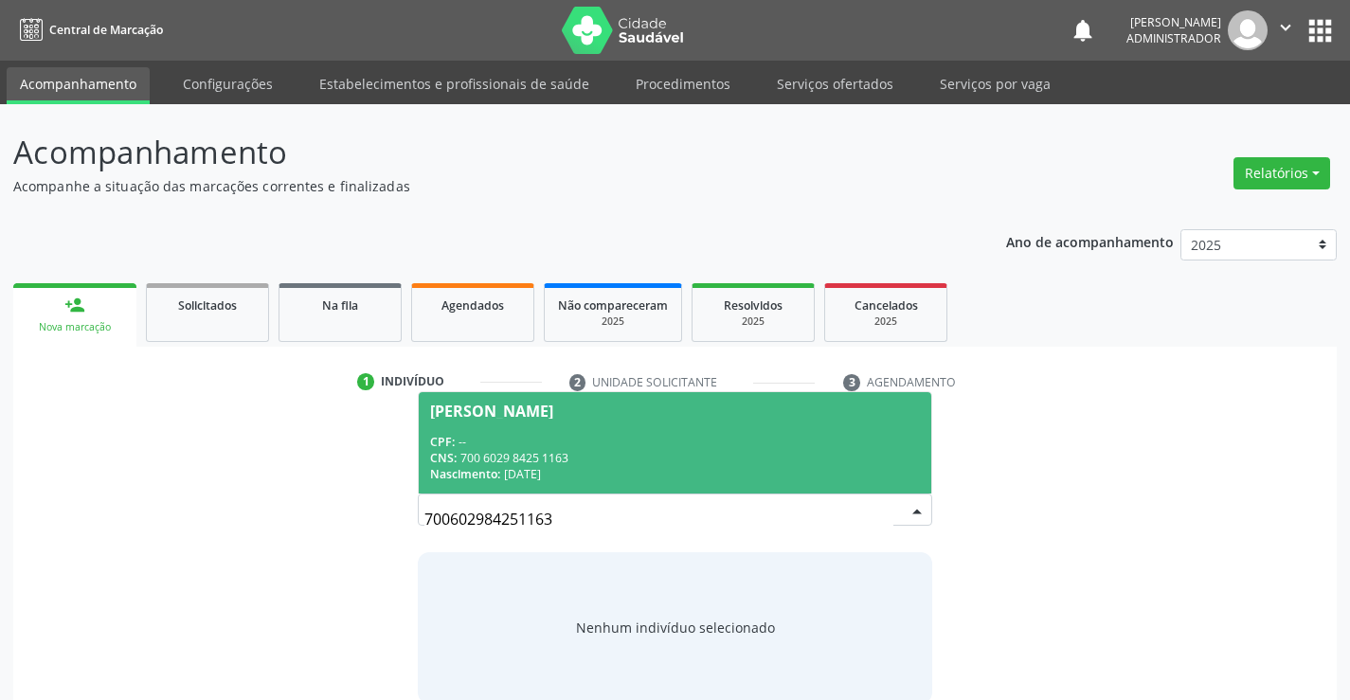
click at [634, 409] on div "Manoel da Silva" at bounding box center [674, 411] width 489 height 15
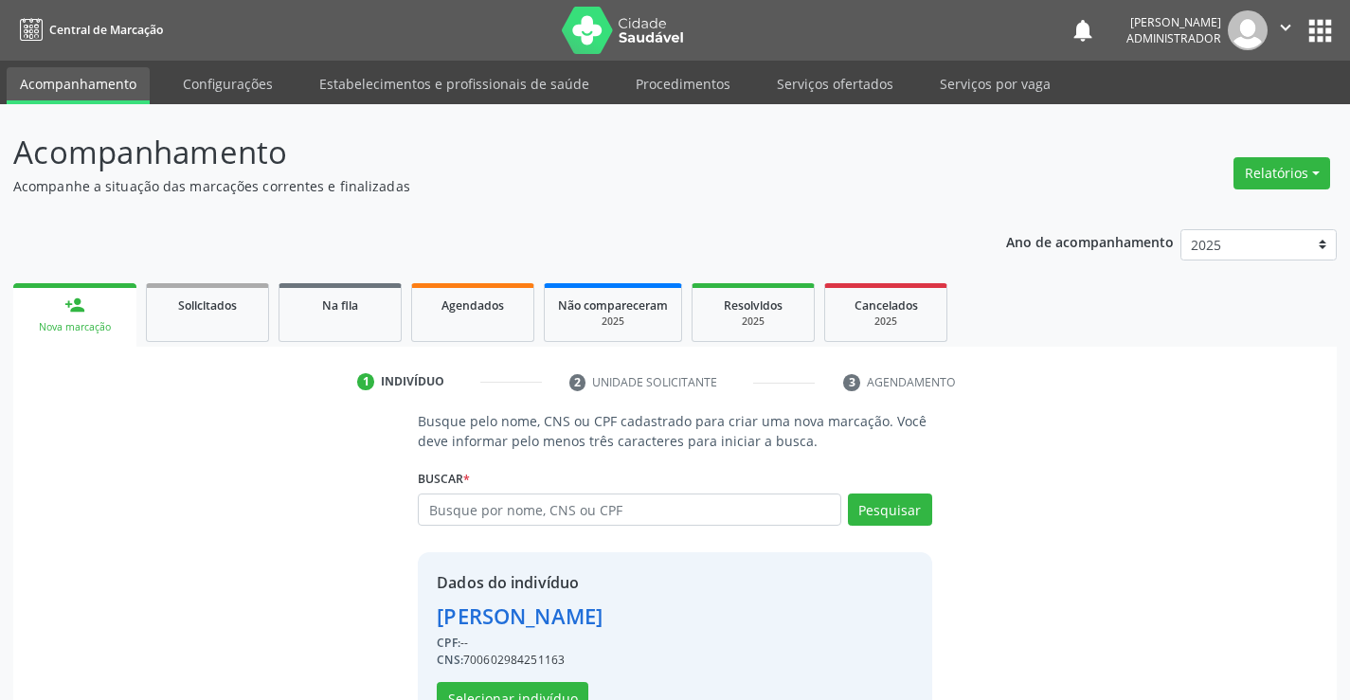
scroll to position [60, 0]
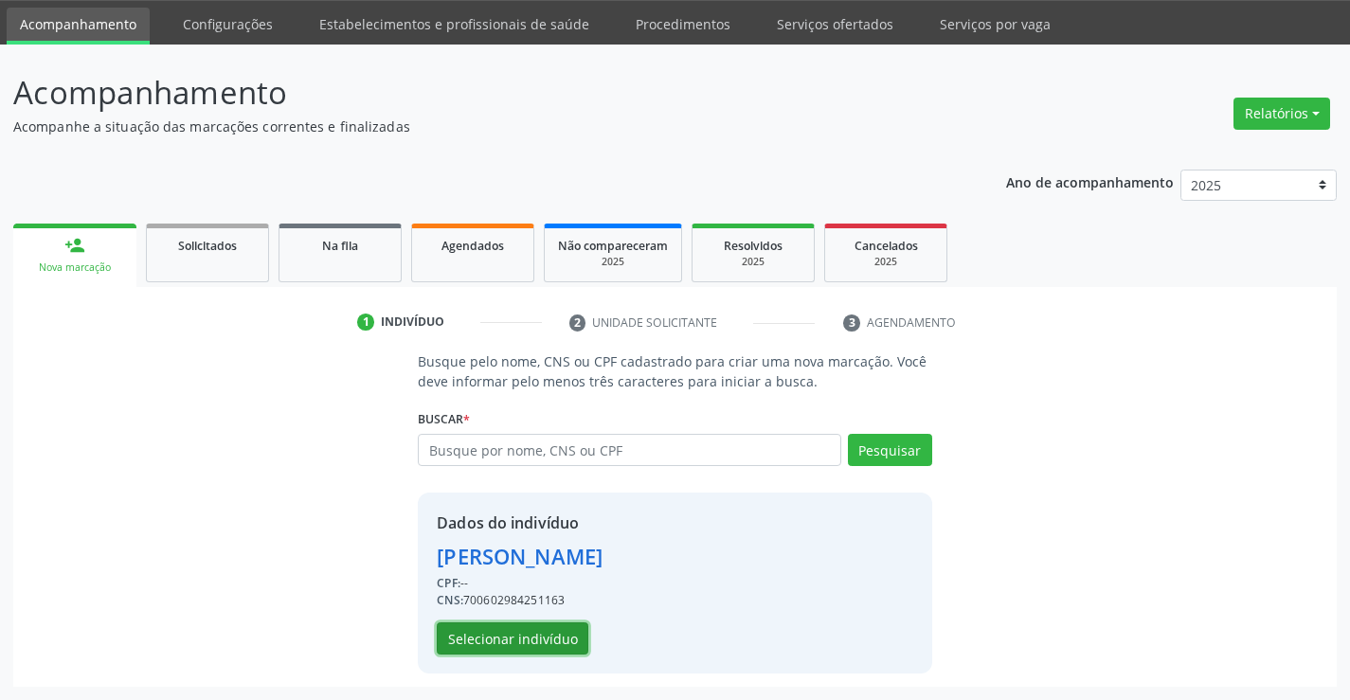
click at [536, 632] on button "Selecionar indivíduo" at bounding box center [513, 638] width 152 height 32
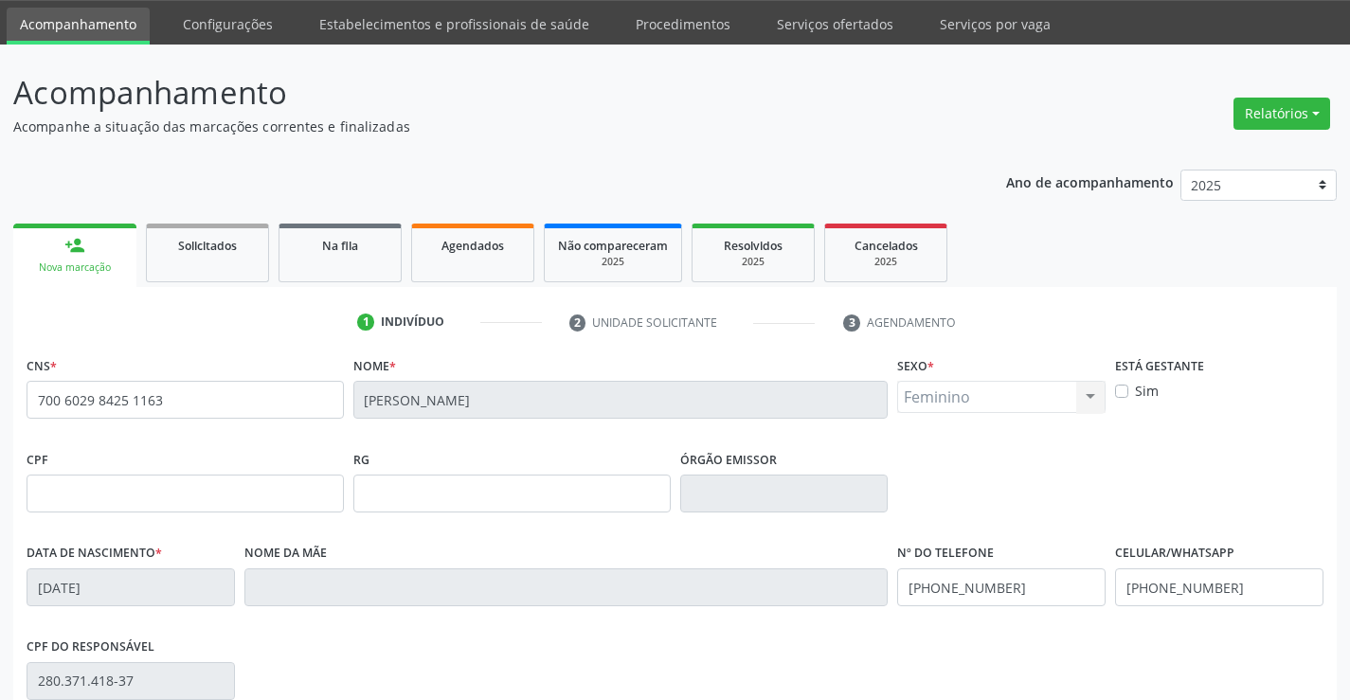
scroll to position [327, 0]
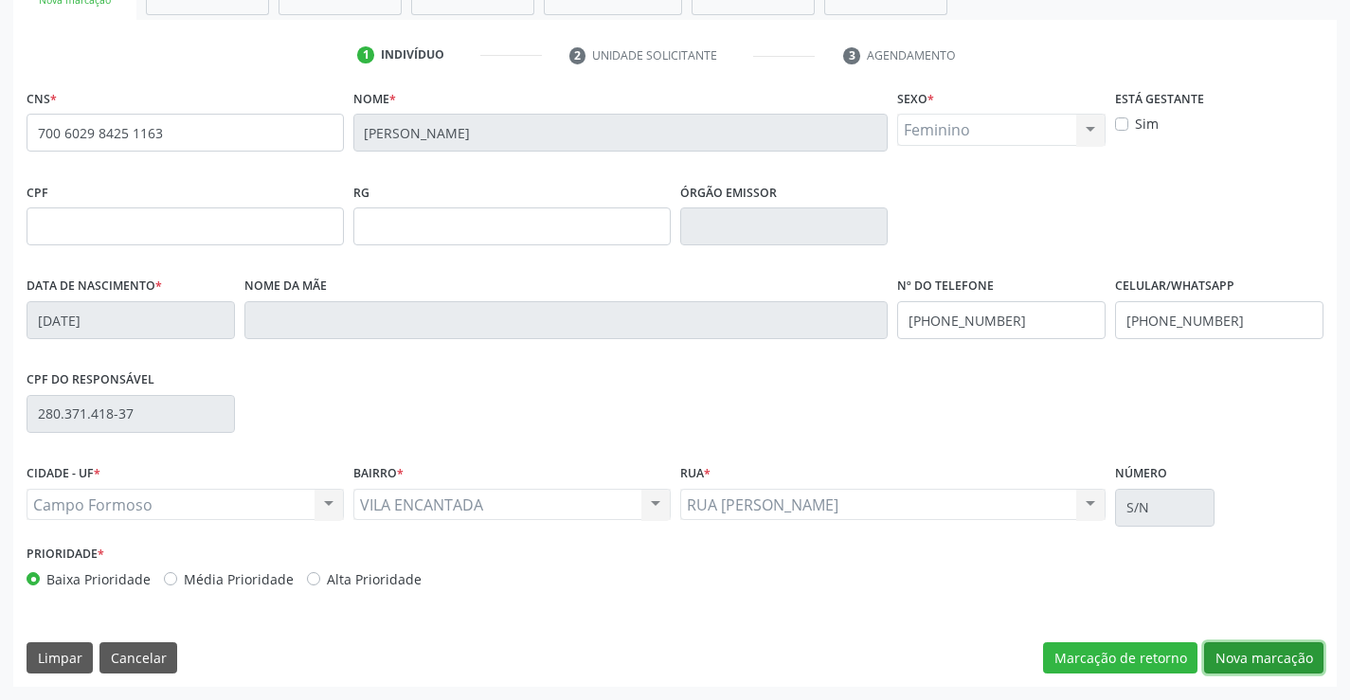
click at [1290, 661] on button "Nova marcação" at bounding box center [1263, 658] width 119 height 32
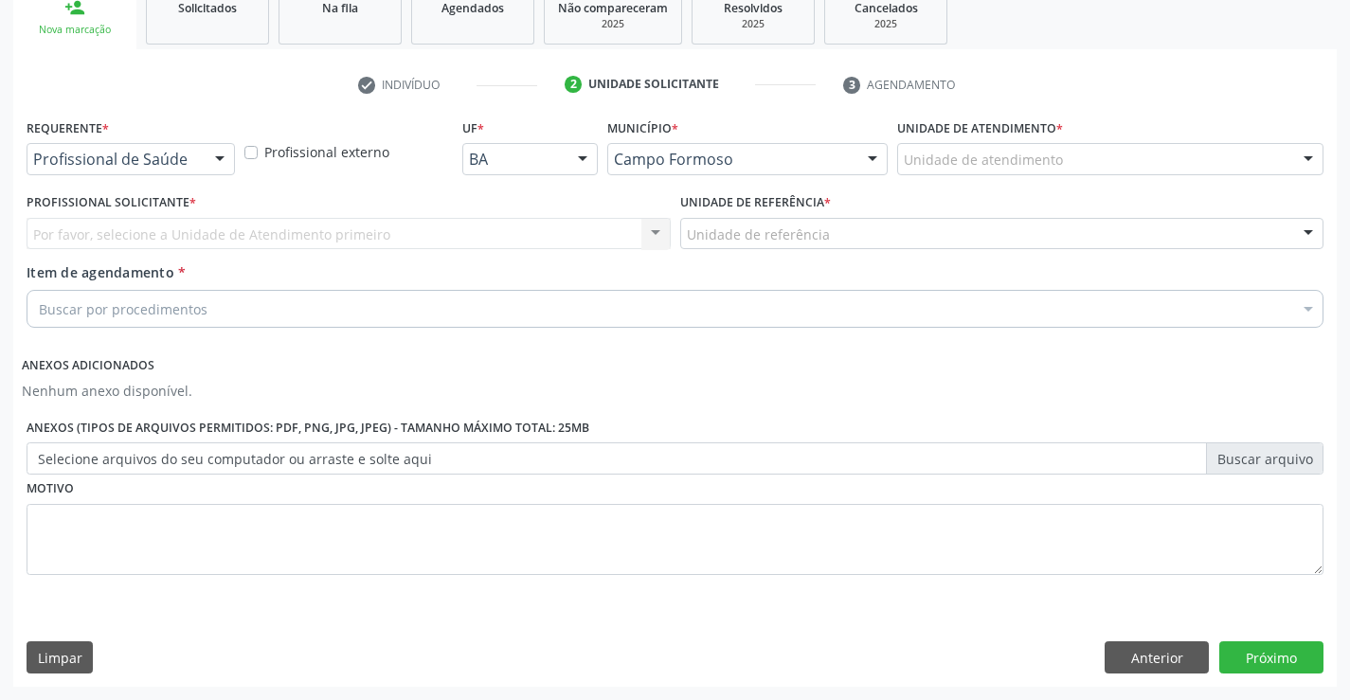
scroll to position [297, 0]
click at [226, 156] on div at bounding box center [220, 160] width 28 height 32
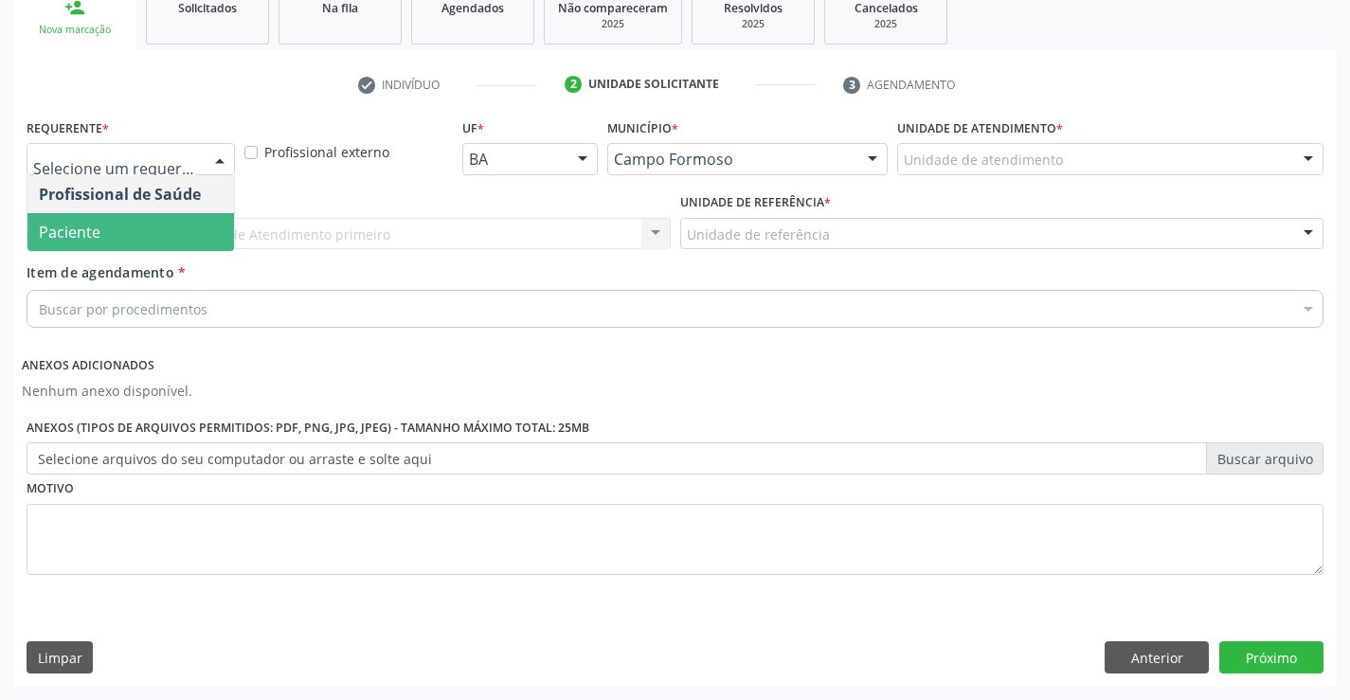
click at [188, 224] on span "Paciente" at bounding box center [130, 232] width 207 height 38
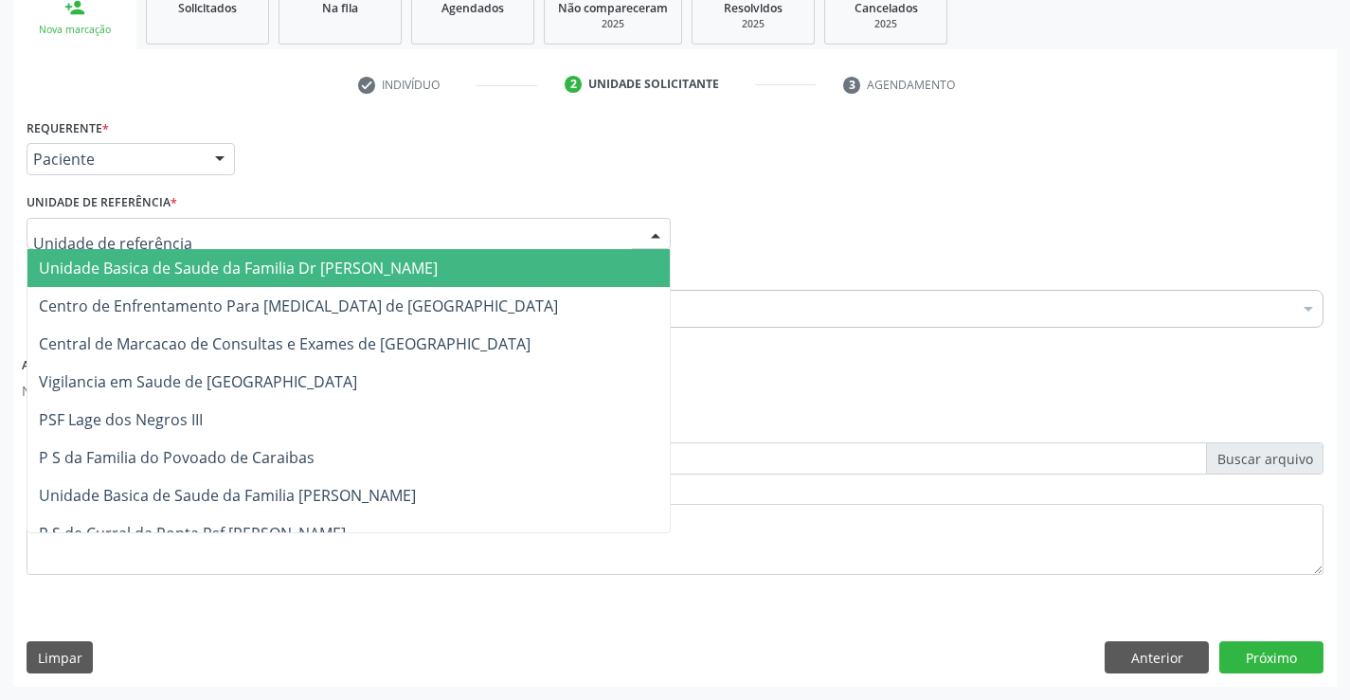
click at [654, 218] on div "Unidade Basica de Saude da Familia Dr Paulo Sudre Centro de Enfrentamento Para …" at bounding box center [349, 234] width 644 height 32
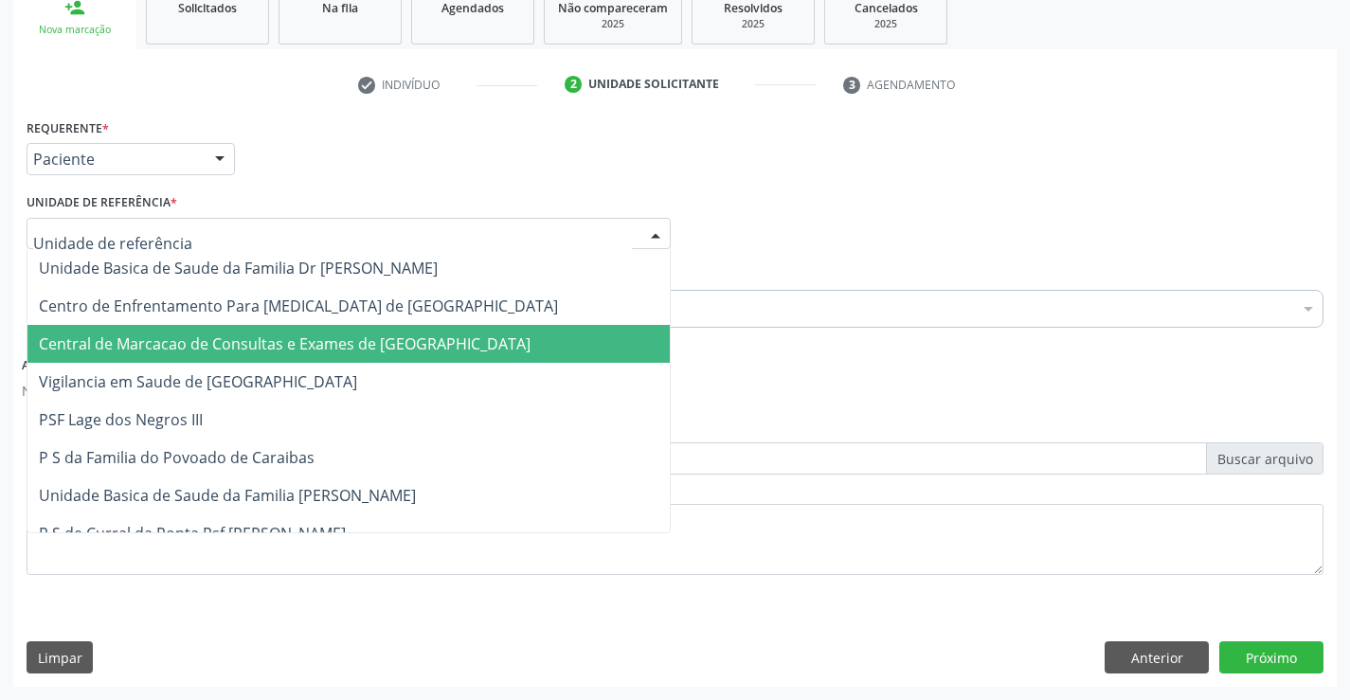
click at [614, 338] on span "Central de Marcacao de Consultas e Exames de [GEOGRAPHIC_DATA]" at bounding box center [348, 344] width 642 height 38
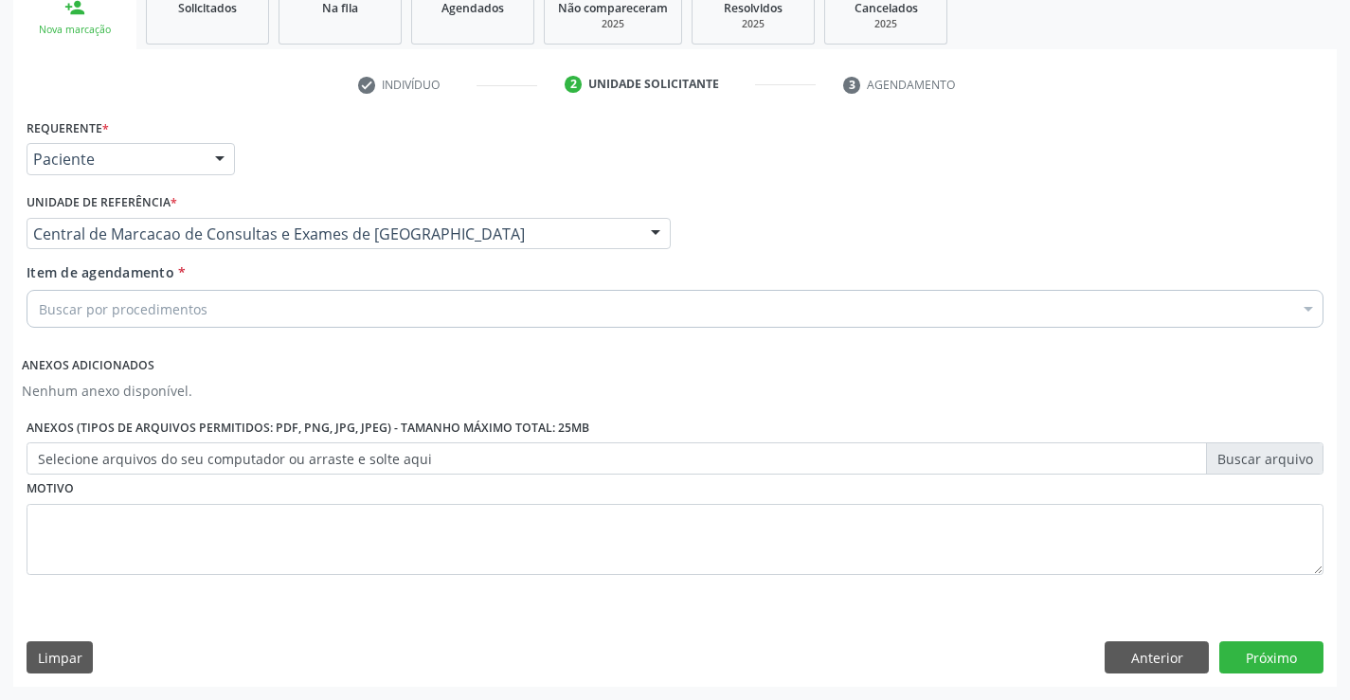
click at [614, 320] on div "Buscar por procedimentos" at bounding box center [675, 309] width 1297 height 38
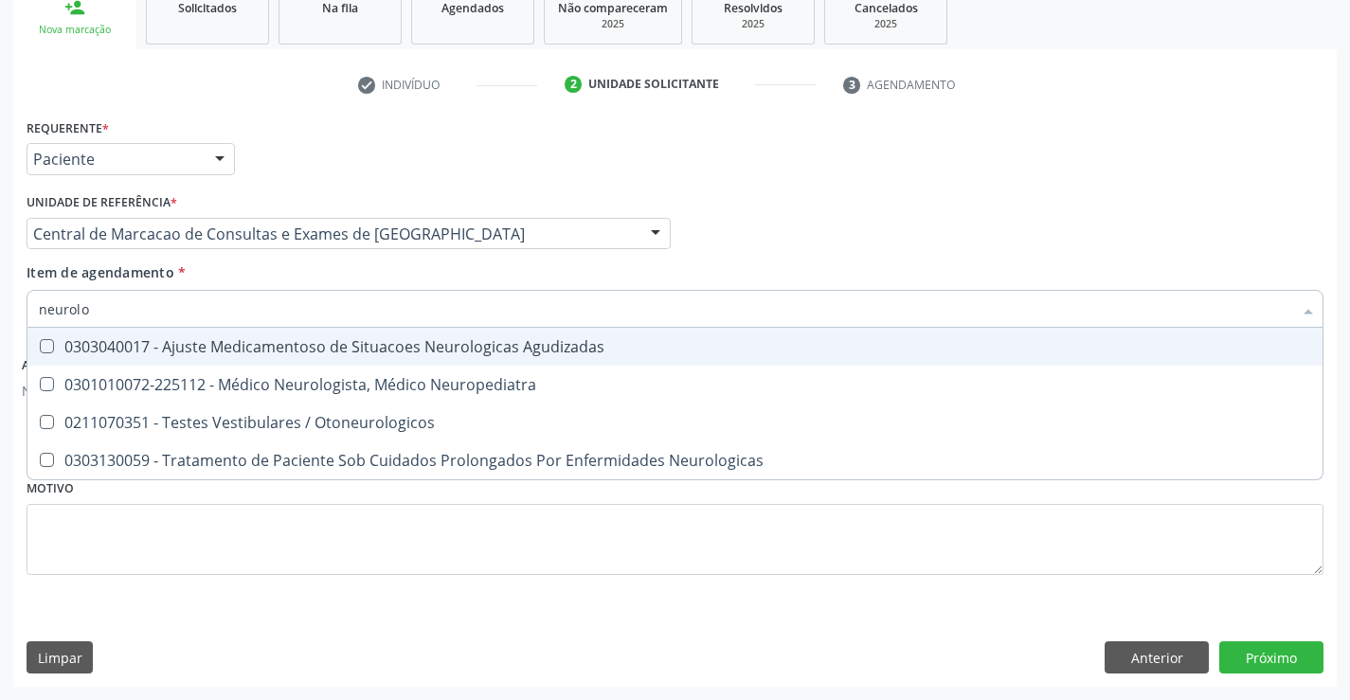
type input "neurolog"
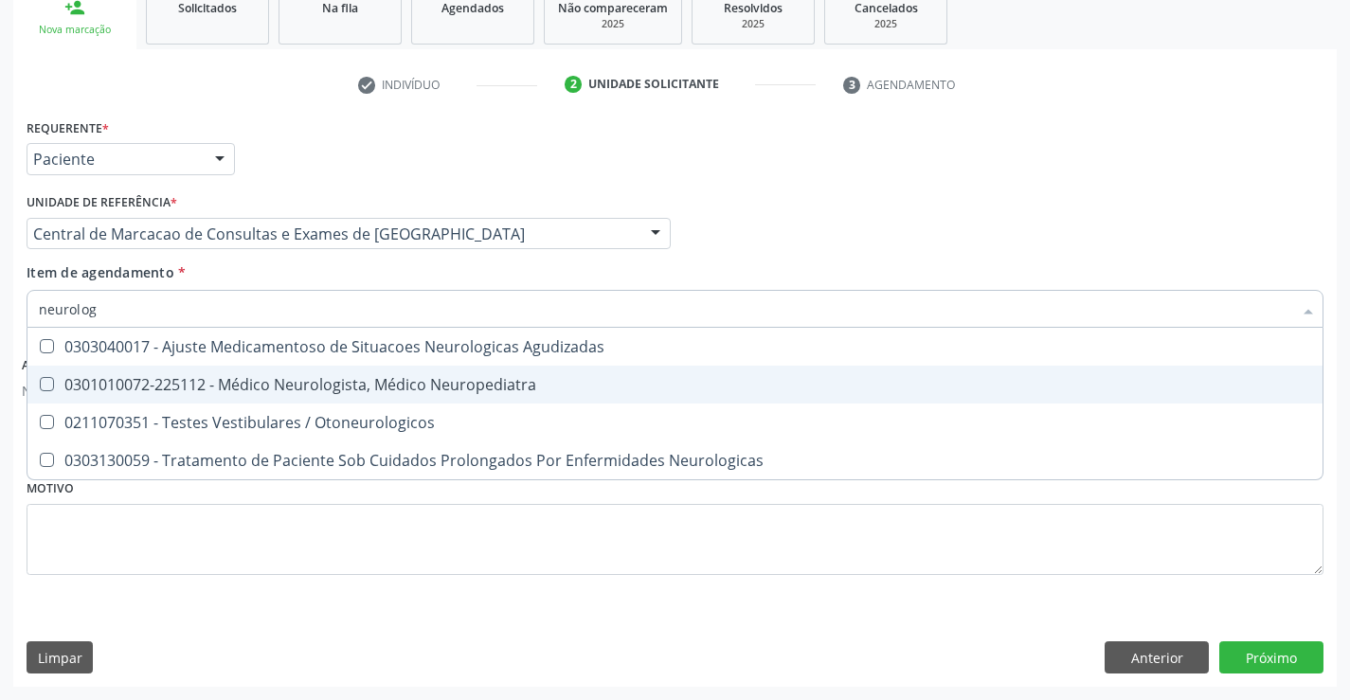
click at [606, 376] on span "0301010072-225112 - Médico Neurologista, Médico Neuropediatra" at bounding box center [674, 385] width 1295 height 38
checkbox Neuropediatra "true"
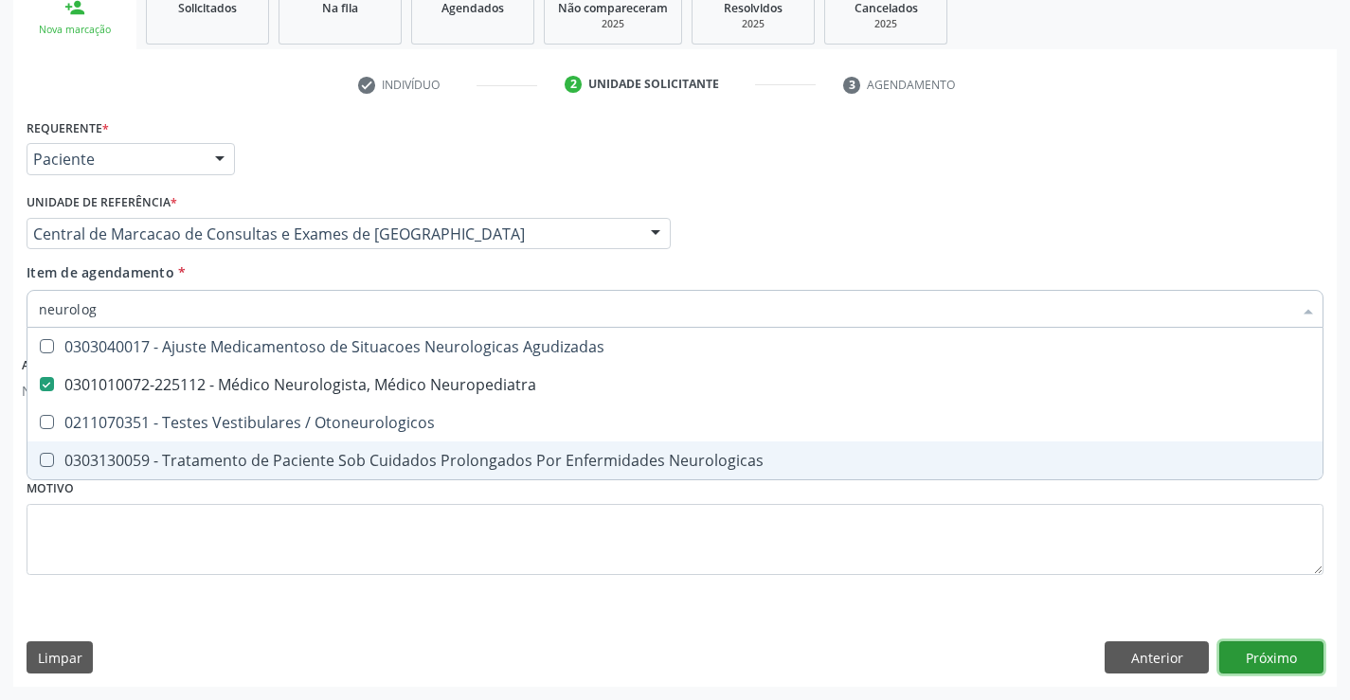
click at [1241, 652] on button "Próximo" at bounding box center [1271, 657] width 104 height 32
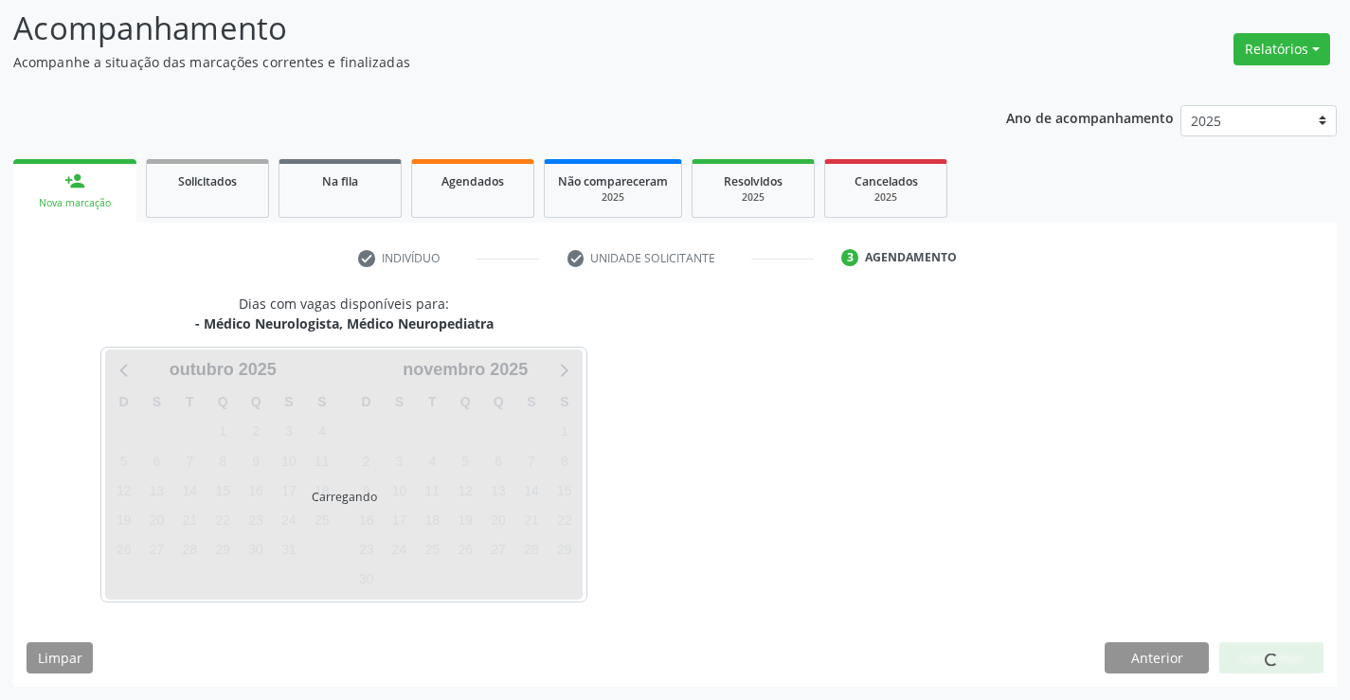
scroll to position [124, 0]
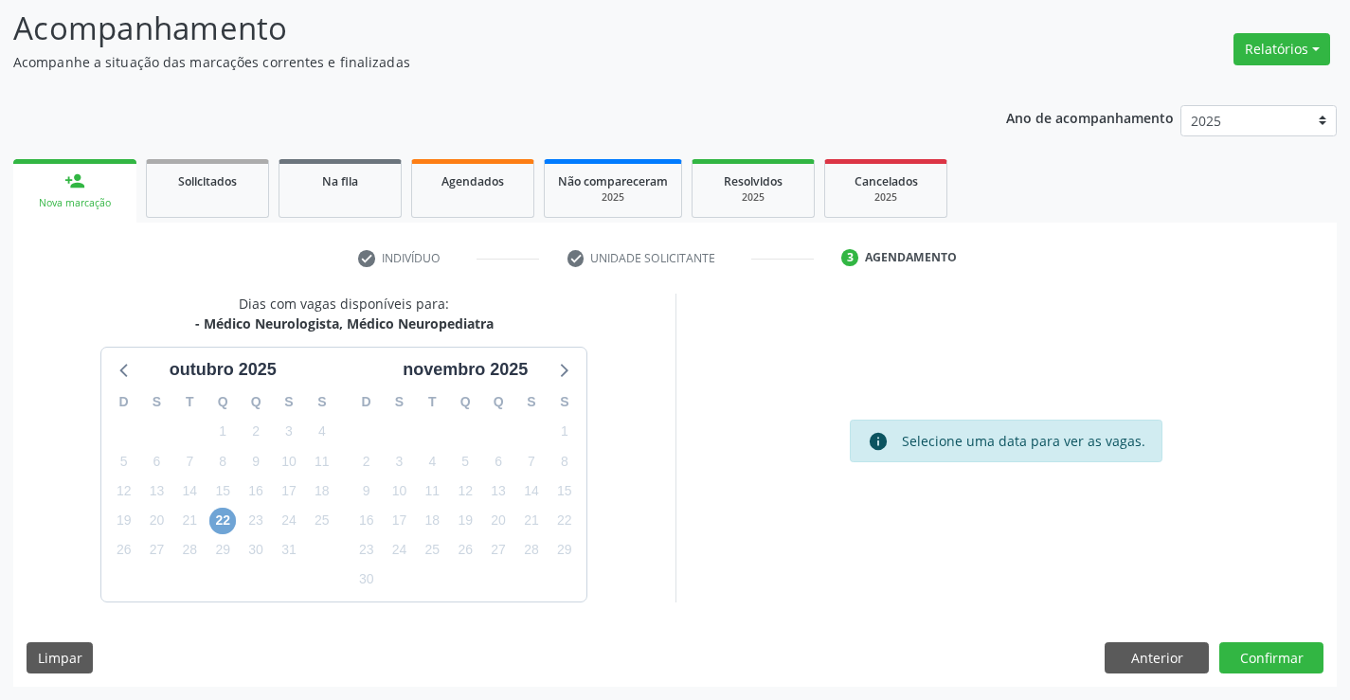
click at [229, 525] on span "22" at bounding box center [222, 521] width 27 height 27
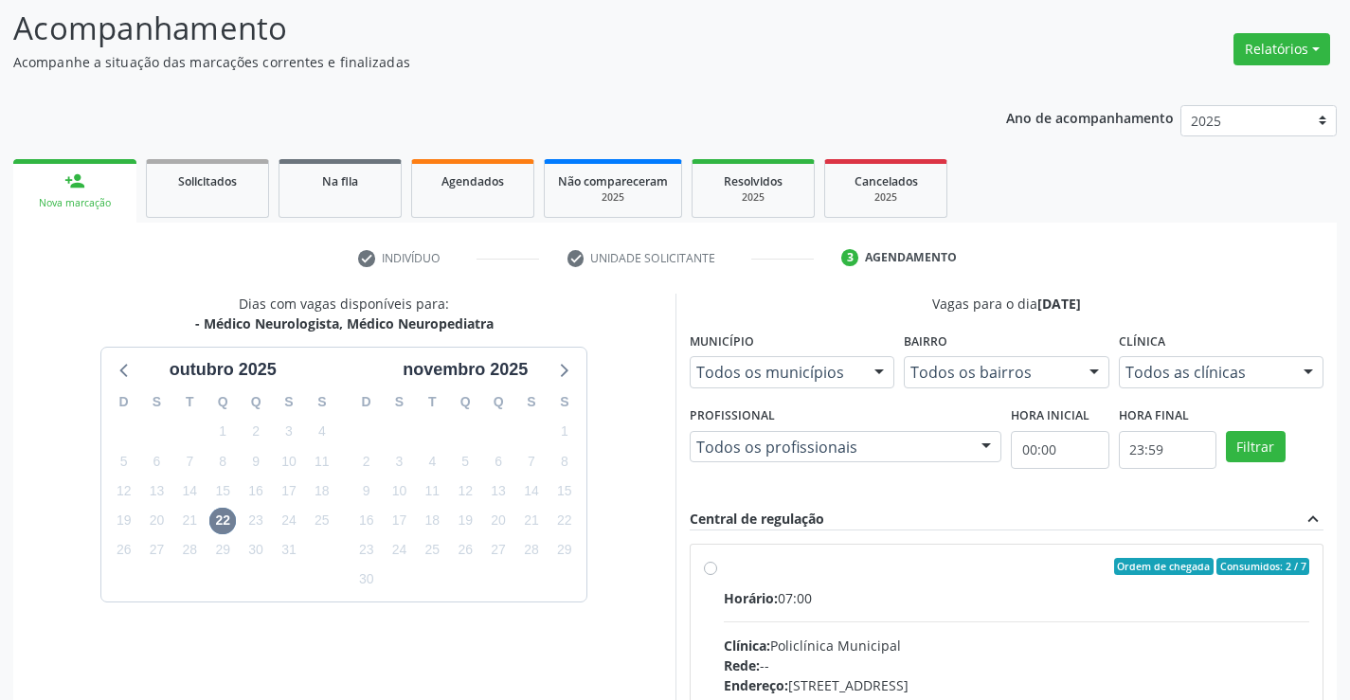
click at [724, 565] on label "Ordem de chegada Consumidos: 2 / 7 Horário: 07:00 Clínica: Policlínica Municipa…" at bounding box center [1017, 703] width 586 height 291
click at [709, 565] on input "Ordem de chegada Consumidos: 2 / 7 Horário: 07:00 Clínica: Policlínica Municipa…" at bounding box center [710, 566] width 13 height 17
radio input "true"
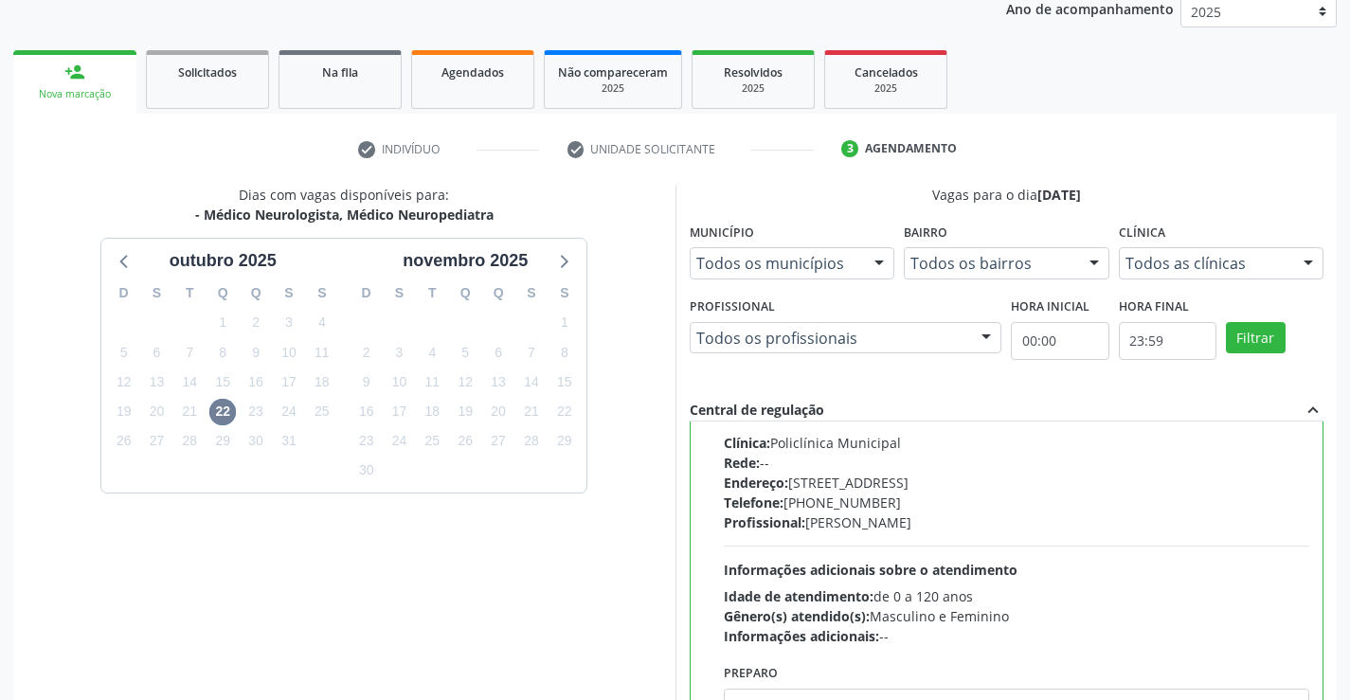
scroll to position [432, 0]
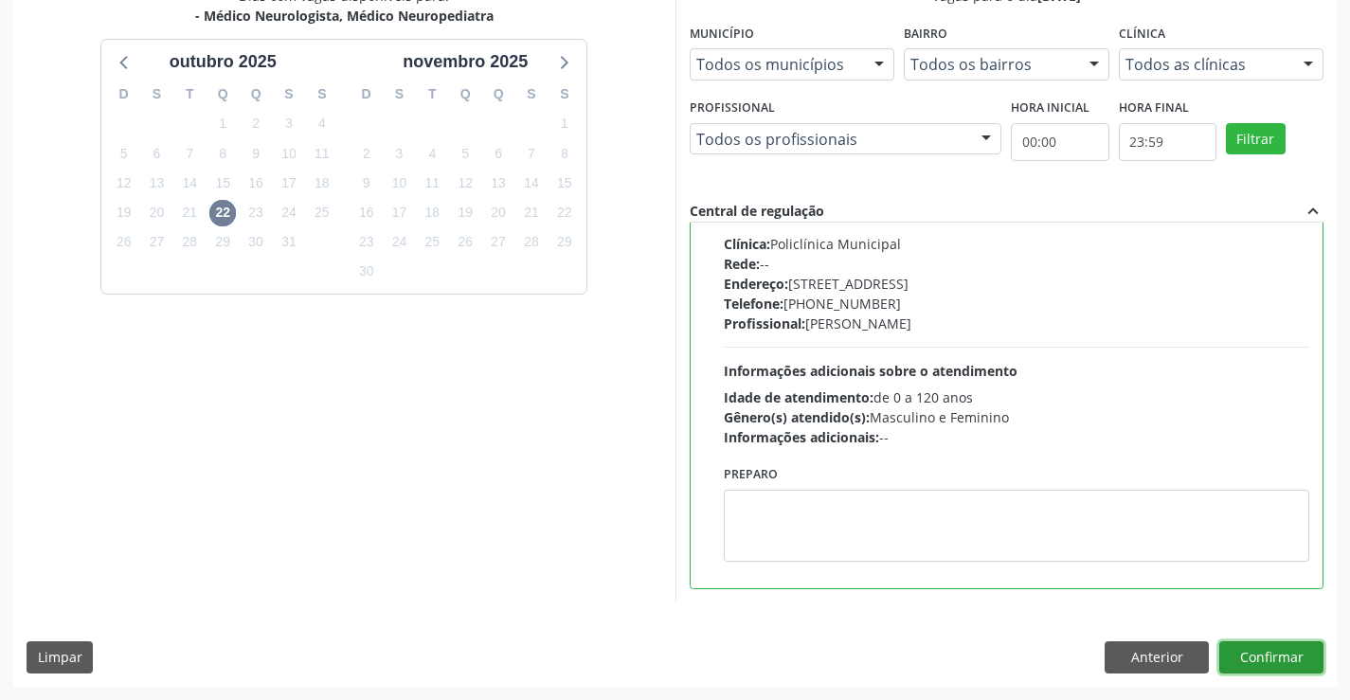
click at [1249, 657] on button "Confirmar" at bounding box center [1271, 657] width 104 height 32
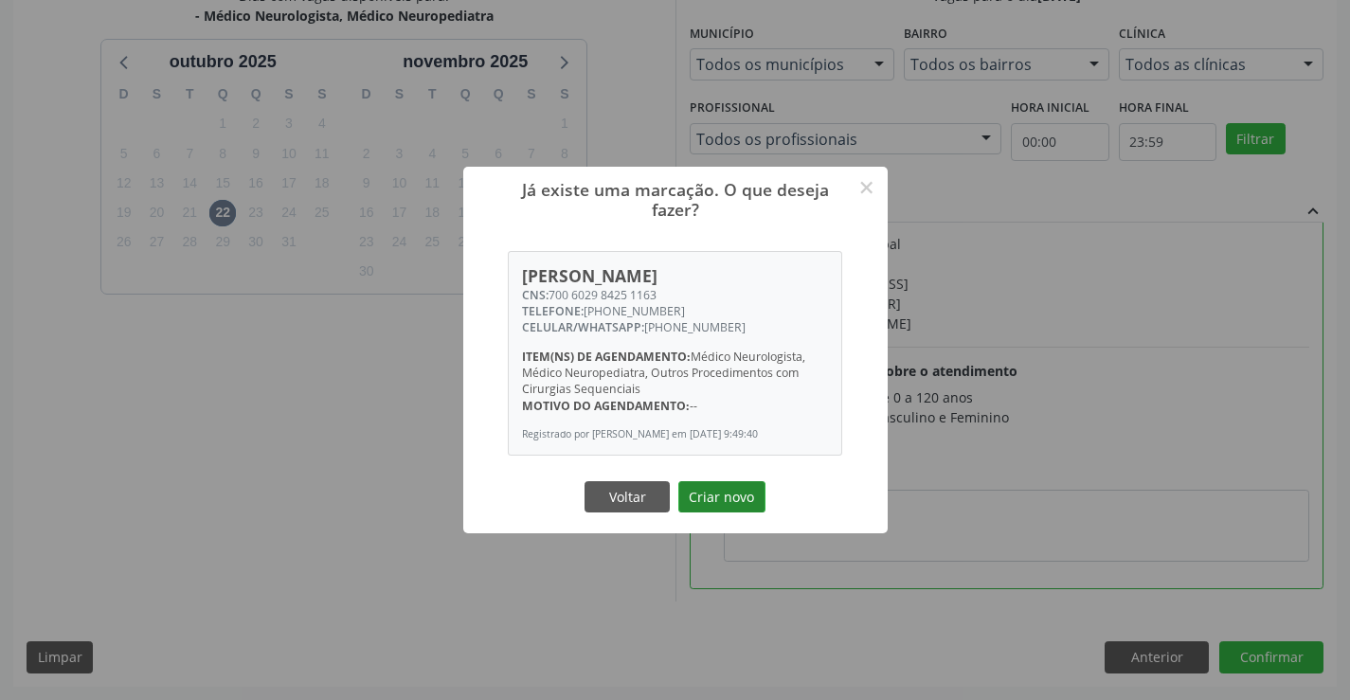
click at [735, 494] on button "Criar novo" at bounding box center [721, 497] width 87 height 32
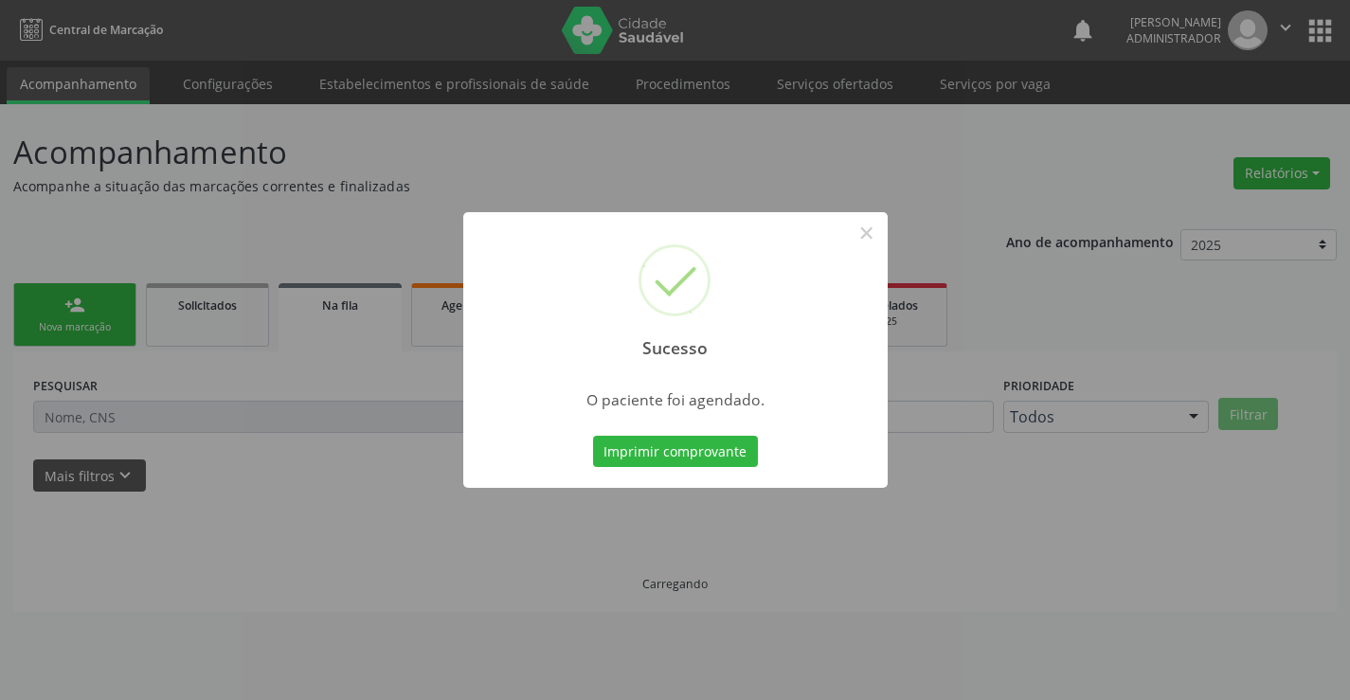
scroll to position [0, 0]
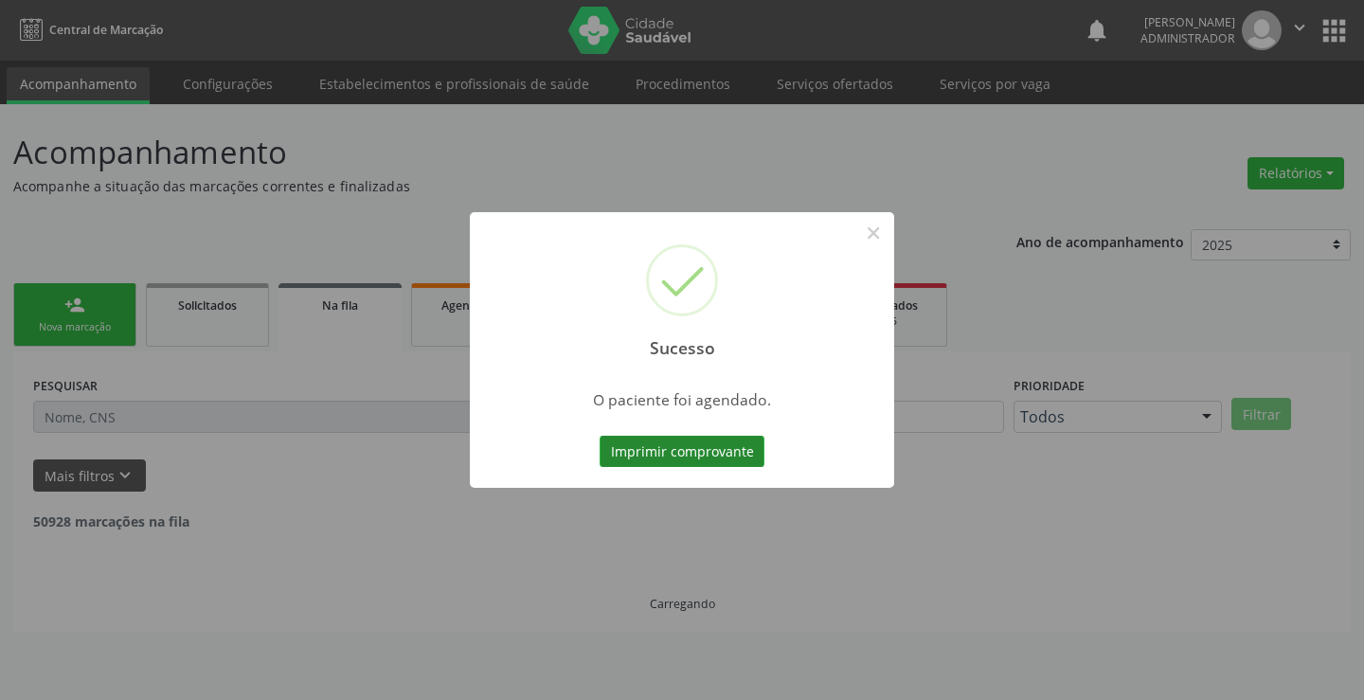
click at [691, 450] on button "Imprimir comprovante" at bounding box center [682, 452] width 165 height 32
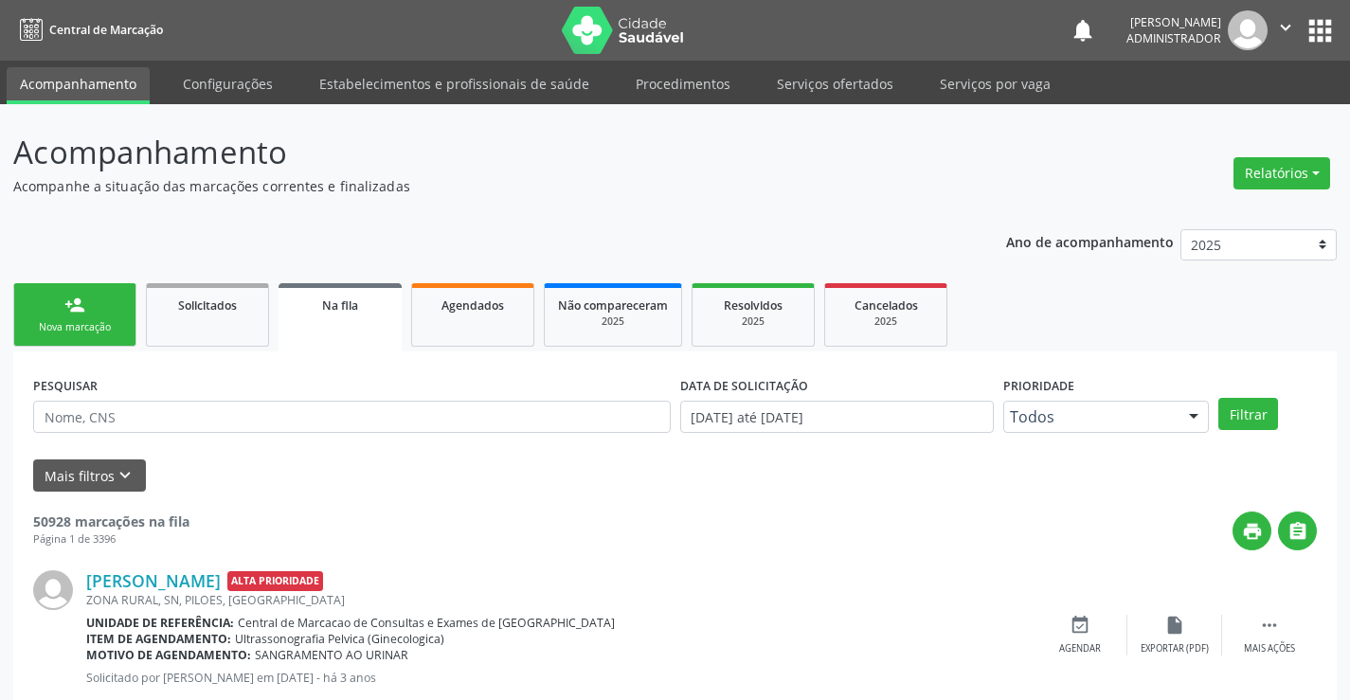
click at [77, 293] on link "person_add Nova marcação" at bounding box center [74, 314] width 123 height 63
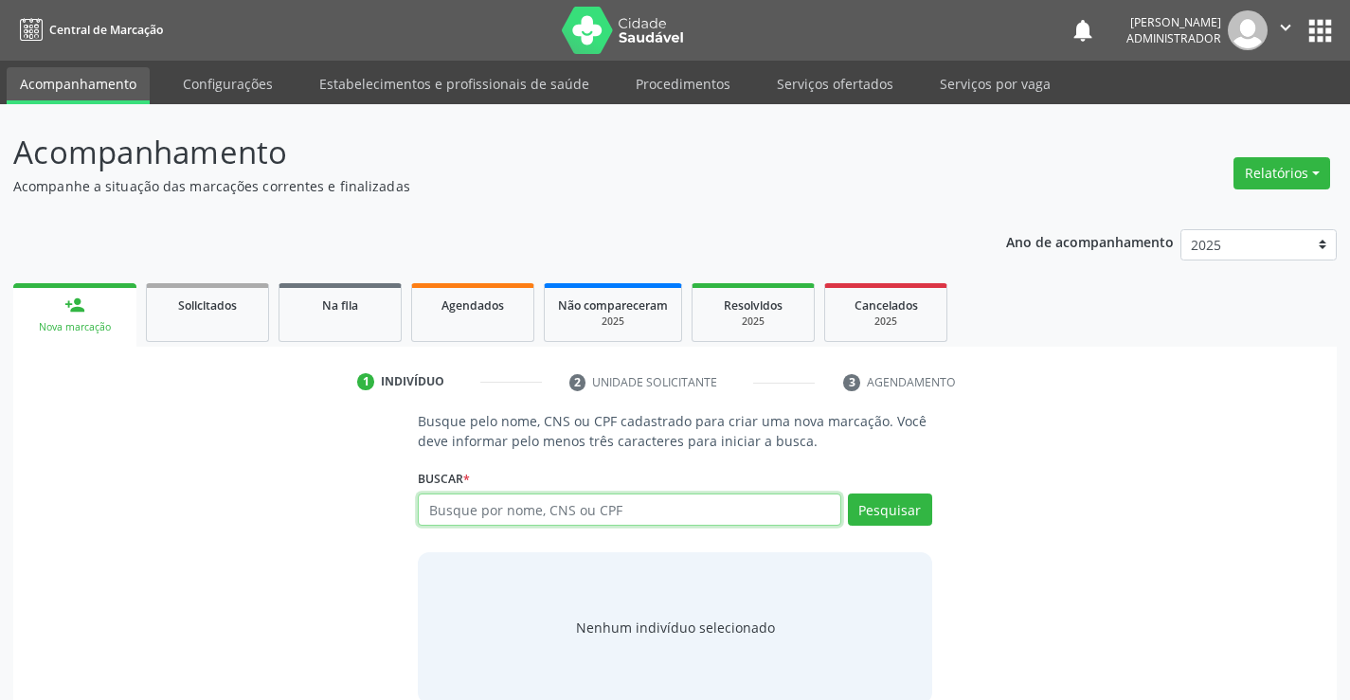
click at [478, 499] on input "text" at bounding box center [629, 510] width 422 height 32
click at [530, 513] on input "70640766413" at bounding box center [629, 510] width 422 height 32
type input "706407664137780"
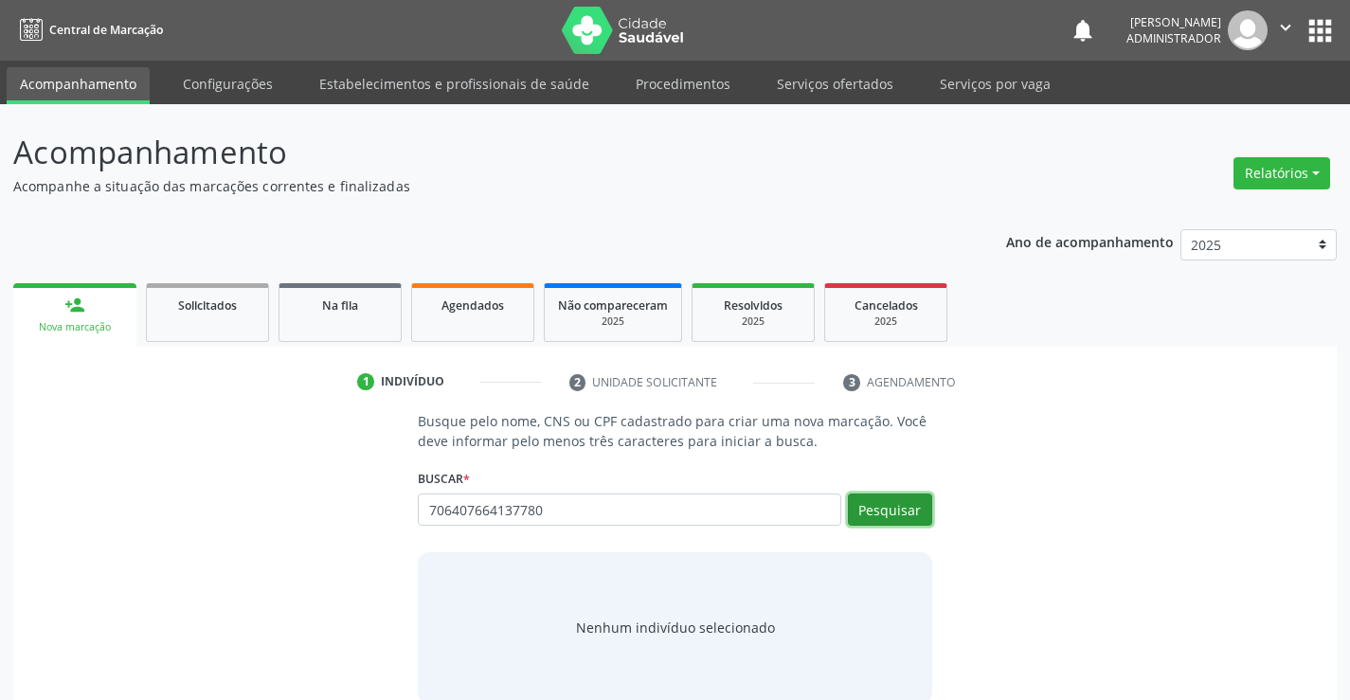
click at [905, 506] on button "Pesquisar" at bounding box center [890, 510] width 84 height 32
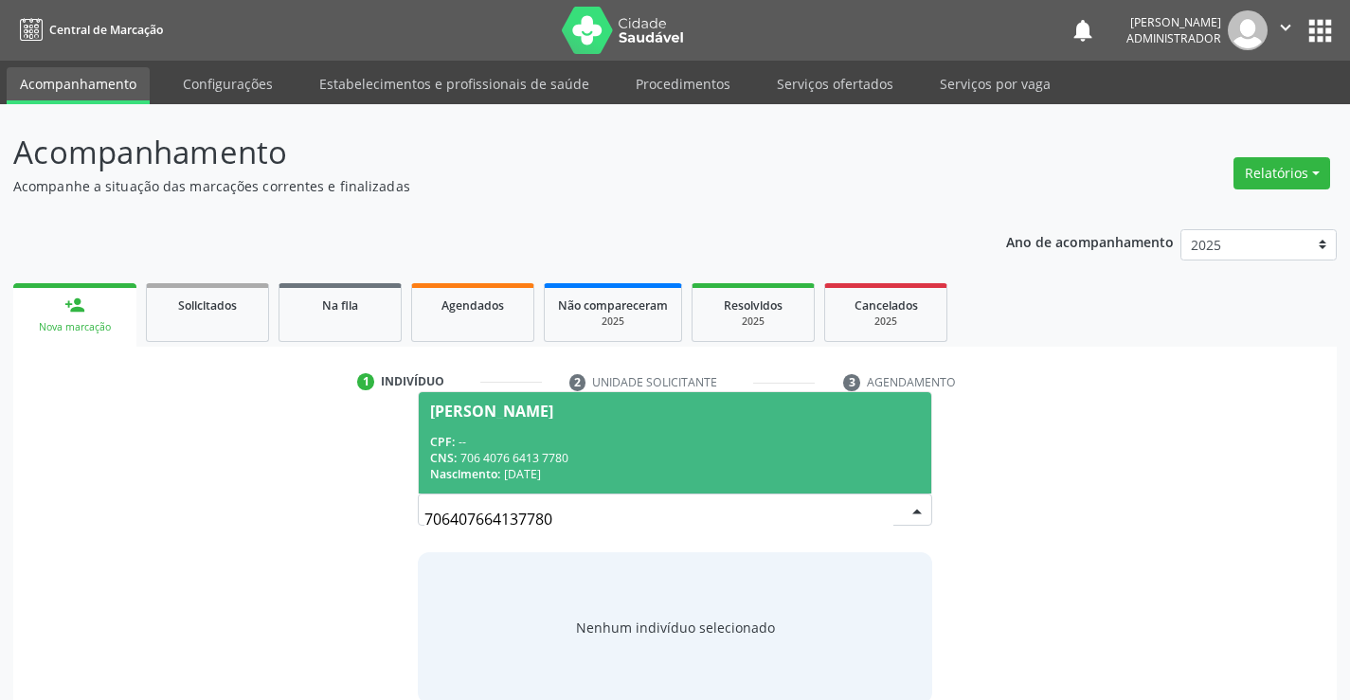
click at [596, 443] on div "CPF: --" at bounding box center [674, 442] width 489 height 16
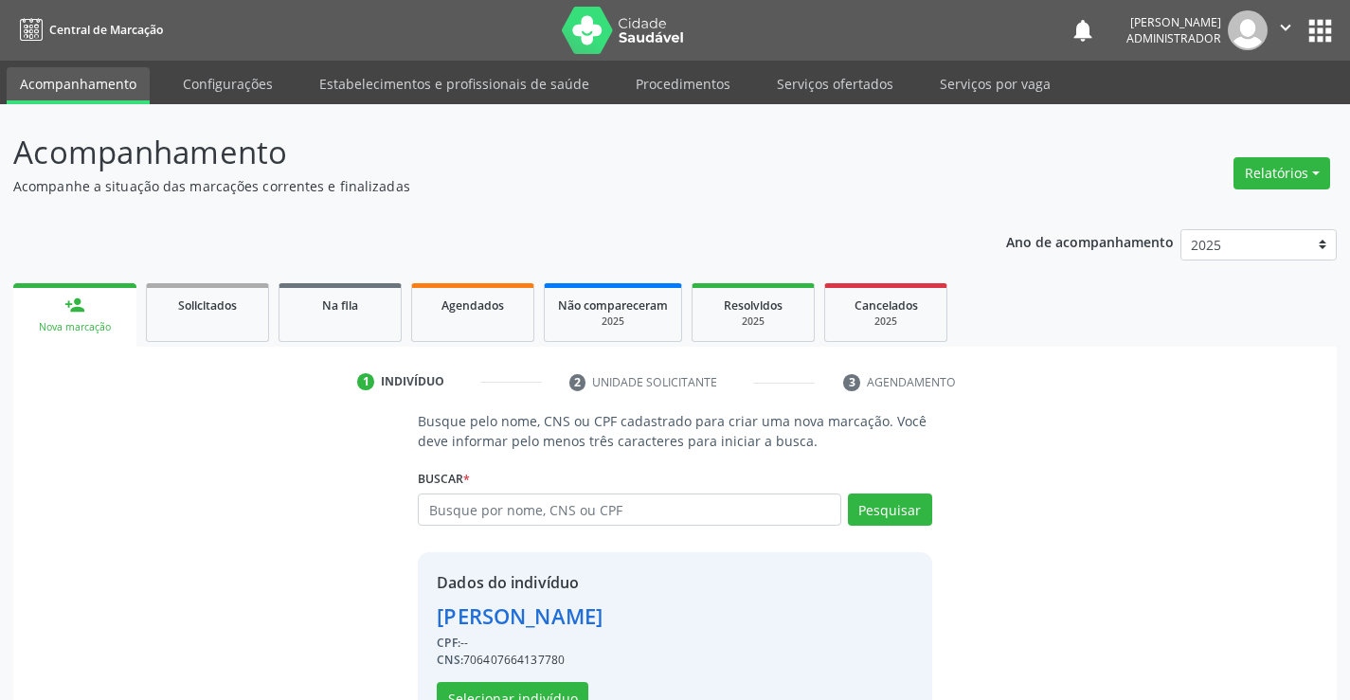
scroll to position [60, 0]
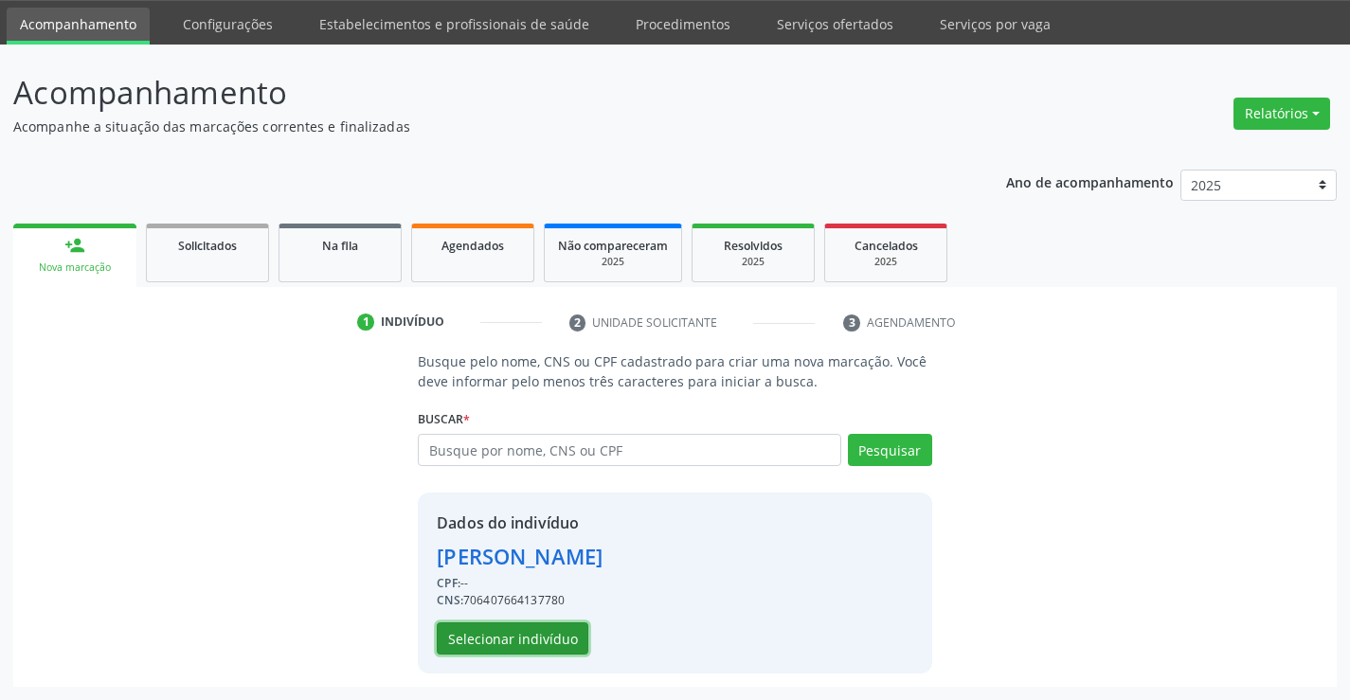
click at [518, 638] on button "Selecionar indivíduo" at bounding box center [513, 638] width 152 height 32
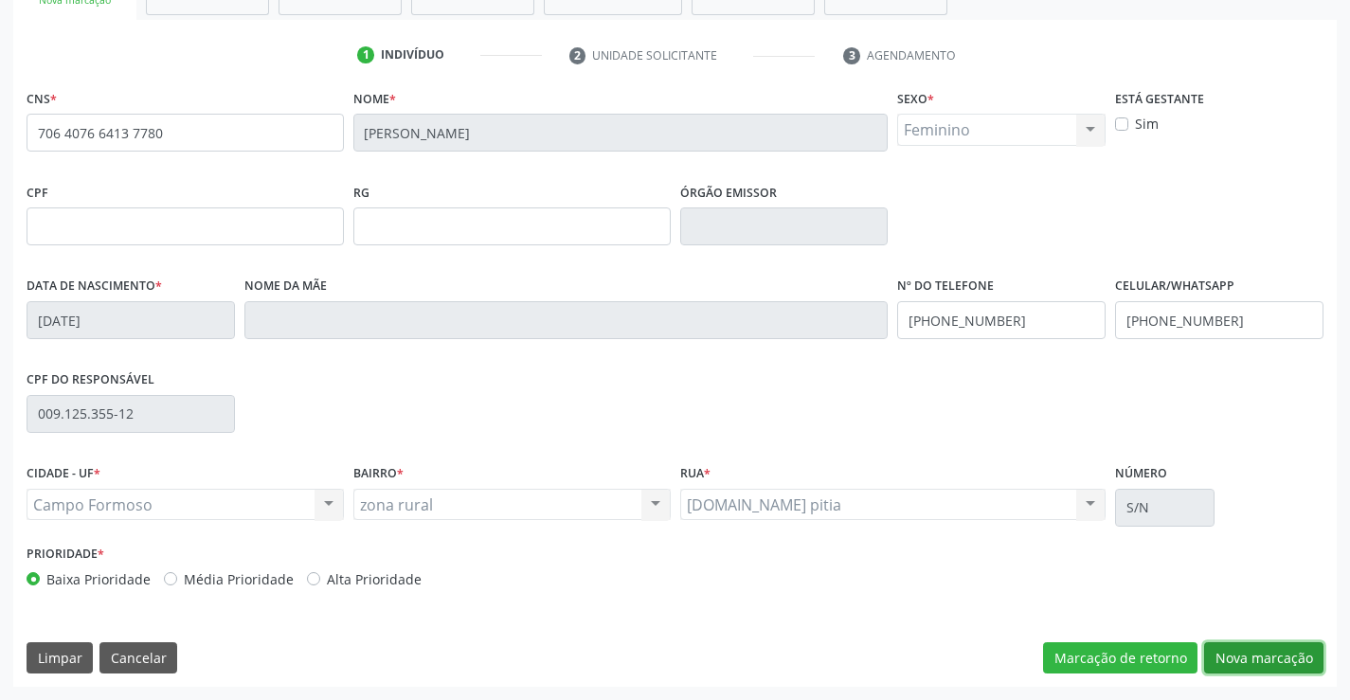
click at [1244, 654] on button "Nova marcação" at bounding box center [1263, 658] width 119 height 32
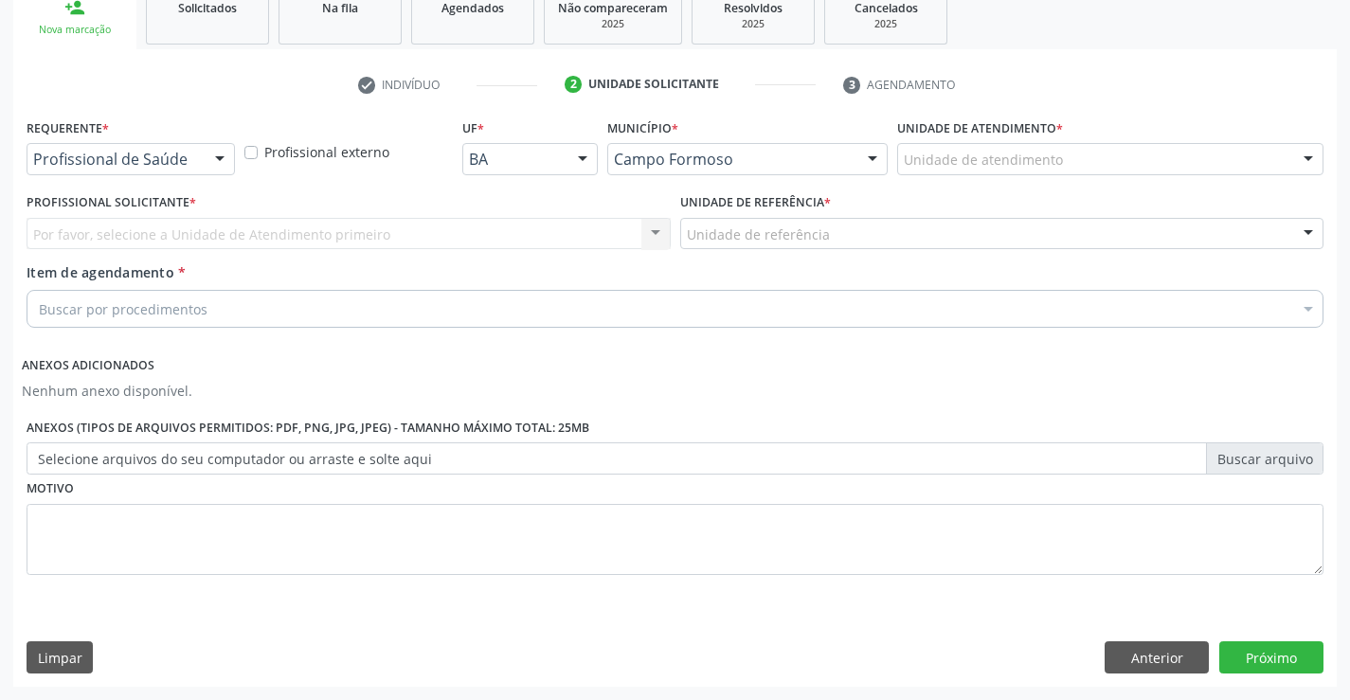
scroll to position [297, 0]
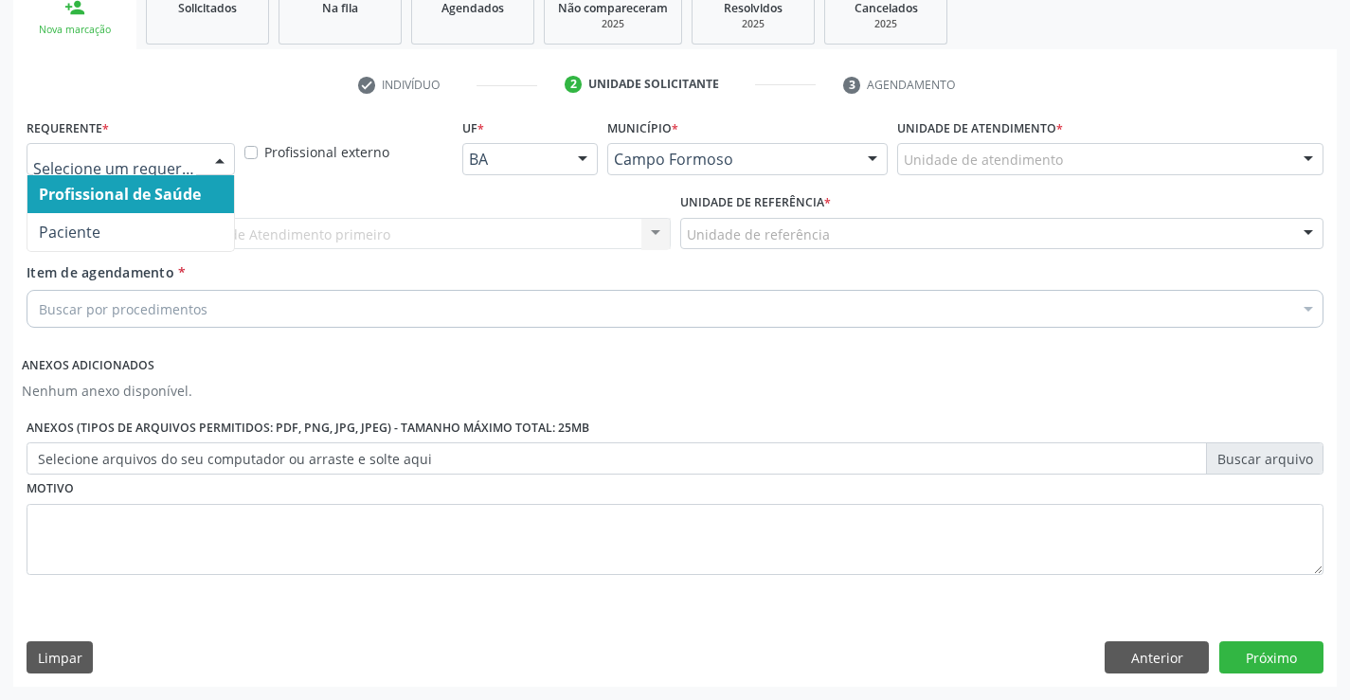
click at [210, 147] on div at bounding box center [220, 160] width 28 height 32
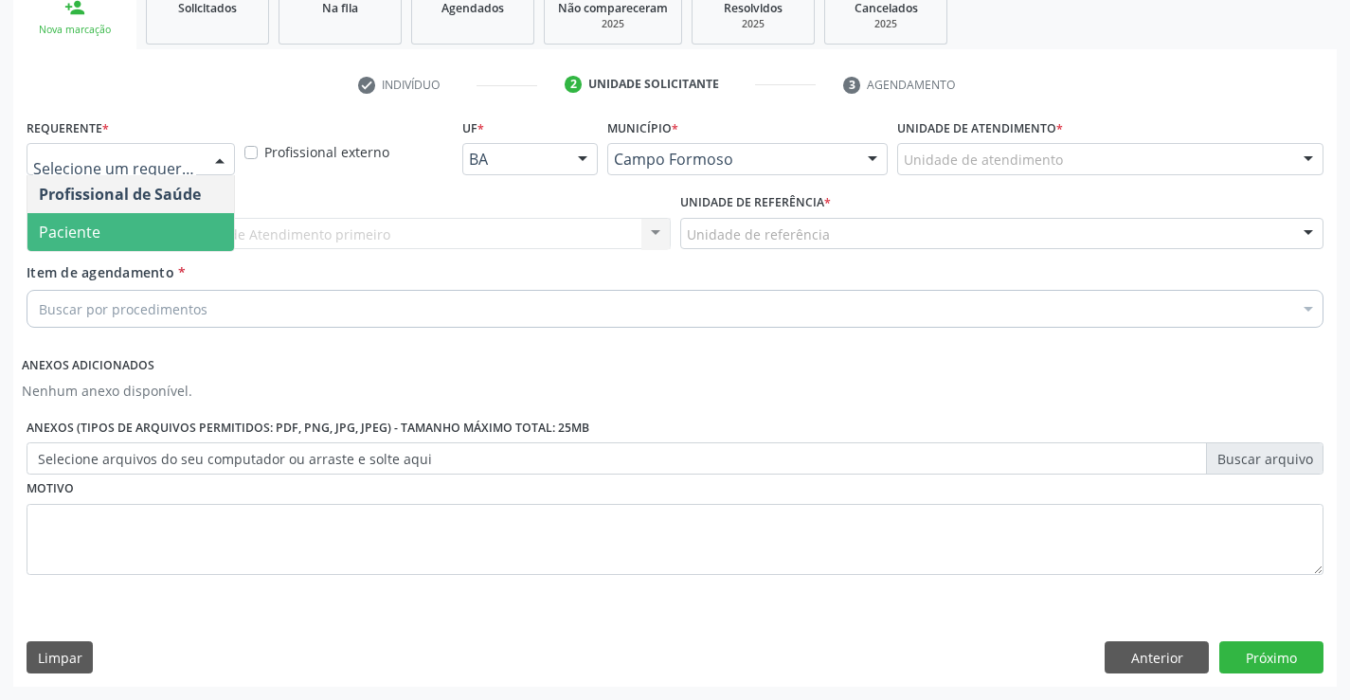
click at [196, 218] on span "Paciente" at bounding box center [130, 232] width 207 height 38
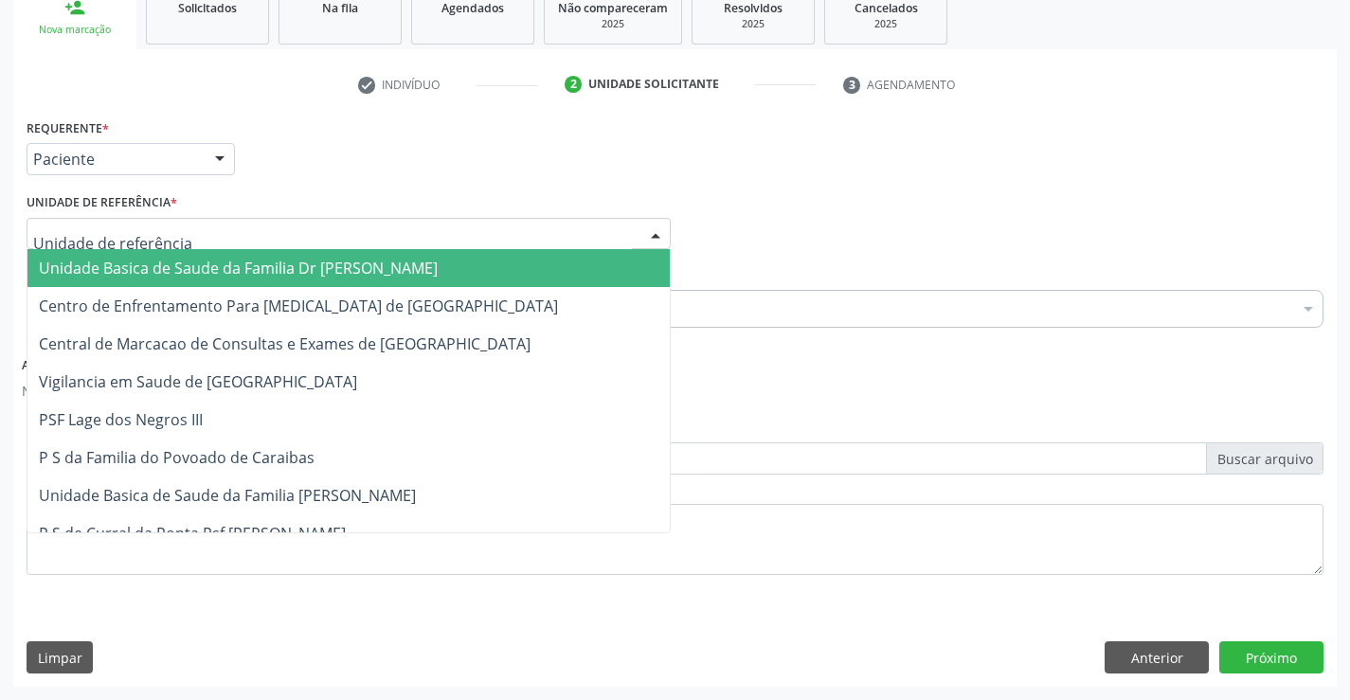
click at [659, 233] on div at bounding box center [655, 235] width 28 height 32
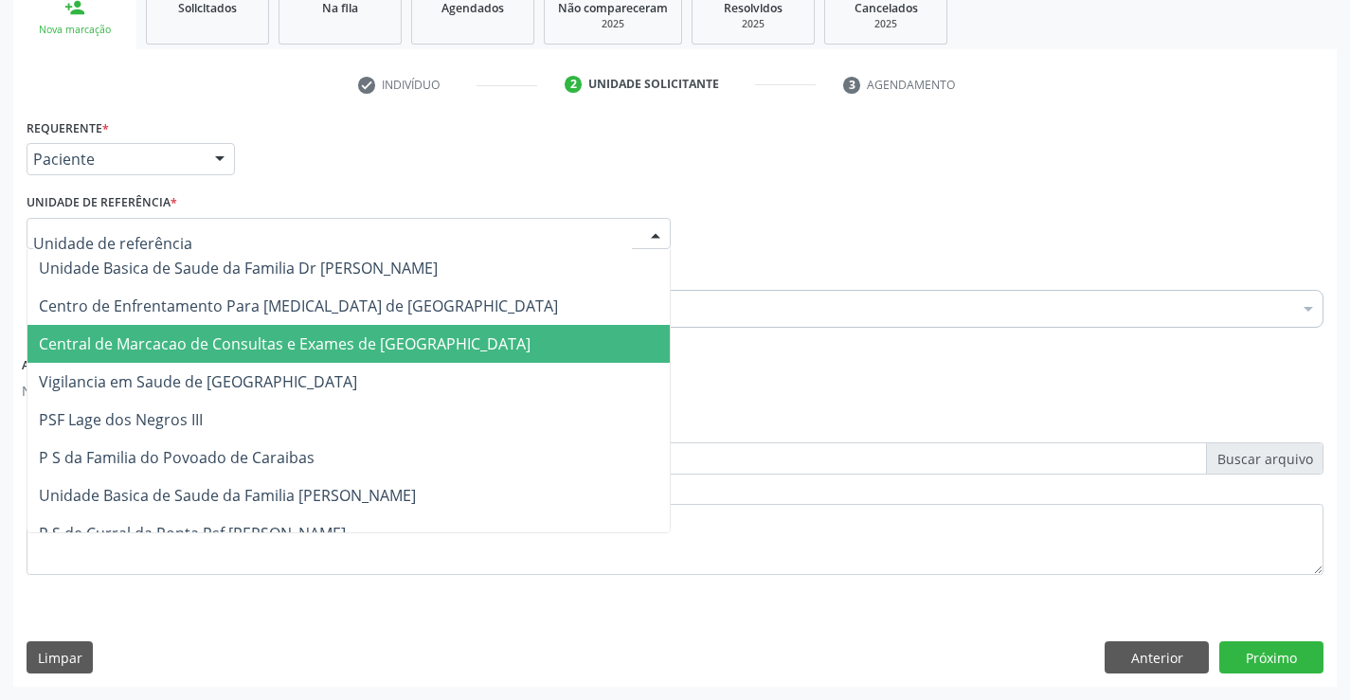
click at [589, 350] on span "Central de Marcacao de Consultas e Exames de [GEOGRAPHIC_DATA]" at bounding box center [348, 344] width 642 height 38
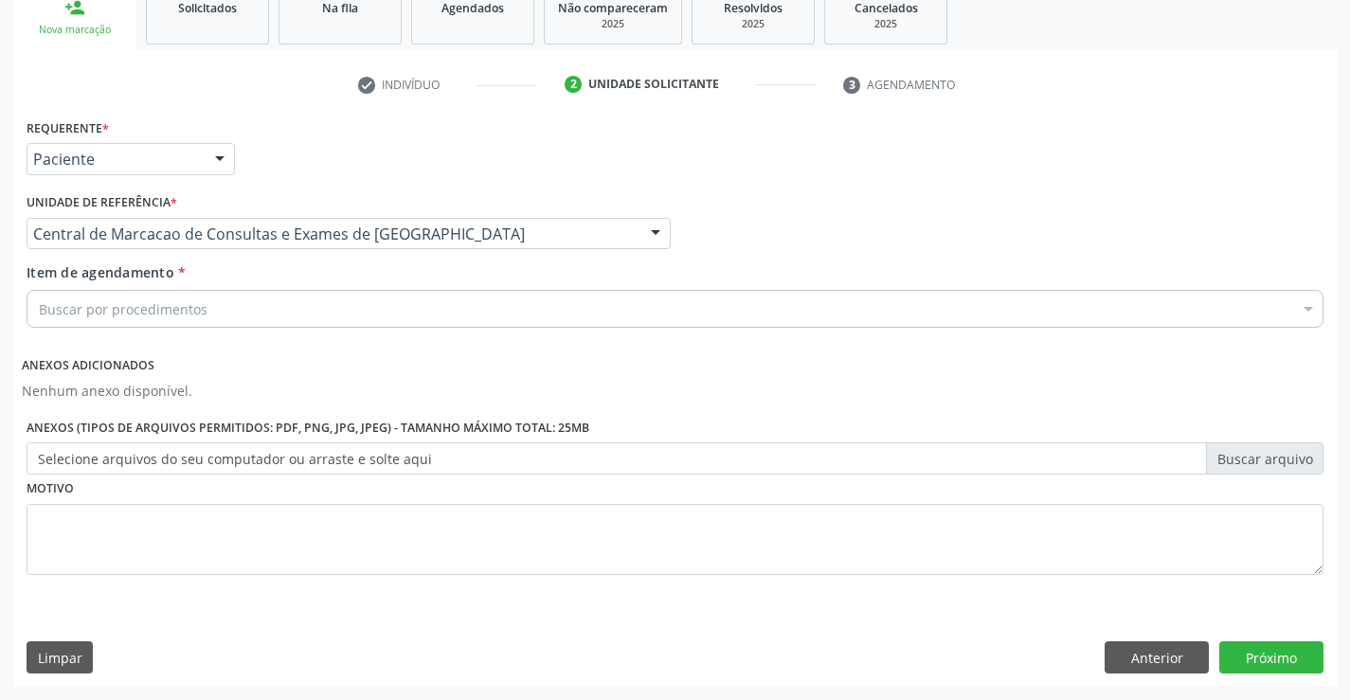
click at [605, 314] on div "Buscar por procedimentos" at bounding box center [675, 309] width 1297 height 38
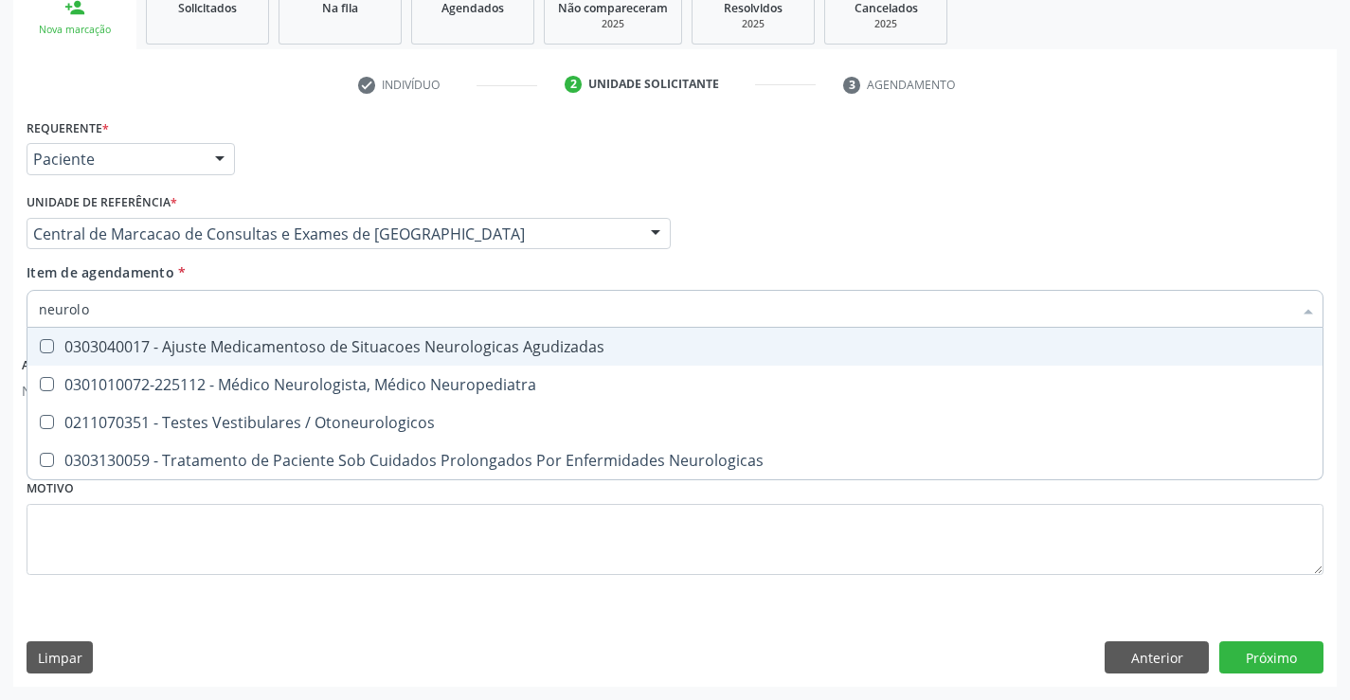
type input "neurolog"
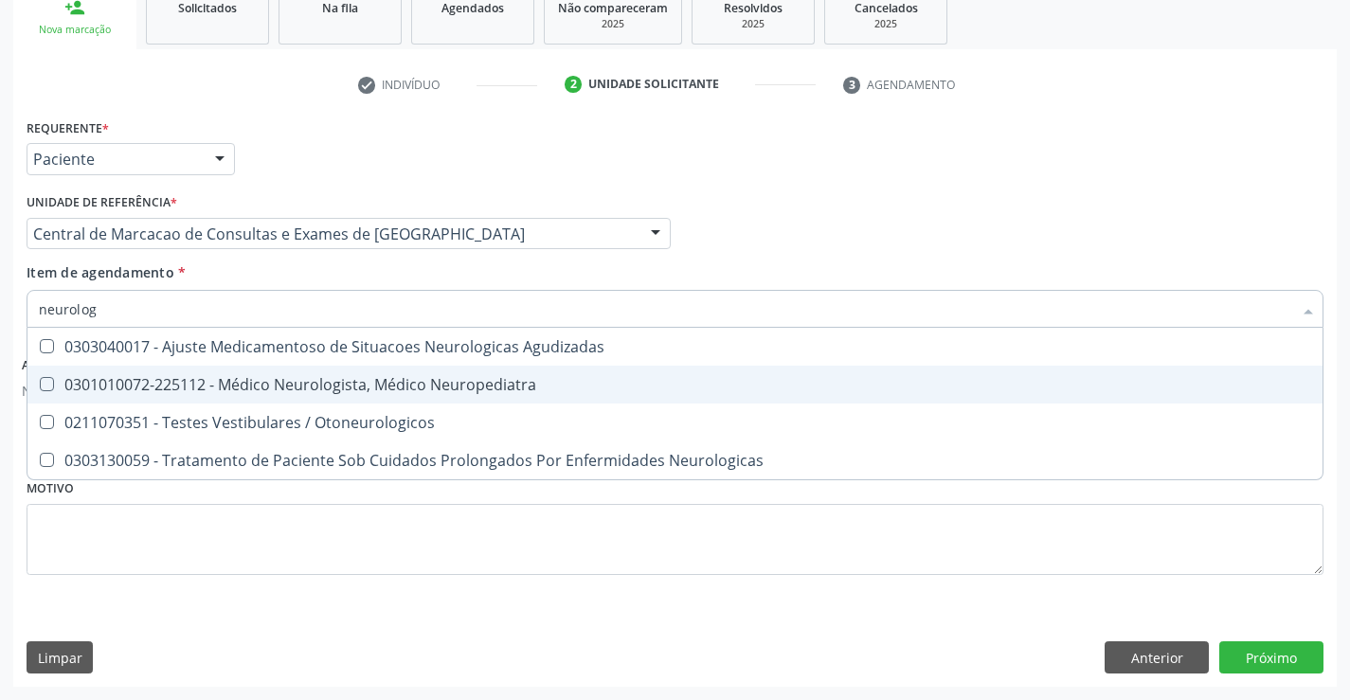
click at [548, 396] on span "0301010072-225112 - Médico Neurologista, Médico Neuropediatra" at bounding box center [674, 385] width 1295 height 38
checkbox Neuropediatra "true"
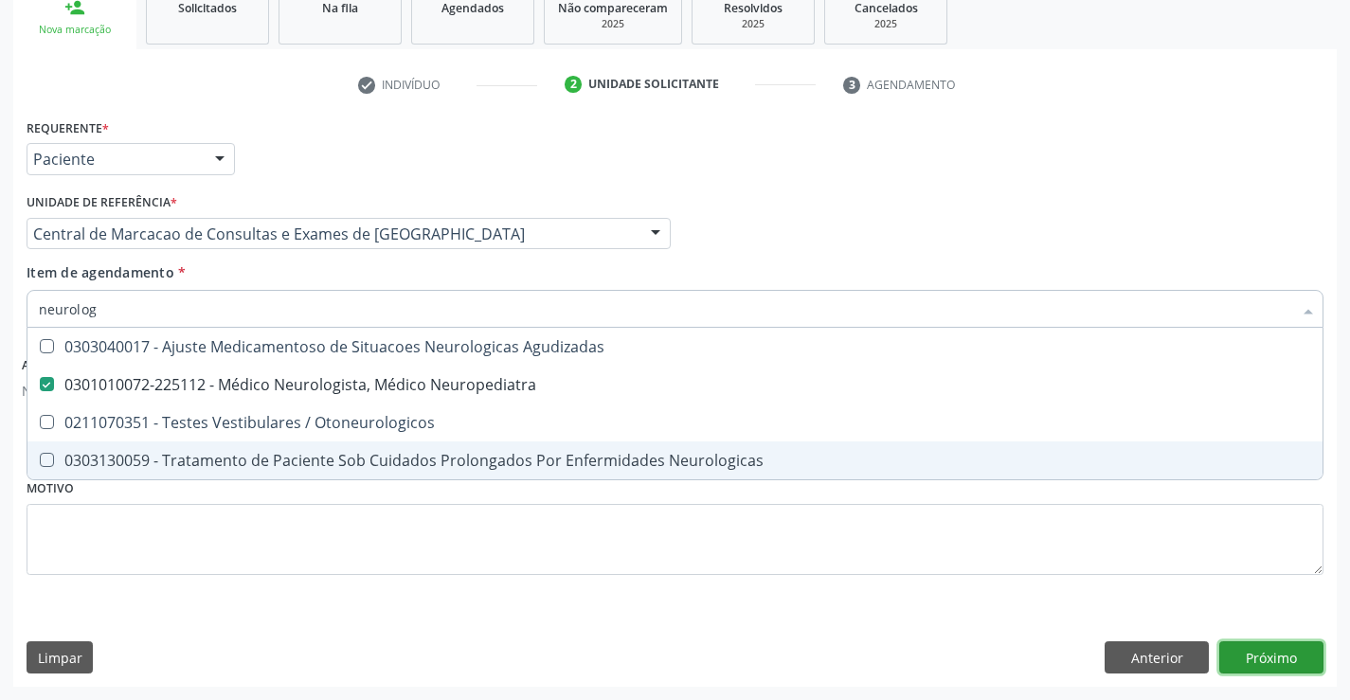
click at [1250, 645] on button "Próximo" at bounding box center [1271, 657] width 104 height 32
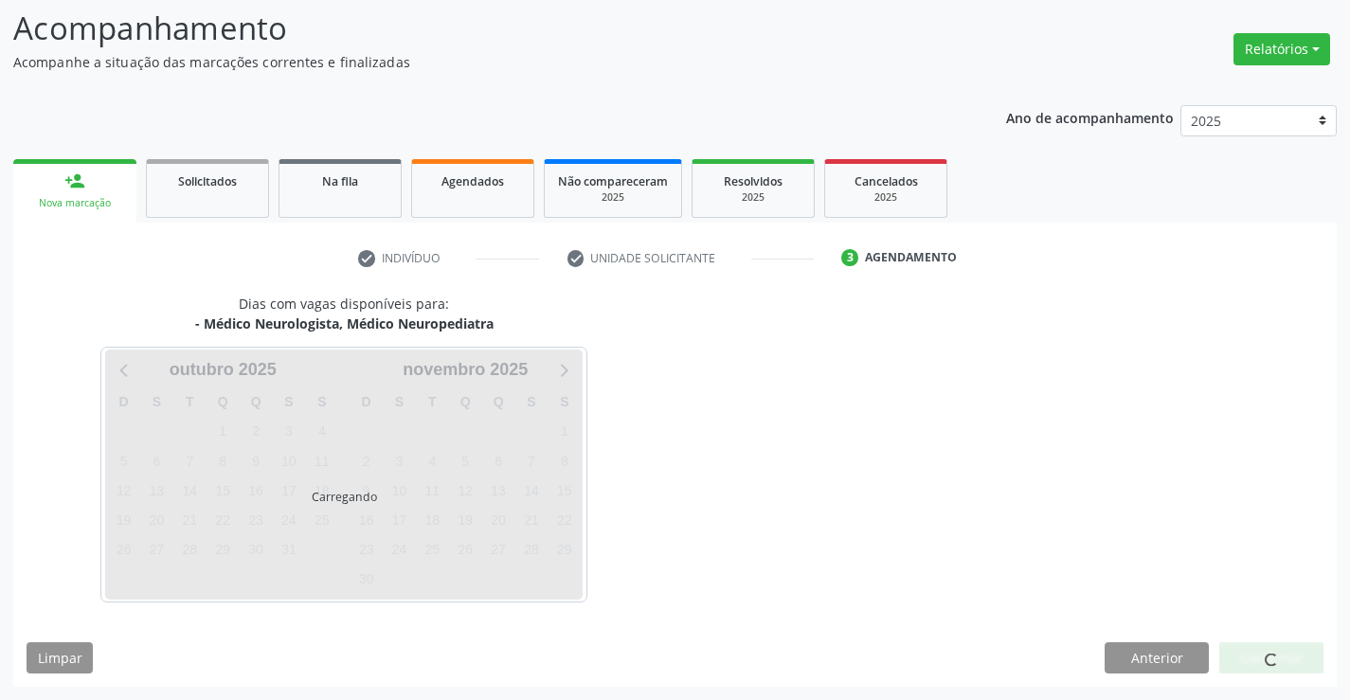
scroll to position [124, 0]
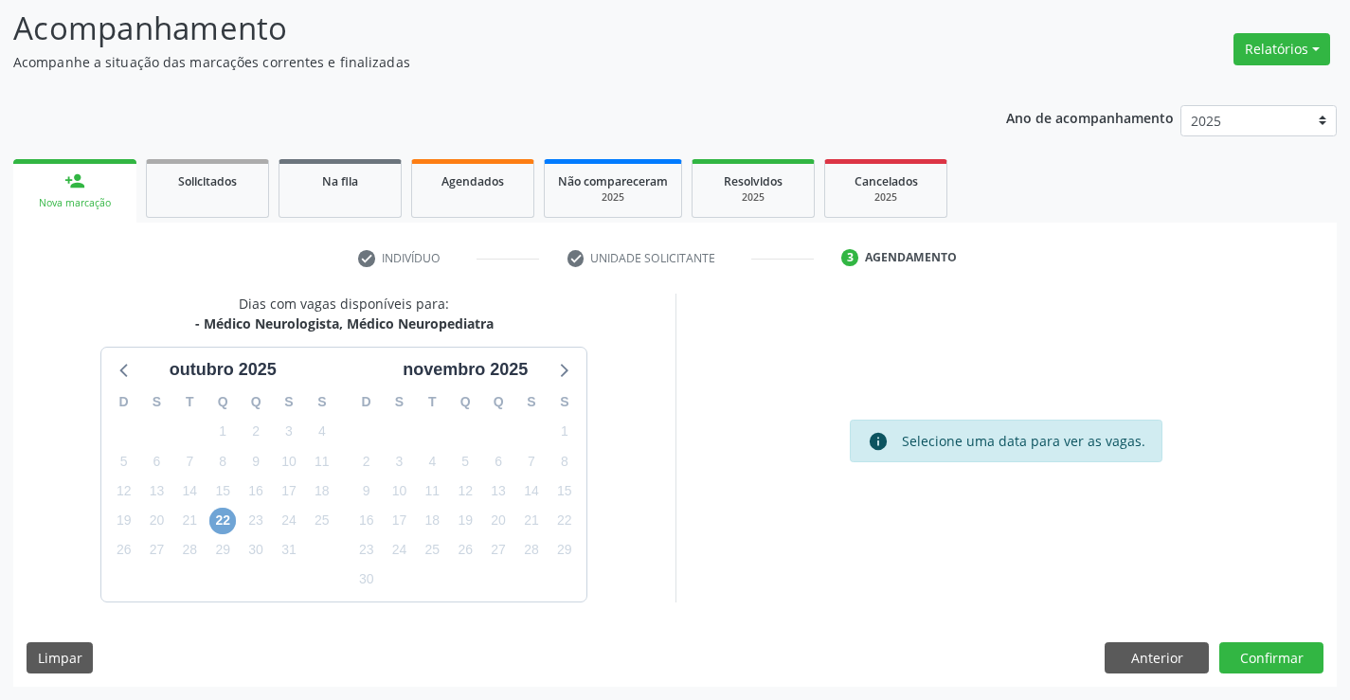
click at [219, 520] on span "22" at bounding box center [222, 521] width 27 height 27
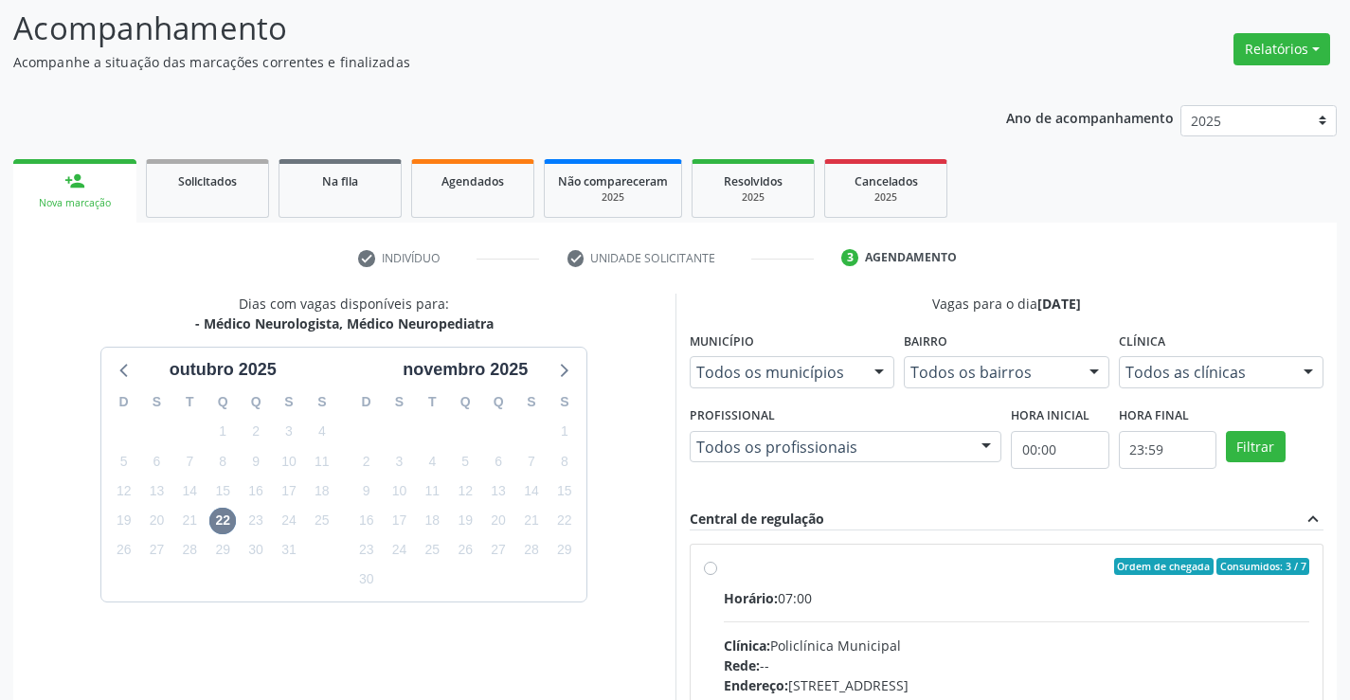
click at [724, 566] on label "Ordem de chegada Consumidos: 3 / 7 Horário: 07:00 Clínica: Policlínica Municipa…" at bounding box center [1017, 703] width 586 height 291
click at [709, 566] on input "Ordem de chegada Consumidos: 3 / 7 Horário: 07:00 Clínica: Policlínica Municipa…" at bounding box center [710, 566] width 13 height 17
radio input "true"
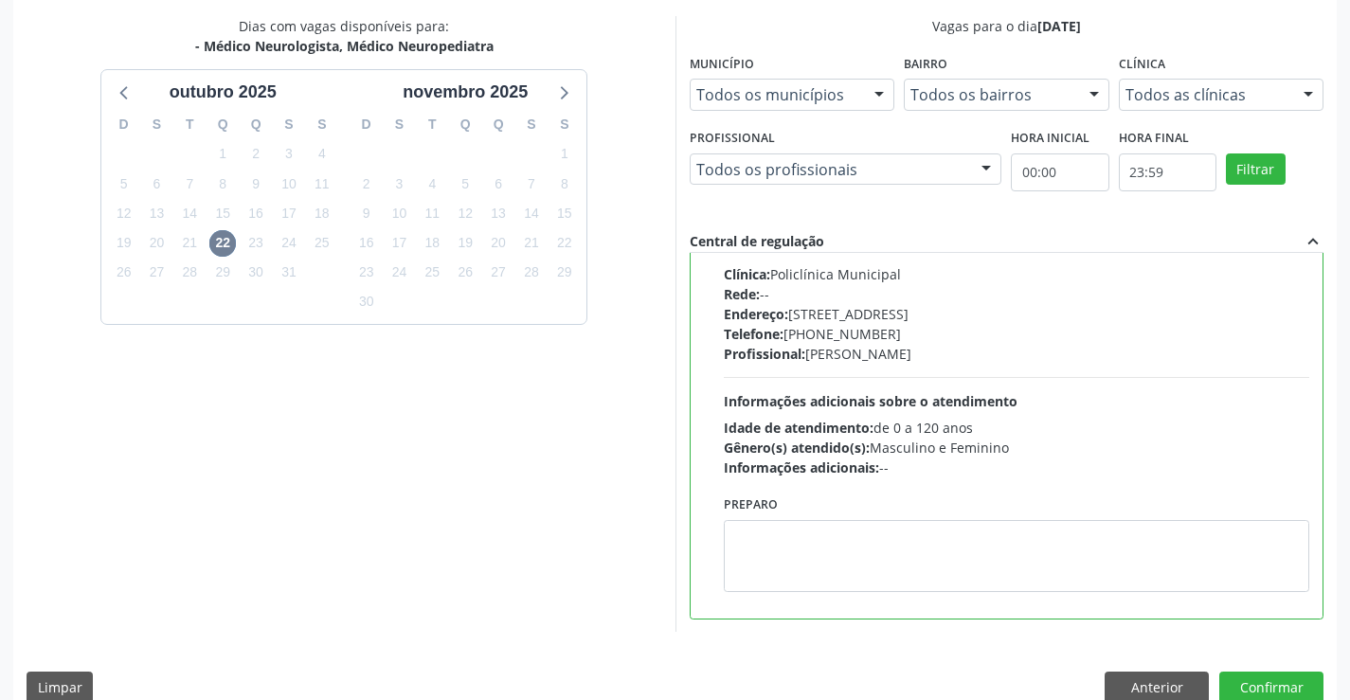
scroll to position [408, 0]
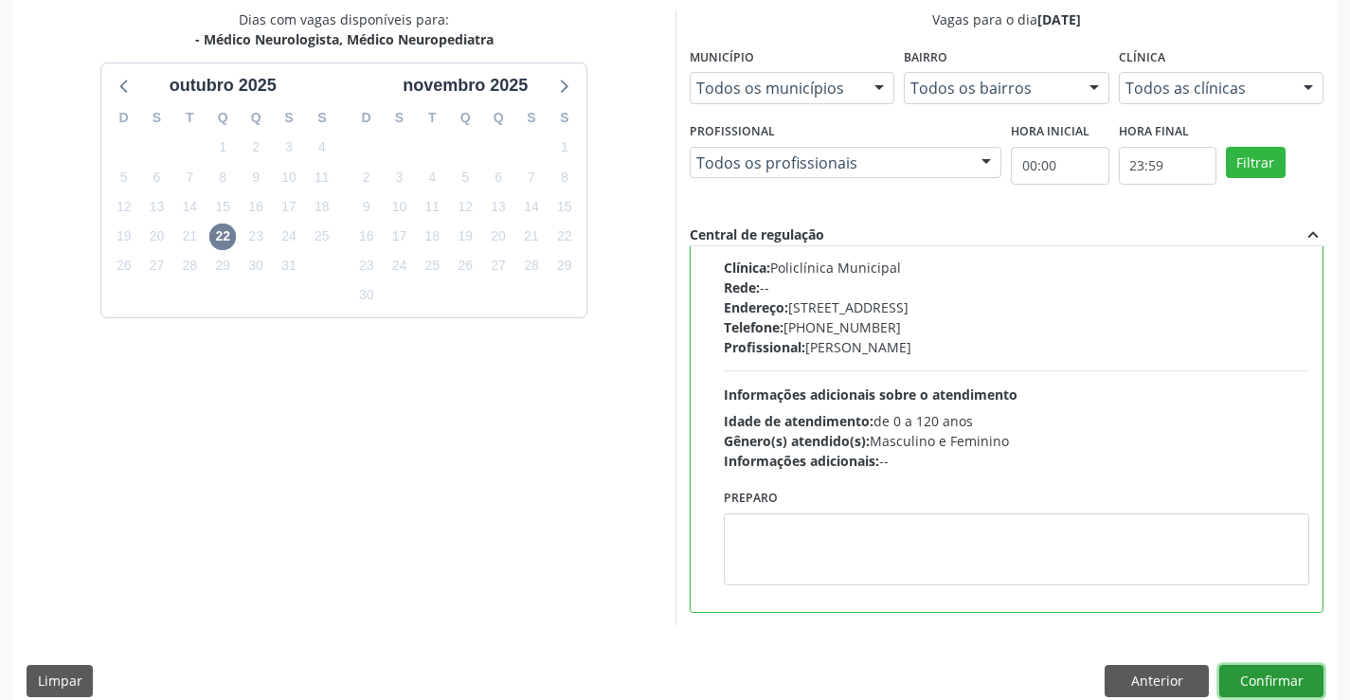
click at [1241, 673] on button "Confirmar" at bounding box center [1271, 681] width 104 height 32
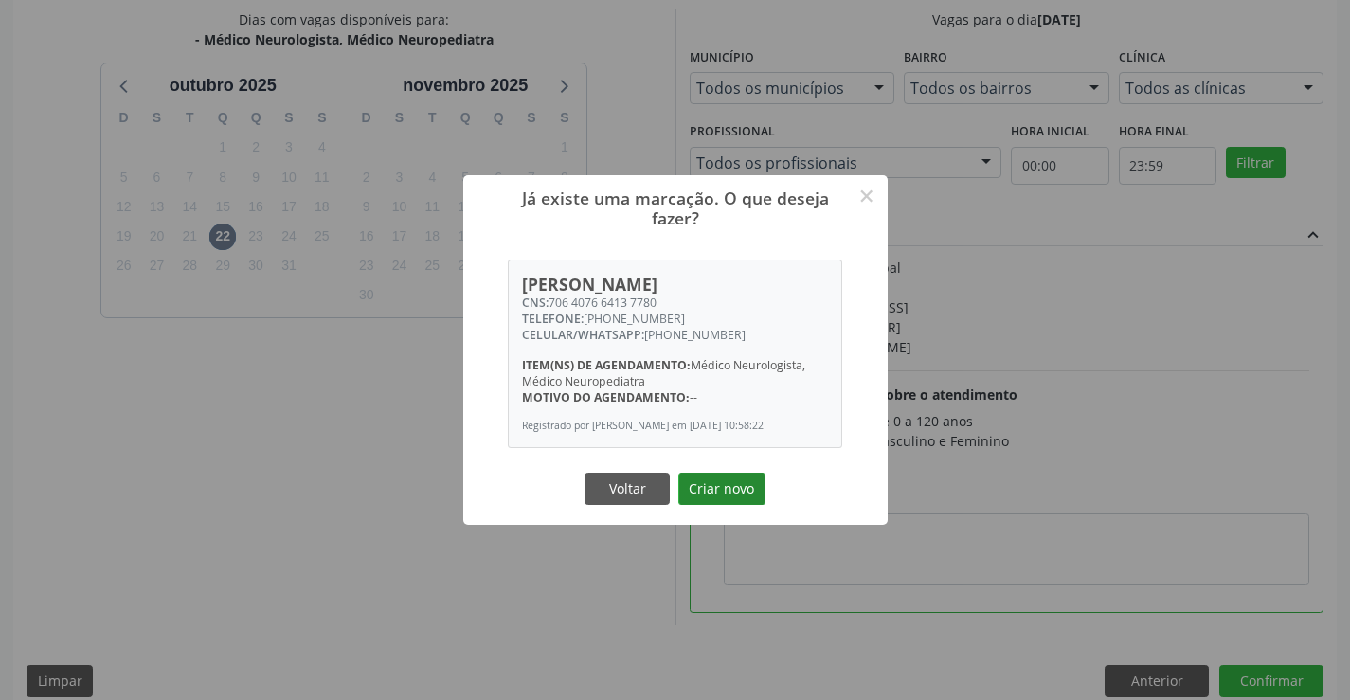
click at [754, 487] on button "Criar novo" at bounding box center [721, 489] width 87 height 32
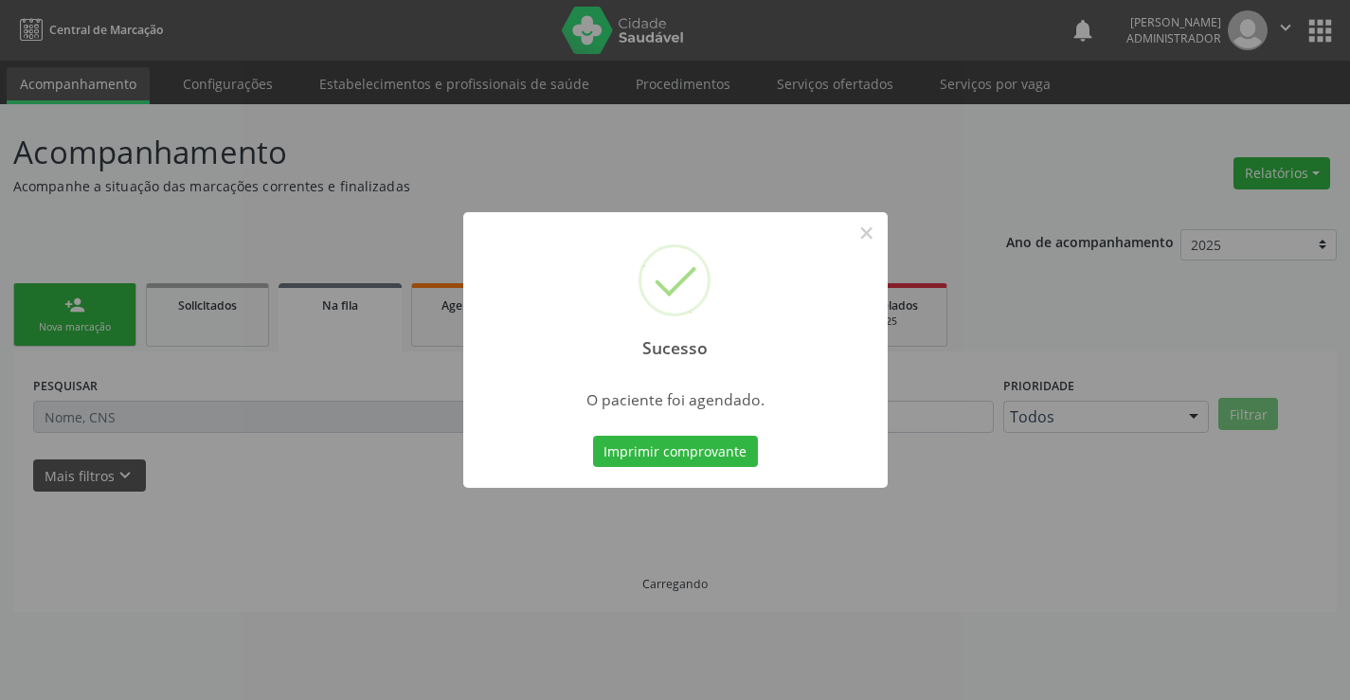
scroll to position [0, 0]
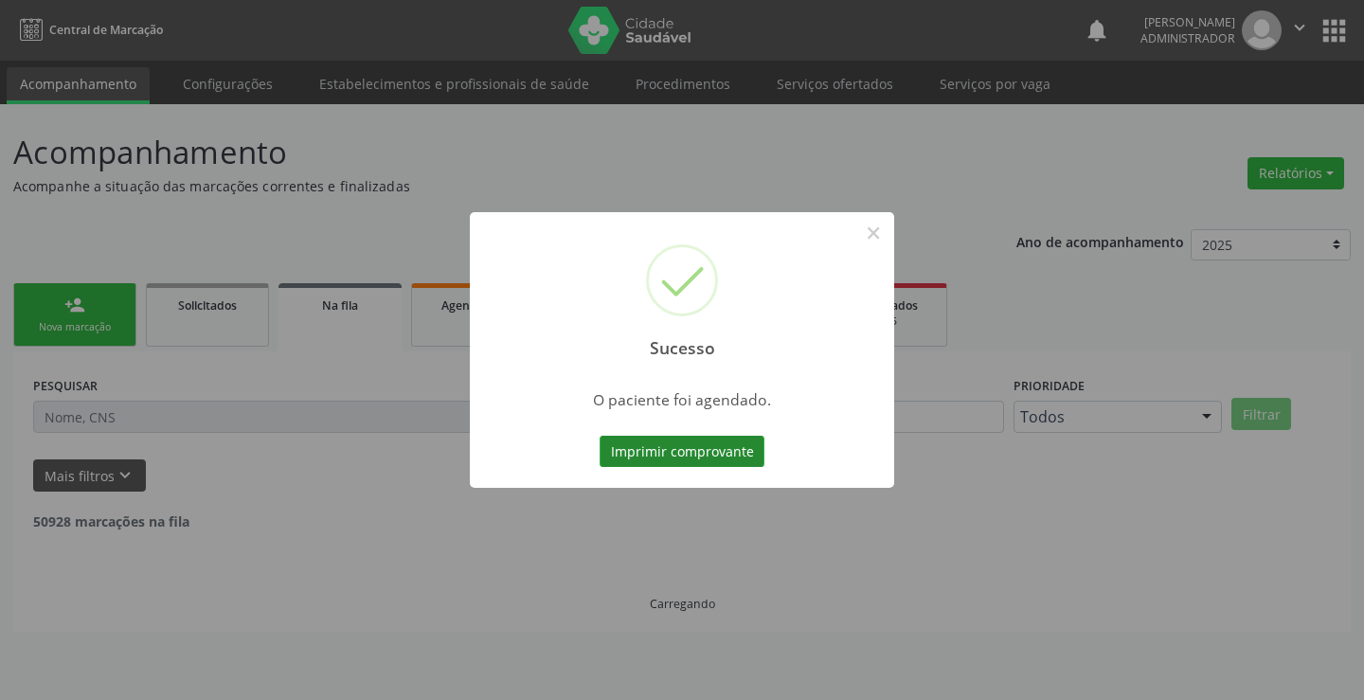
click at [657, 449] on button "Imprimir comprovante" at bounding box center [682, 452] width 165 height 32
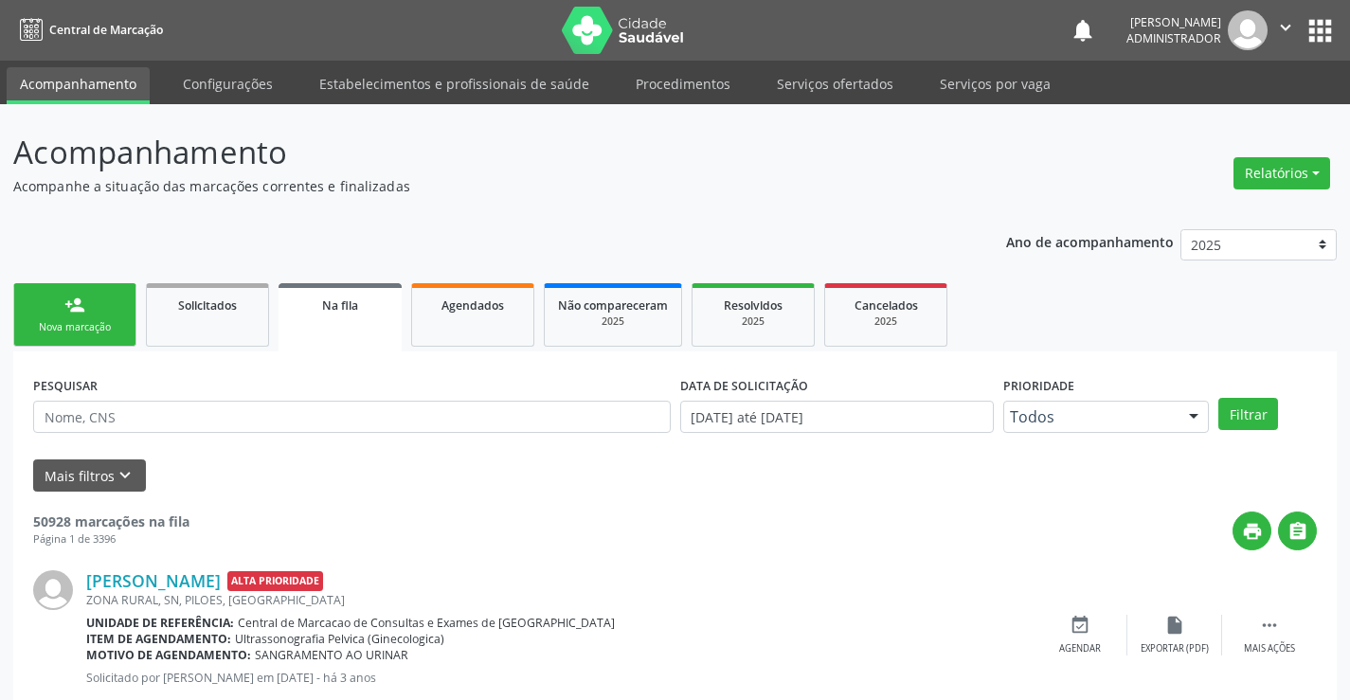
click at [84, 306] on div "person_add" at bounding box center [74, 305] width 21 height 21
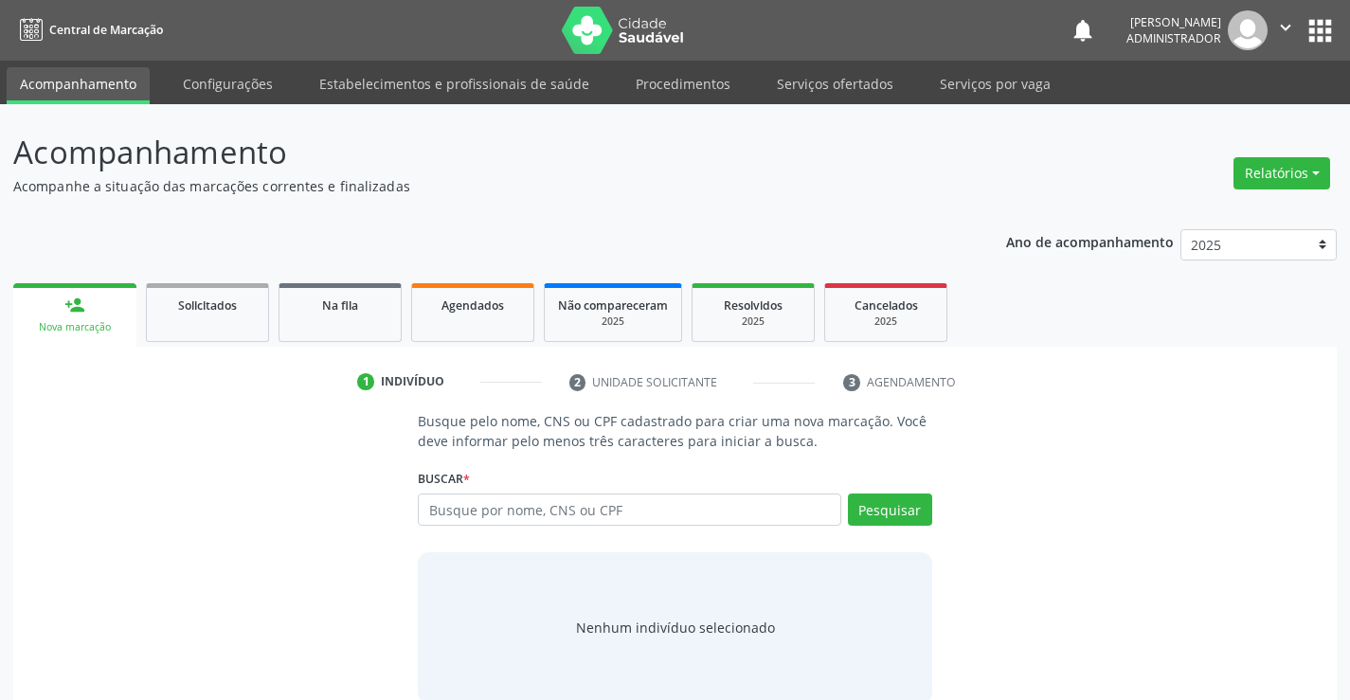
click at [50, 308] on link "person_add Nova marcação" at bounding box center [74, 314] width 123 height 63
click at [530, 512] on input "text" at bounding box center [629, 510] width 422 height 32
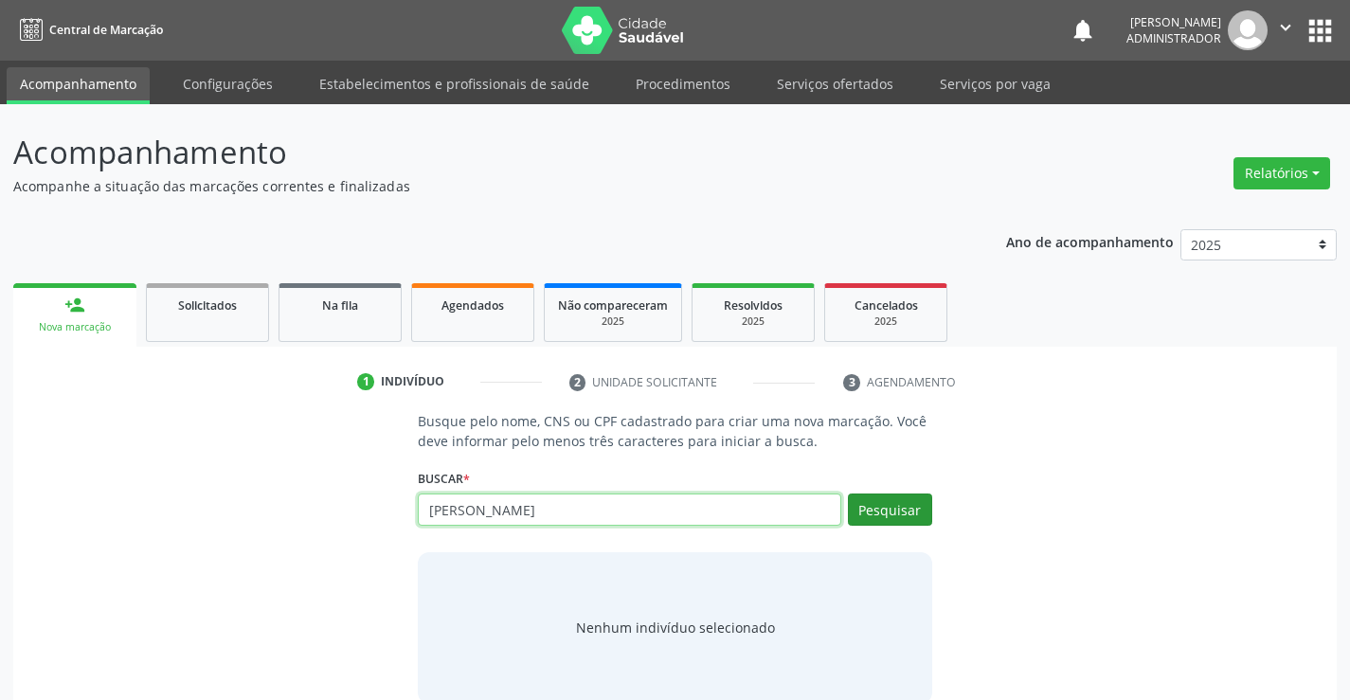
type input "clara heloisa"
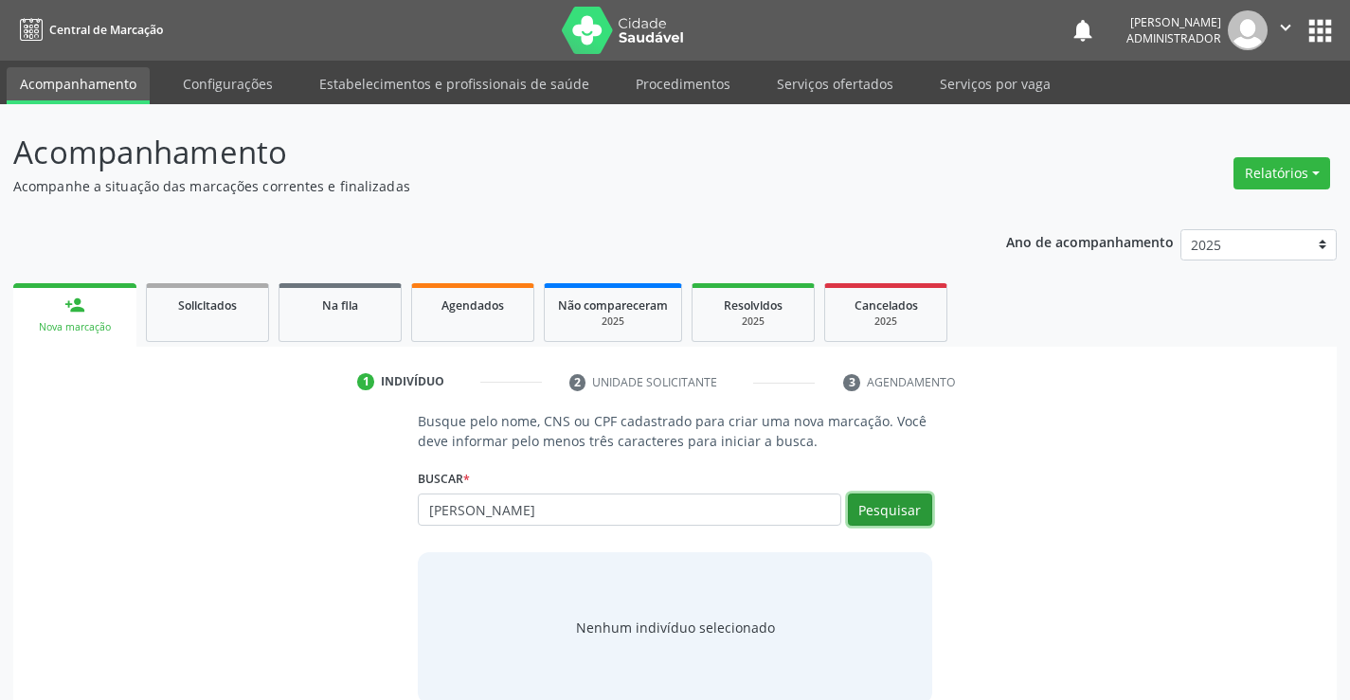
click at [908, 514] on button "Pesquisar" at bounding box center [890, 510] width 84 height 32
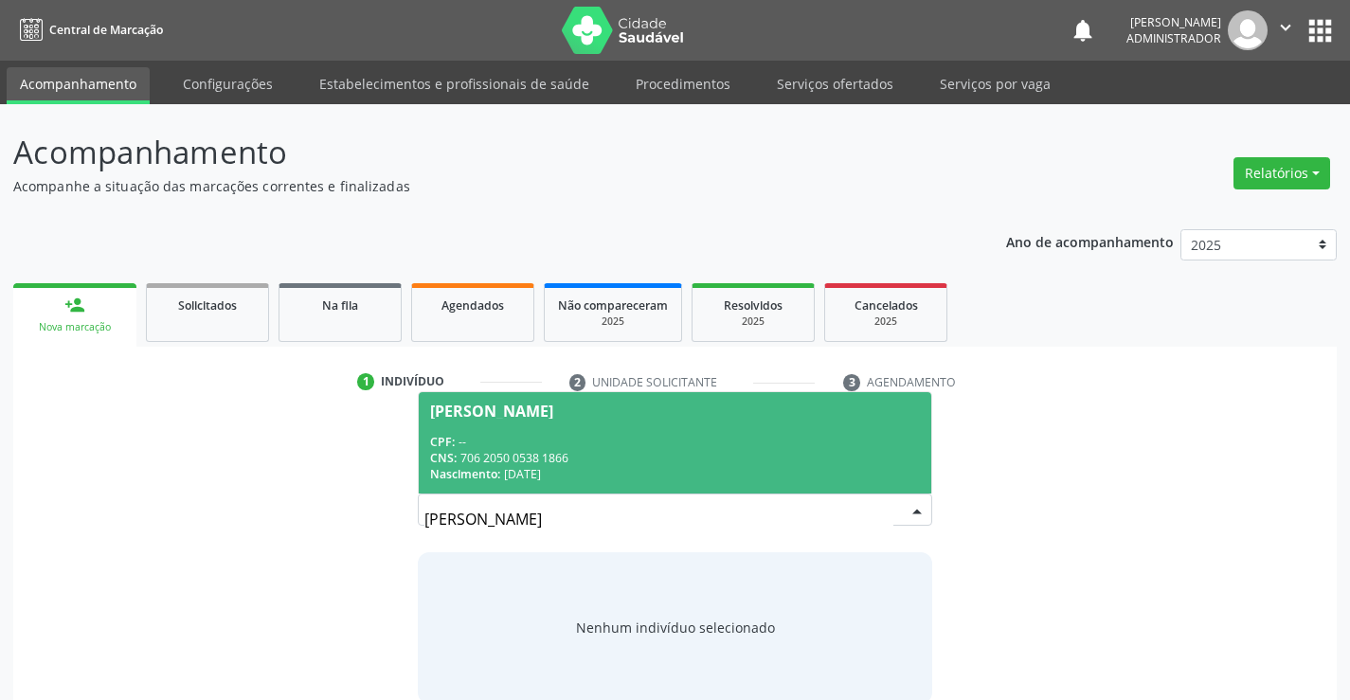
click at [522, 429] on span "Clara Heloisa da Silva Dias CPF: -- CNS: 706 2050 0538 1866 Nascimento: 14/09/2…" at bounding box center [675, 442] width 512 height 101
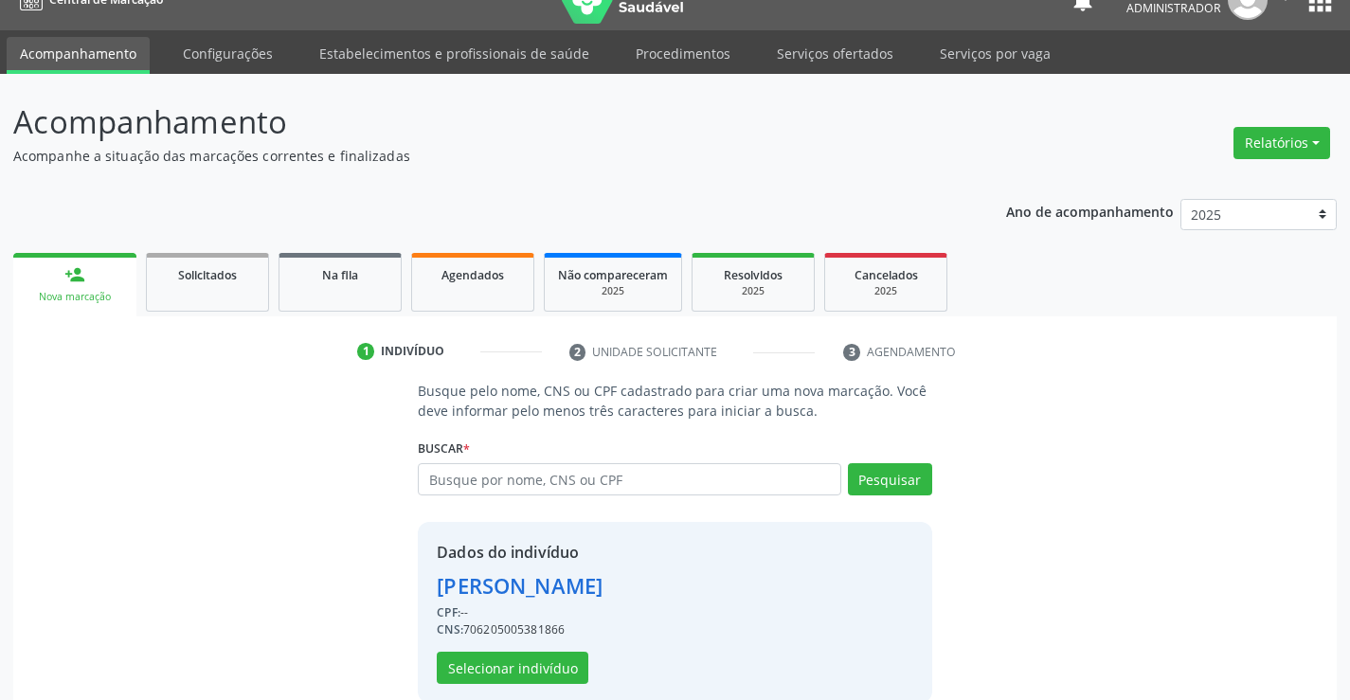
scroll to position [60, 0]
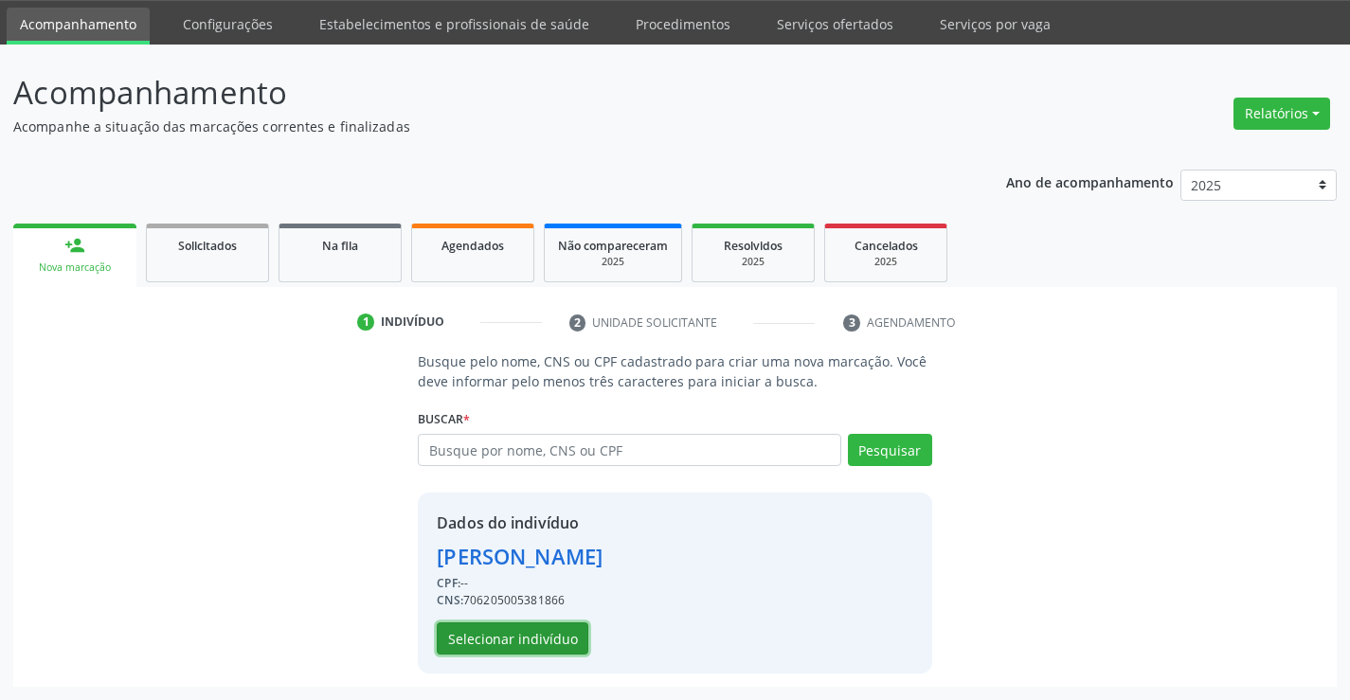
click at [552, 643] on button "Selecionar indivíduo" at bounding box center [513, 638] width 152 height 32
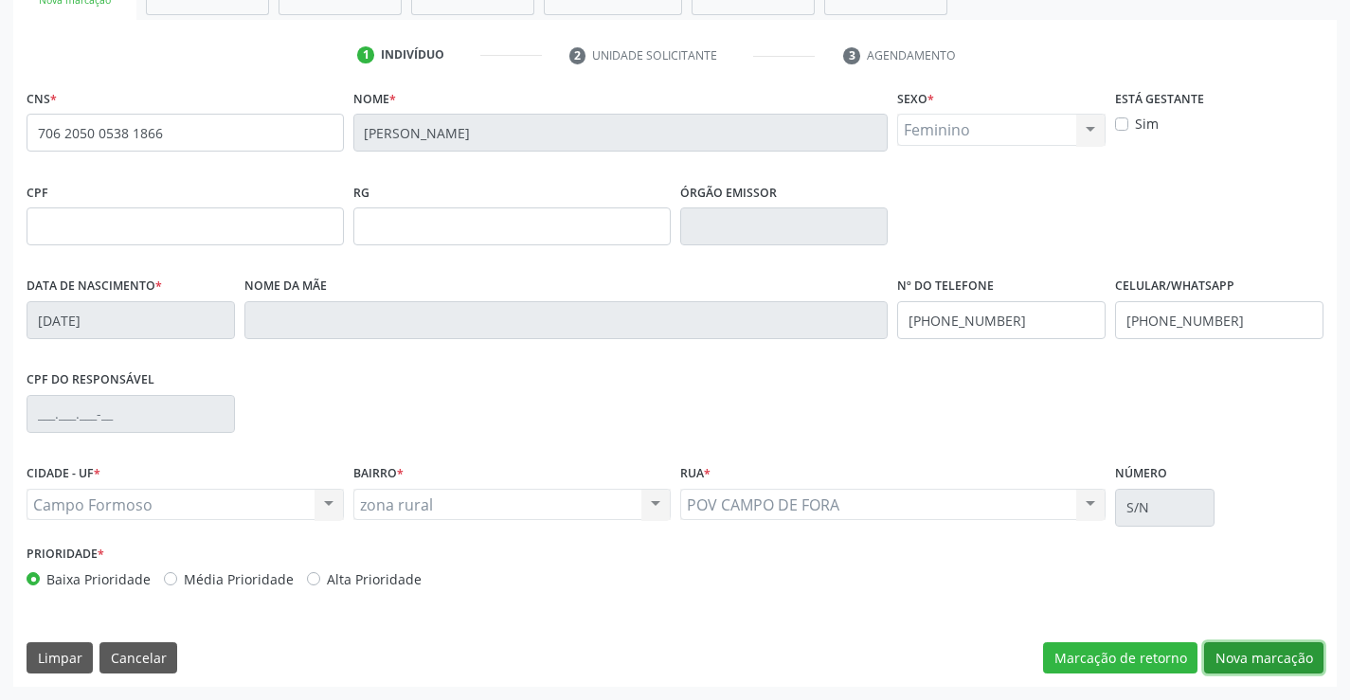
click at [1245, 656] on button "Nova marcação" at bounding box center [1263, 658] width 119 height 32
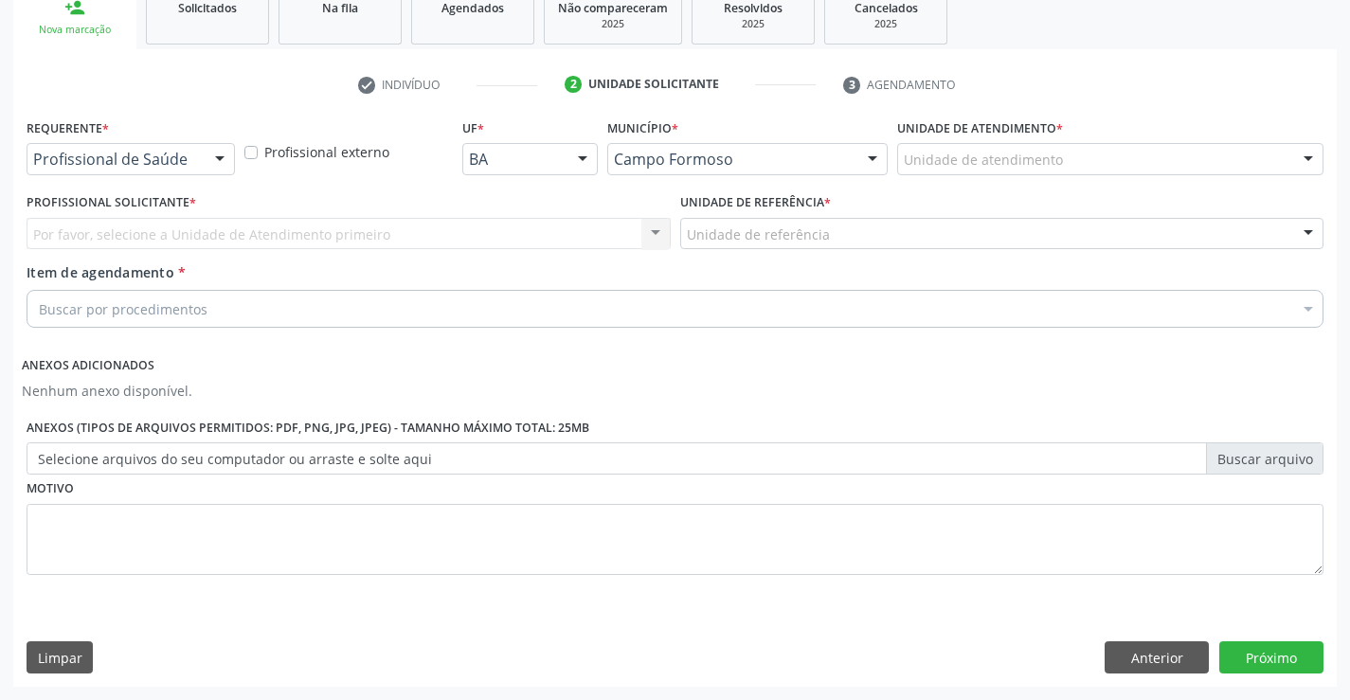
scroll to position [297, 0]
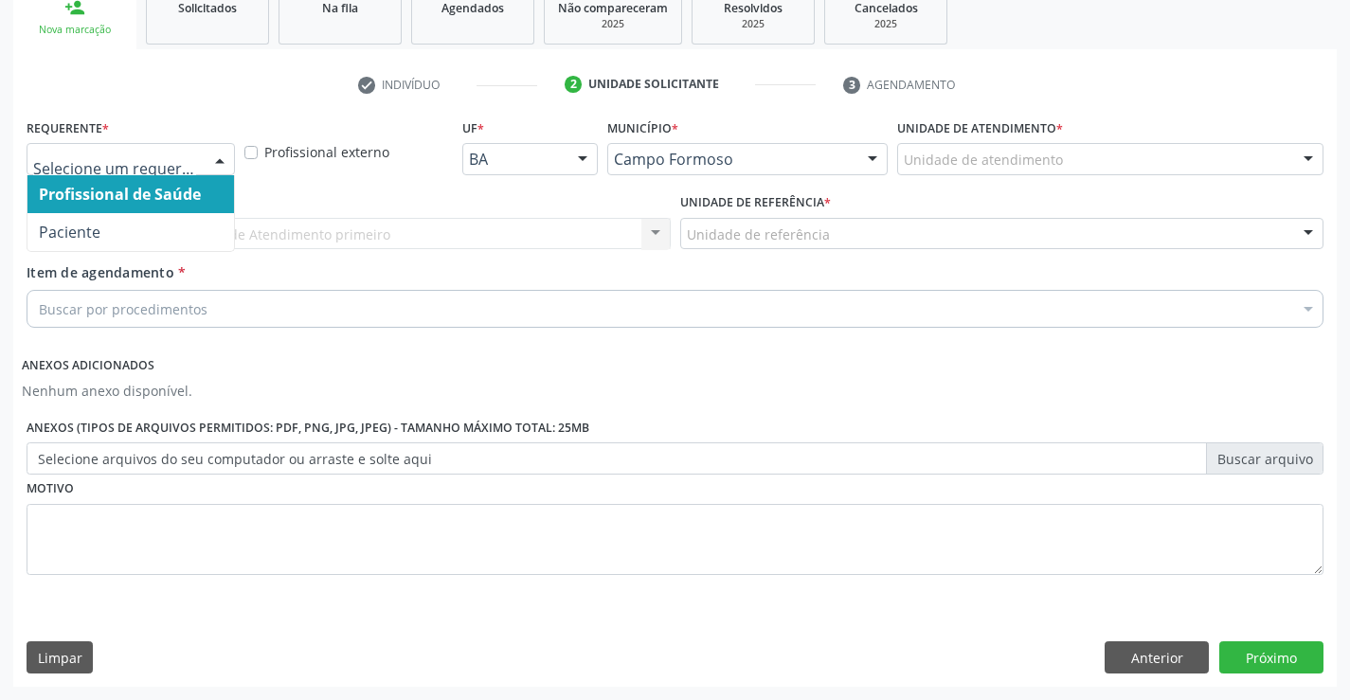
click at [217, 157] on div at bounding box center [220, 160] width 28 height 32
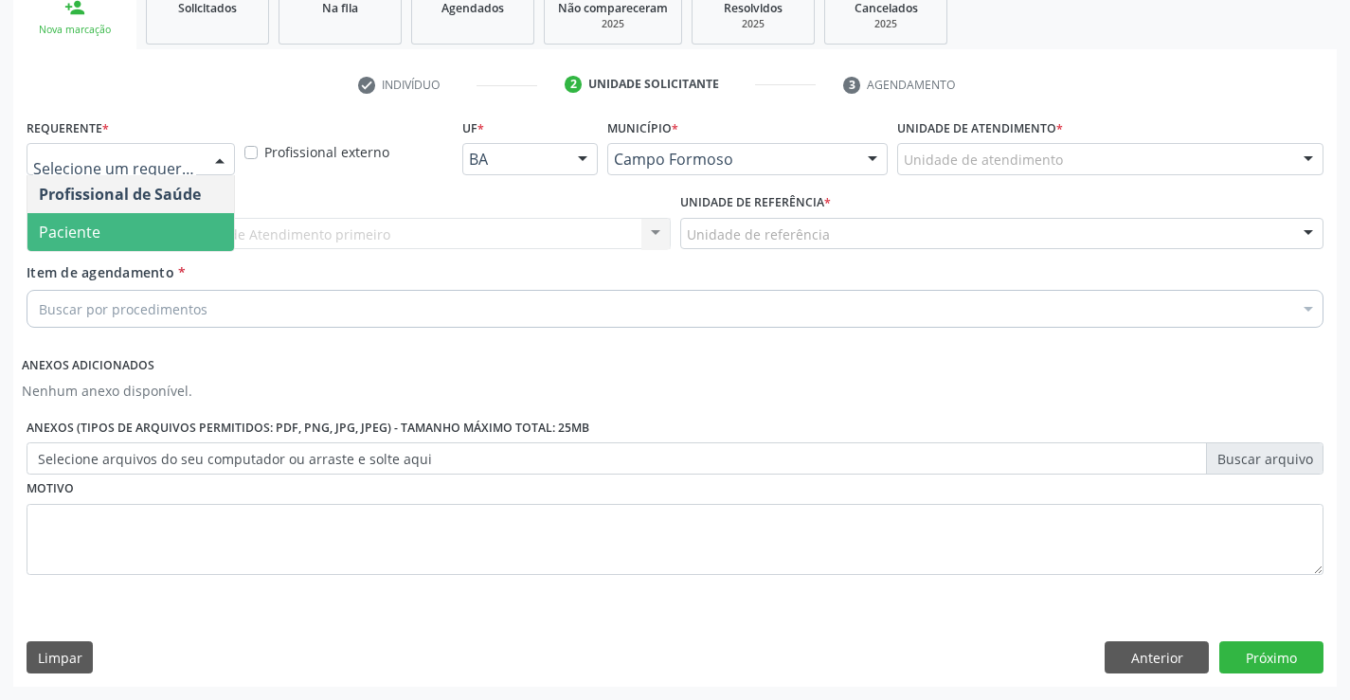
click at [206, 242] on span "Paciente" at bounding box center [130, 232] width 207 height 38
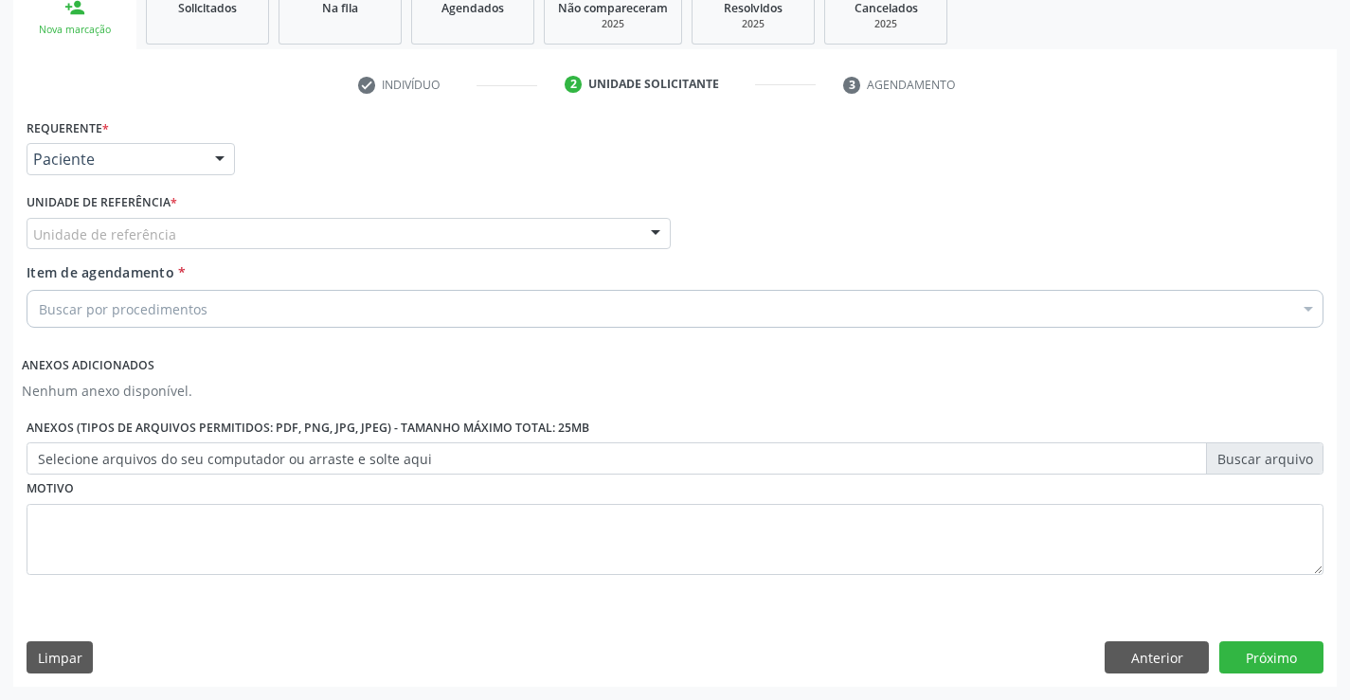
click at [650, 231] on div at bounding box center [655, 235] width 28 height 32
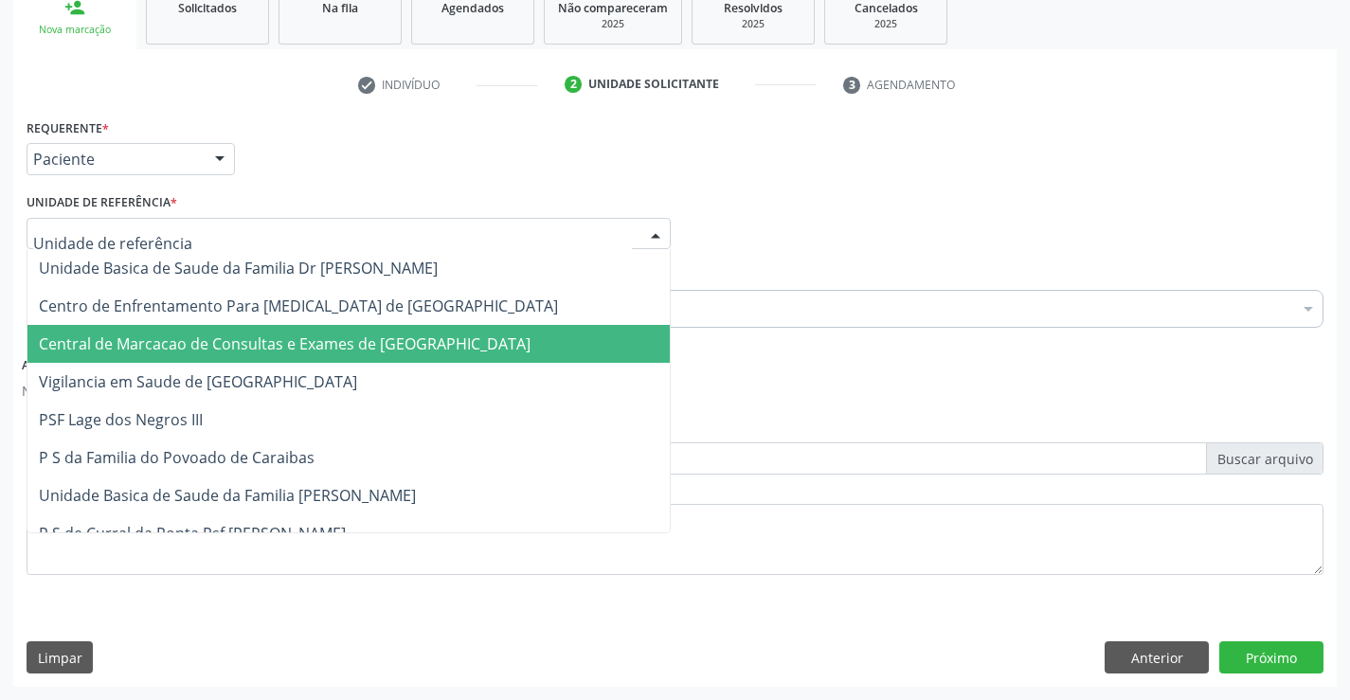
click at [602, 352] on span "Central de Marcacao de Consultas e Exames de [GEOGRAPHIC_DATA]" at bounding box center [348, 344] width 642 height 38
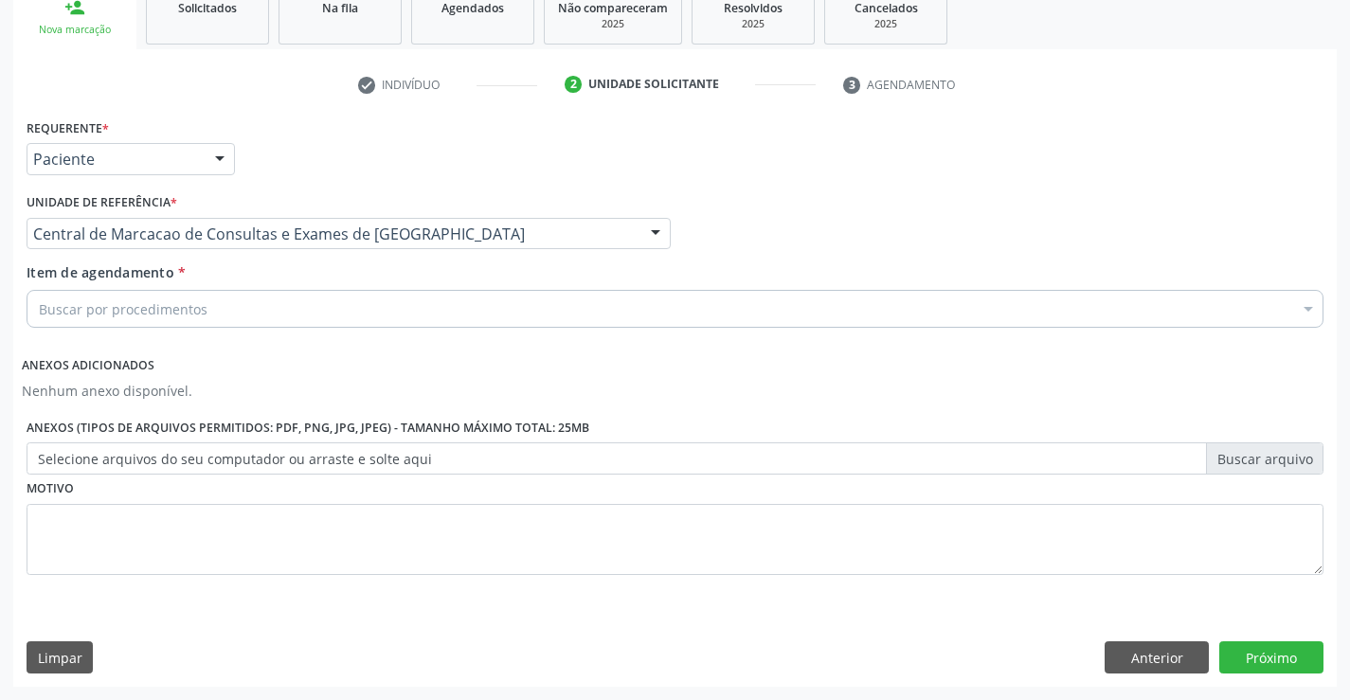
click at [615, 313] on div "Buscar por procedimentos" at bounding box center [675, 309] width 1297 height 38
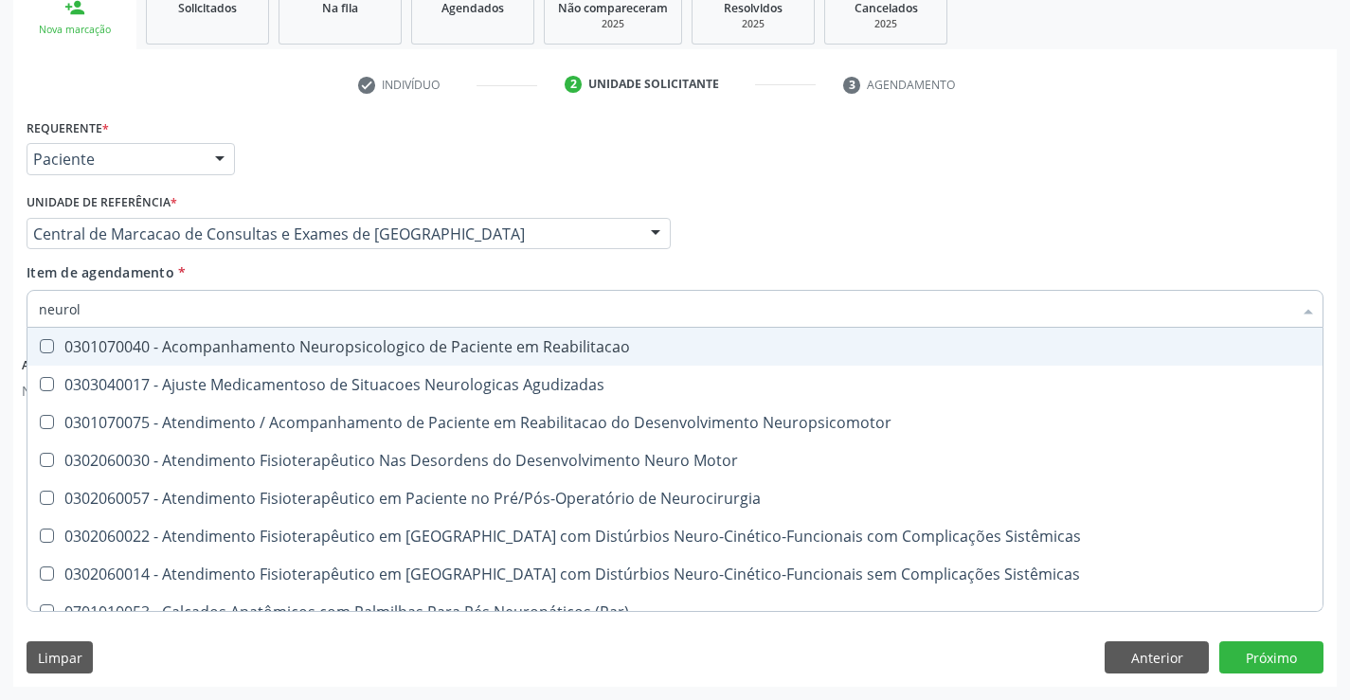
type input "neurolo"
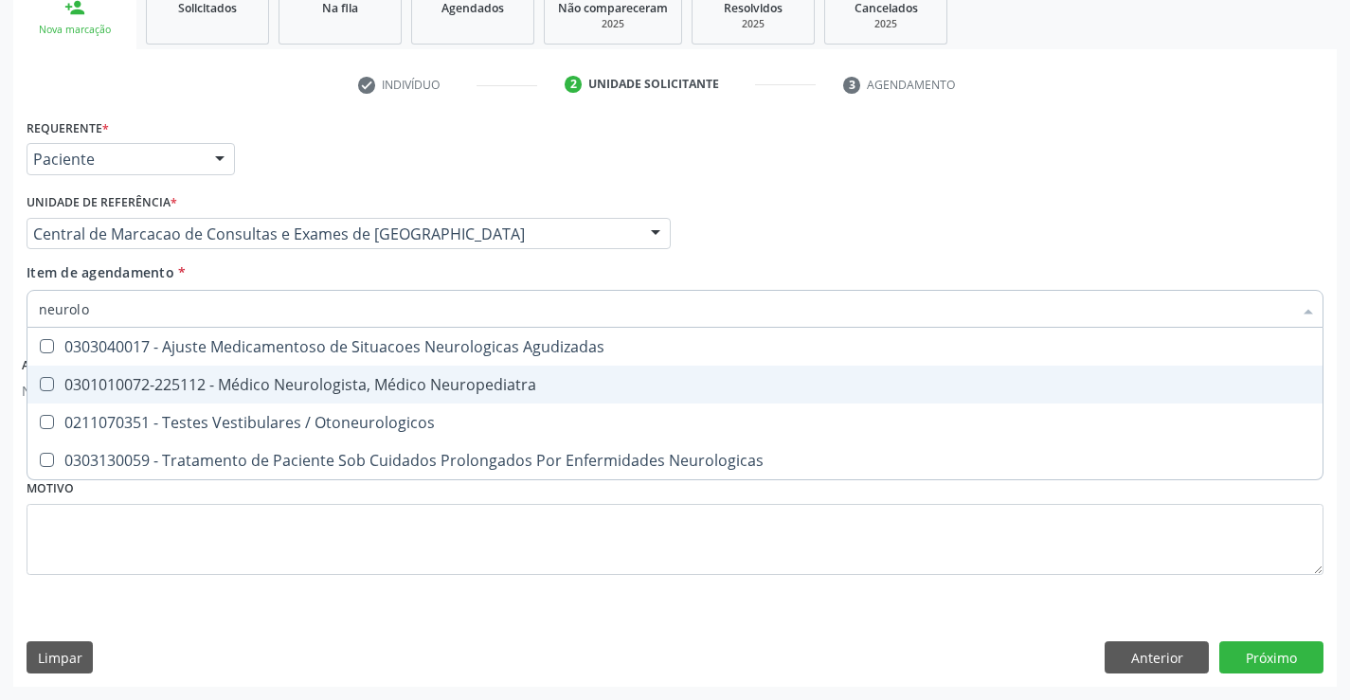
click at [599, 383] on div "0301010072-225112 - Médico Neurologista, Médico Neuropediatra" at bounding box center [675, 384] width 1272 height 15
checkbox Neuropediatra "true"
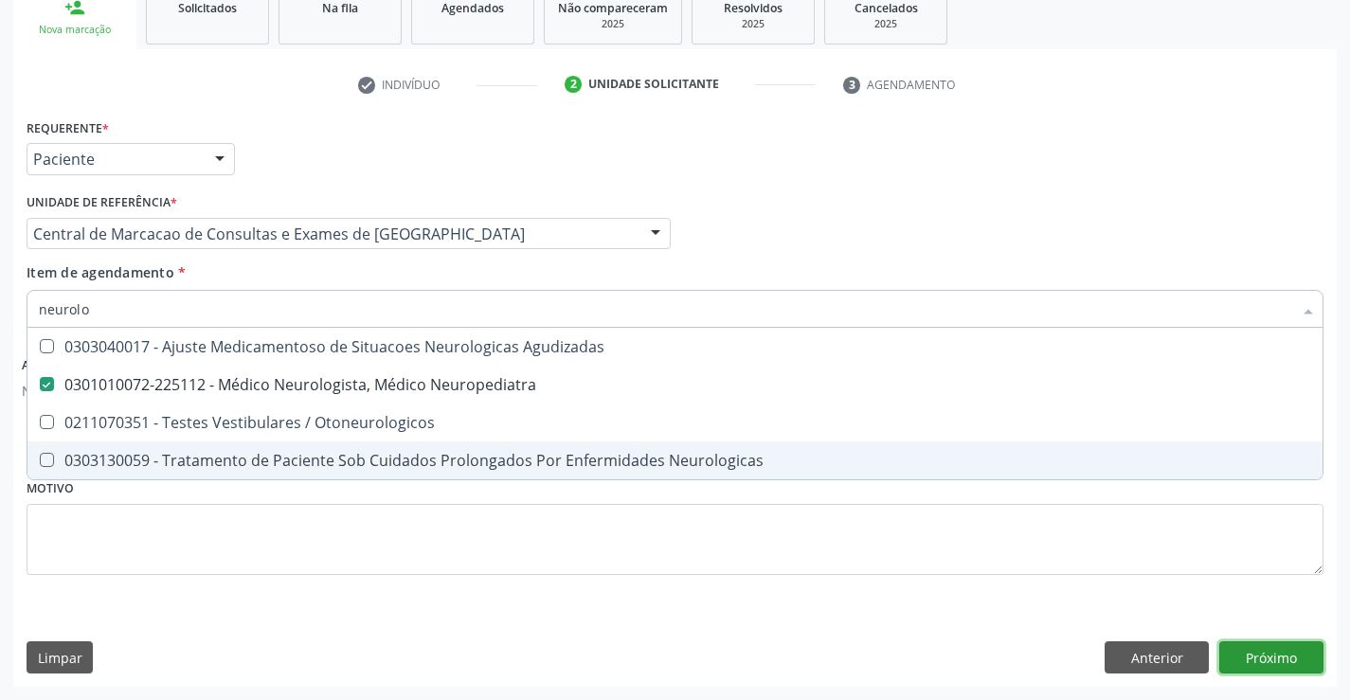
click at [1250, 649] on button "Próximo" at bounding box center [1271, 657] width 104 height 32
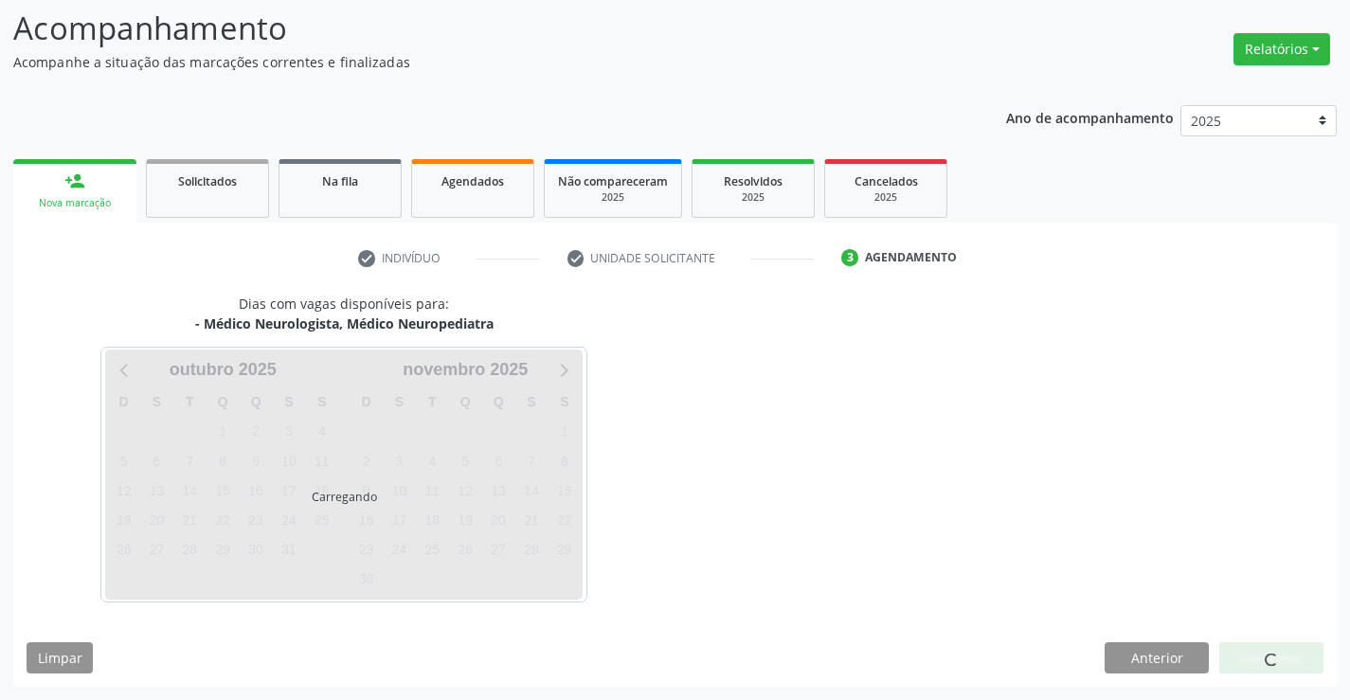
scroll to position [124, 0]
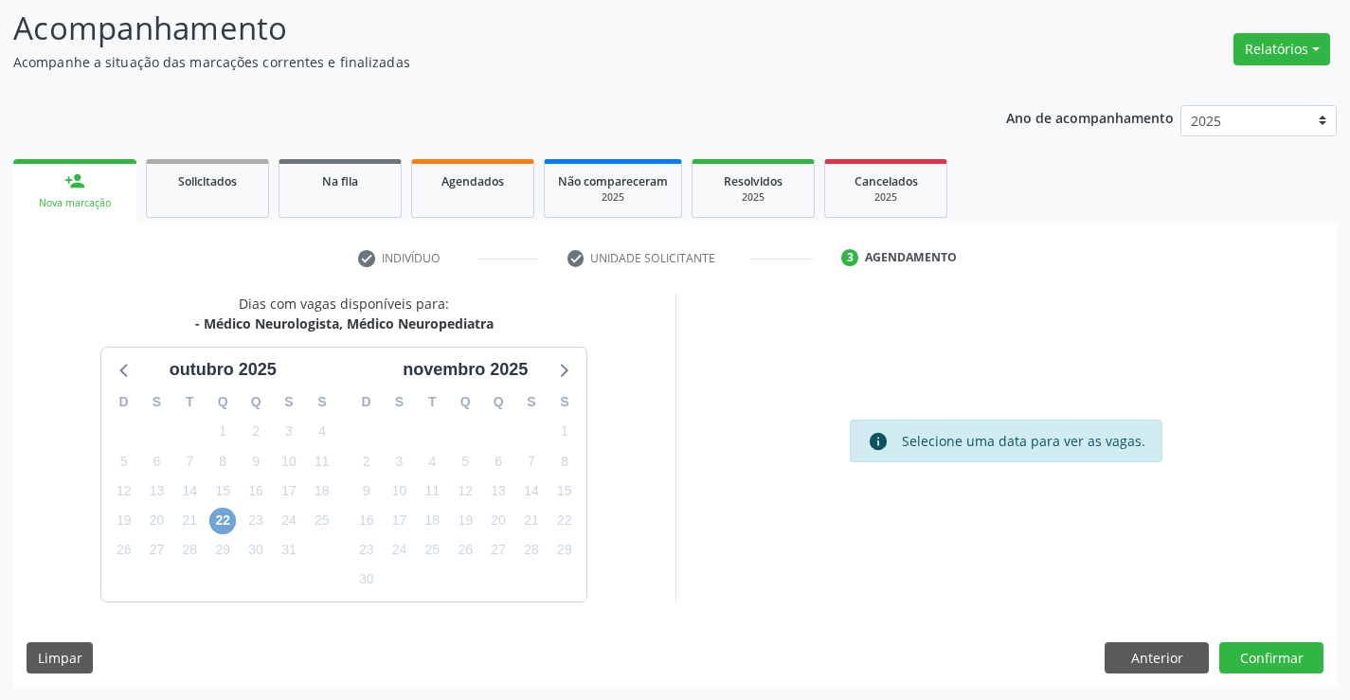
click at [224, 518] on span "22" at bounding box center [222, 521] width 27 height 27
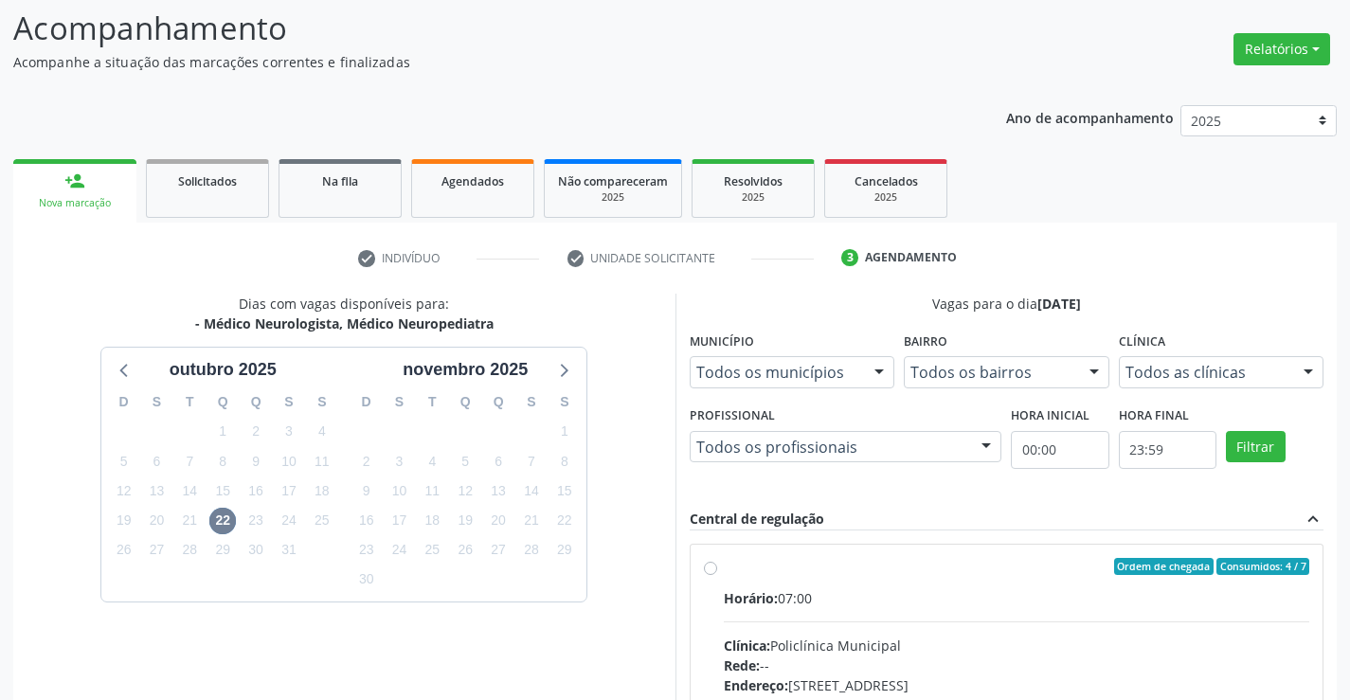
click at [724, 567] on label "Ordem de chegada Consumidos: 4 / 7 Horário: 07:00 Clínica: Policlínica Municipa…" at bounding box center [1017, 703] width 586 height 291
click at [713, 567] on input "Ordem de chegada Consumidos: 4 / 7 Horário: 07:00 Clínica: Policlínica Municipa…" at bounding box center [710, 566] width 13 height 17
radio input "true"
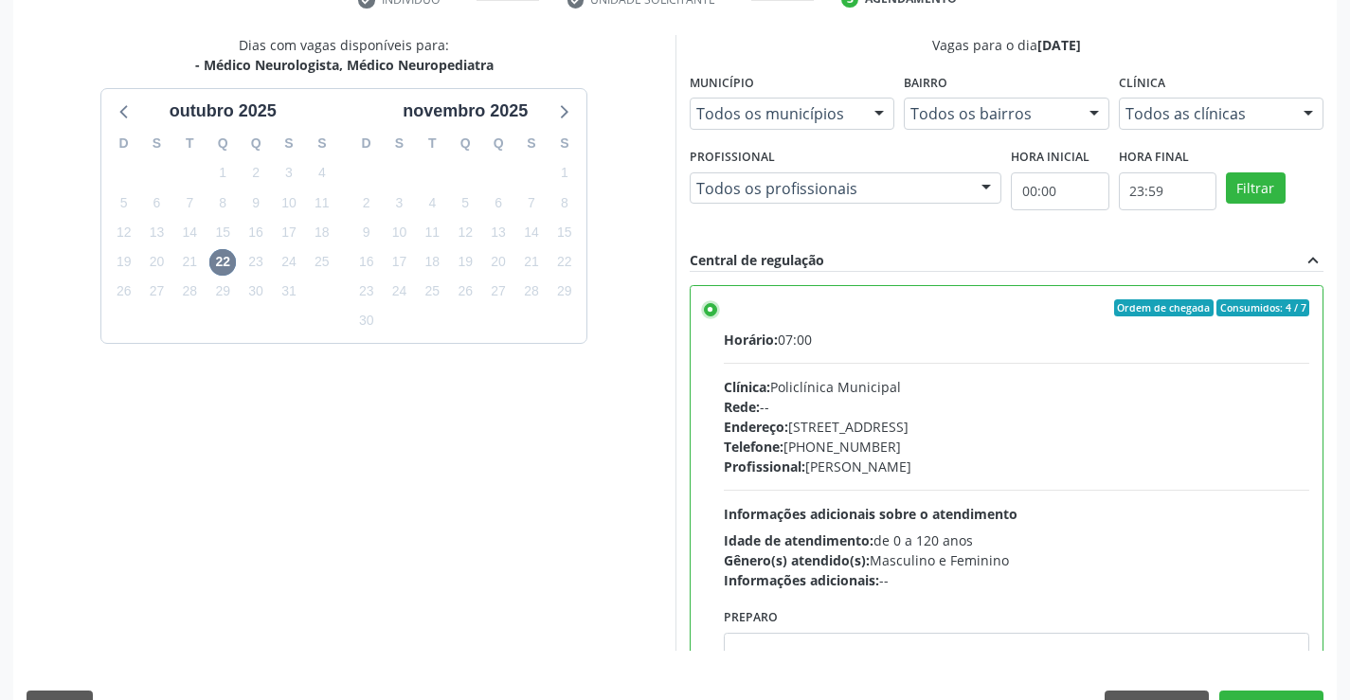
scroll to position [432, 0]
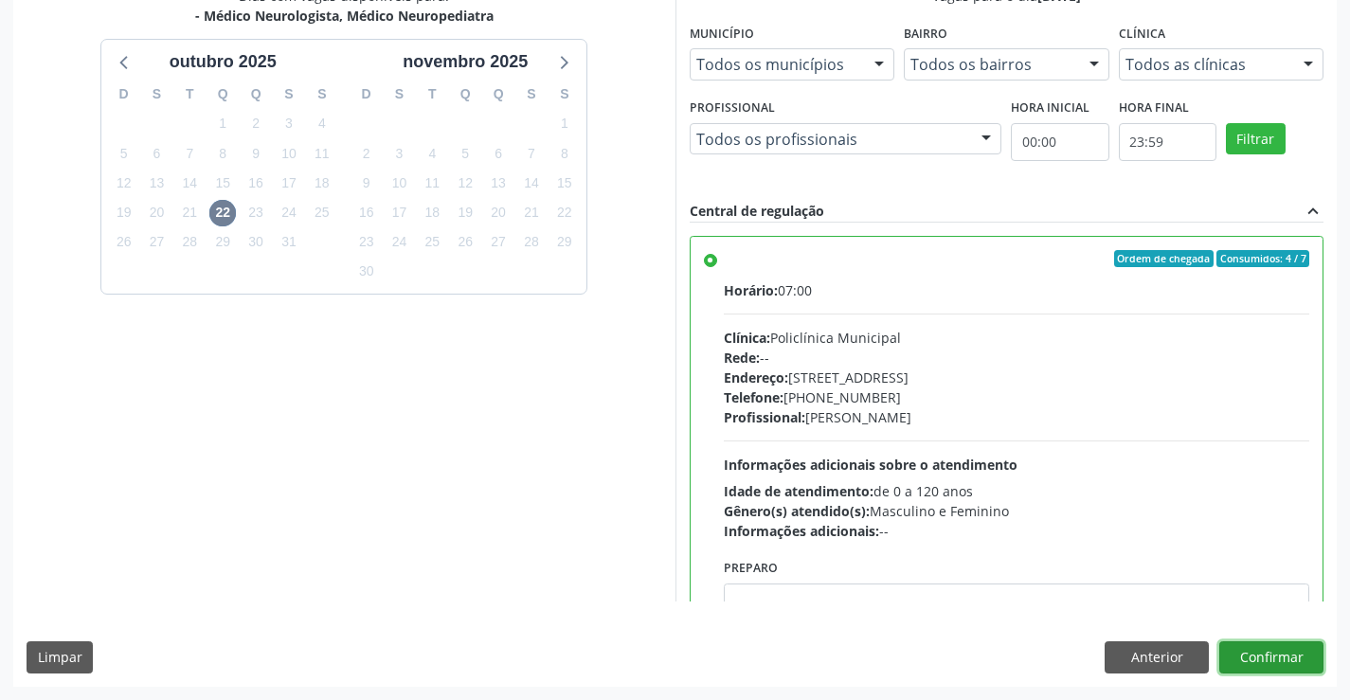
click at [1252, 651] on button "Confirmar" at bounding box center [1271, 657] width 104 height 32
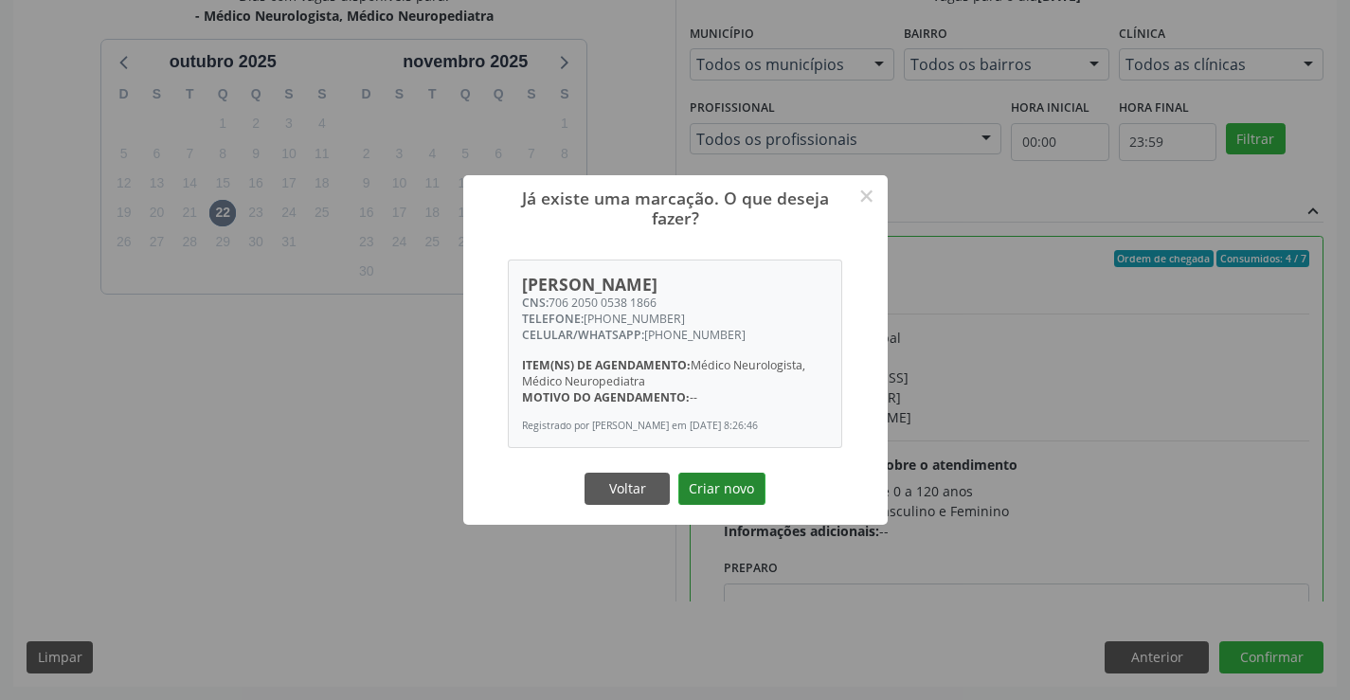
click at [711, 488] on button "Criar novo" at bounding box center [721, 489] width 87 height 32
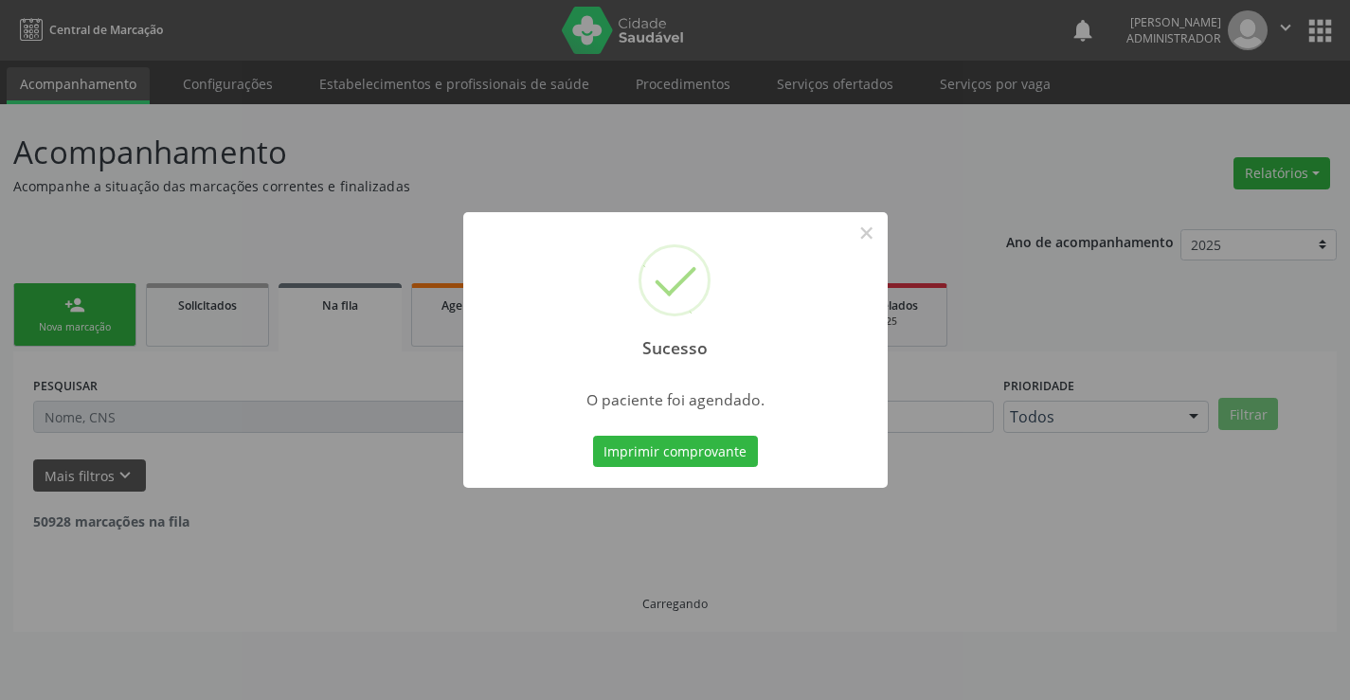
scroll to position [0, 0]
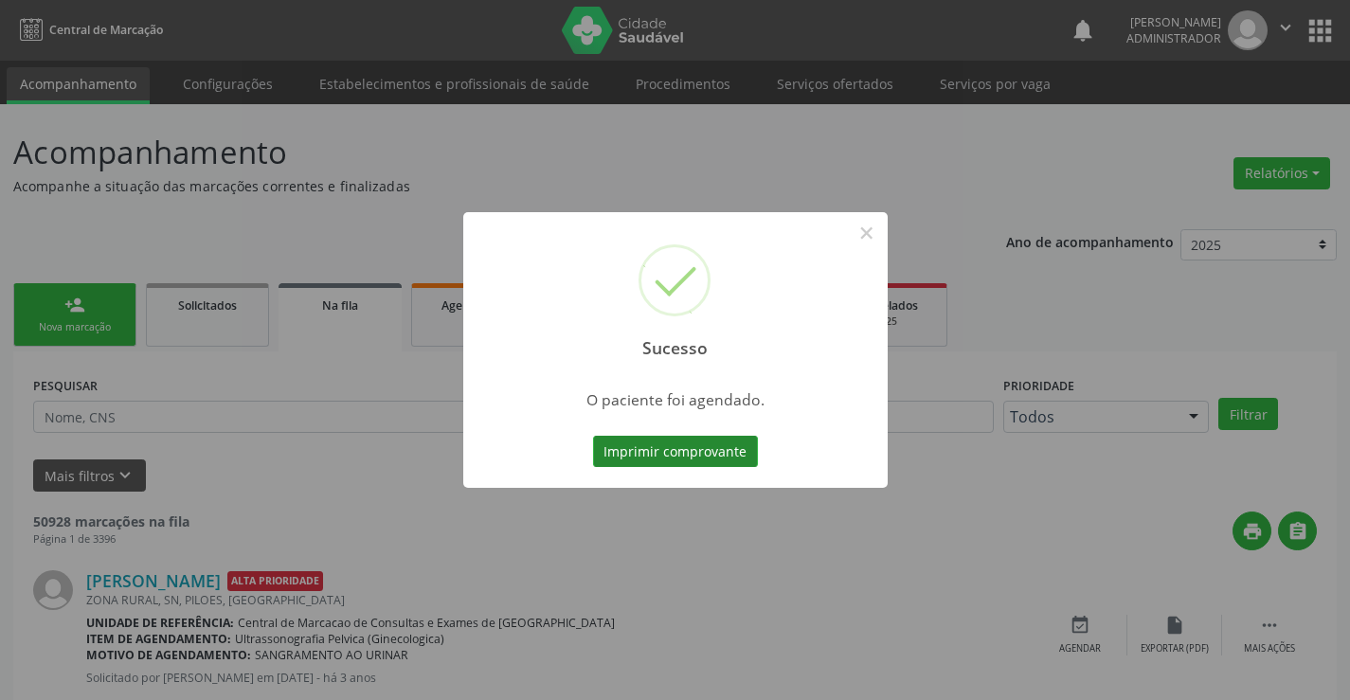
click at [711, 458] on button "Imprimir comprovante" at bounding box center [675, 452] width 165 height 32
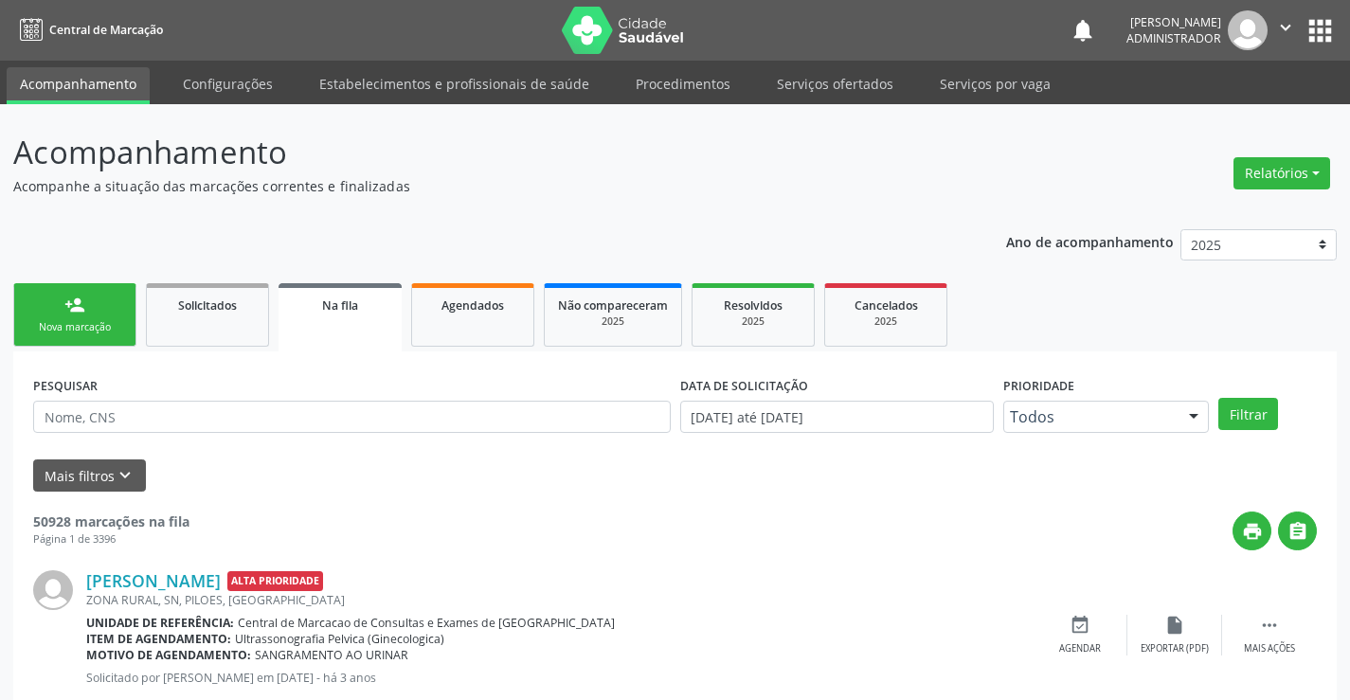
click at [47, 313] on link "person_add Nova marcação" at bounding box center [74, 314] width 123 height 63
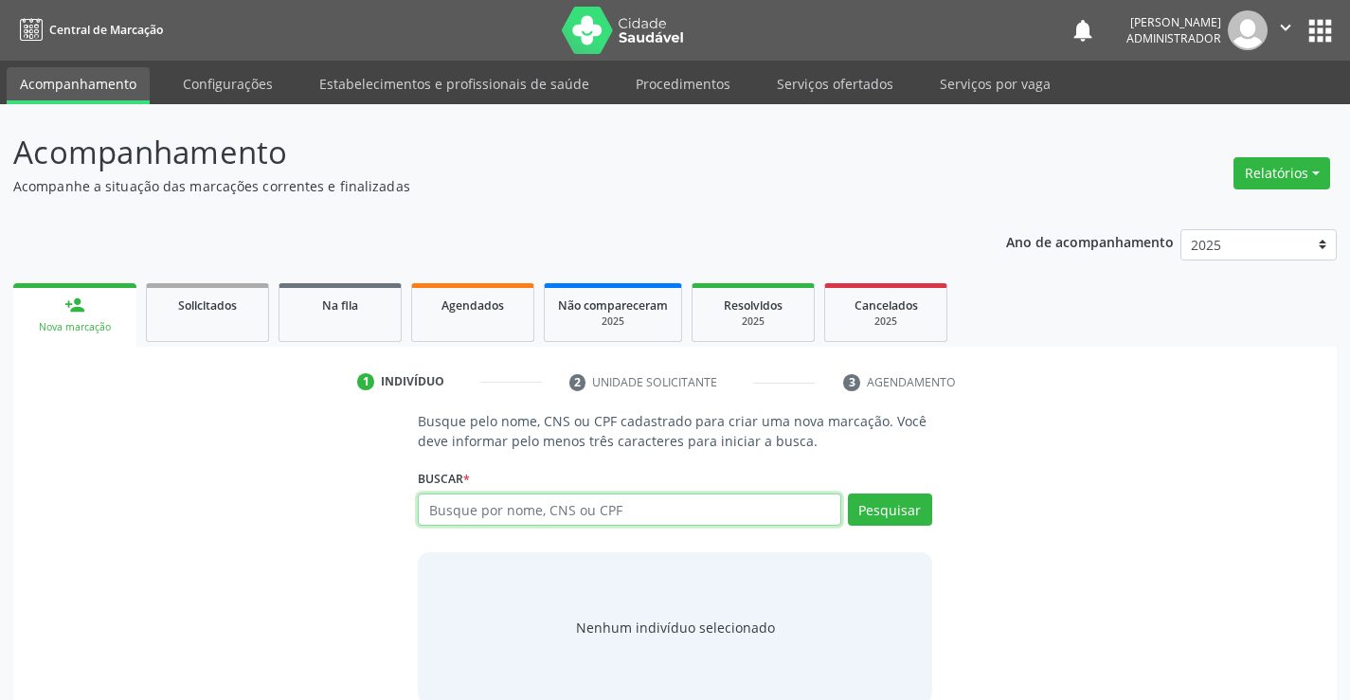
click at [499, 505] on input "text" at bounding box center [629, 510] width 422 height 32
type input "700007355346703"
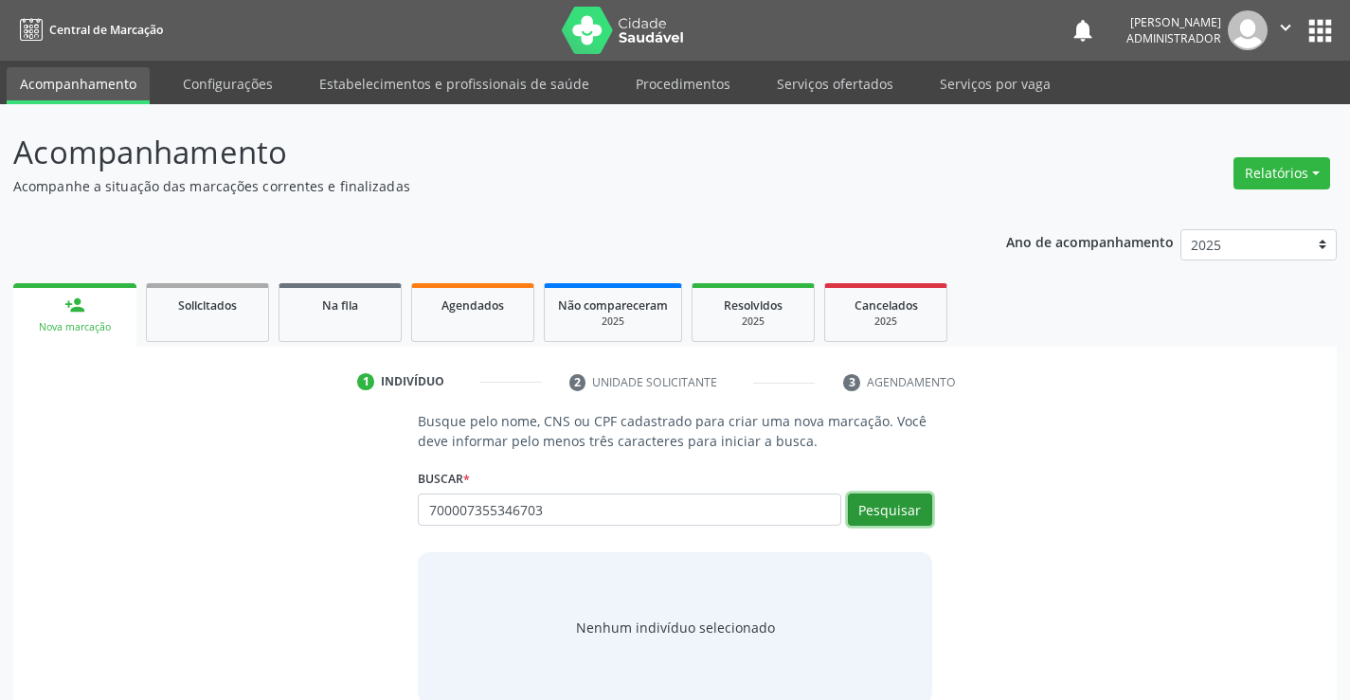
click at [919, 517] on button "Pesquisar" at bounding box center [890, 510] width 84 height 32
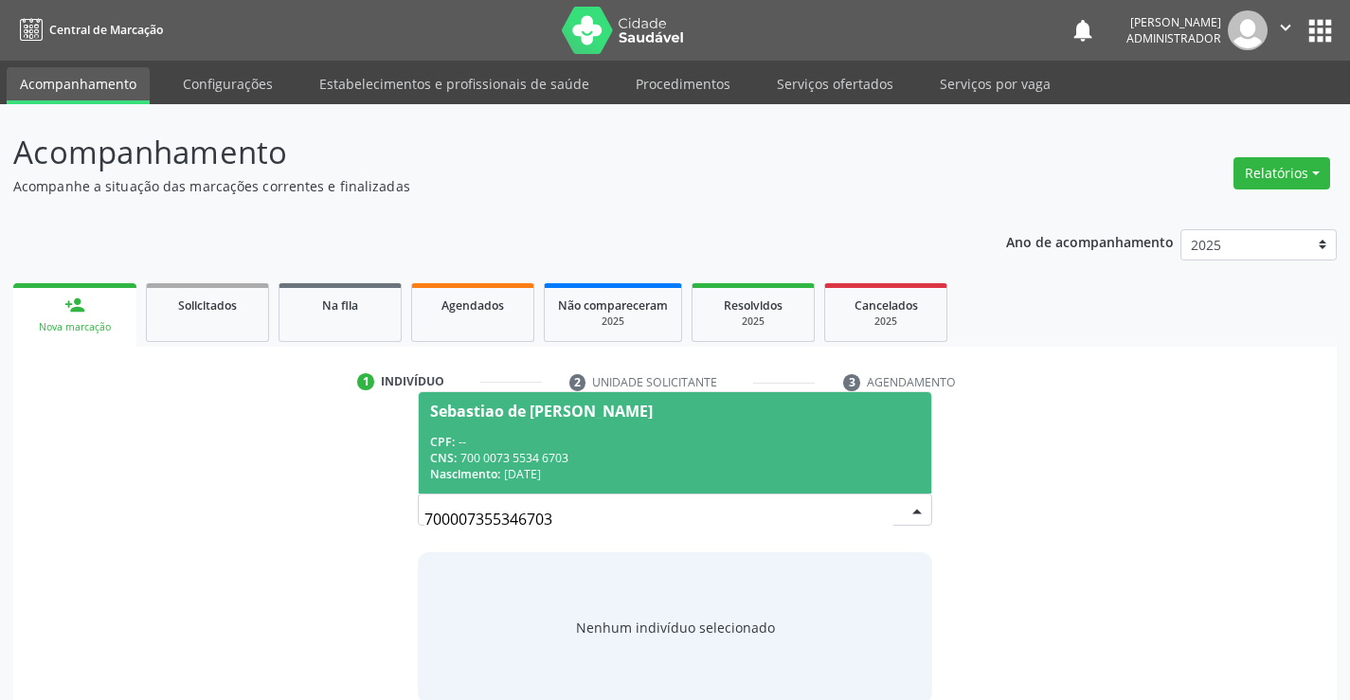
click at [606, 424] on span "Sebastiao de Jesus Martins CPF: -- CNS: 700 0073 5534 6703 Nascimento: 12/05/19…" at bounding box center [675, 442] width 512 height 101
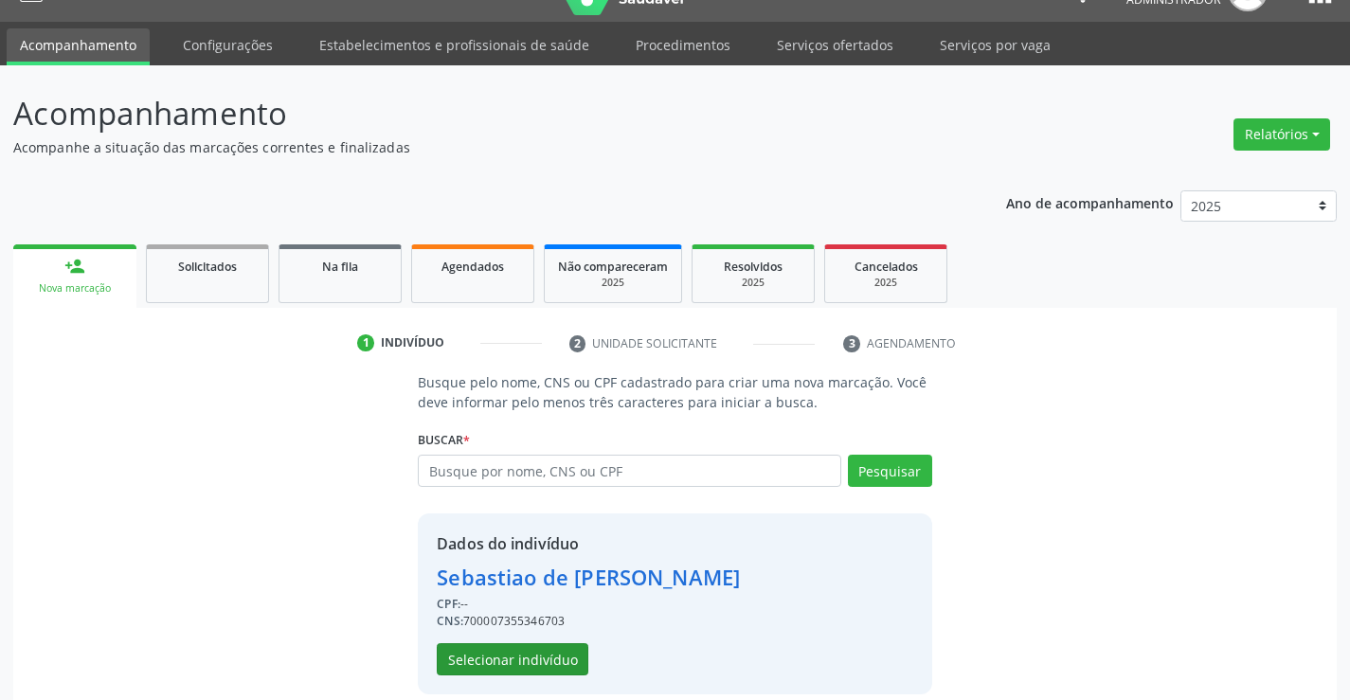
scroll to position [60, 0]
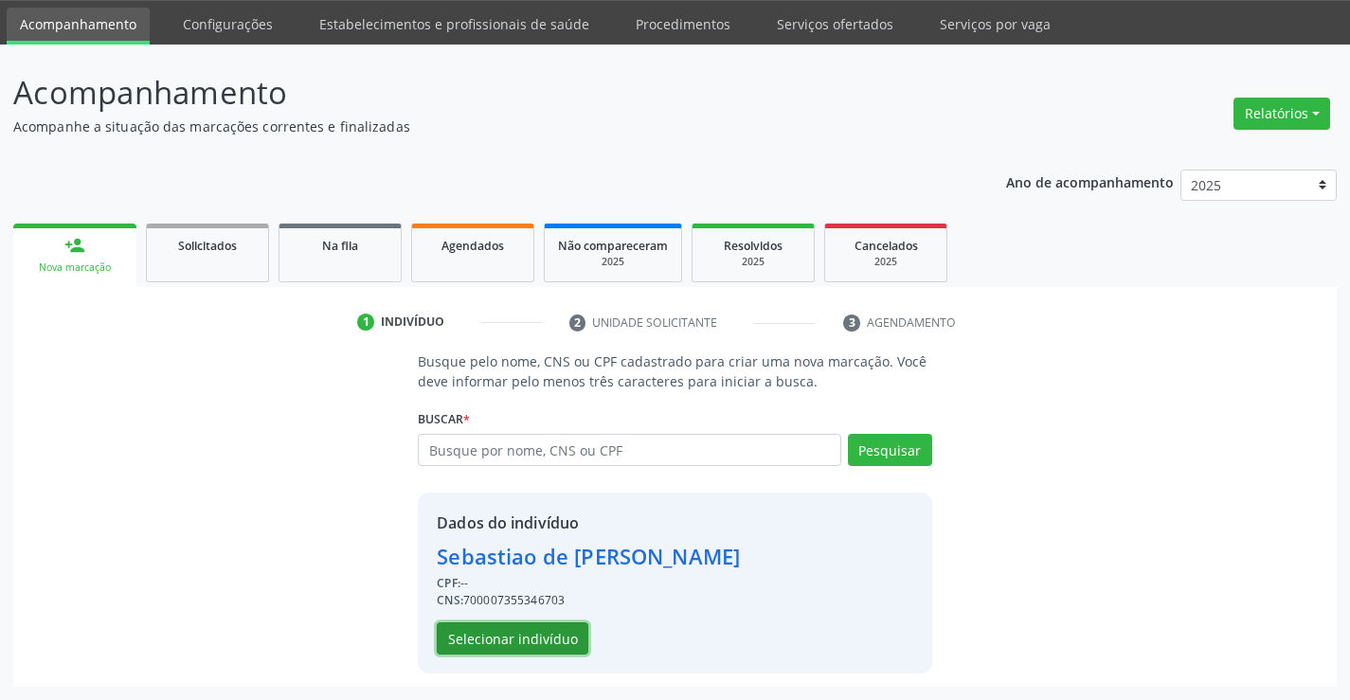
click at [541, 647] on button "Selecionar indivíduo" at bounding box center [513, 638] width 152 height 32
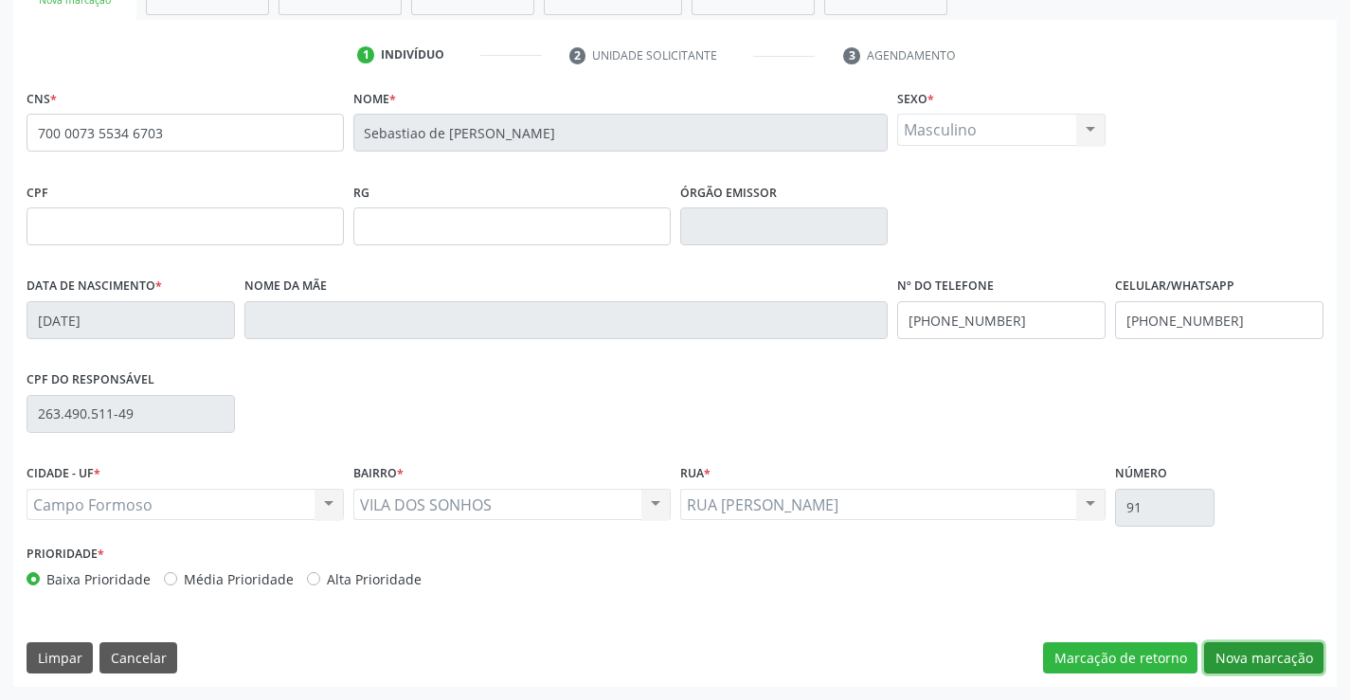
click at [1216, 655] on button "Nova marcação" at bounding box center [1263, 658] width 119 height 32
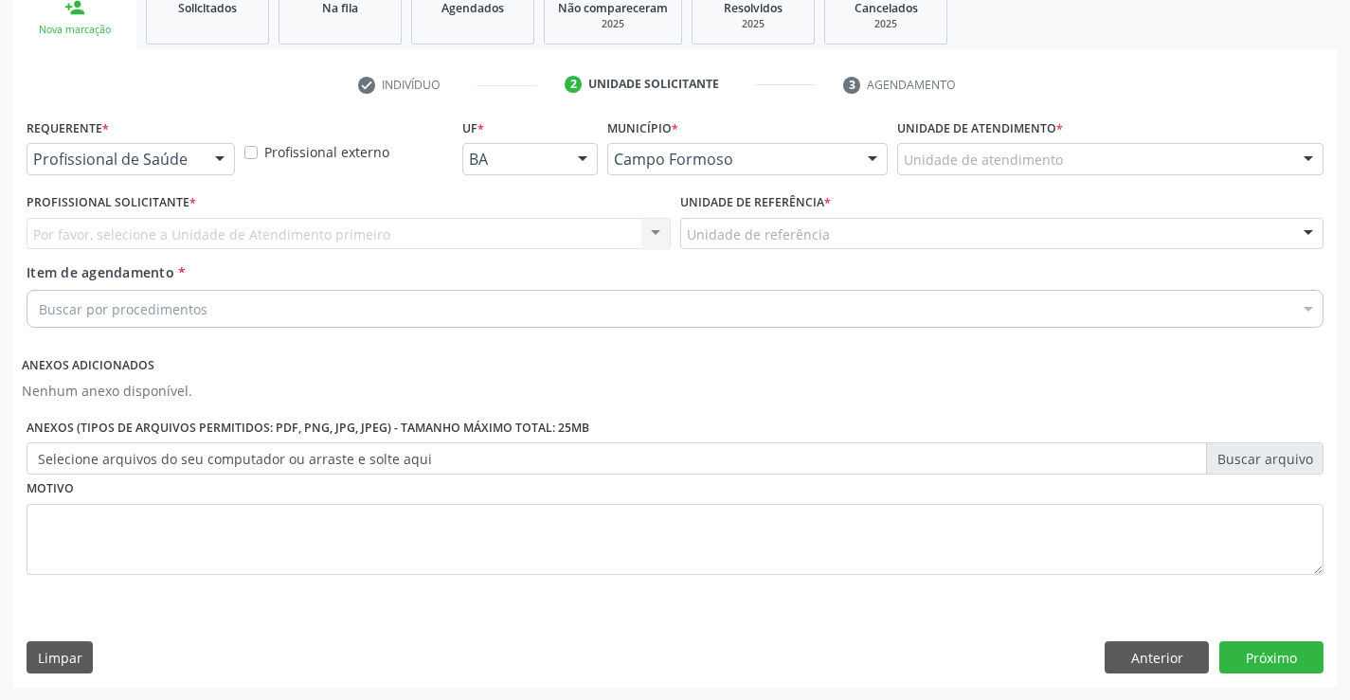
scroll to position [297, 0]
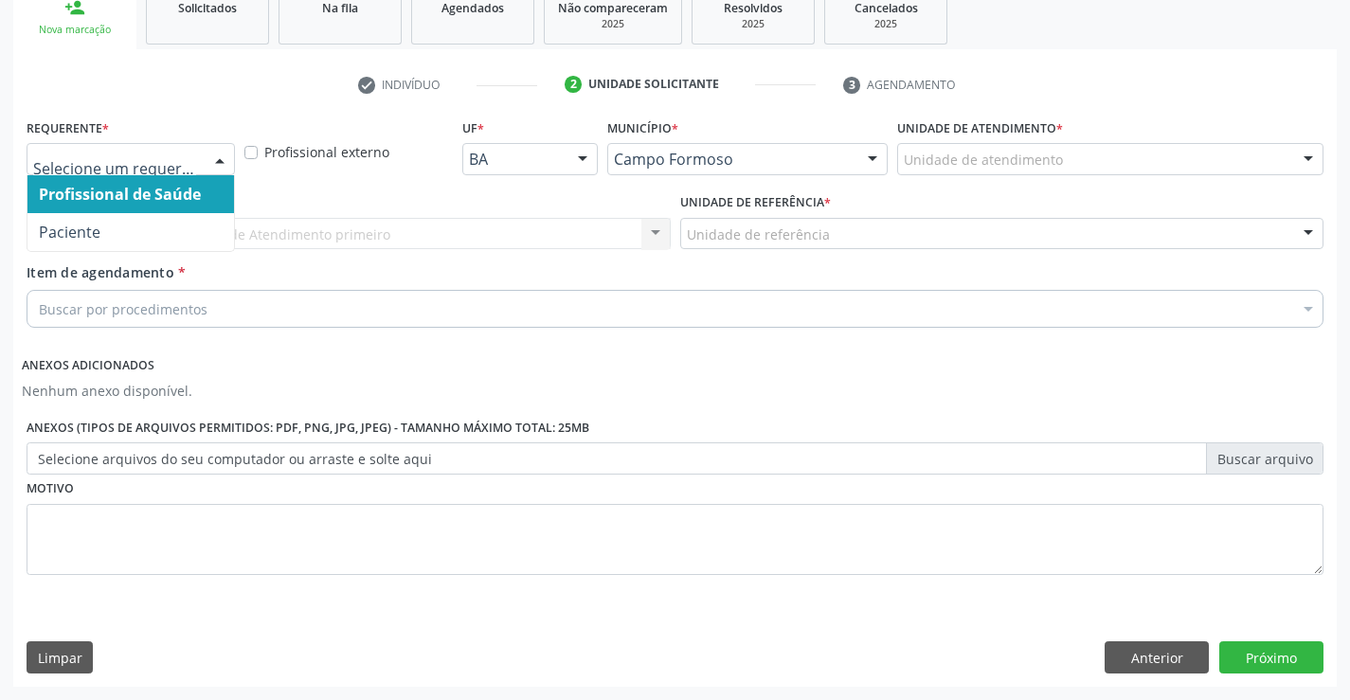
click at [217, 152] on div at bounding box center [220, 160] width 28 height 32
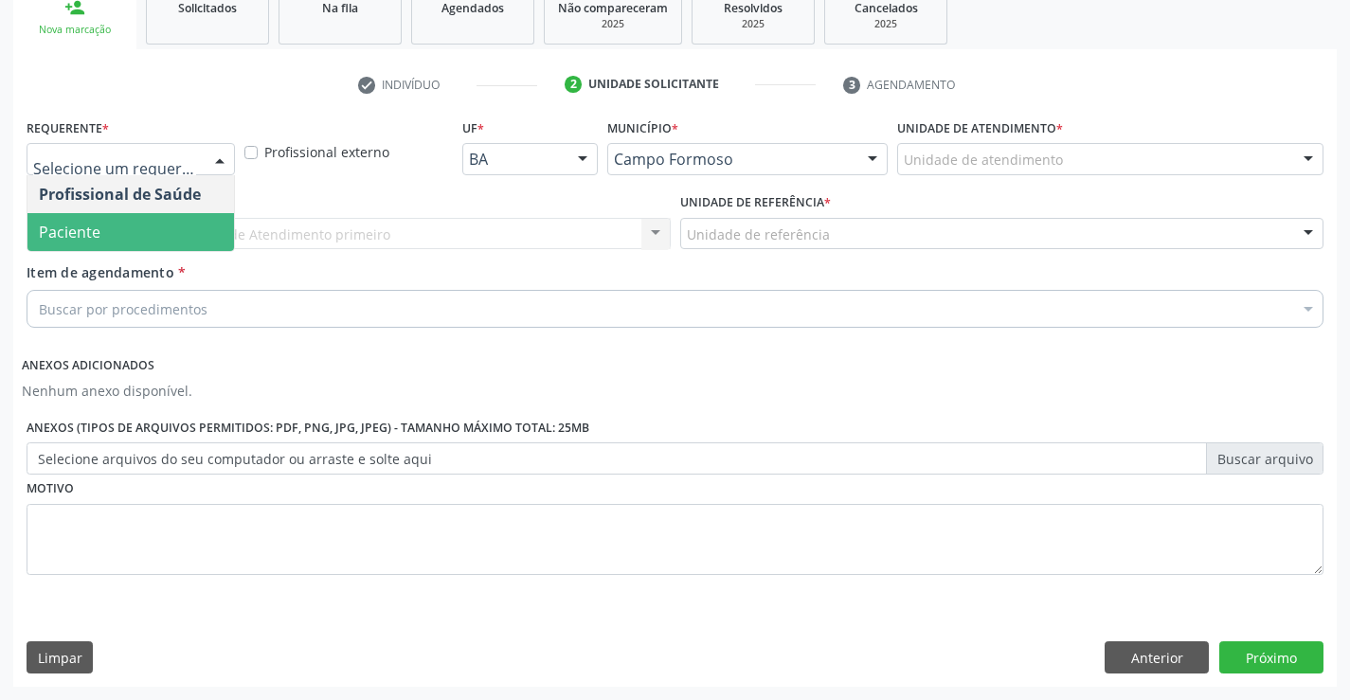
click at [207, 218] on span "Paciente" at bounding box center [130, 232] width 207 height 38
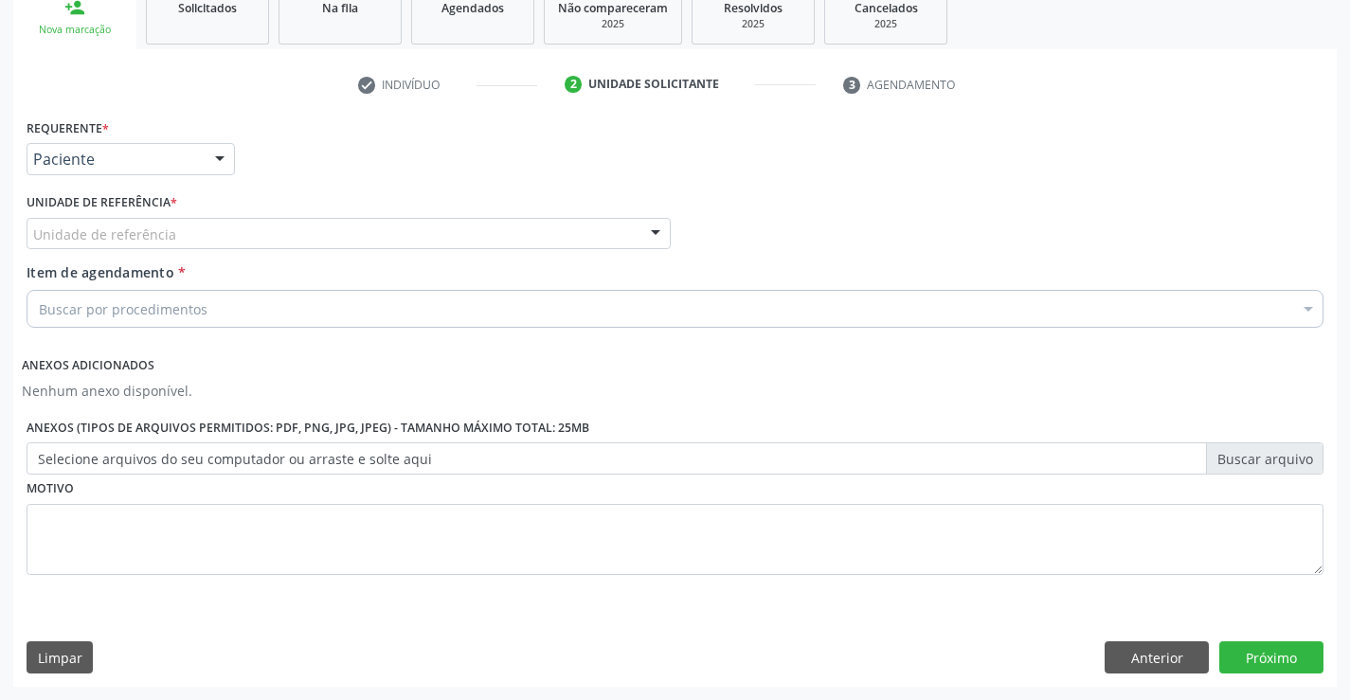
click at [649, 226] on div at bounding box center [655, 235] width 28 height 32
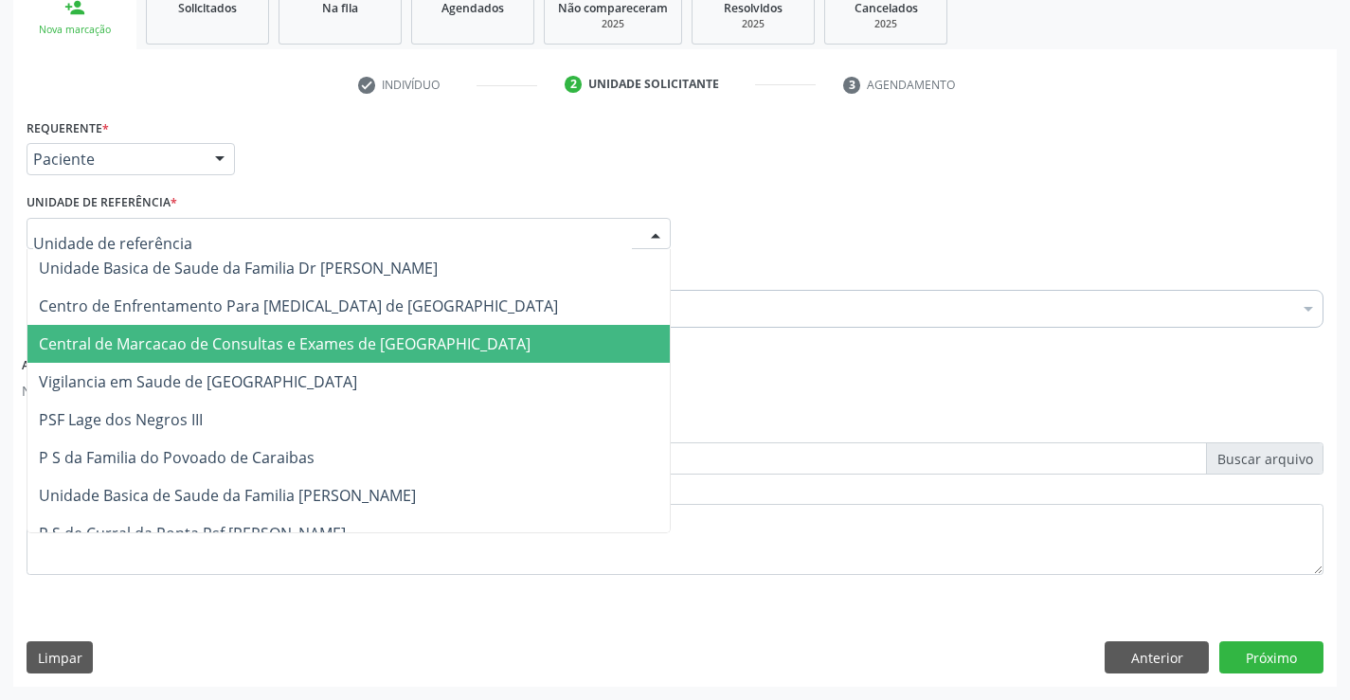
click at [604, 334] on span "Central de Marcacao de Consultas e Exames de [GEOGRAPHIC_DATA]" at bounding box center [348, 344] width 642 height 38
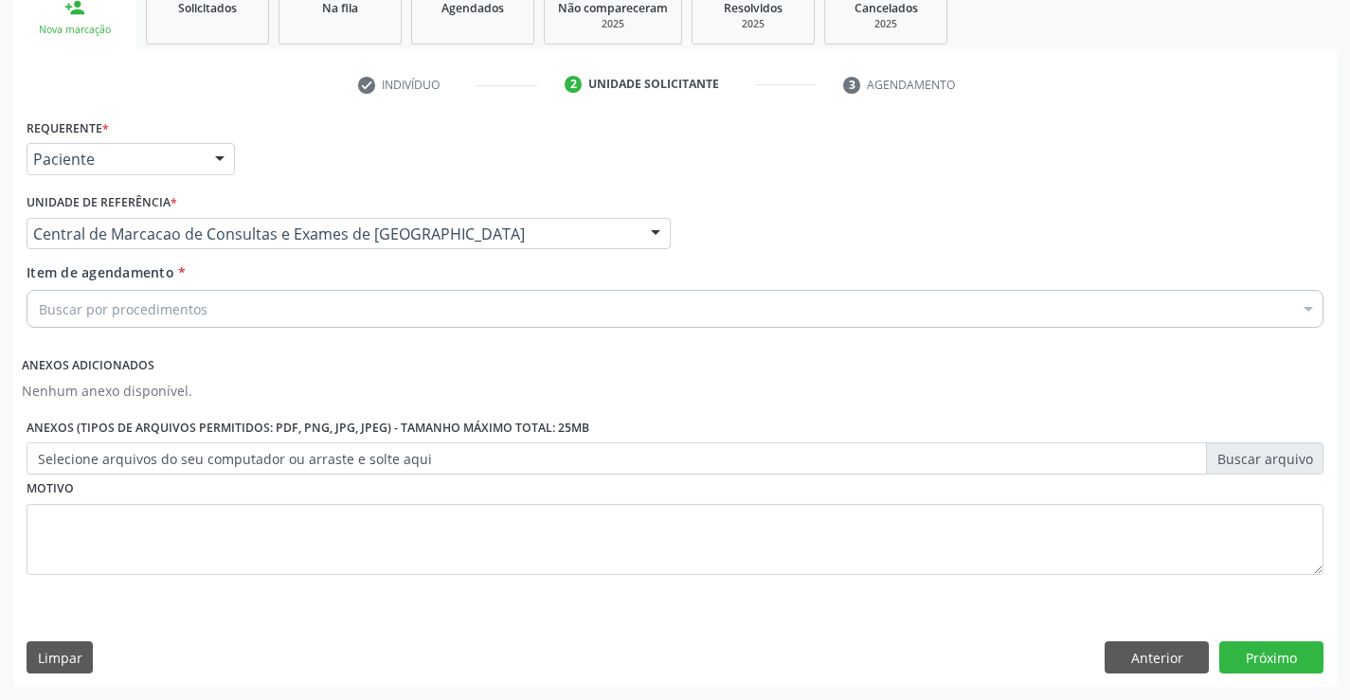
click at [607, 314] on div "Buscar por procedimentos" at bounding box center [675, 309] width 1297 height 38
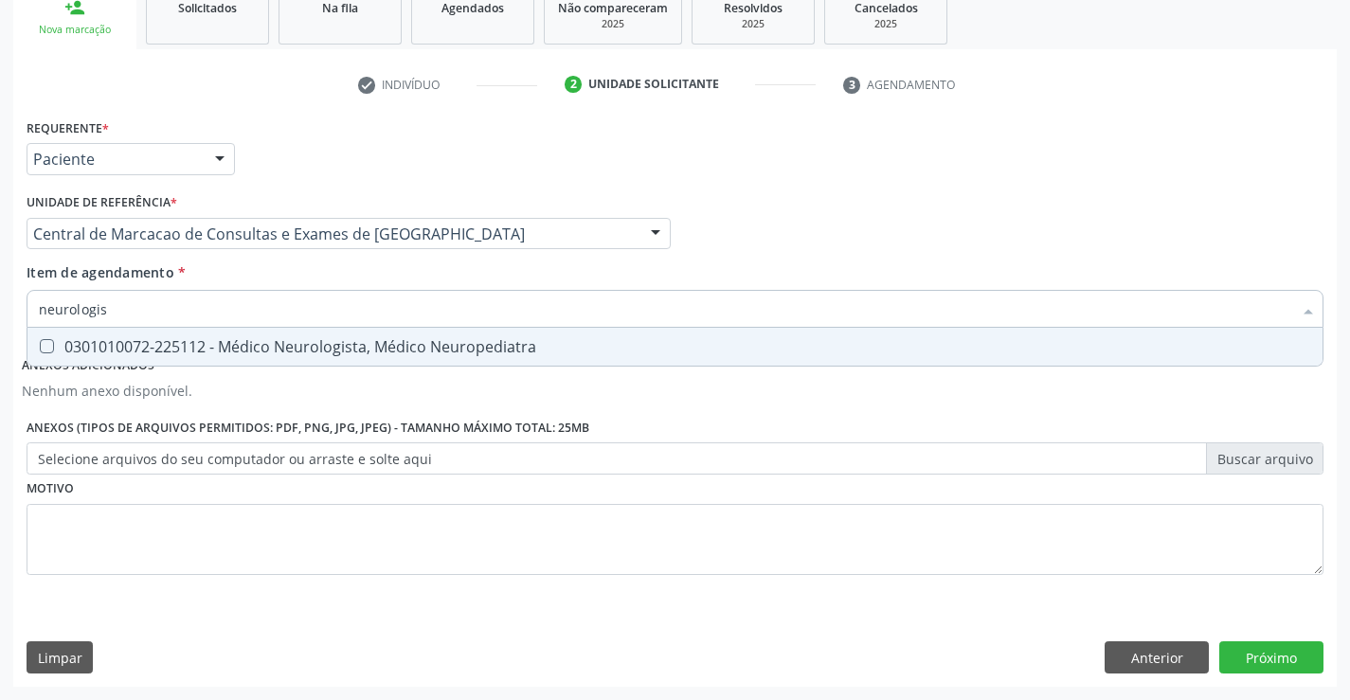
type input "neurologist"
click at [588, 339] on div "0301010072-225112 - Médico Neurologista, Médico Neuropediatra" at bounding box center [675, 346] width 1272 height 15
checkbox Neuropediatra "true"
click at [1291, 647] on button "Próximo" at bounding box center [1271, 657] width 104 height 32
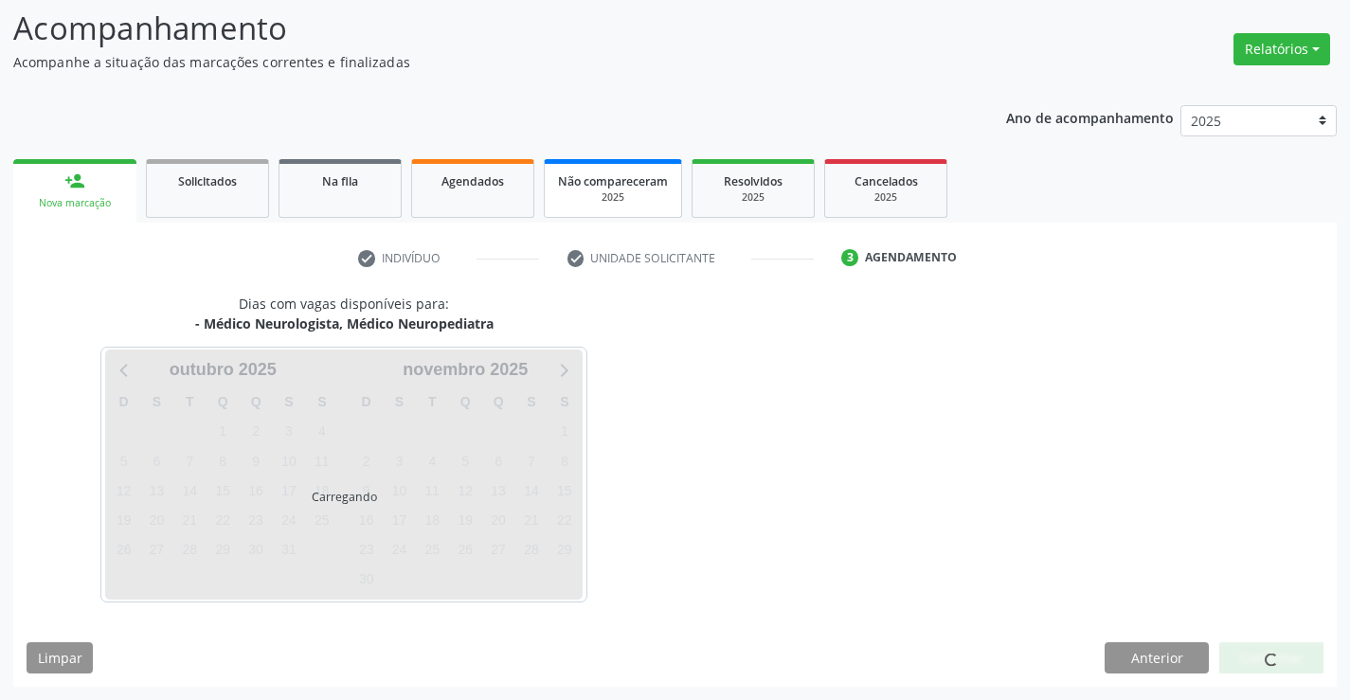
scroll to position [124, 0]
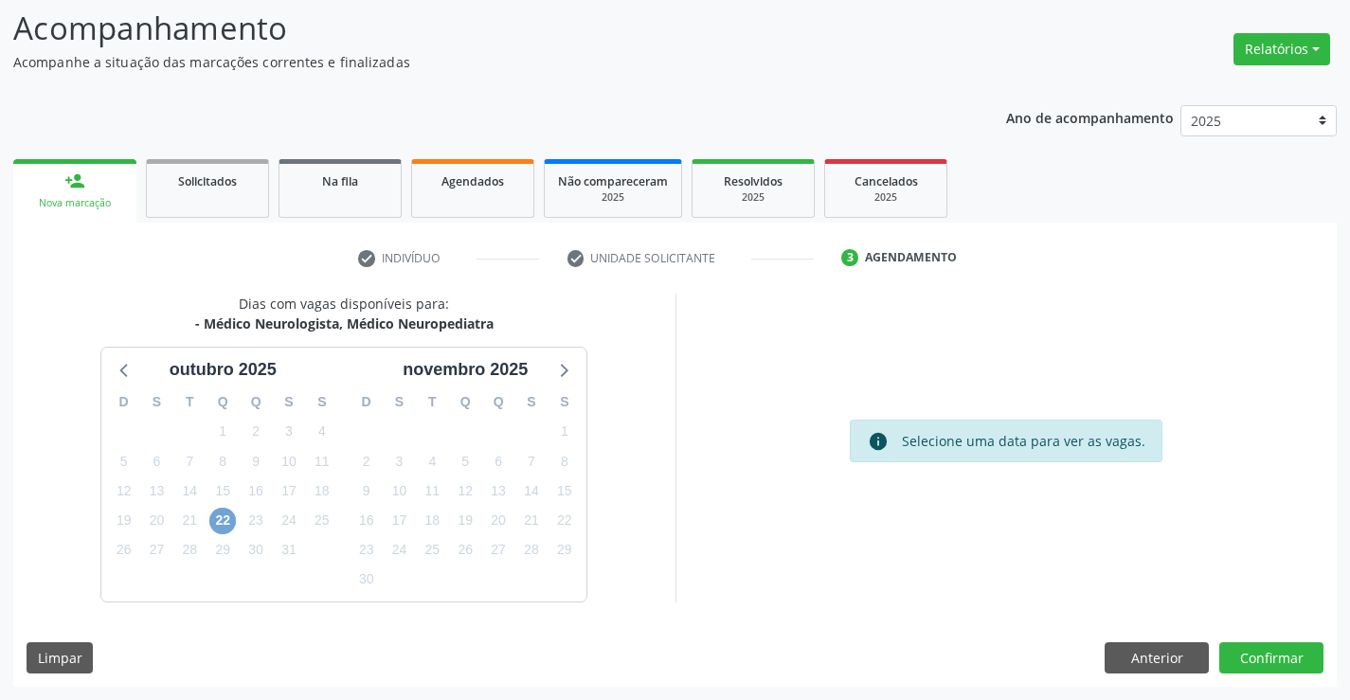
click at [213, 525] on span "22" at bounding box center [222, 521] width 27 height 27
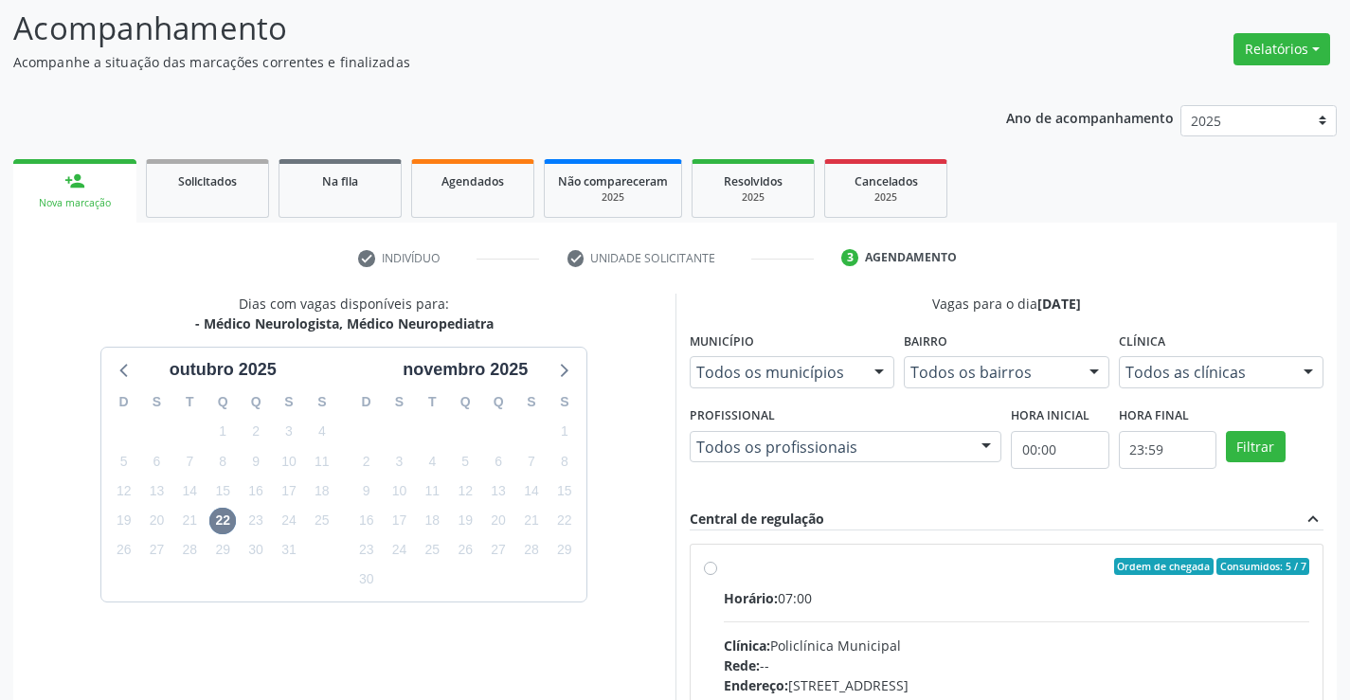
click at [724, 574] on label "Ordem de chegada Consumidos: 5 / 7 Horário: 07:00 Clínica: Policlínica Municipa…" at bounding box center [1017, 703] width 586 height 291
click at [711, 574] on input "Ordem de chegada Consumidos: 5 / 7 Horário: 07:00 Clínica: Policlínica Municipa…" at bounding box center [710, 566] width 13 height 17
radio input "true"
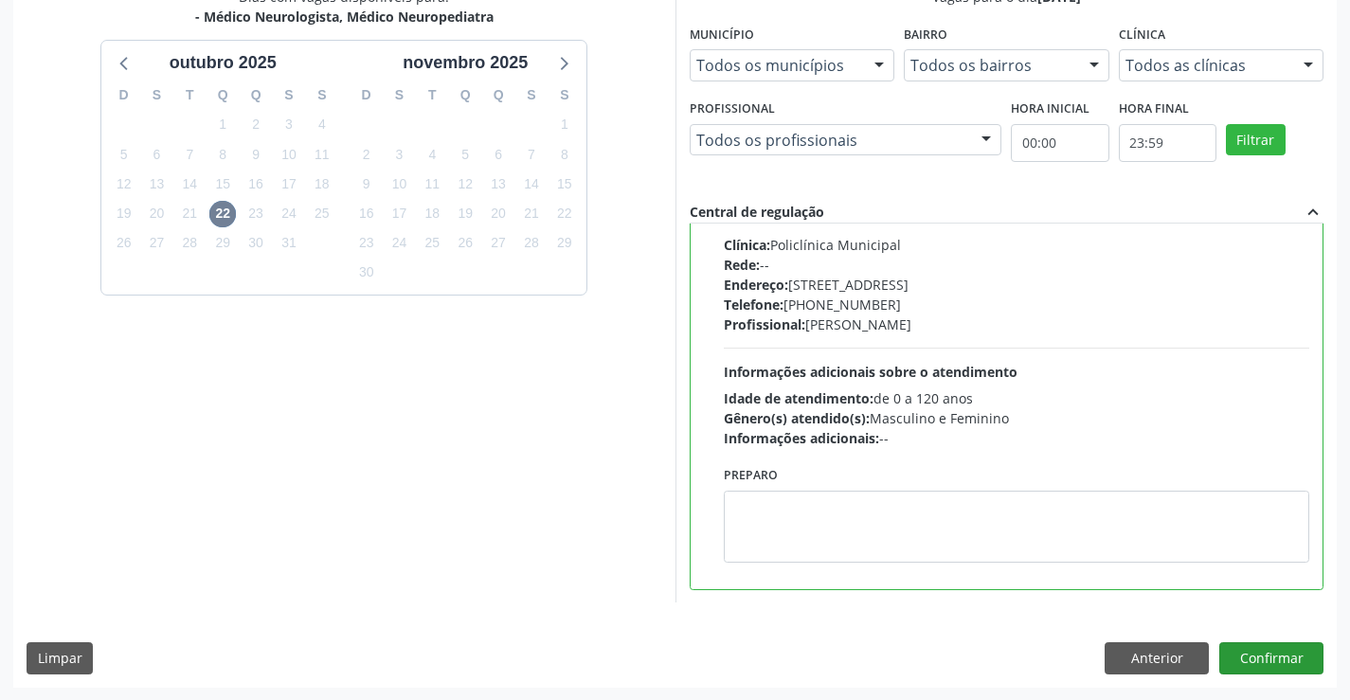
scroll to position [432, 0]
click at [1253, 664] on button "Confirmar" at bounding box center [1271, 657] width 104 height 32
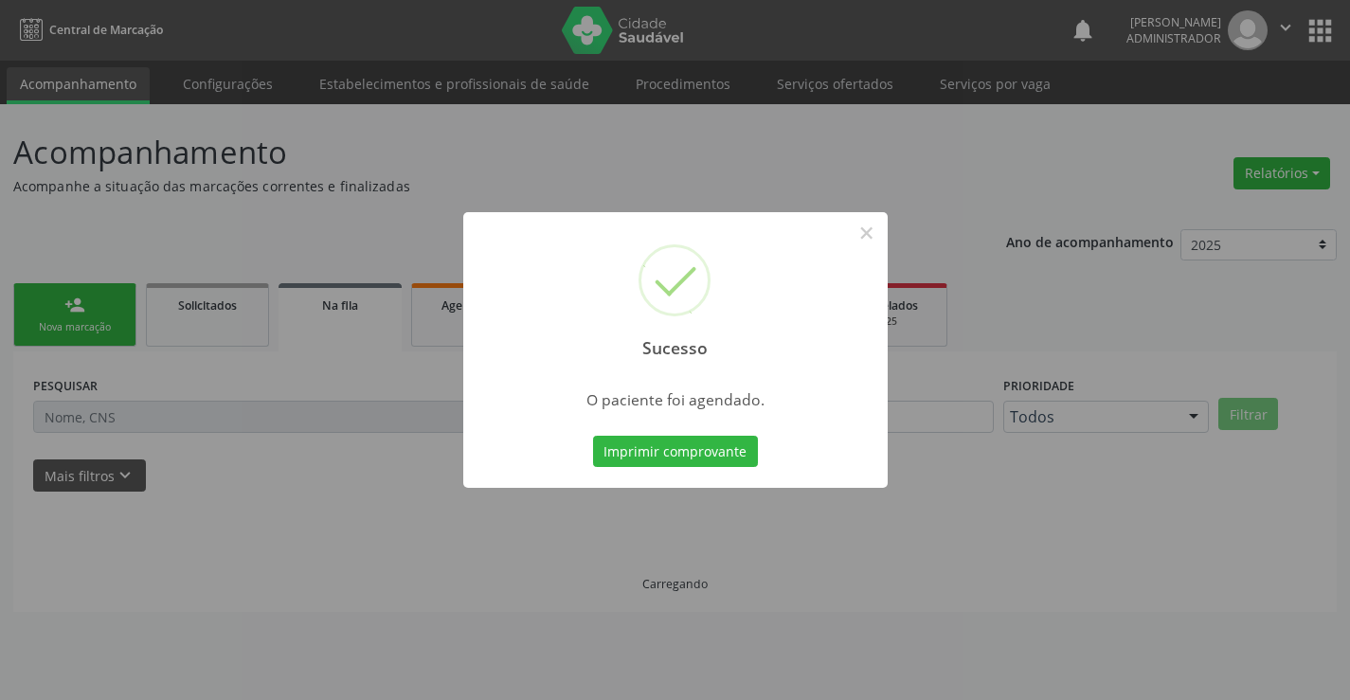
scroll to position [0, 0]
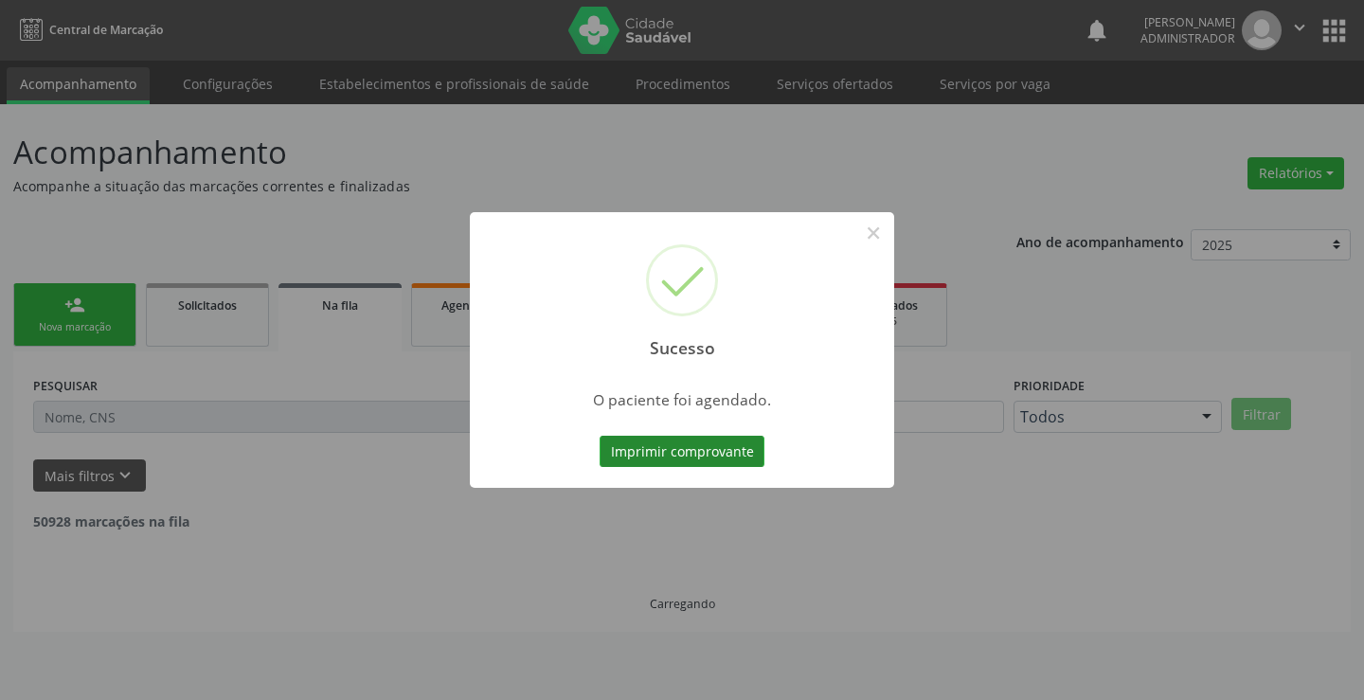
click at [679, 458] on button "Imprimir comprovante" at bounding box center [682, 452] width 165 height 32
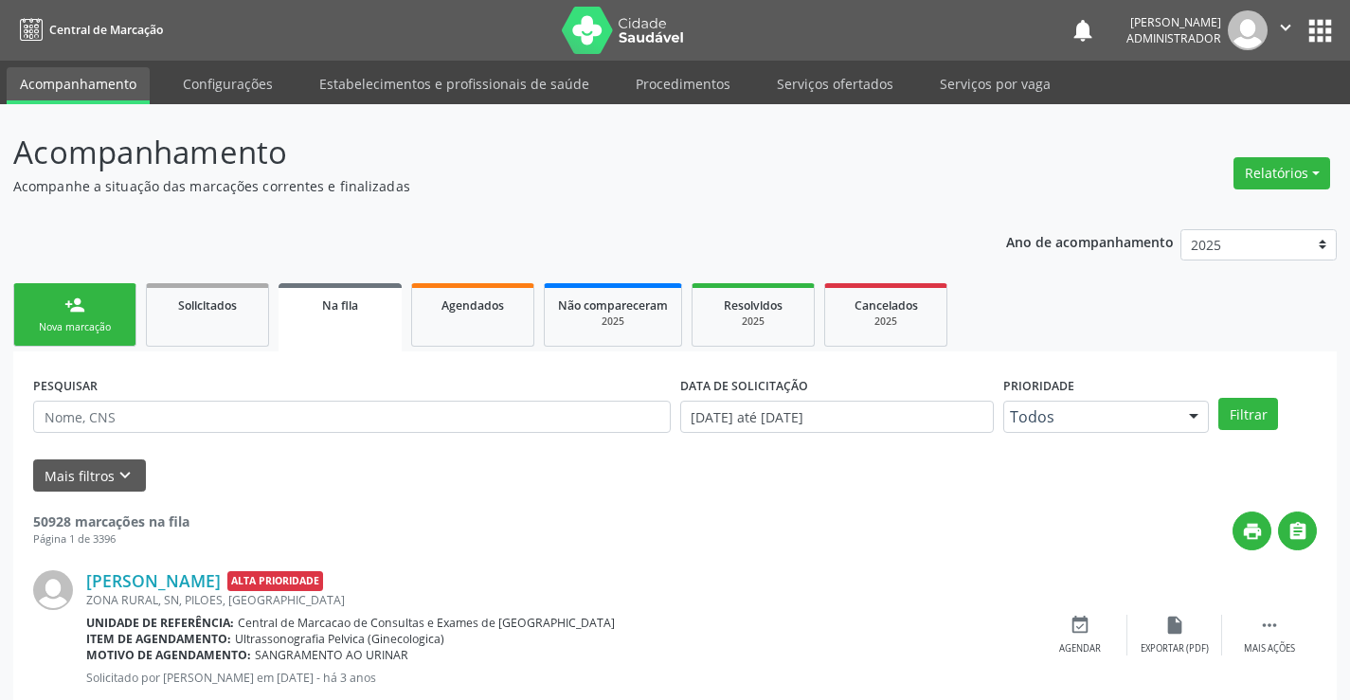
click at [76, 306] on div "person_add" at bounding box center [74, 305] width 21 height 21
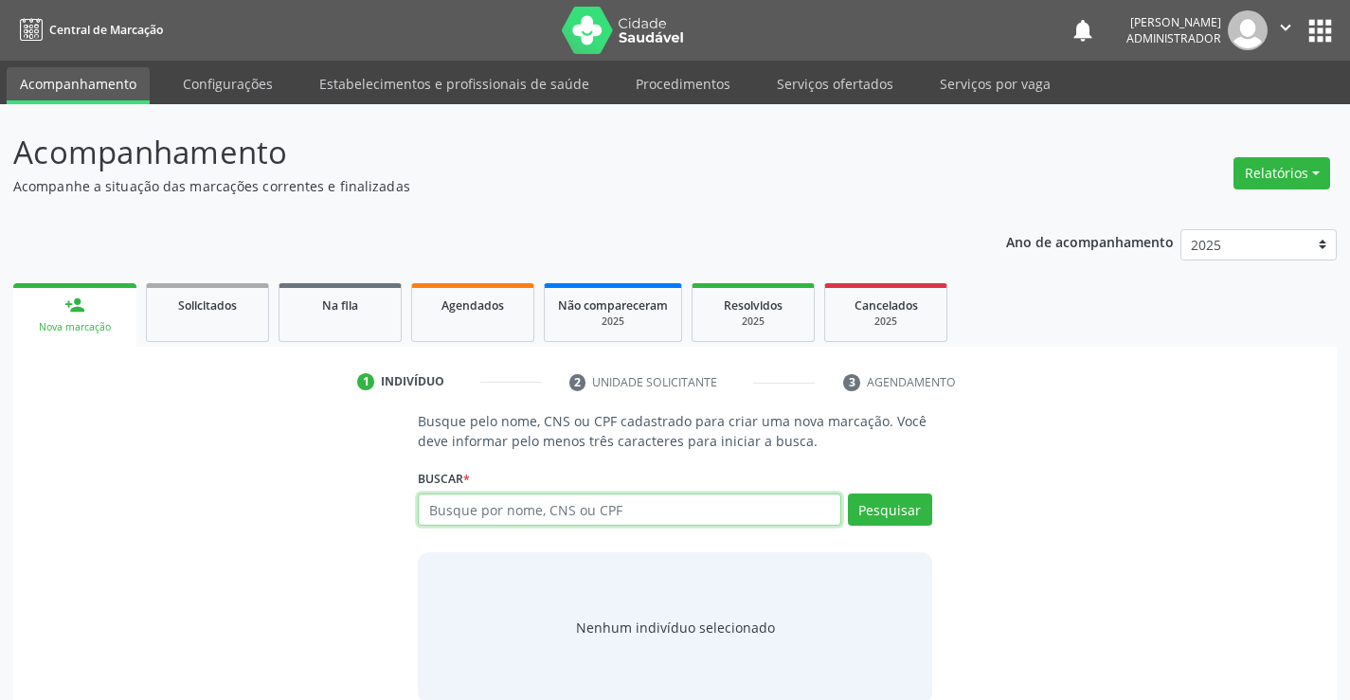
click at [621, 514] on input "text" at bounding box center [629, 510] width 422 height 32
type input "700001038594205"
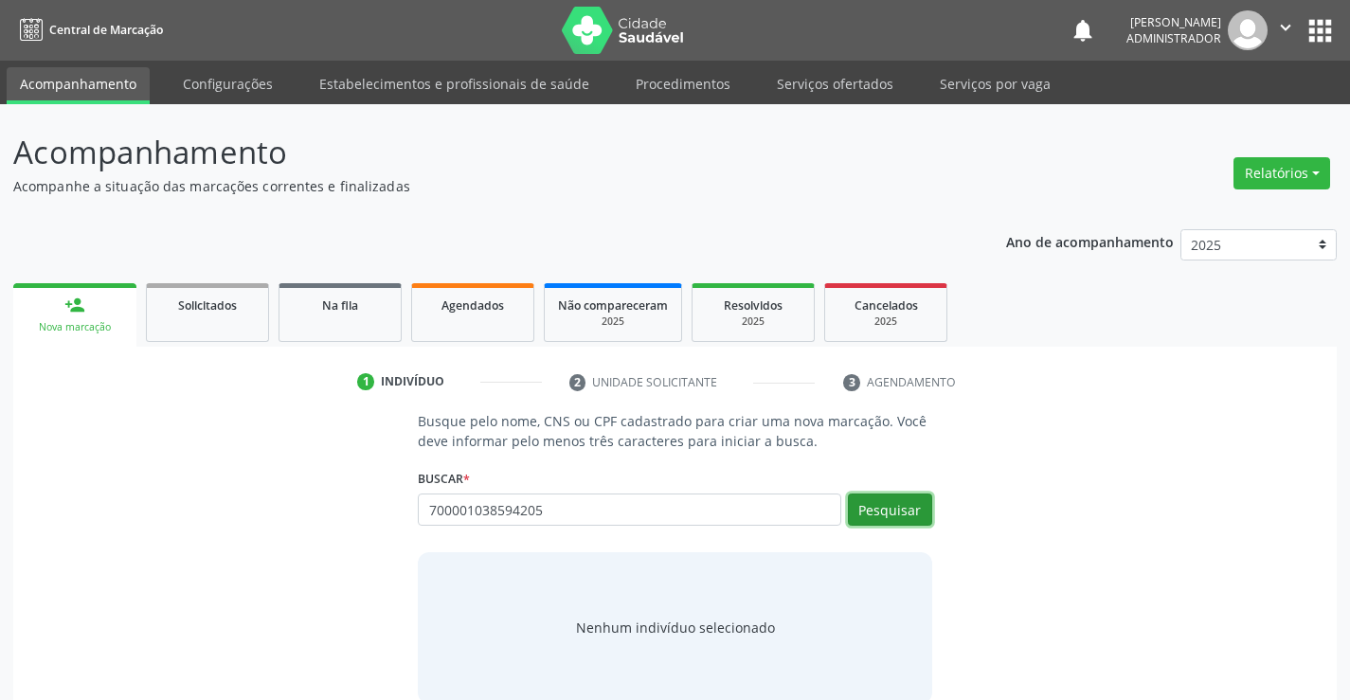
click at [865, 510] on button "Pesquisar" at bounding box center [890, 510] width 84 height 32
type input "700001038594205"
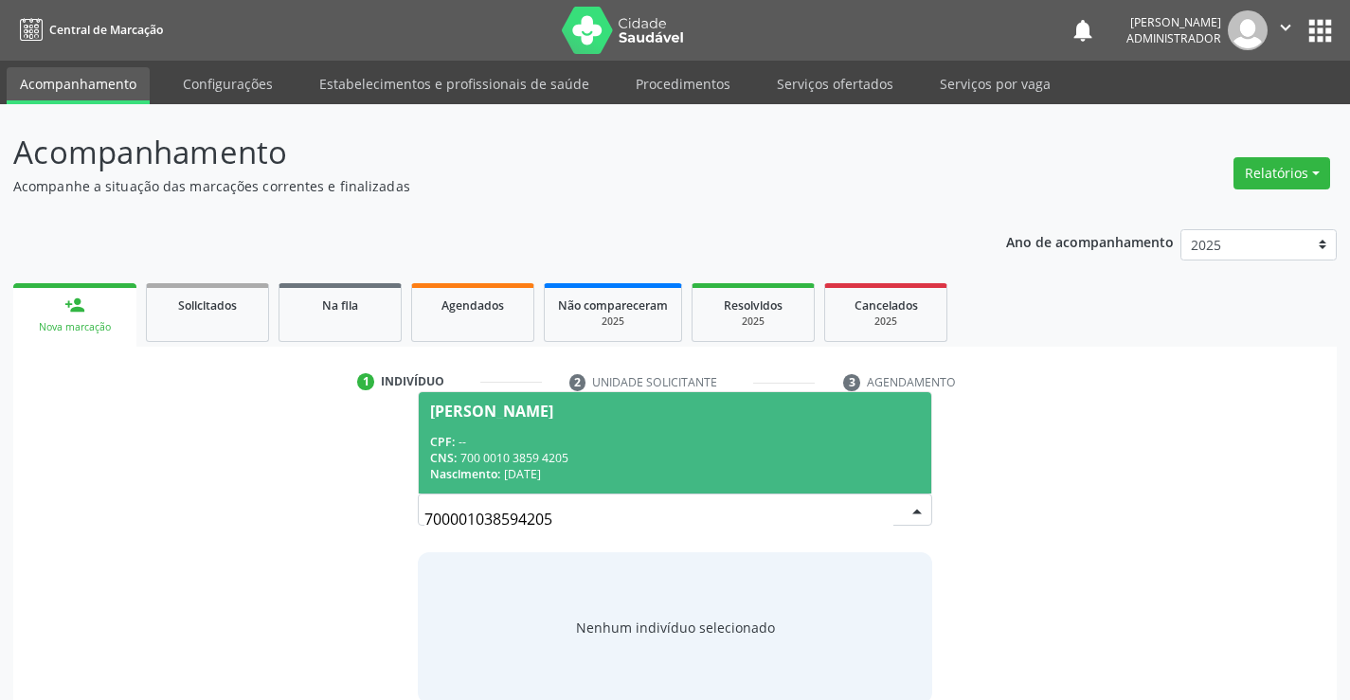
click at [655, 440] on div "CPF: --" at bounding box center [674, 442] width 489 height 16
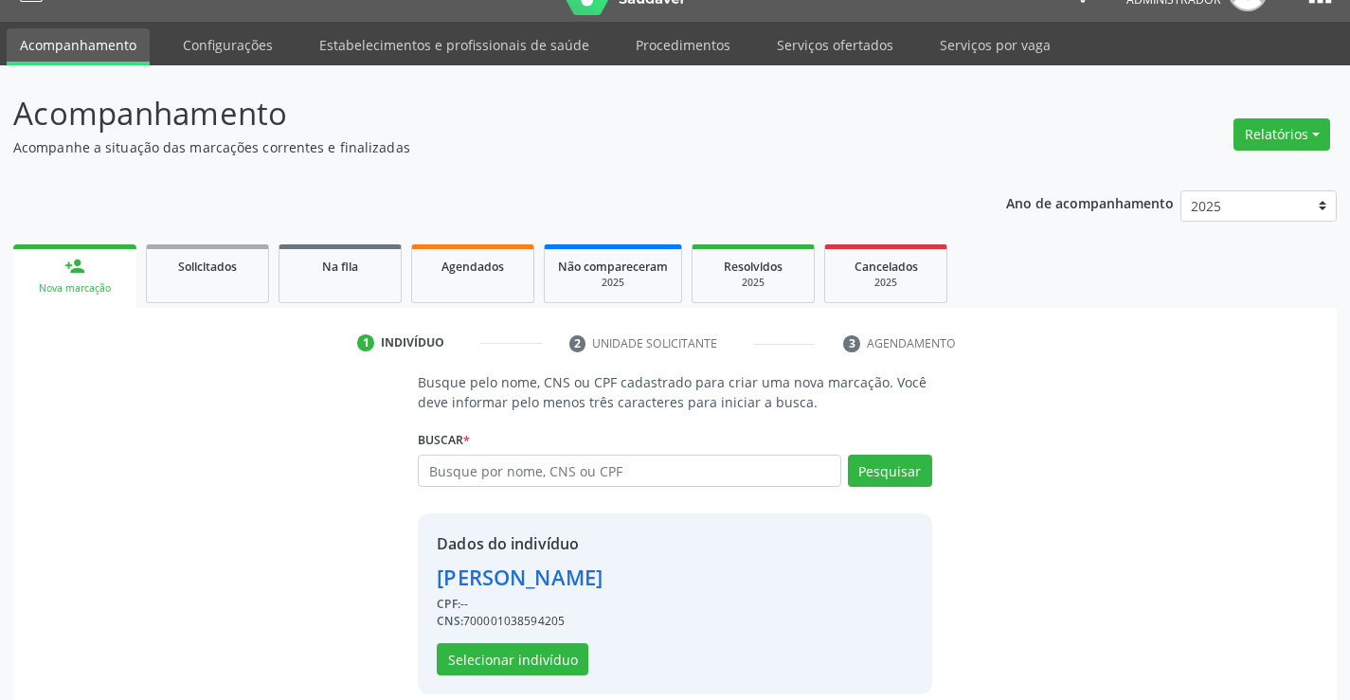
scroll to position [60, 0]
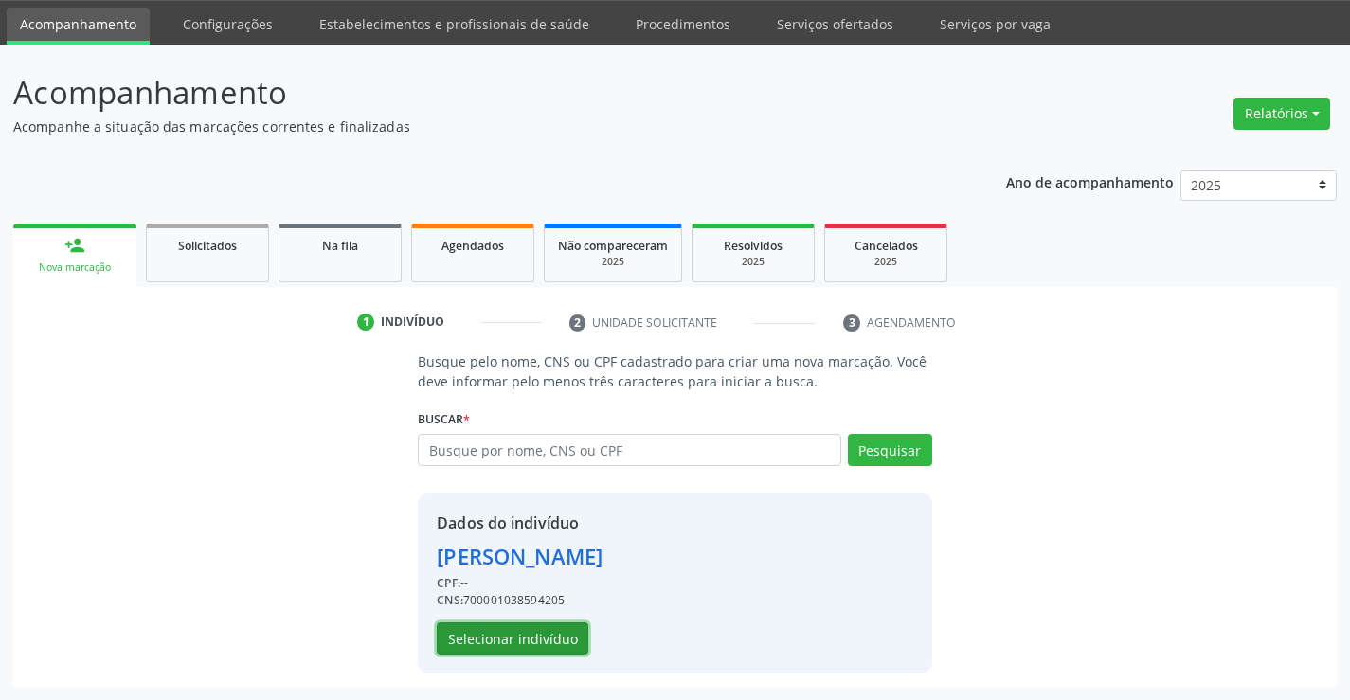
click at [524, 635] on button "Selecionar indivíduo" at bounding box center [513, 638] width 152 height 32
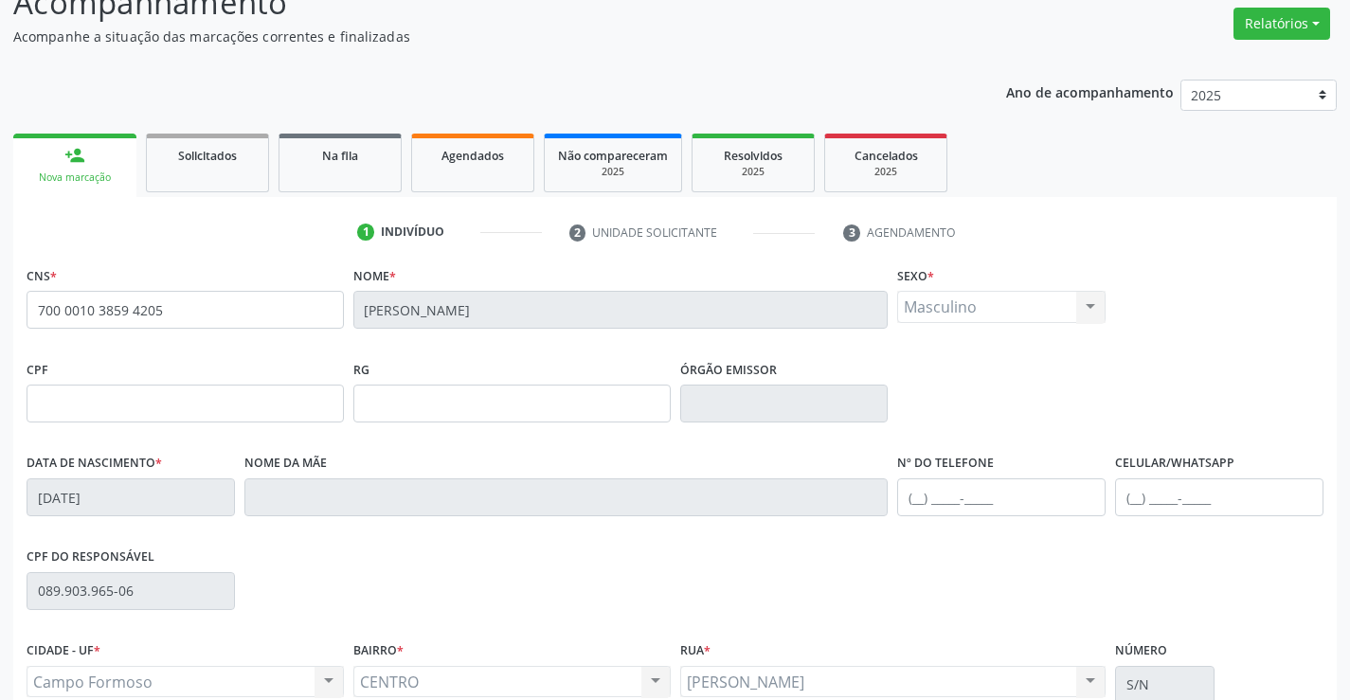
scroll to position [327, 0]
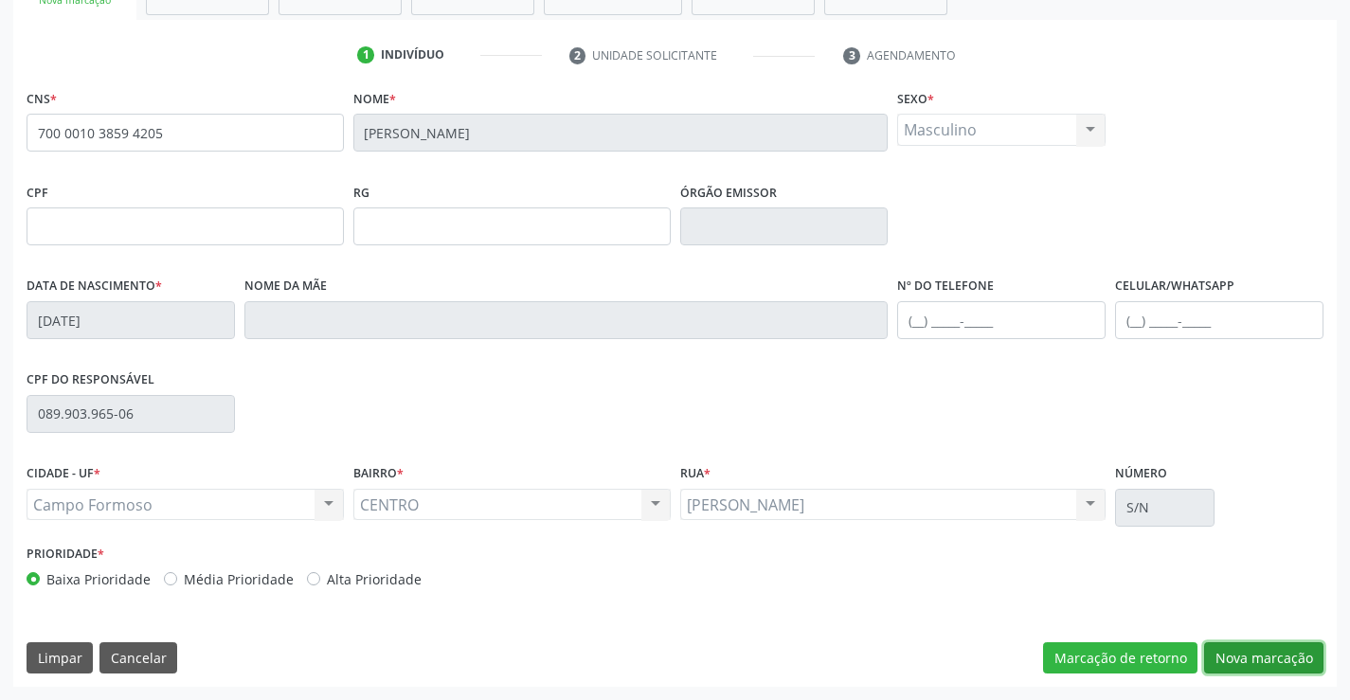
click at [1234, 668] on button "Nova marcação" at bounding box center [1263, 658] width 119 height 32
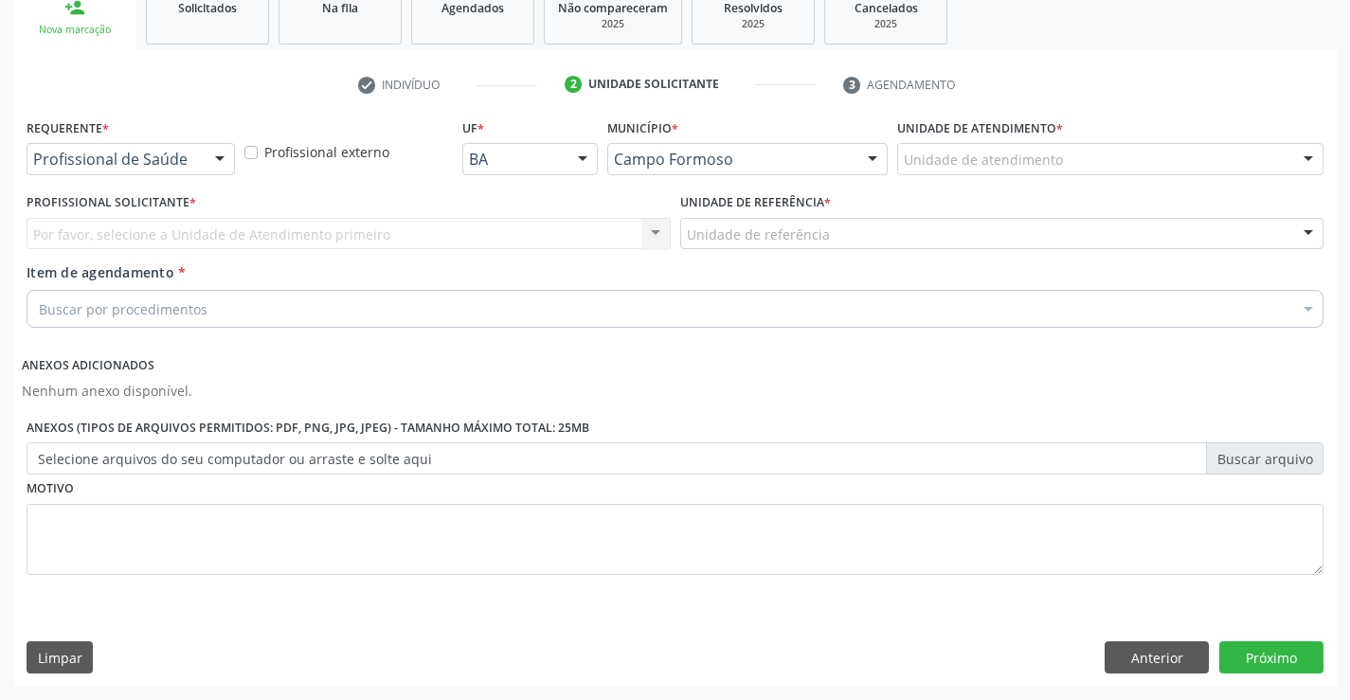
click at [220, 151] on div at bounding box center [220, 160] width 28 height 32
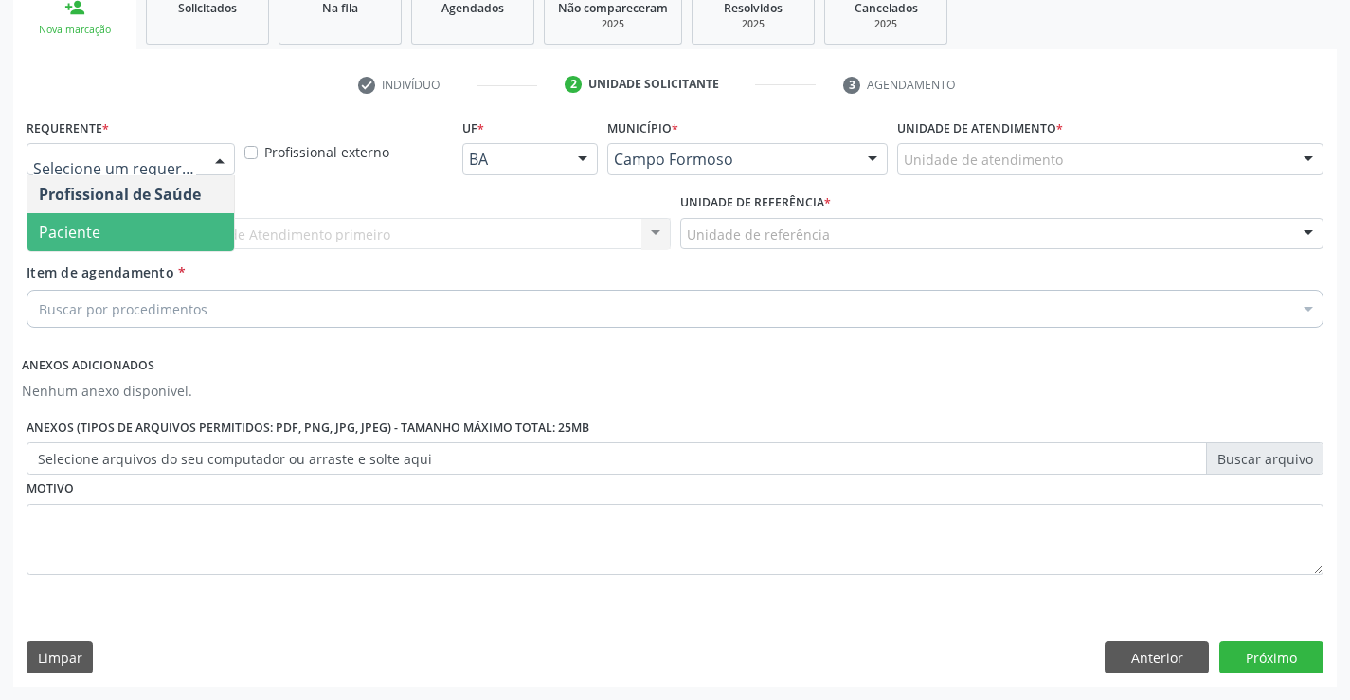
click at [208, 223] on span "Paciente" at bounding box center [130, 232] width 207 height 38
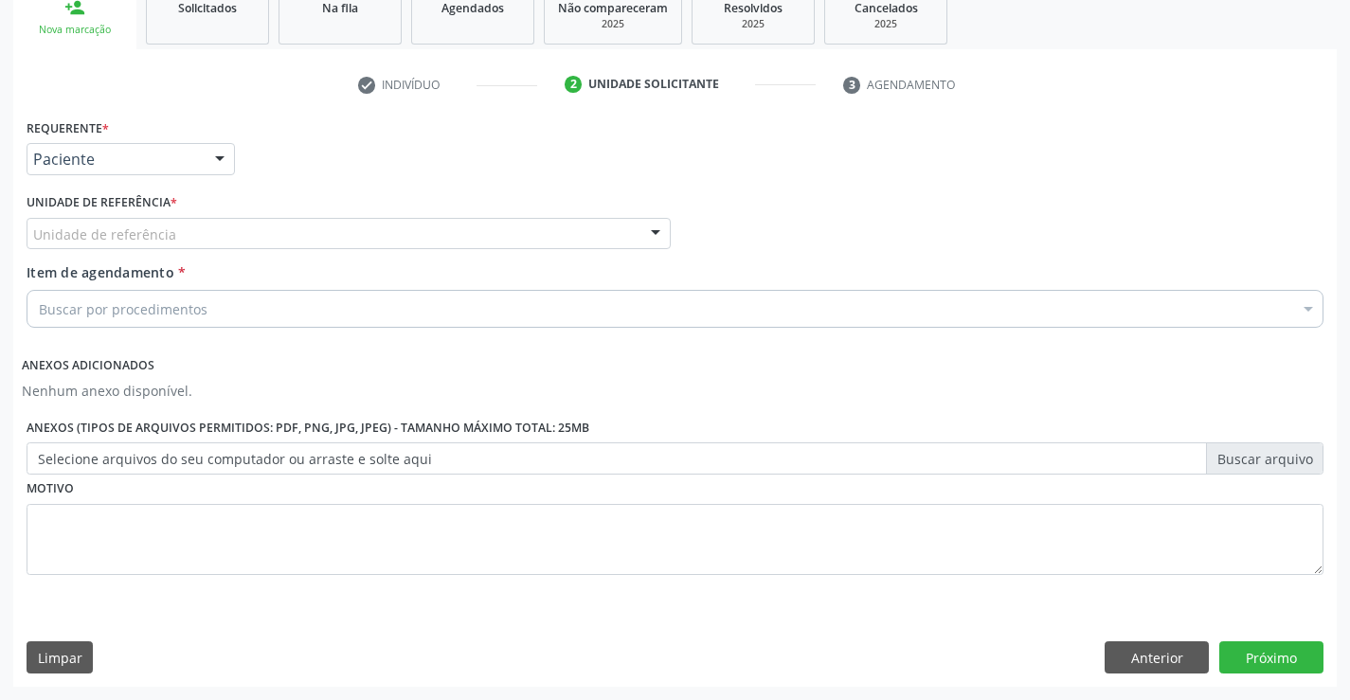
click at [655, 231] on div at bounding box center [655, 235] width 28 height 32
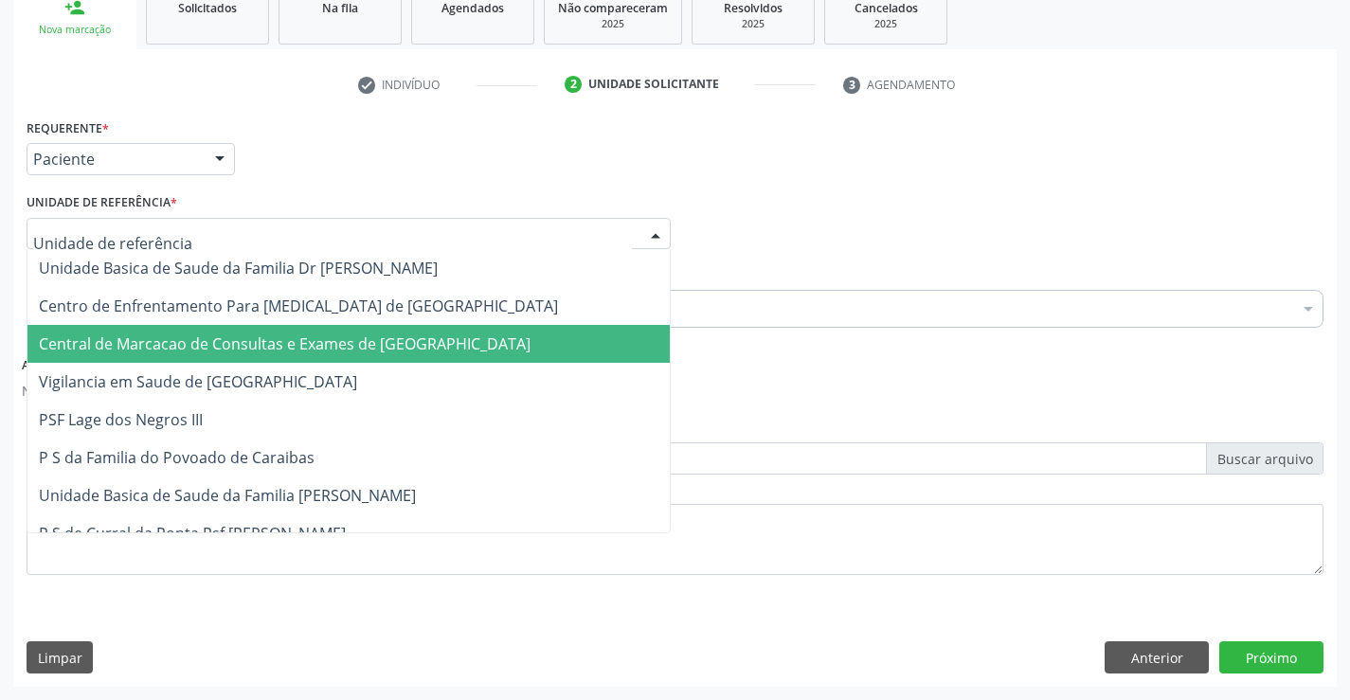
click at [613, 330] on span "Central de Marcacao de Consultas e Exames de [GEOGRAPHIC_DATA]" at bounding box center [348, 344] width 642 height 38
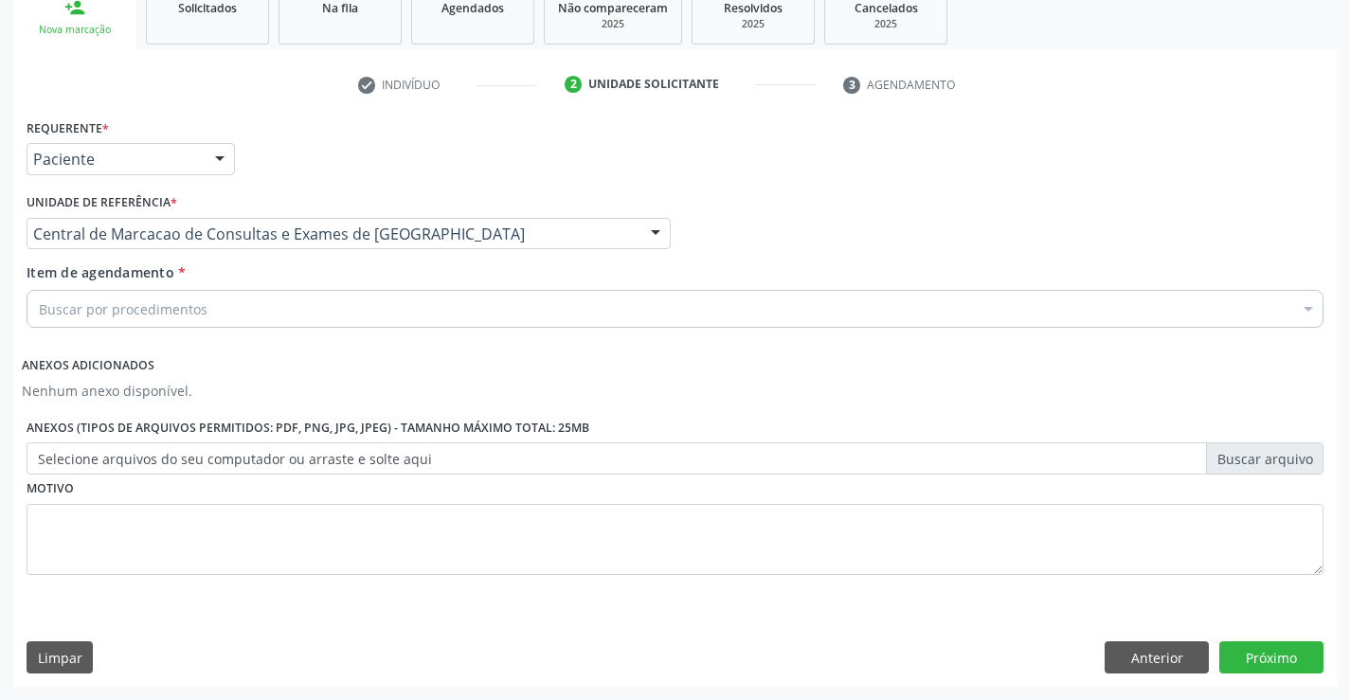
click at [619, 316] on div "Buscar por procedimentos" at bounding box center [675, 309] width 1297 height 38
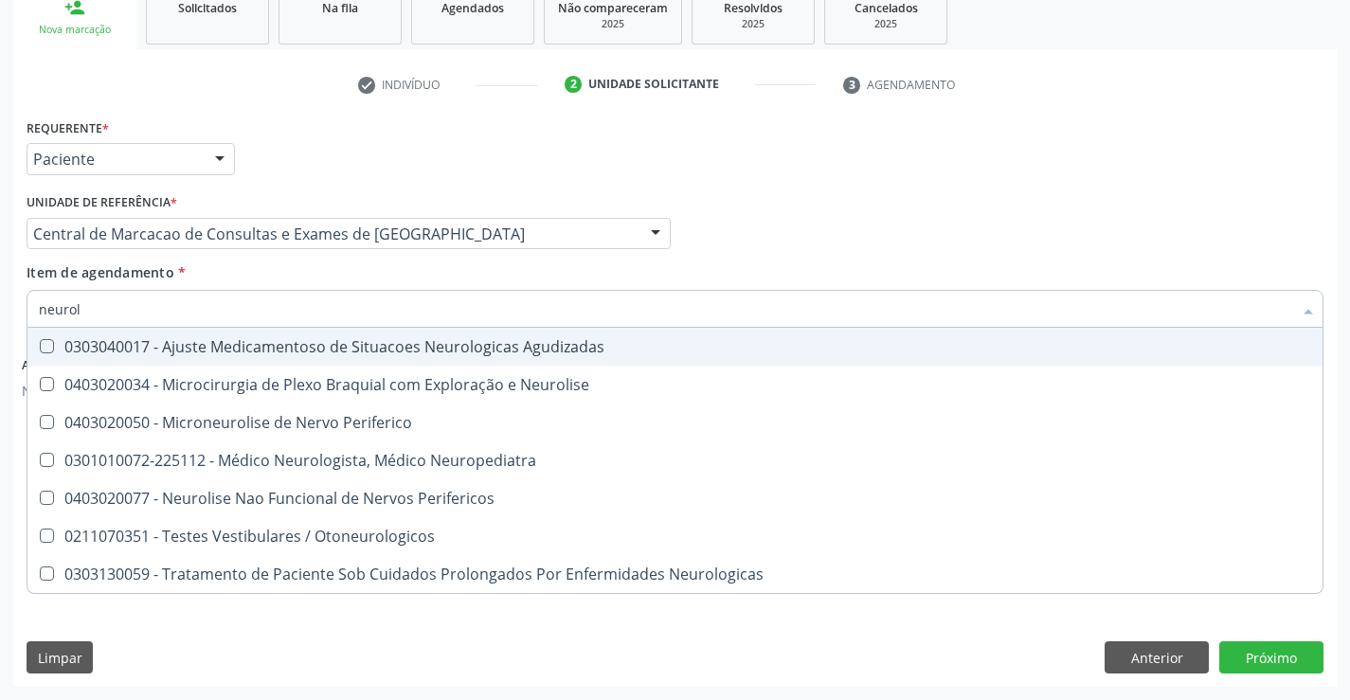
type input "neurolo"
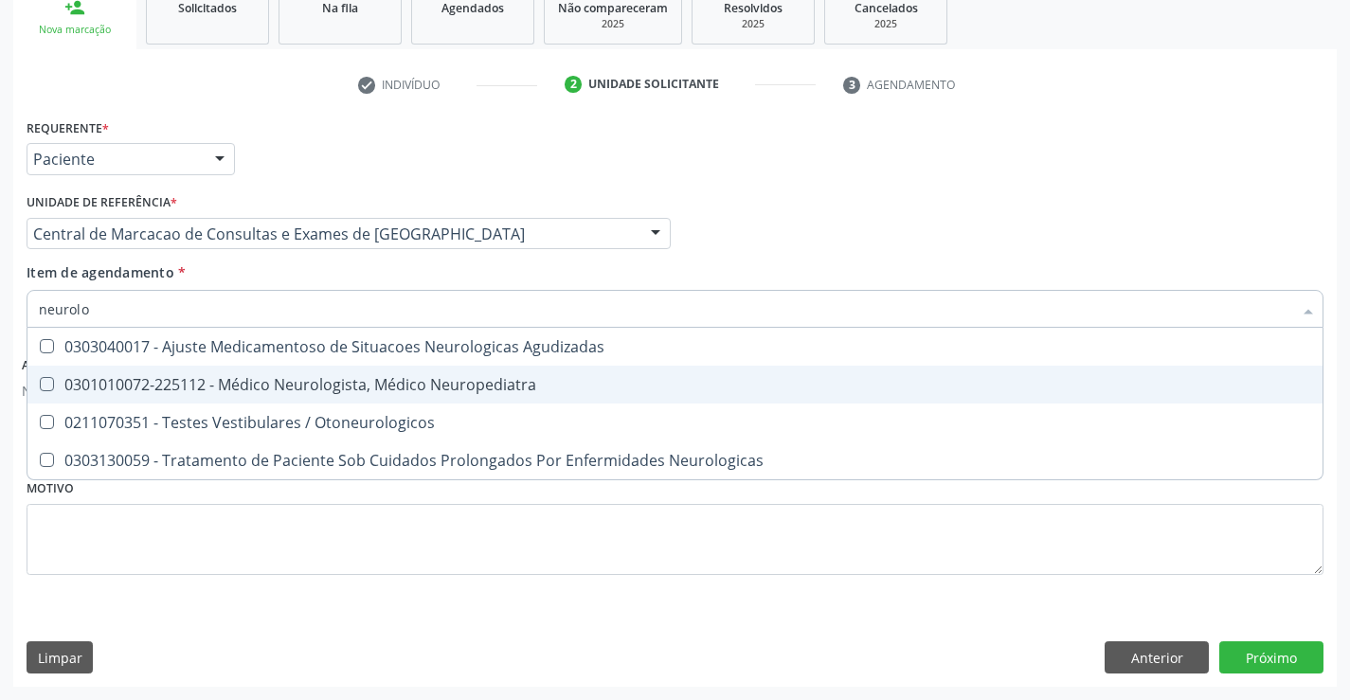
click at [602, 370] on span "0301010072-225112 - Médico Neurologista, Médico Neuropediatra" at bounding box center [674, 385] width 1295 height 38
checkbox Neuropediatra "true"
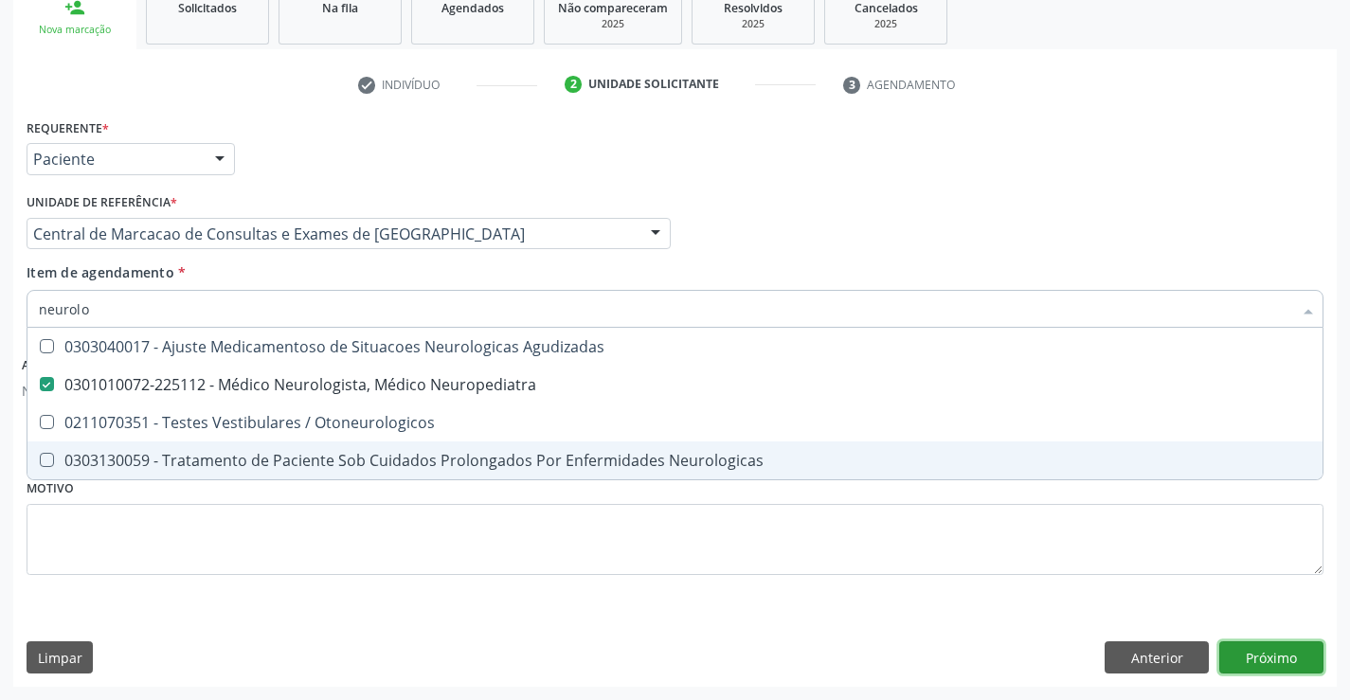
click at [1245, 663] on button "Próximo" at bounding box center [1271, 657] width 104 height 32
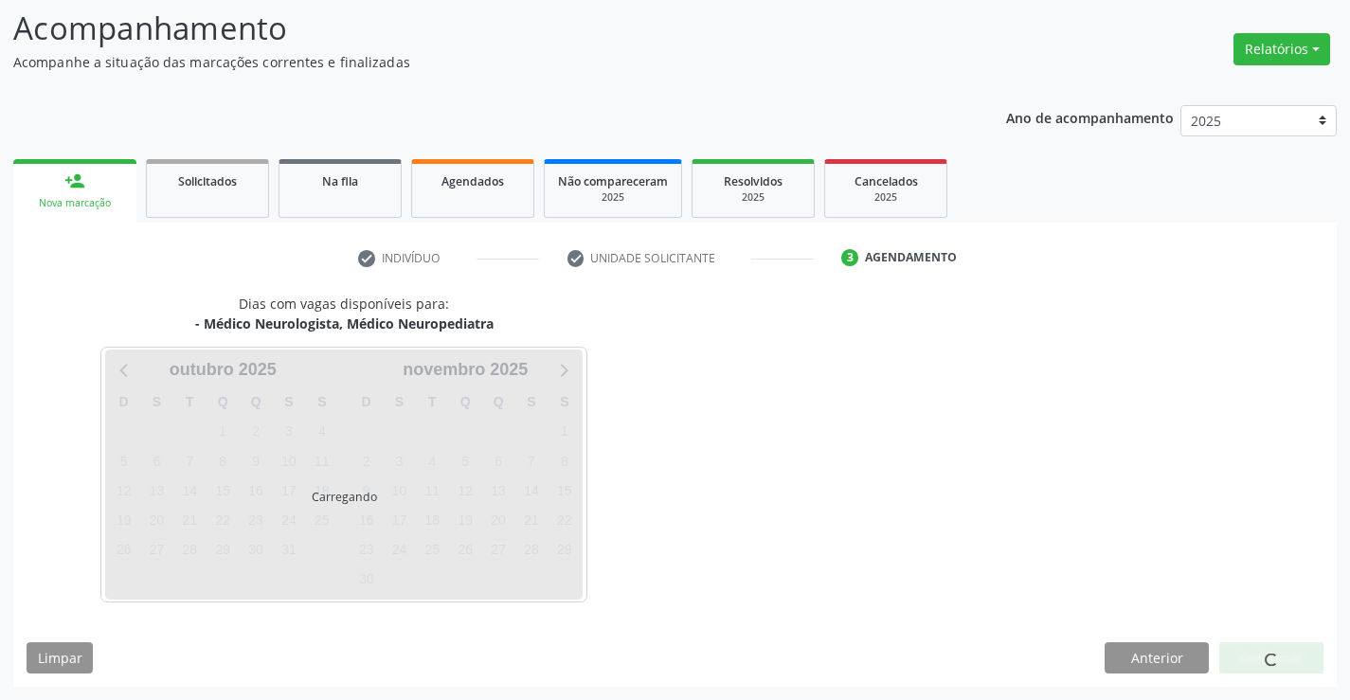
scroll to position [124, 0]
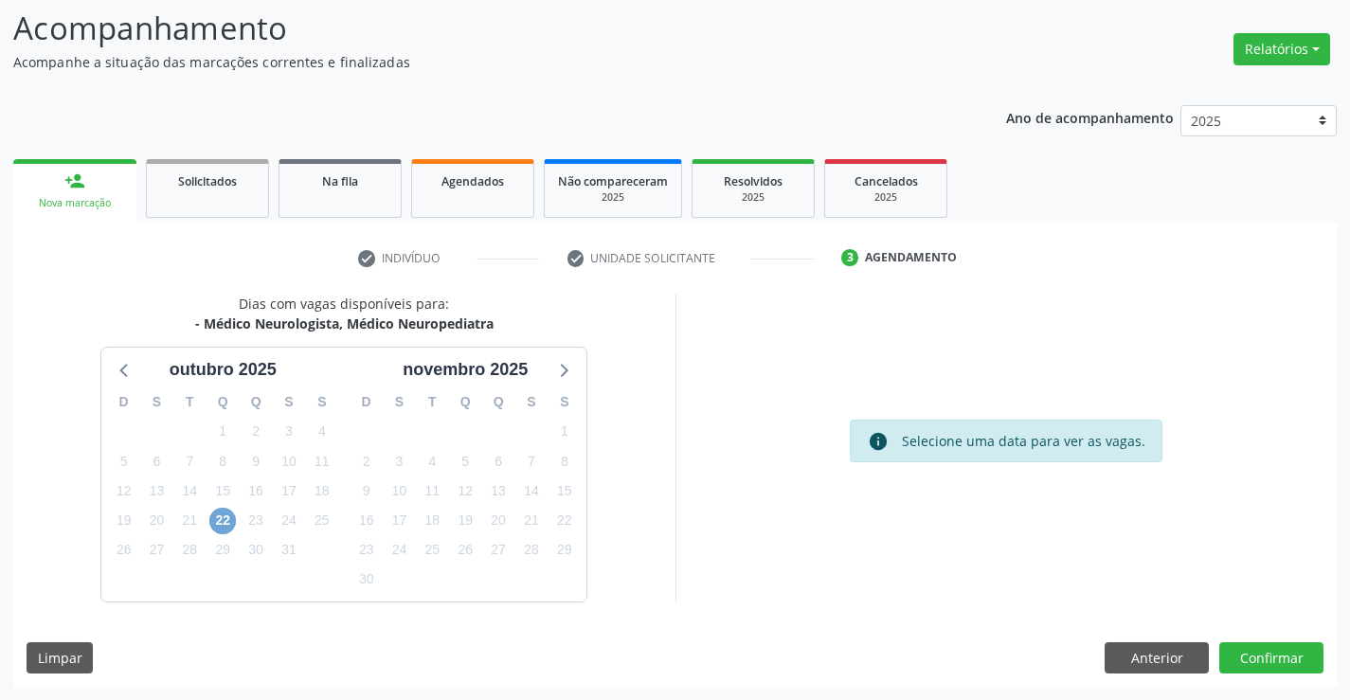
click at [217, 519] on span "22" at bounding box center [222, 521] width 27 height 27
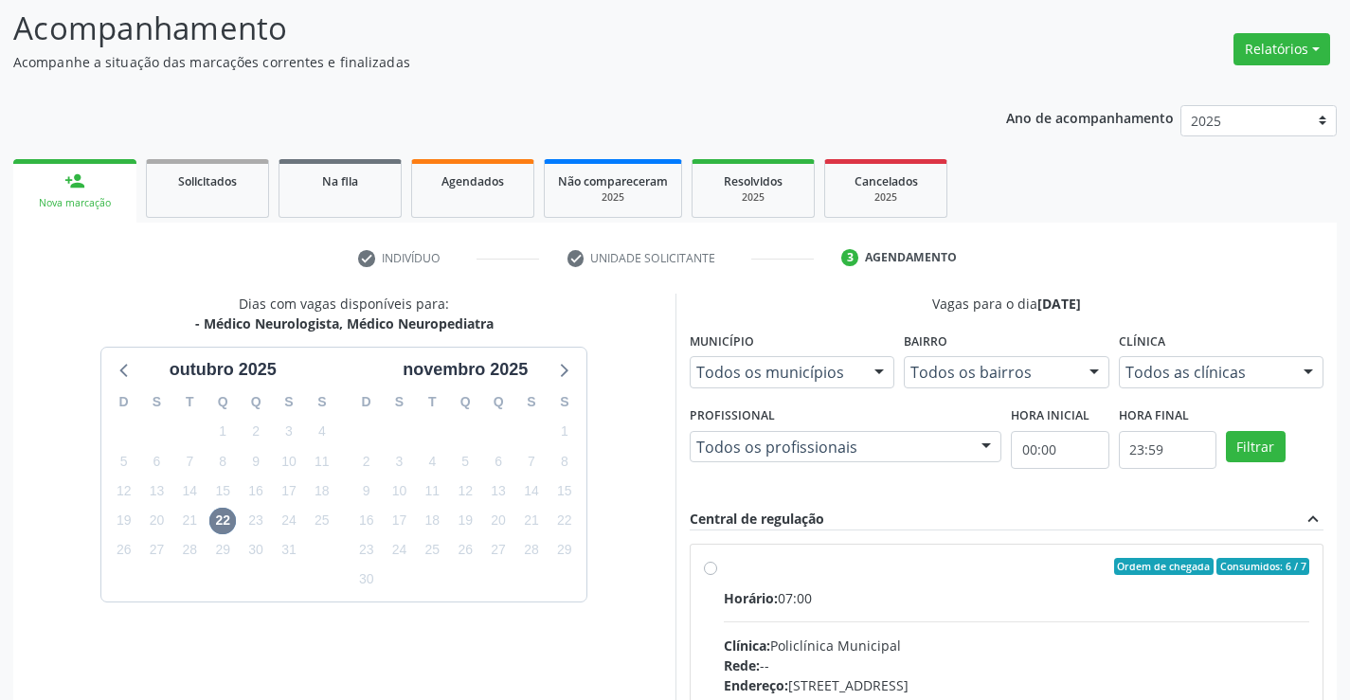
click at [724, 569] on label "Ordem de chegada Consumidos: 6 / 7 Horário: 07:00 Clínica: Policlínica Municipa…" at bounding box center [1017, 703] width 586 height 291
click at [715, 569] on input "Ordem de chegada Consumidos: 6 / 7 Horário: 07:00 Clínica: Policlínica Municipa…" at bounding box center [710, 566] width 13 height 17
radio input "true"
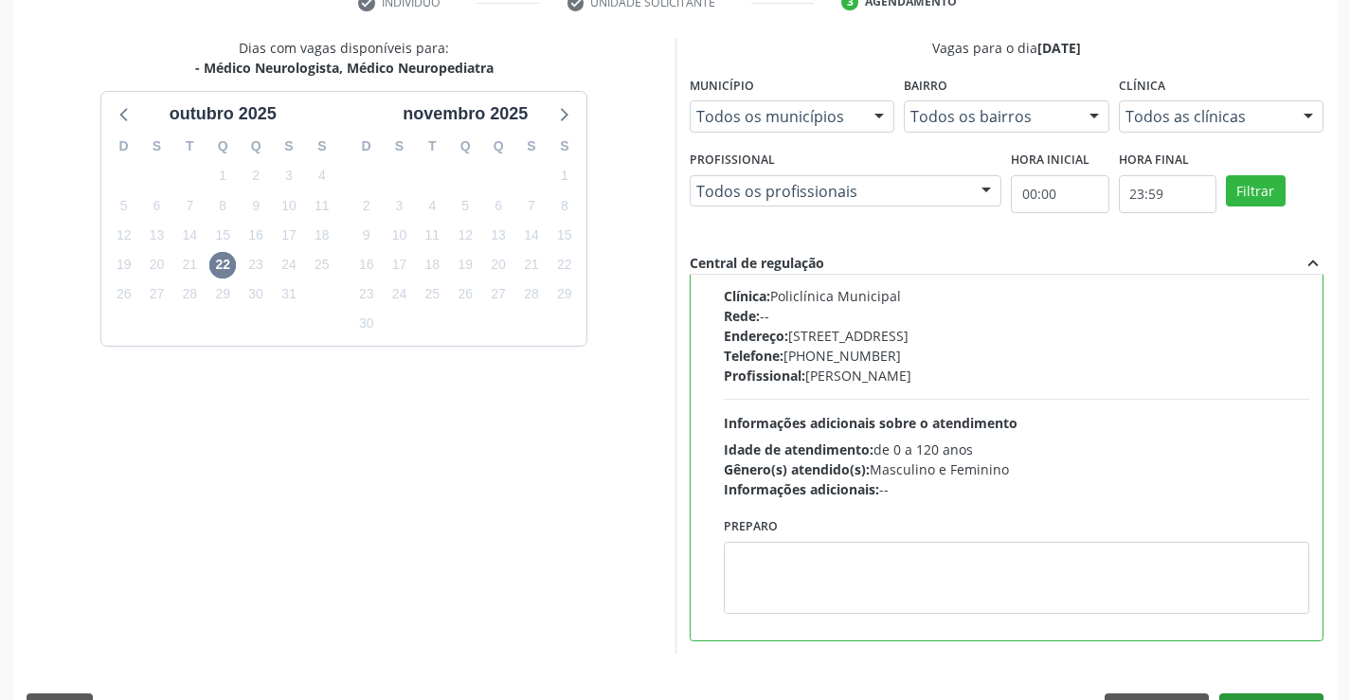
scroll to position [408, 0]
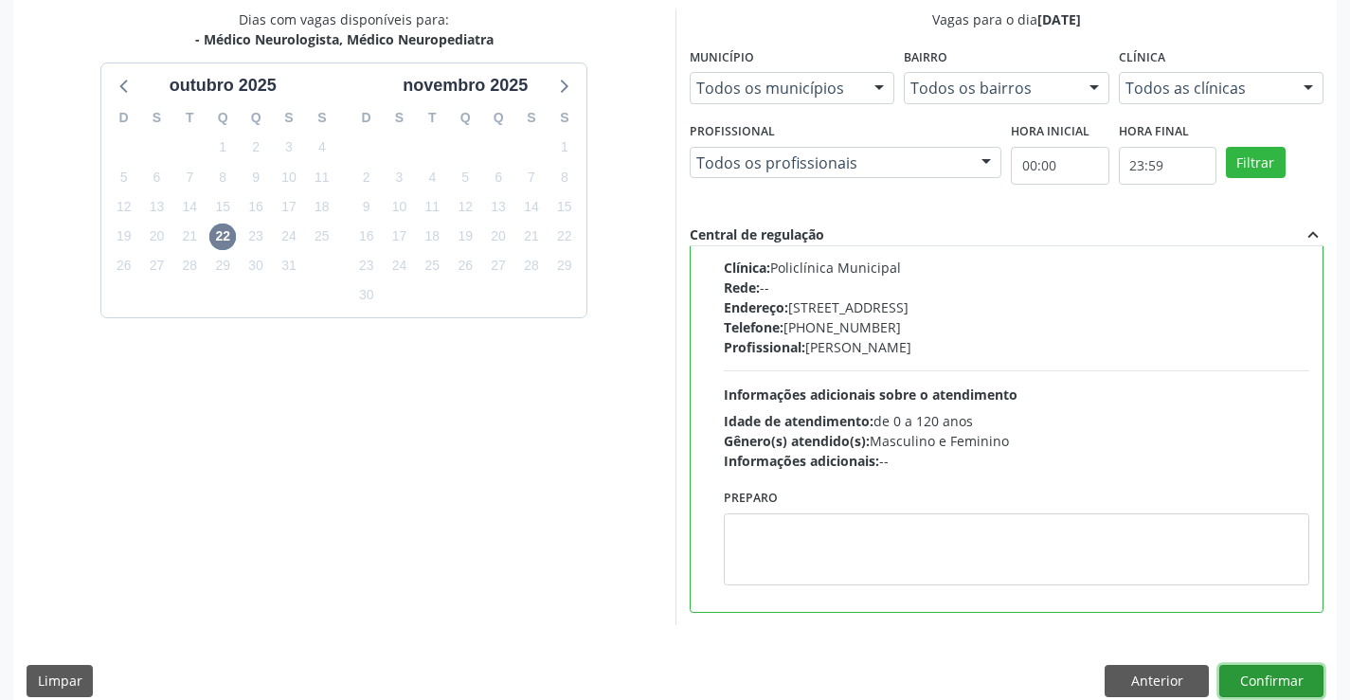
click at [1263, 679] on button "Confirmar" at bounding box center [1271, 681] width 104 height 32
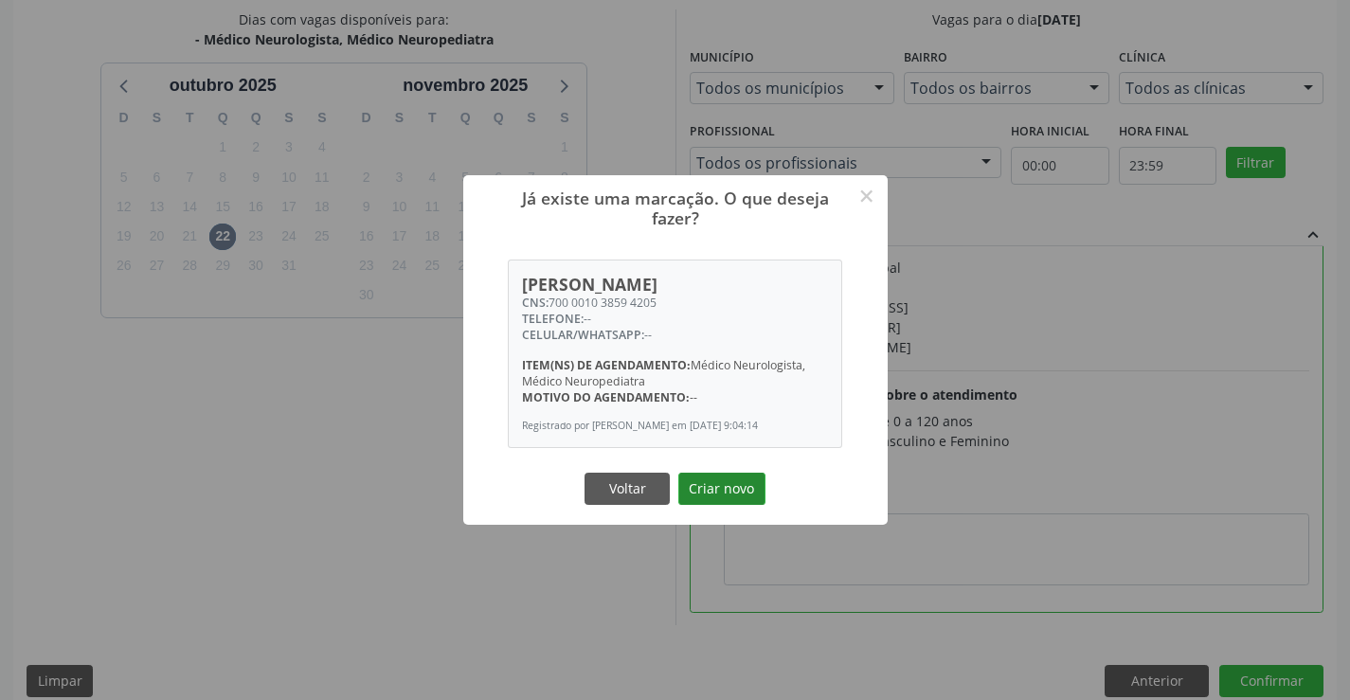
click at [734, 502] on button "Criar novo" at bounding box center [721, 489] width 87 height 32
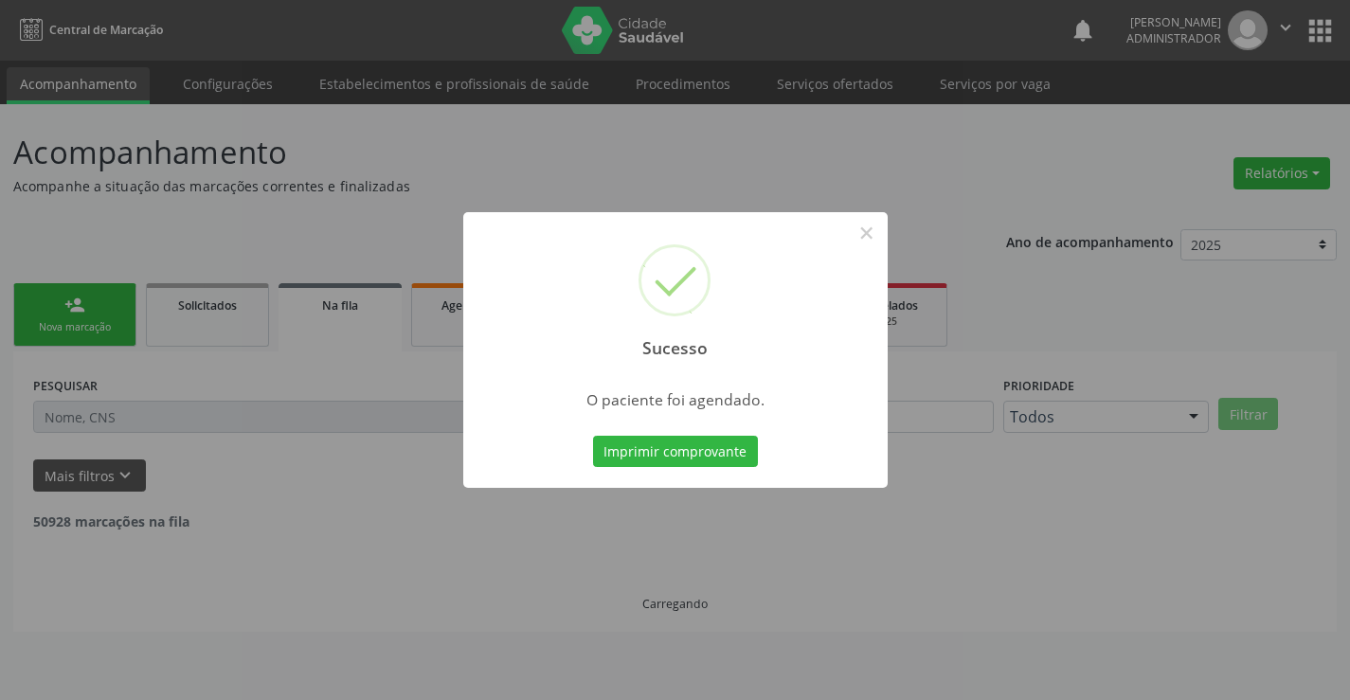
scroll to position [0, 0]
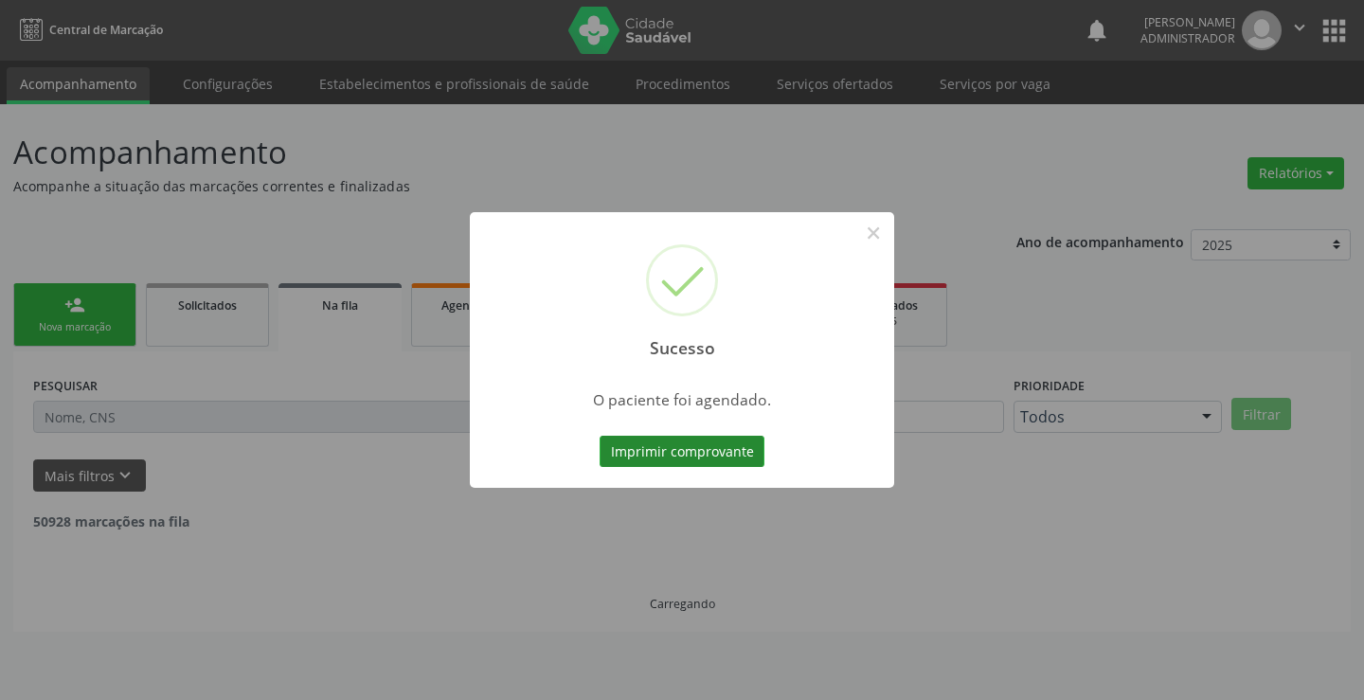
click at [642, 456] on button "Imprimir comprovante" at bounding box center [682, 452] width 165 height 32
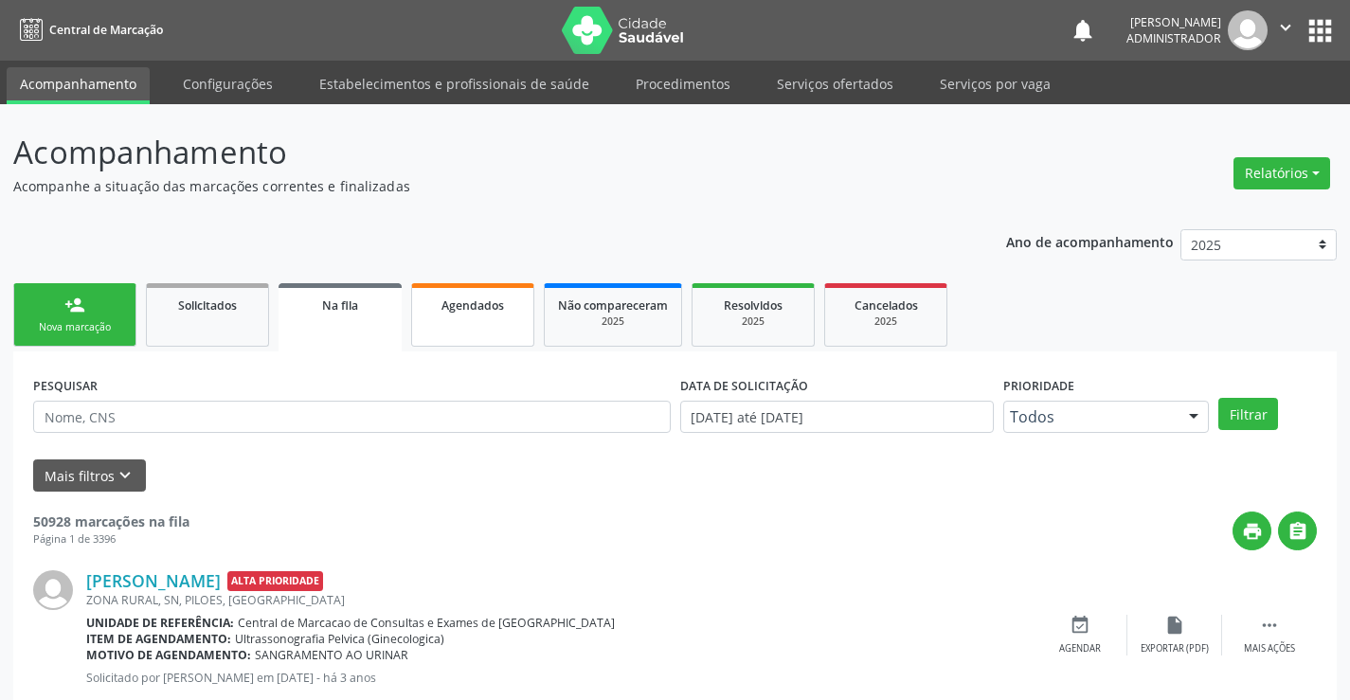
click at [489, 299] on span "Agendados" at bounding box center [472, 305] width 63 height 16
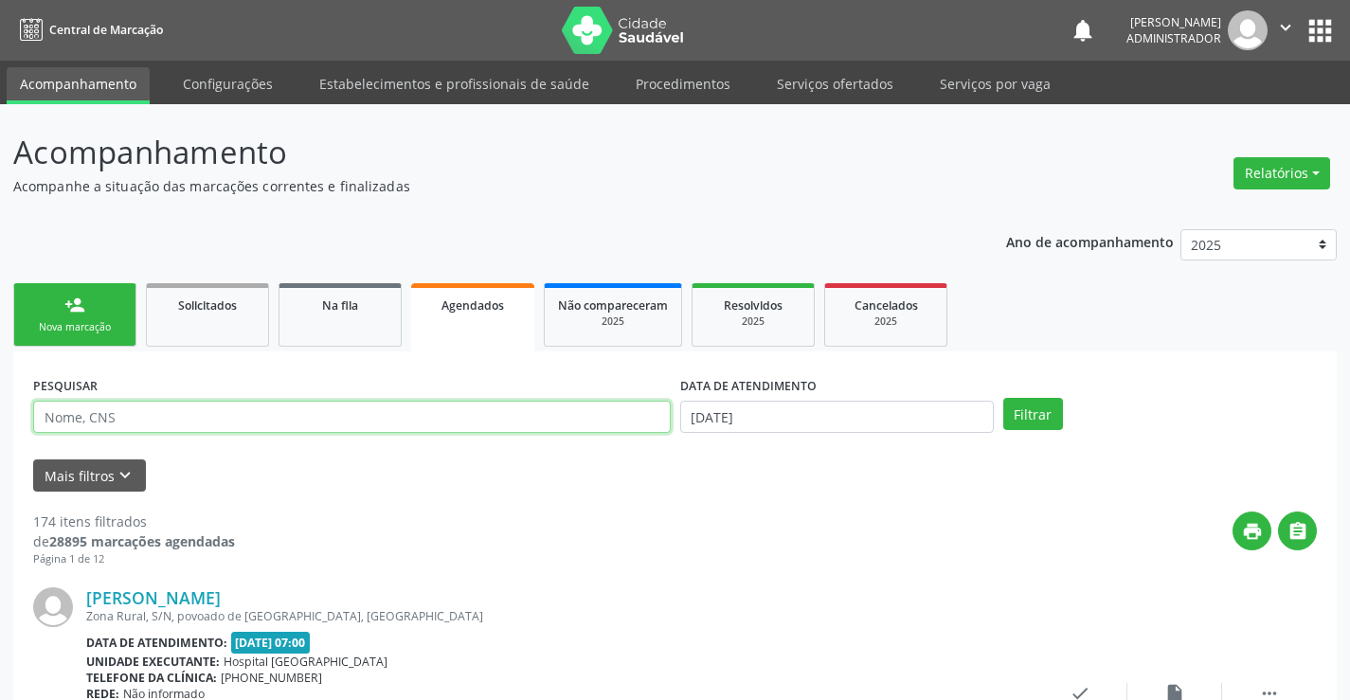
click at [222, 414] on input "text" at bounding box center [352, 417] width 638 height 32
type input "706407664137780"
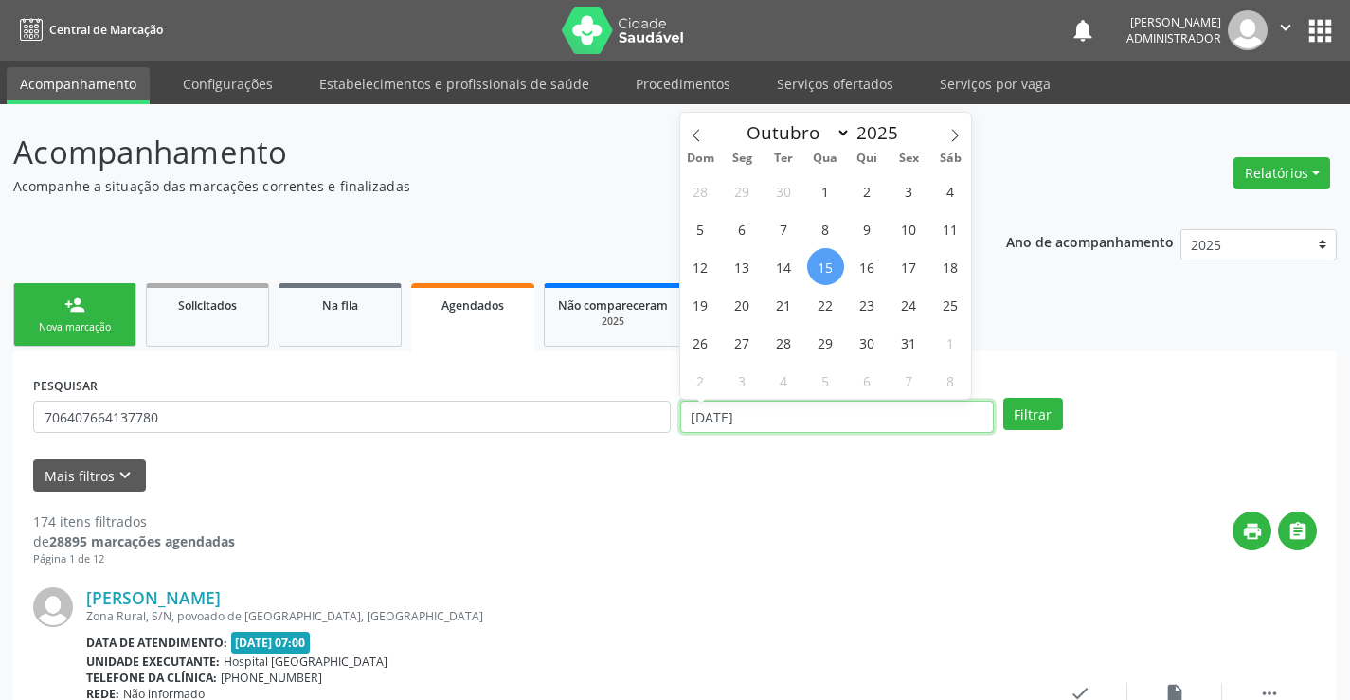
click at [743, 411] on input "15/10/2025" at bounding box center [837, 417] width 314 height 32
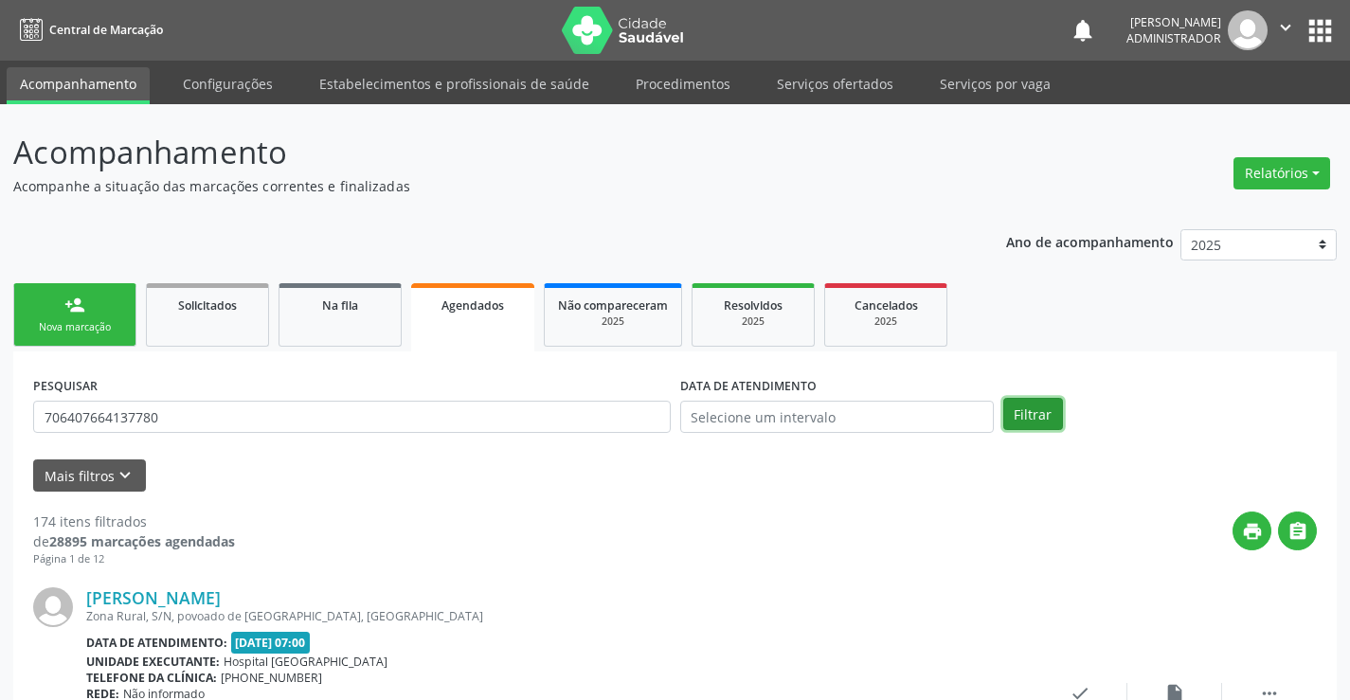
click at [1033, 408] on button "Filtrar" at bounding box center [1033, 414] width 60 height 32
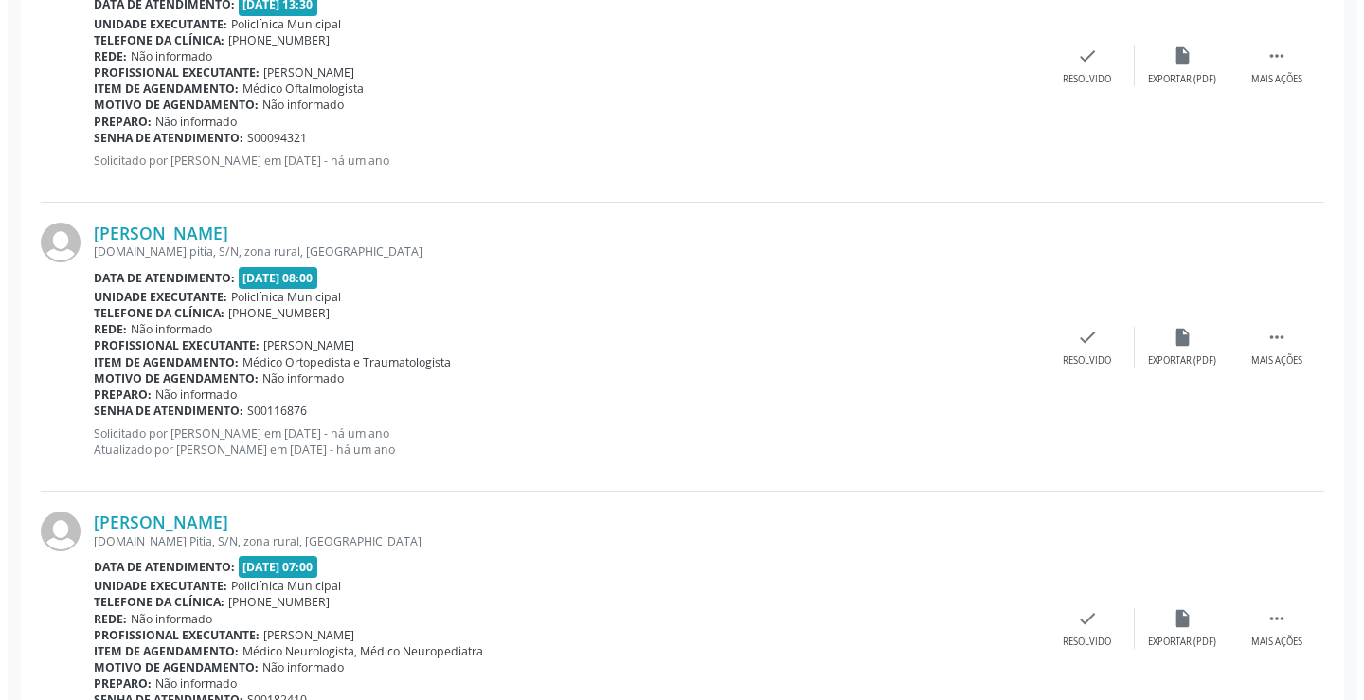
scroll to position [1554, 0]
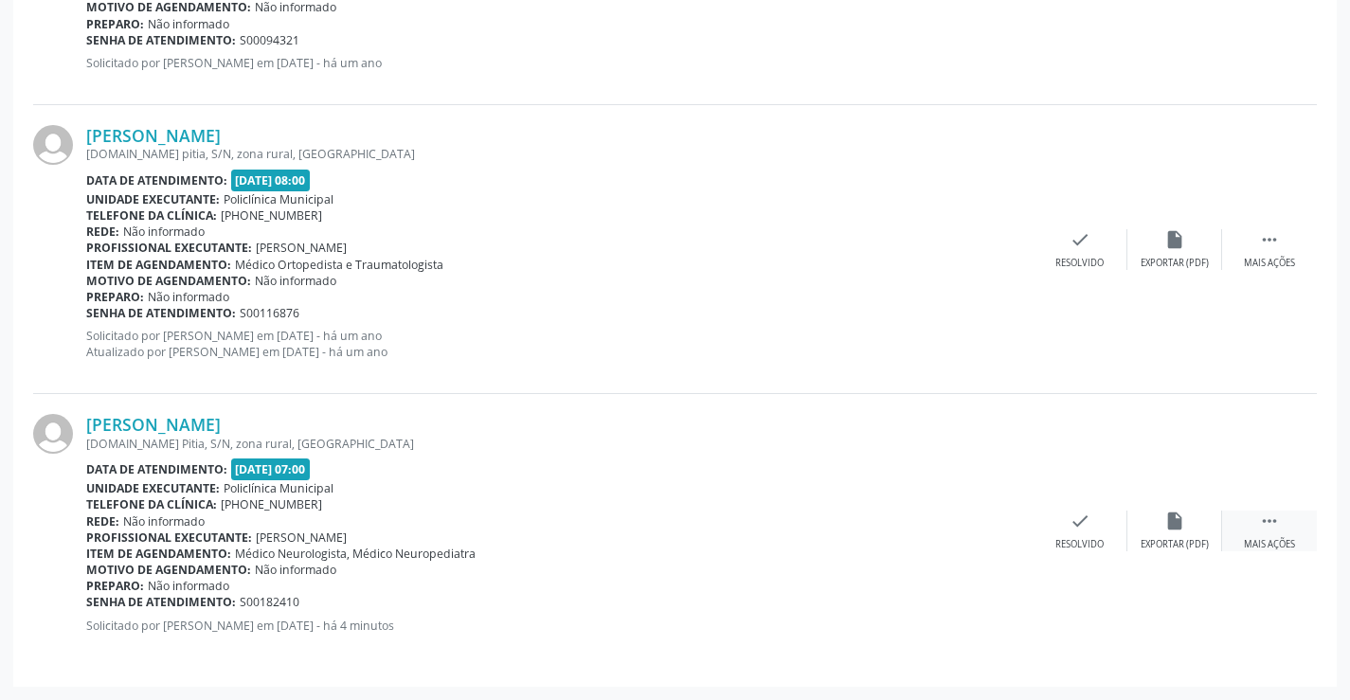
click at [1284, 516] on div " Mais ações" at bounding box center [1269, 531] width 95 height 41
click at [1001, 520] on div "cancel Cancelar" at bounding box center [985, 531] width 95 height 41
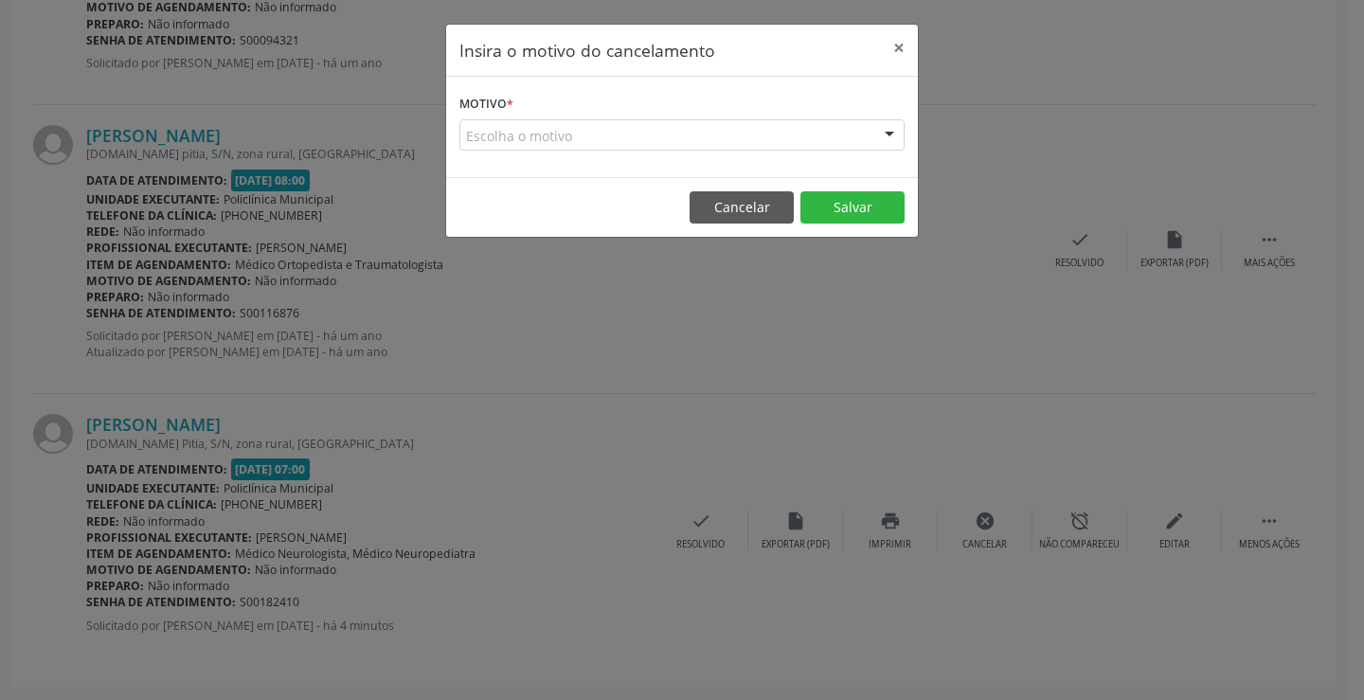
click at [884, 129] on div at bounding box center [889, 136] width 28 height 32
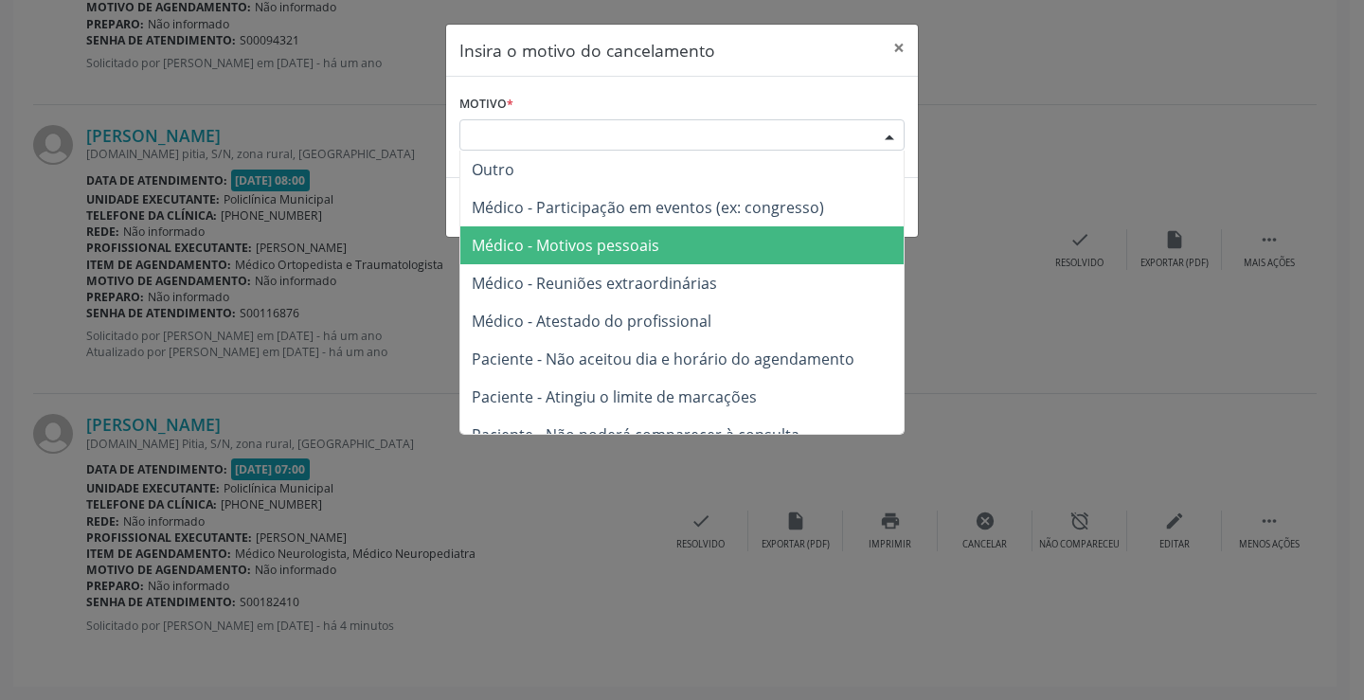
click at [794, 237] on span "Médico - Motivos pessoais" at bounding box center [681, 245] width 443 height 38
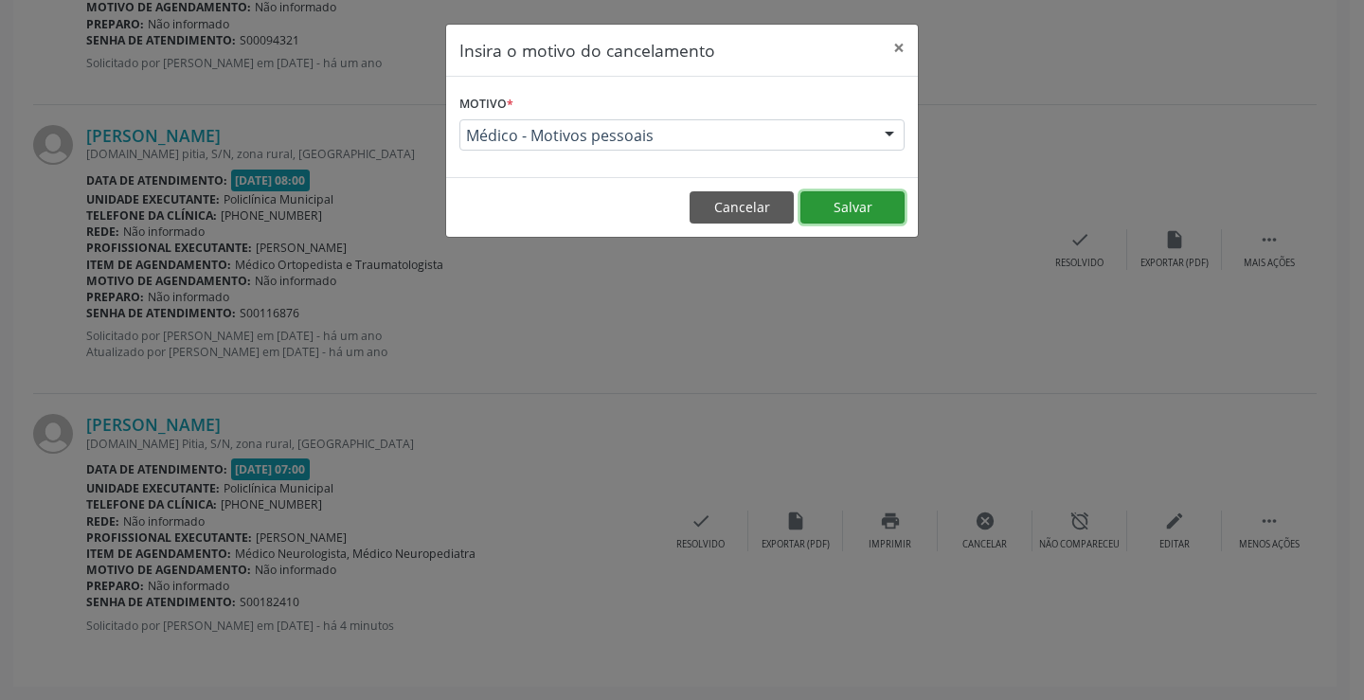
click at [824, 204] on button "Salvar" at bounding box center [852, 207] width 104 height 32
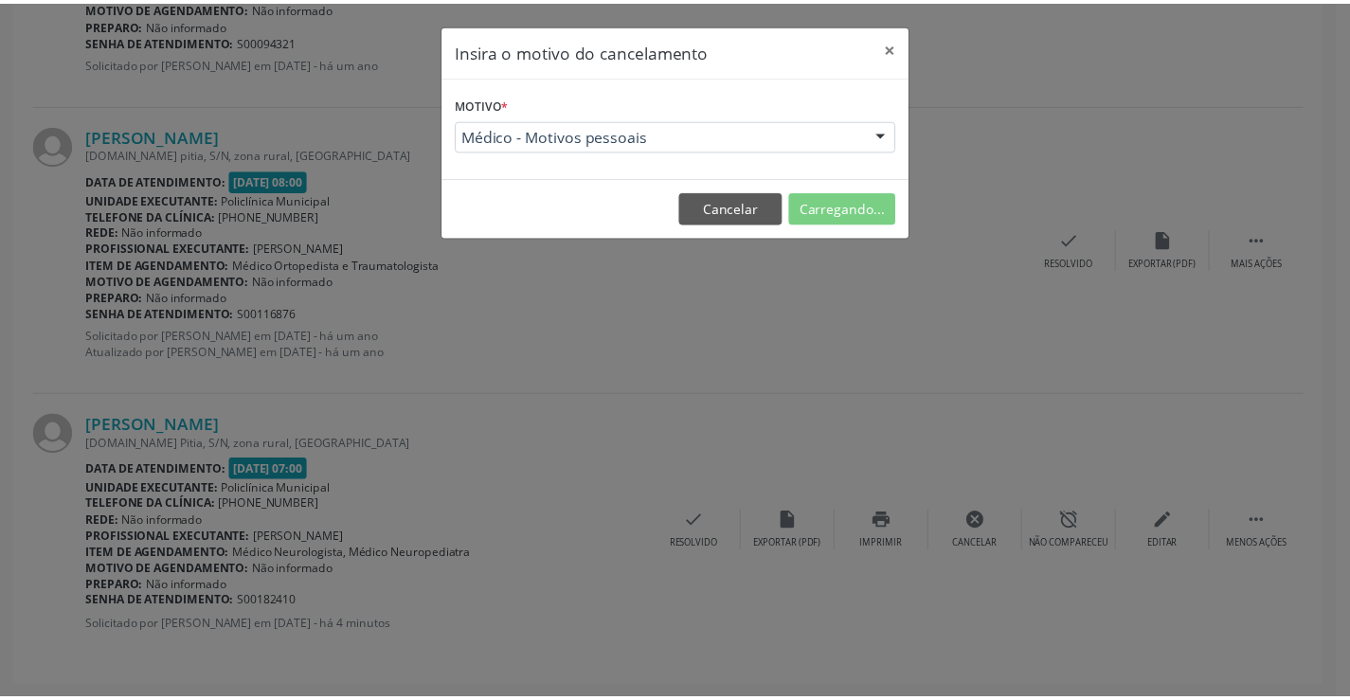
scroll to position [0, 0]
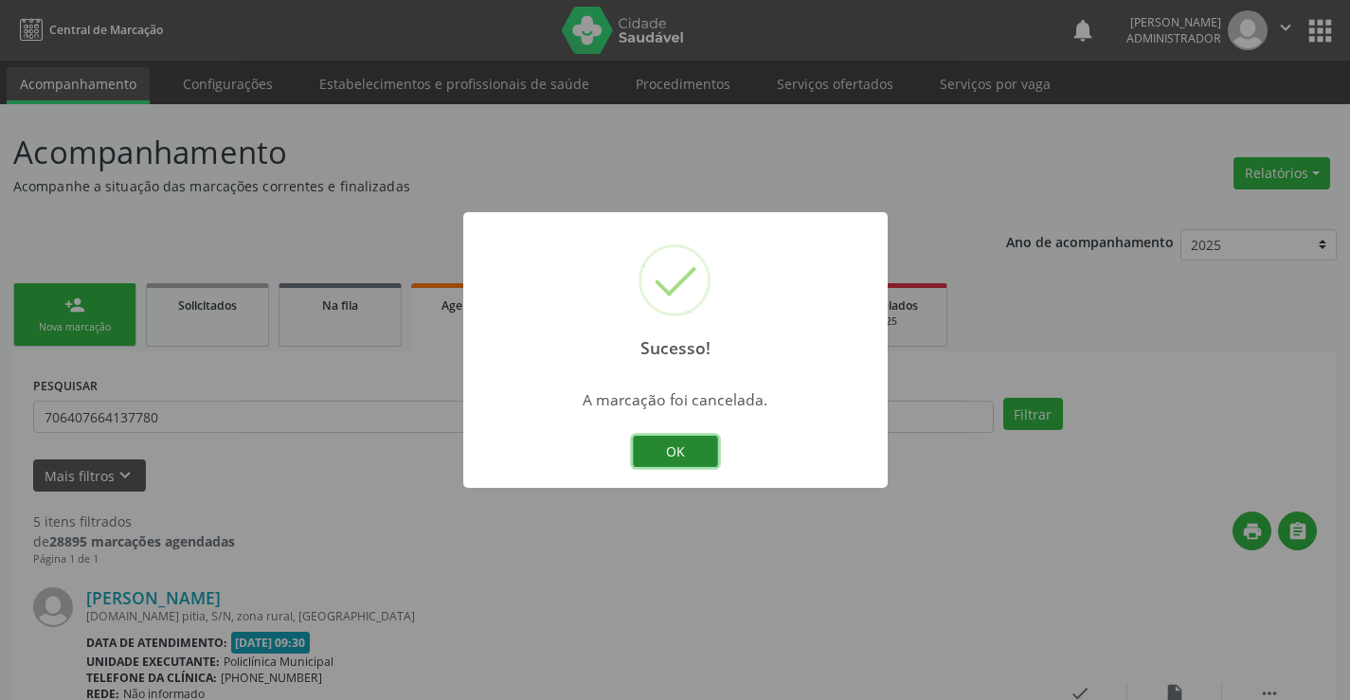
click at [671, 442] on button "OK" at bounding box center [675, 452] width 85 height 32
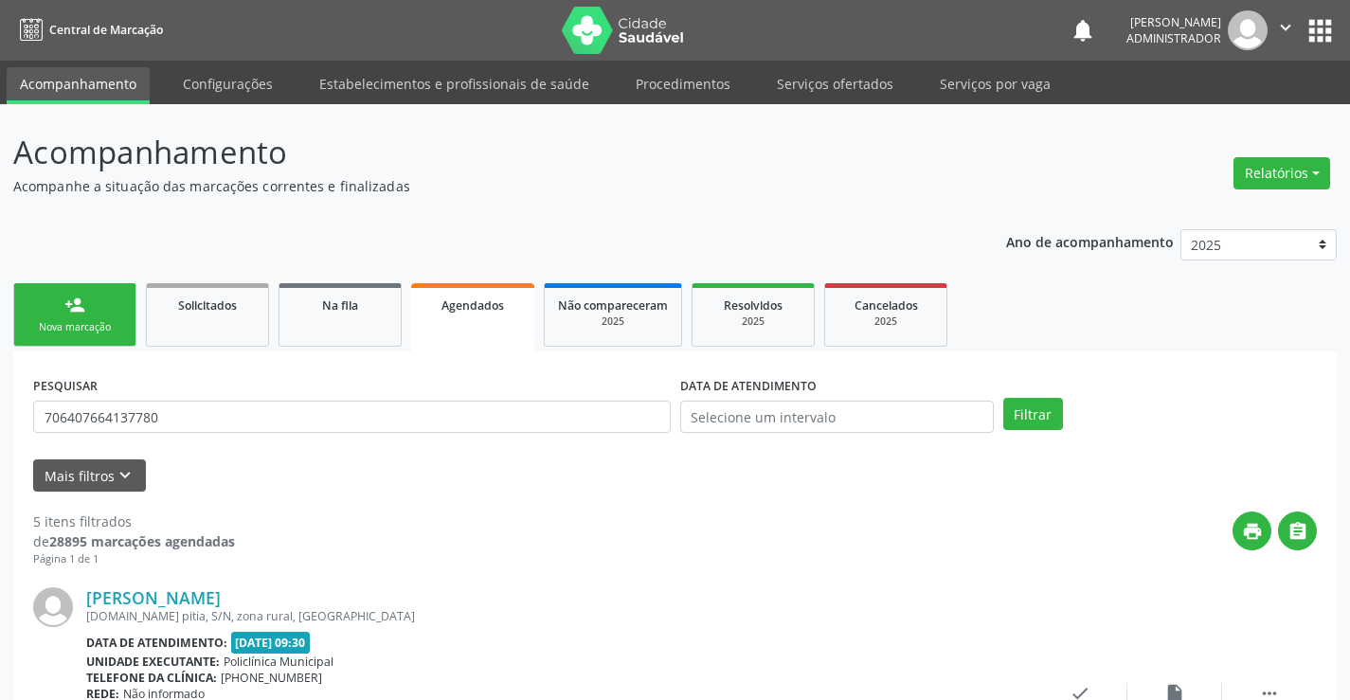
click at [64, 329] on div "Nova marcação" at bounding box center [74, 327] width 95 height 14
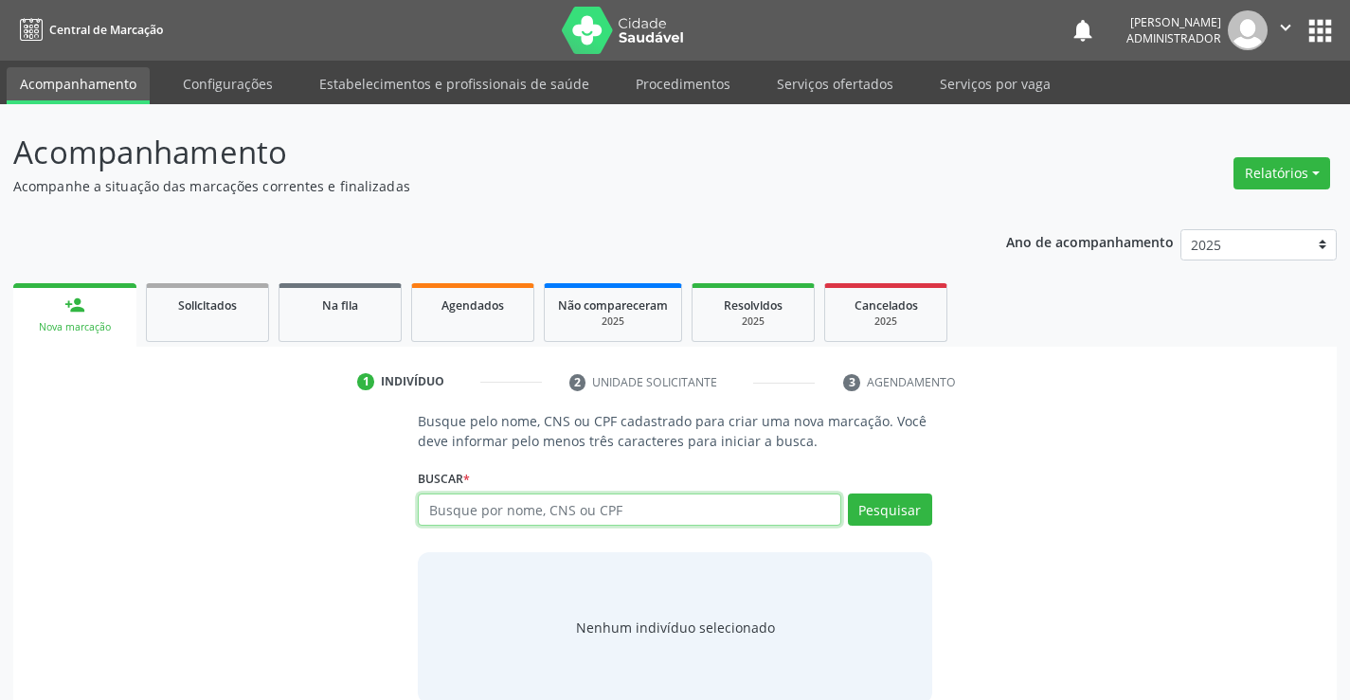
click at [494, 517] on input "text" at bounding box center [629, 510] width 422 height 32
type input "707002852863830"
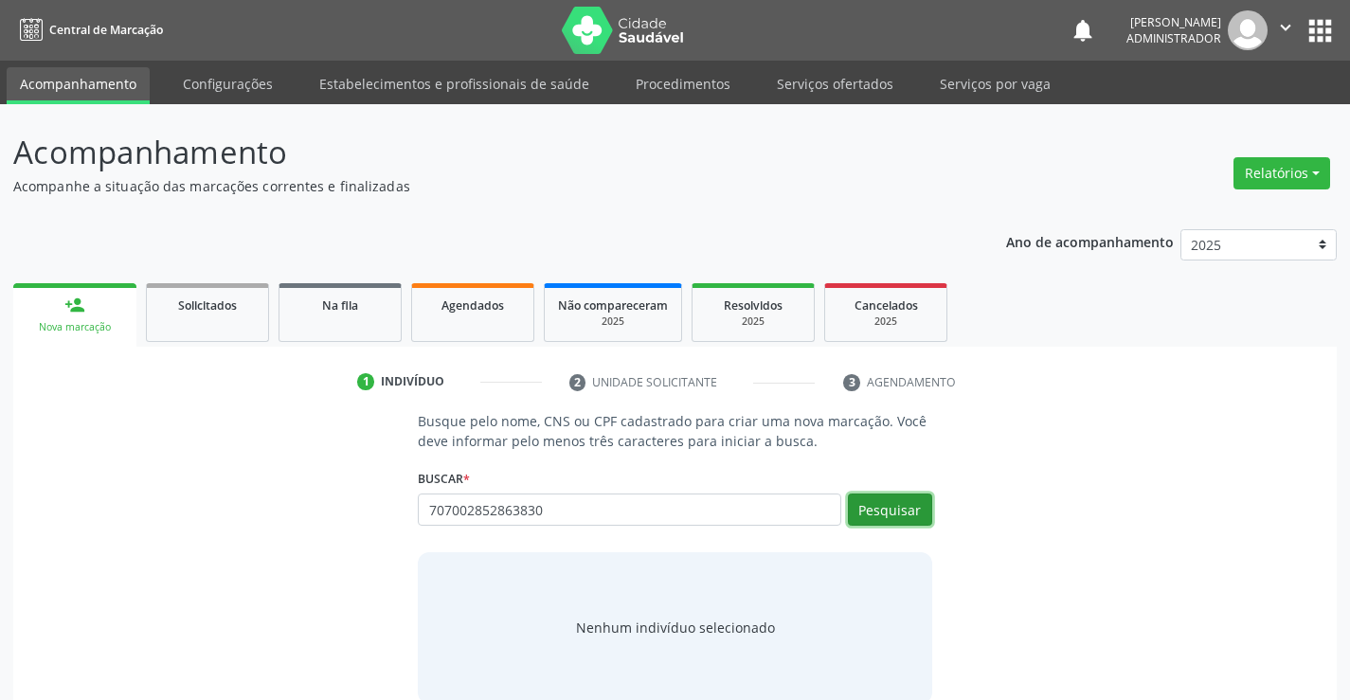
click at [860, 499] on button "Pesquisar" at bounding box center [890, 510] width 84 height 32
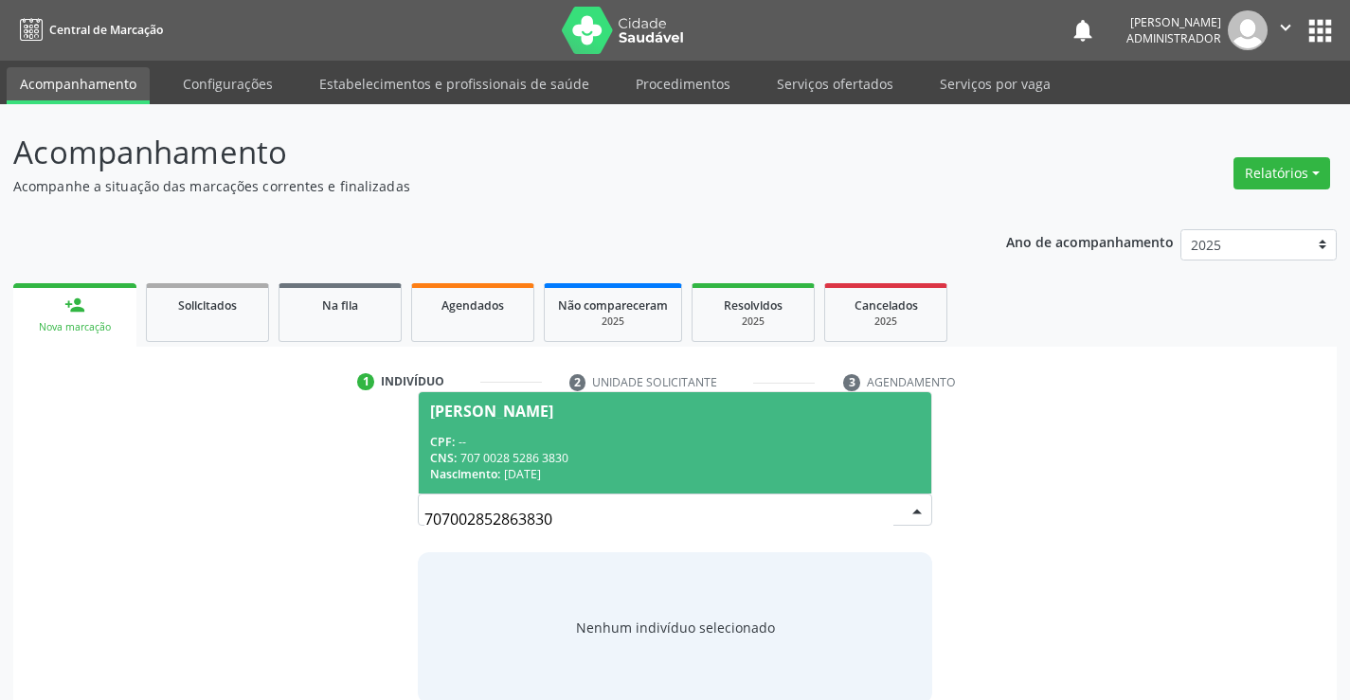
click at [622, 427] on span "Renilde Felix dos Santos CPF: -- CNS: 707 0028 5286 3830 Nascimento: 07/01/1978" at bounding box center [675, 442] width 512 height 101
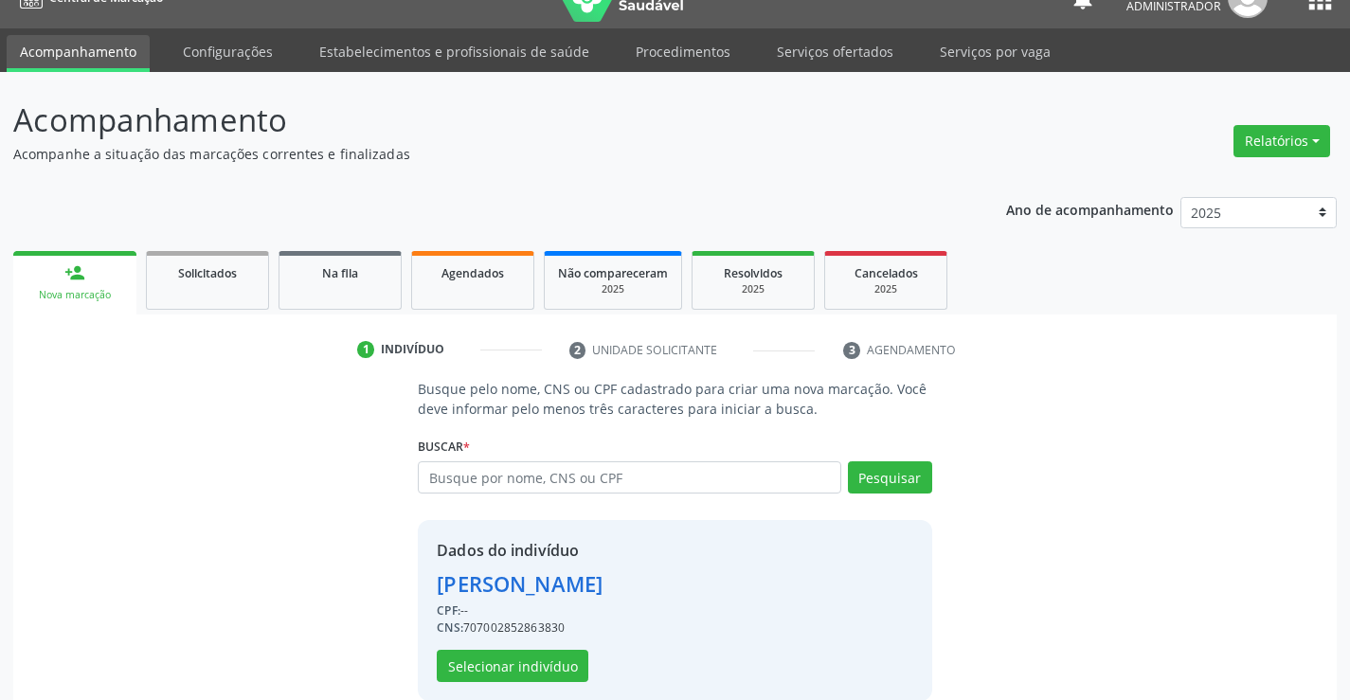
scroll to position [60, 0]
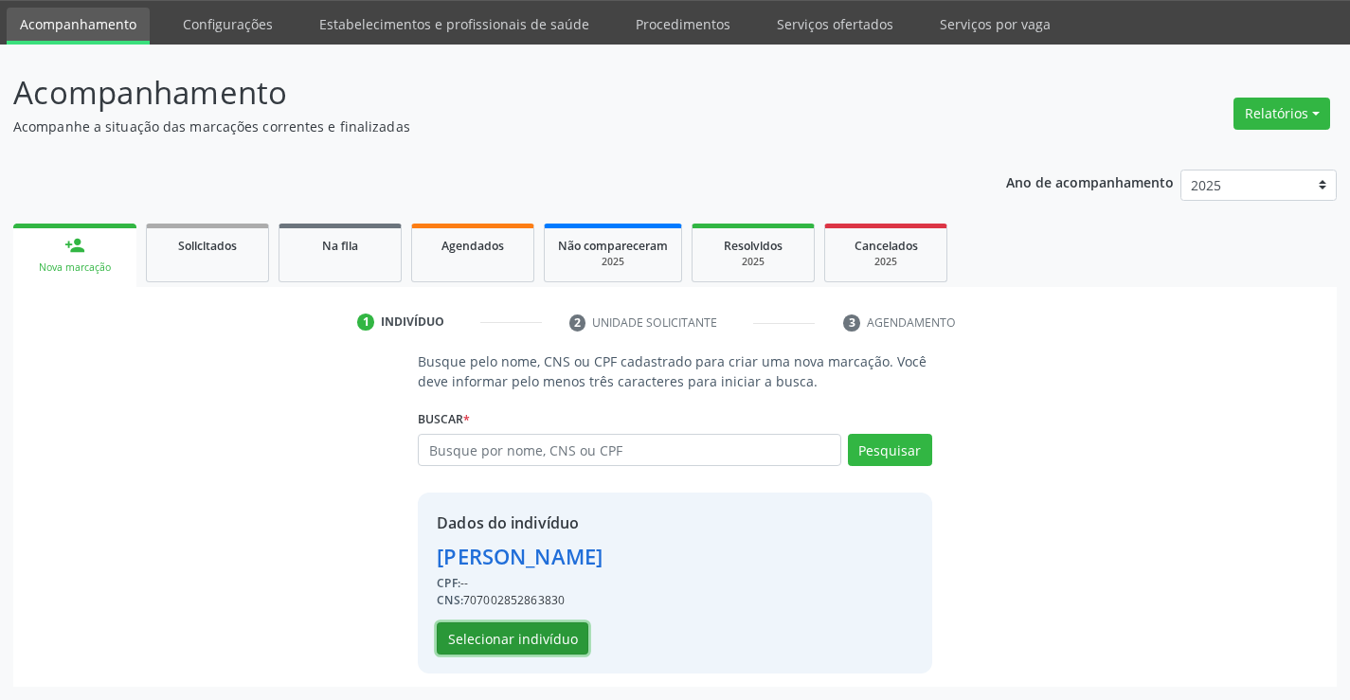
click at [554, 639] on button "Selecionar indivíduo" at bounding box center [513, 638] width 152 height 32
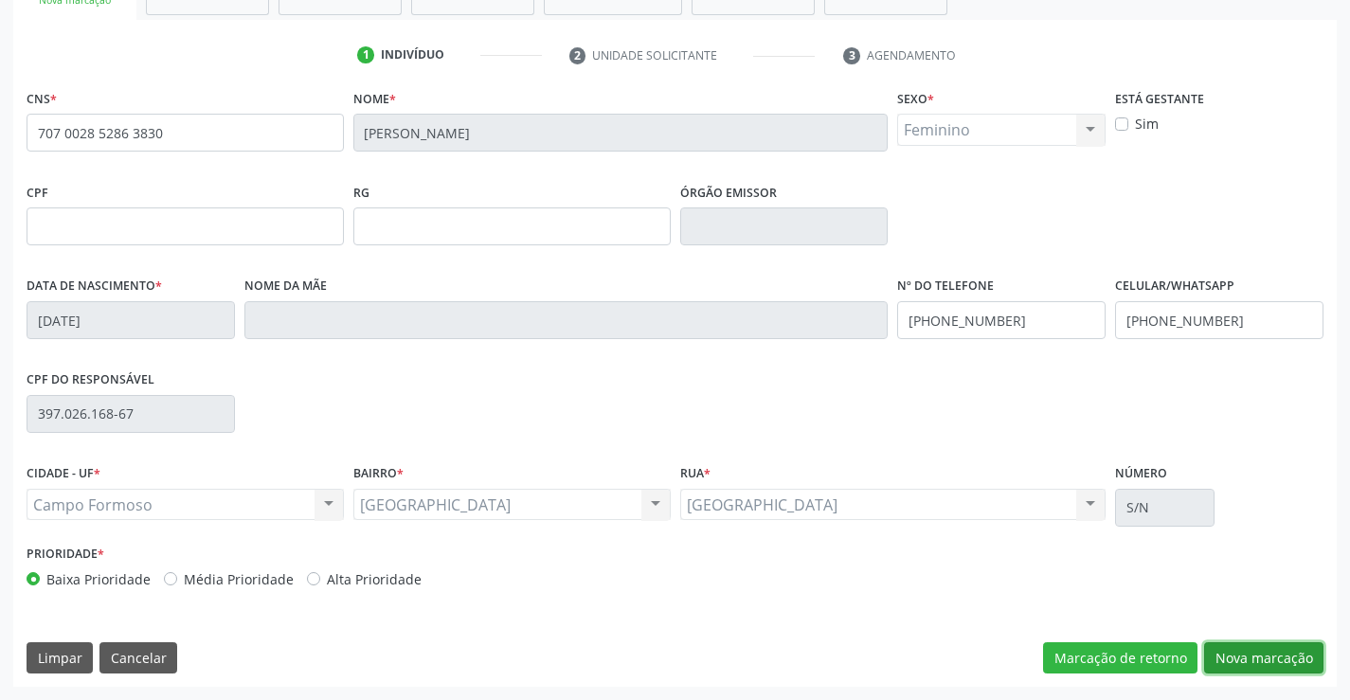
click at [1230, 653] on button "Nova marcação" at bounding box center [1263, 658] width 119 height 32
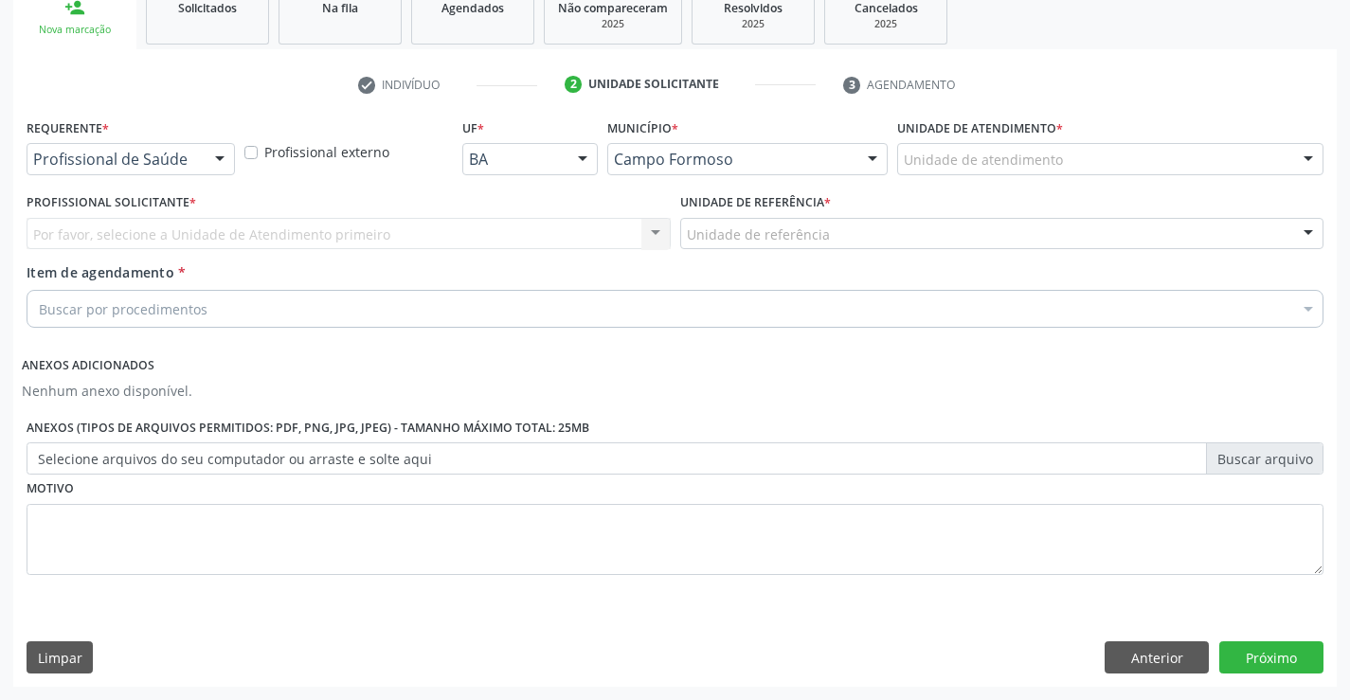
scroll to position [297, 0]
click at [211, 153] on div at bounding box center [220, 160] width 28 height 32
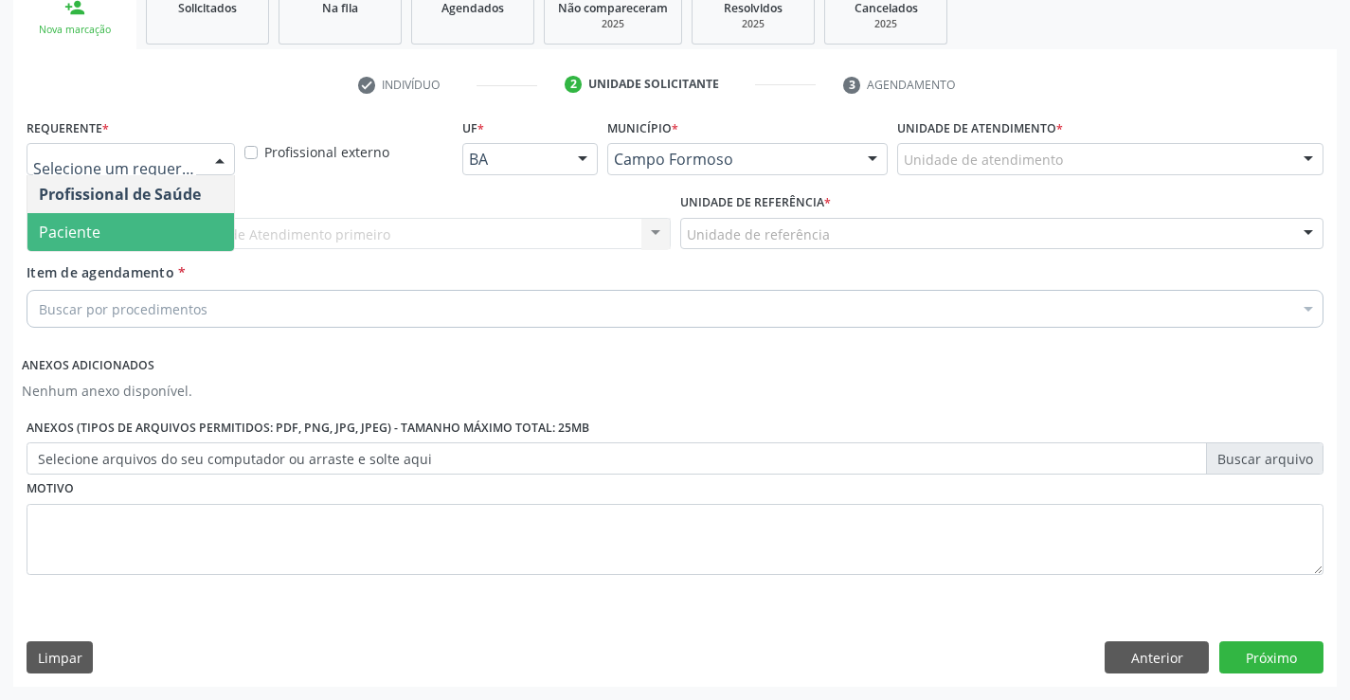
click at [194, 226] on span "Paciente" at bounding box center [130, 232] width 207 height 38
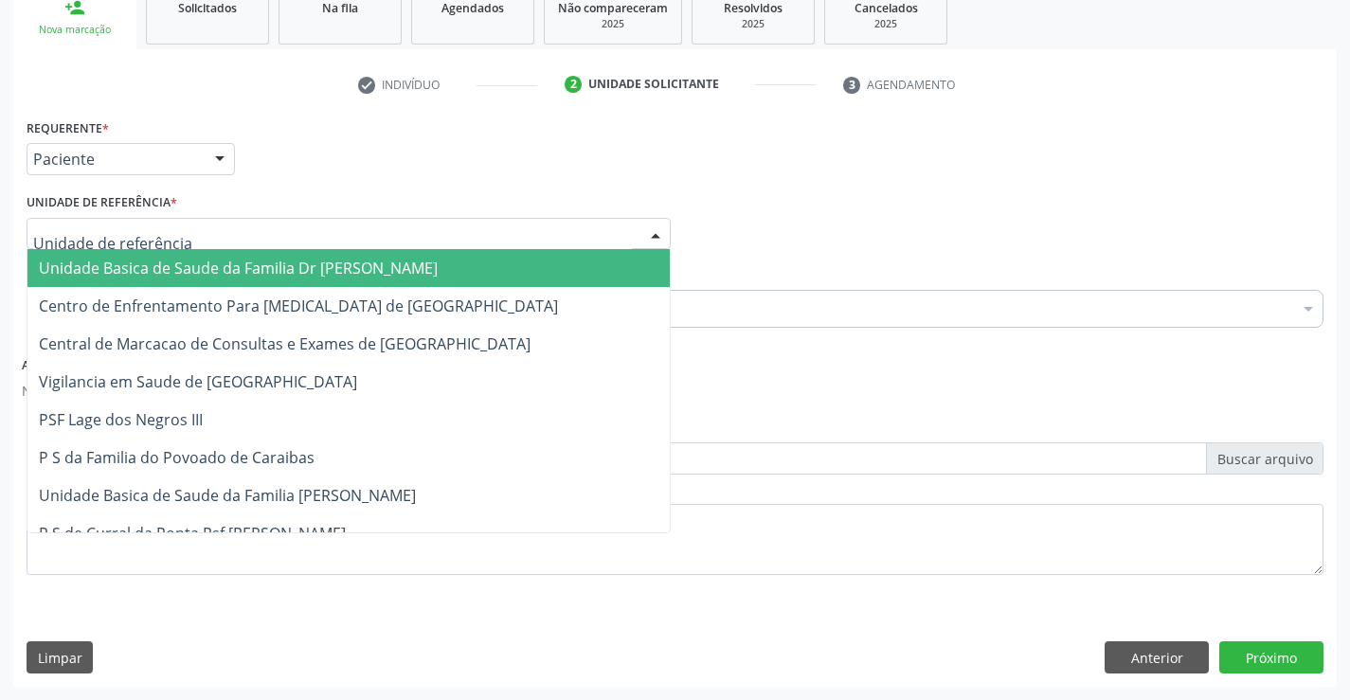
click at [656, 230] on div at bounding box center [655, 235] width 28 height 32
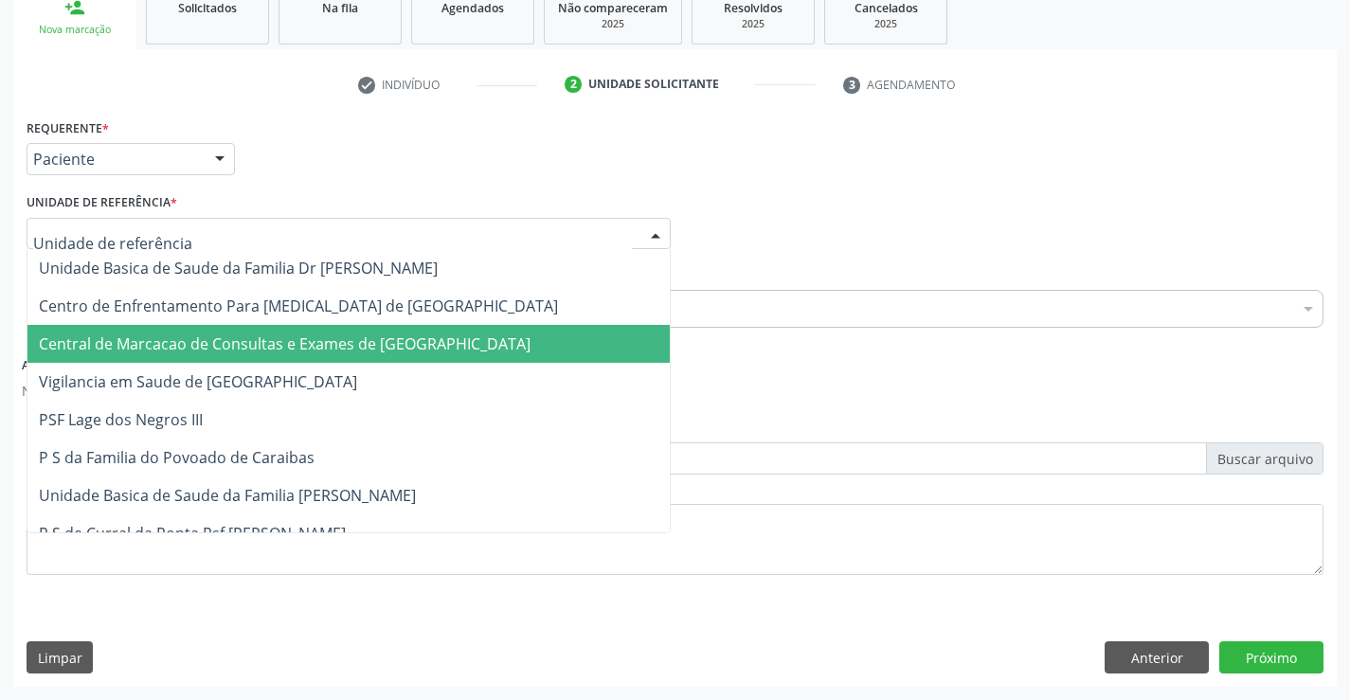
click at [572, 332] on span "Central de Marcacao de Consultas e Exames de [GEOGRAPHIC_DATA]" at bounding box center [348, 344] width 642 height 38
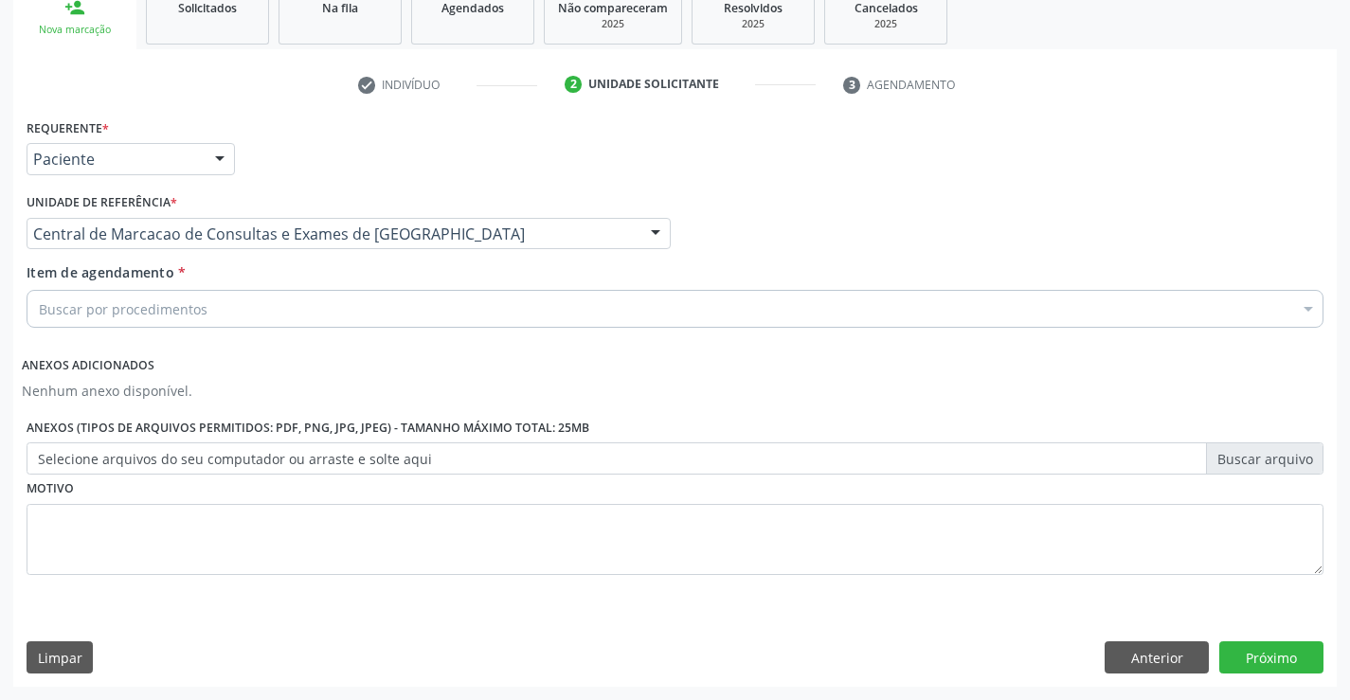
click at [580, 311] on div "Buscar por procedimentos" at bounding box center [675, 309] width 1297 height 38
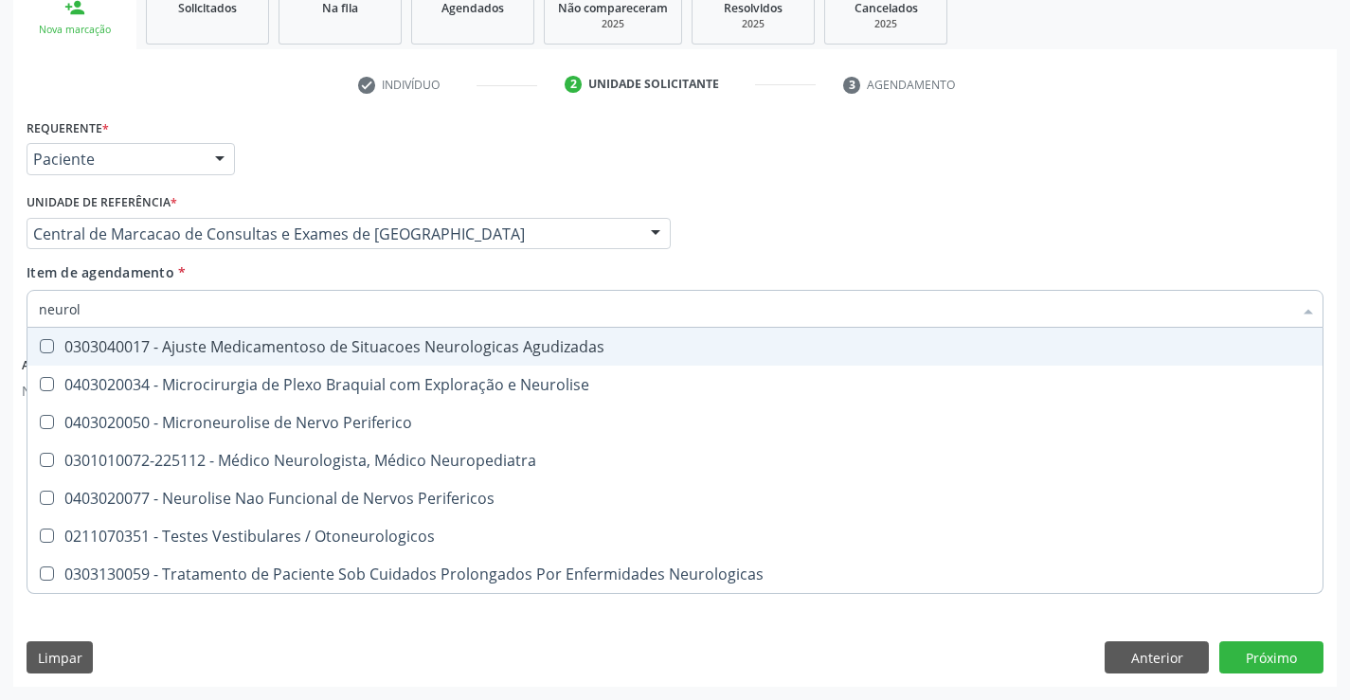
type input "neurolo"
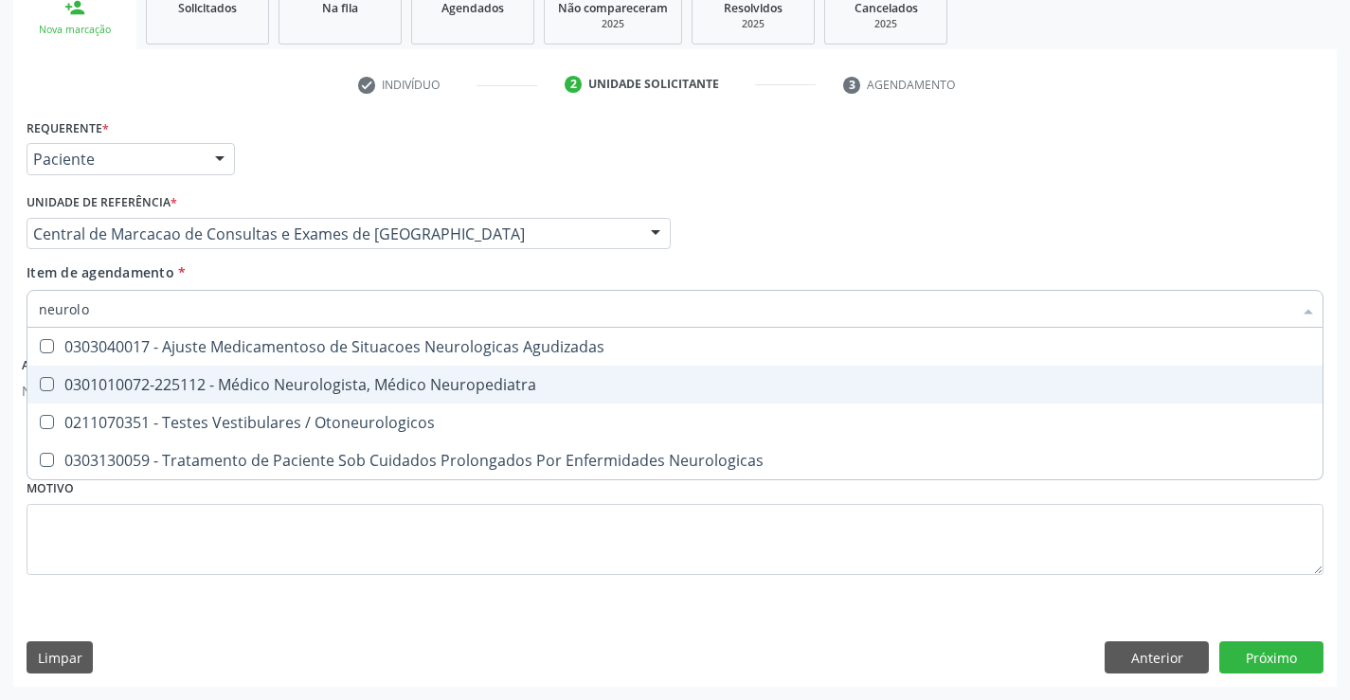
click at [534, 374] on span "0301010072-225112 - Médico Neurologista, Médico Neuropediatra" at bounding box center [674, 385] width 1295 height 38
checkbox Neuropediatra "true"
click at [1259, 647] on button "Próximo" at bounding box center [1271, 657] width 104 height 32
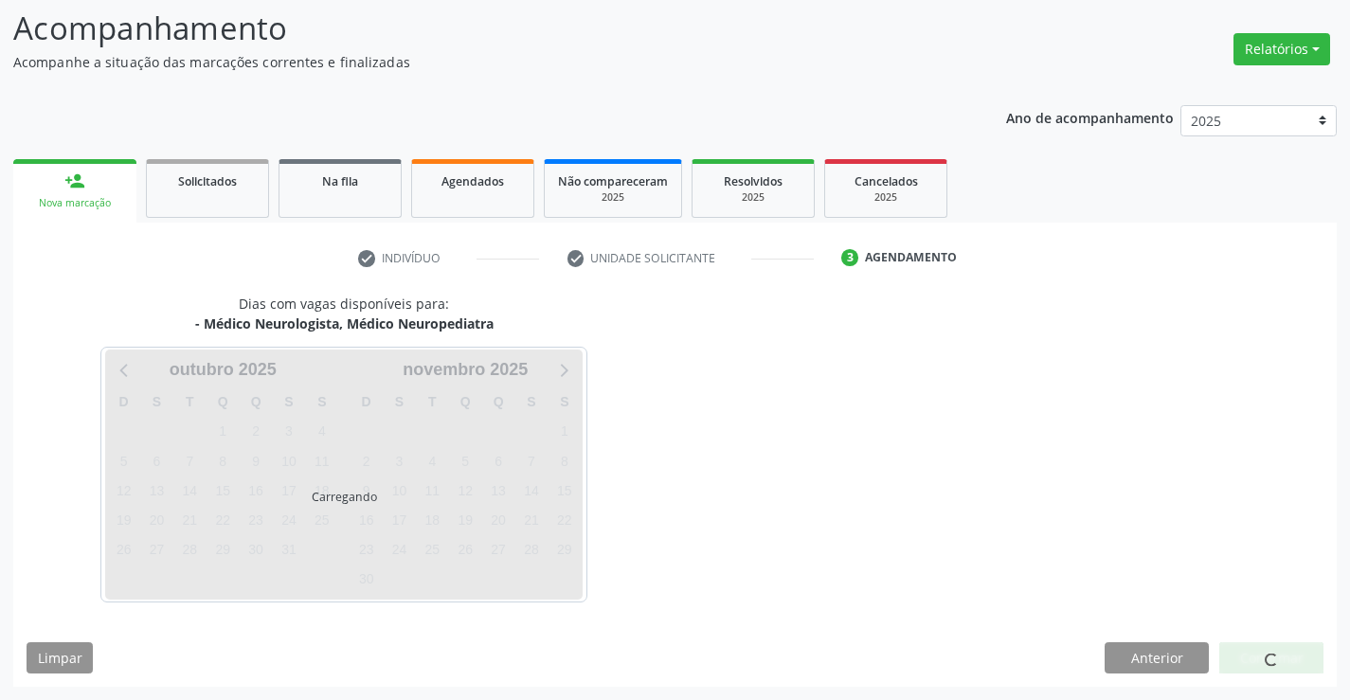
scroll to position [124, 0]
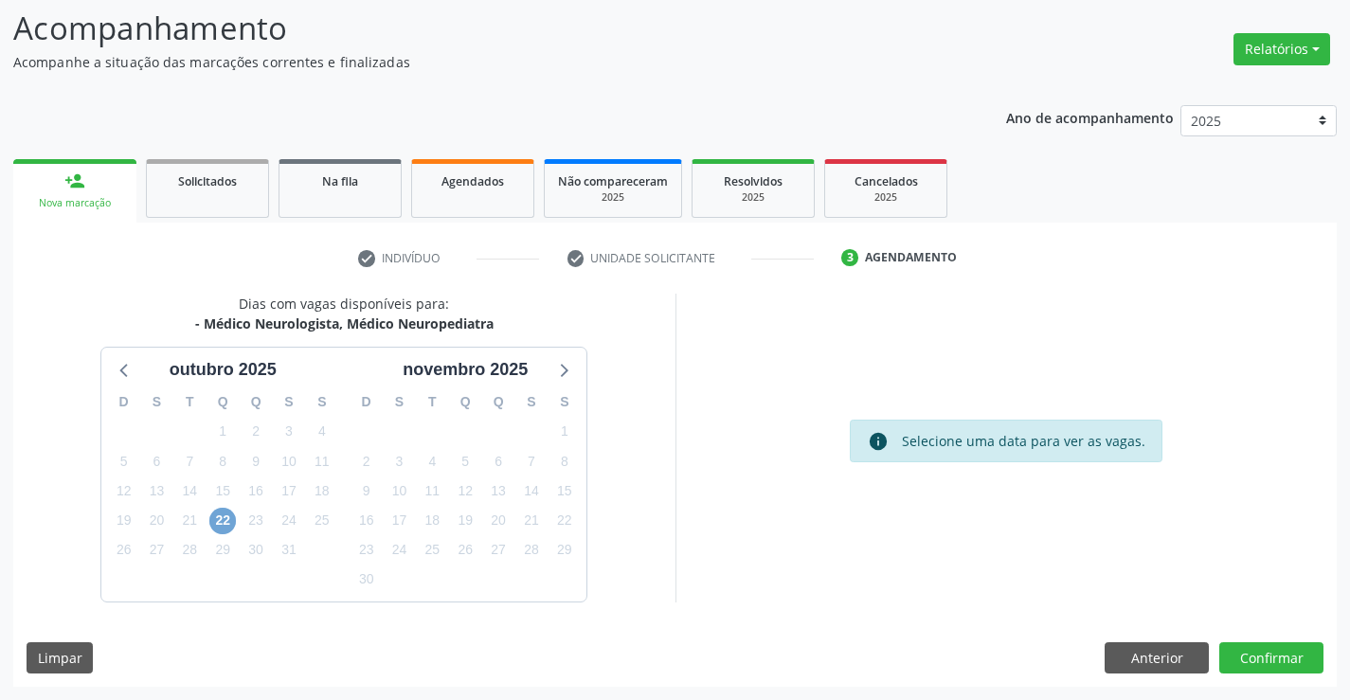
click at [217, 526] on span "22" at bounding box center [222, 521] width 27 height 27
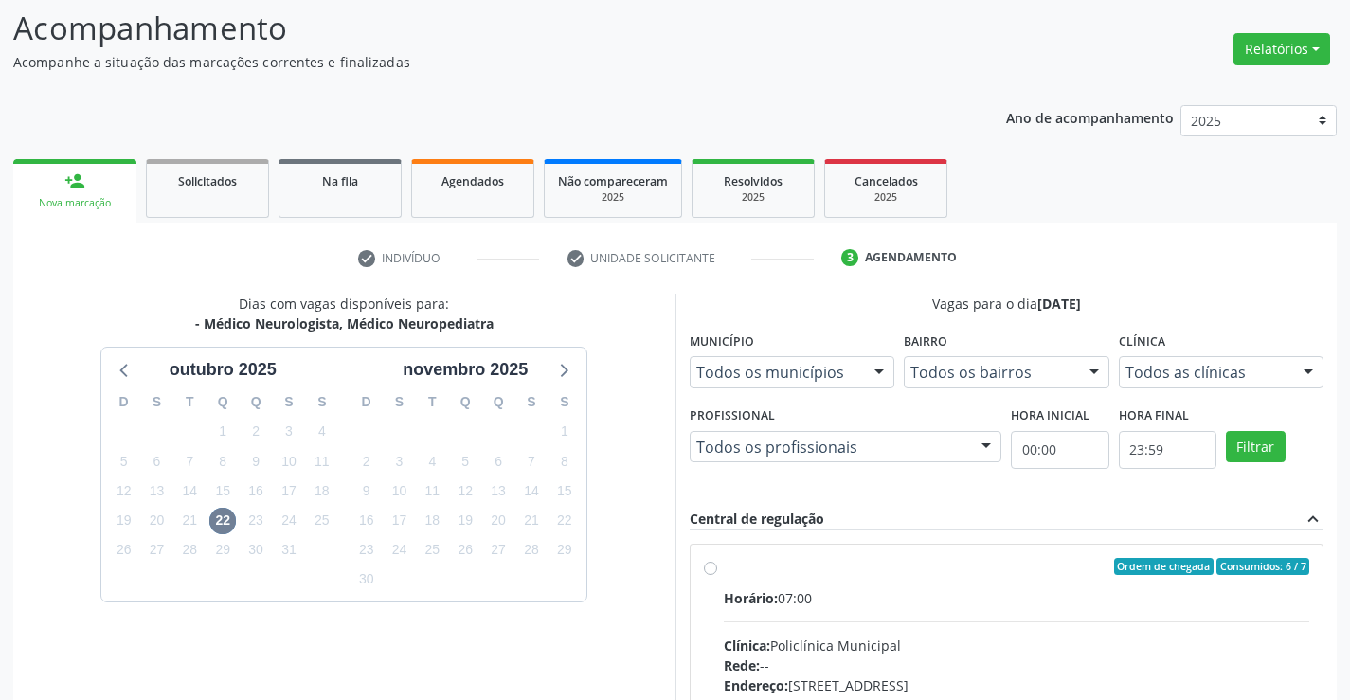
click at [724, 568] on label "Ordem de chegada Consumidos: 6 / 7 Horário: 07:00 Clínica: Policlínica Municipa…" at bounding box center [1017, 703] width 586 height 291
click at [714, 568] on input "Ordem de chegada Consumidos: 6 / 7 Horário: 07:00 Clínica: Policlínica Municipa…" at bounding box center [710, 566] width 13 height 17
radio input "true"
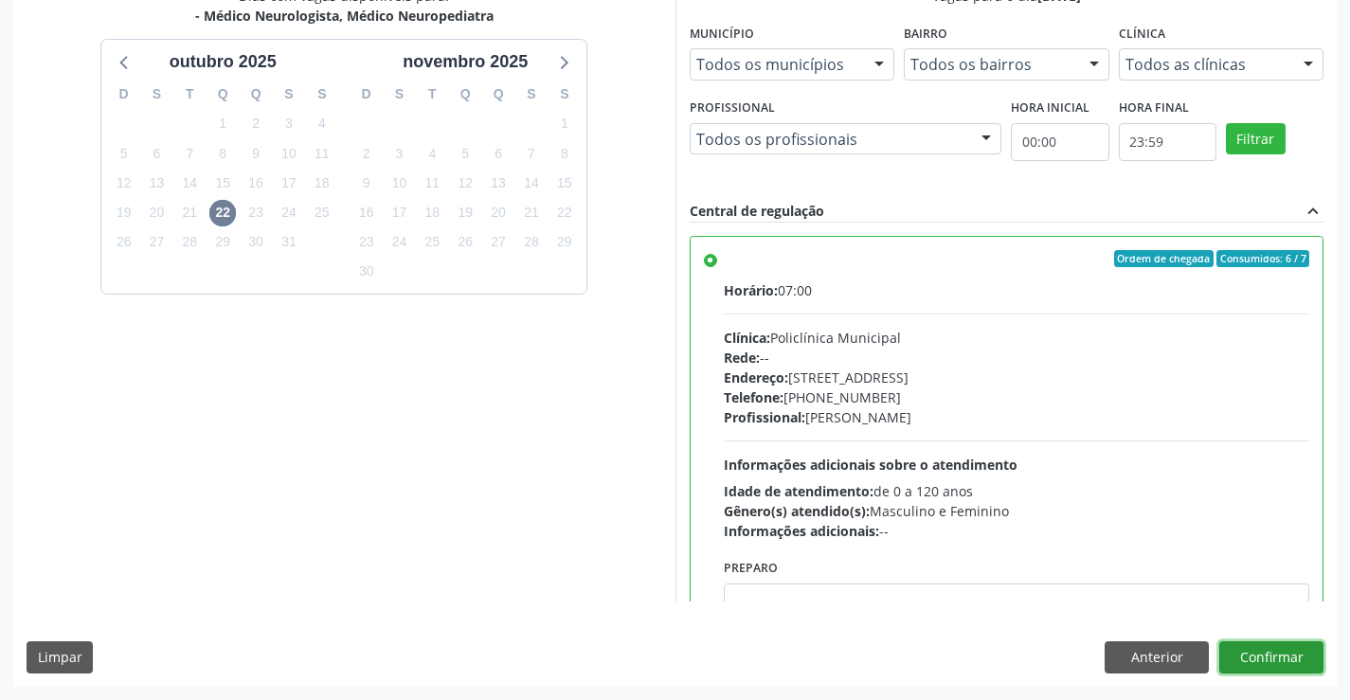
click at [1269, 662] on button "Confirmar" at bounding box center [1271, 657] width 104 height 32
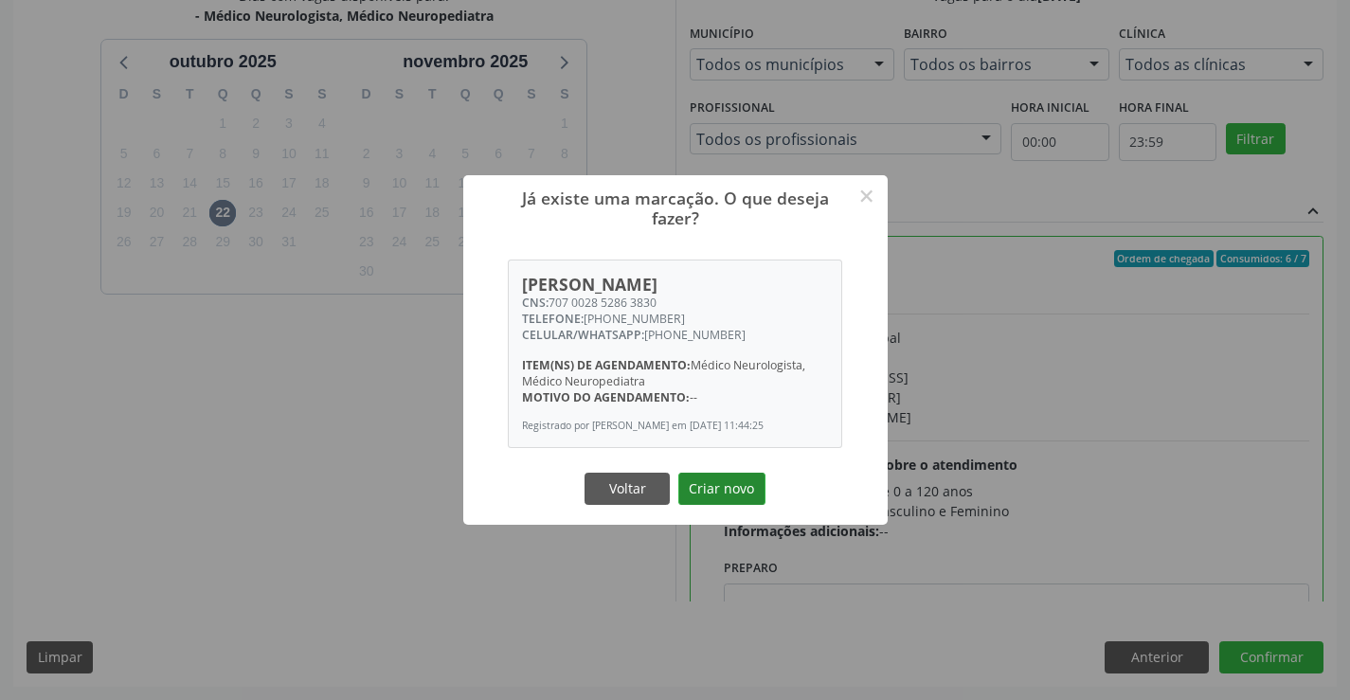
click at [728, 494] on button "Criar novo" at bounding box center [721, 489] width 87 height 32
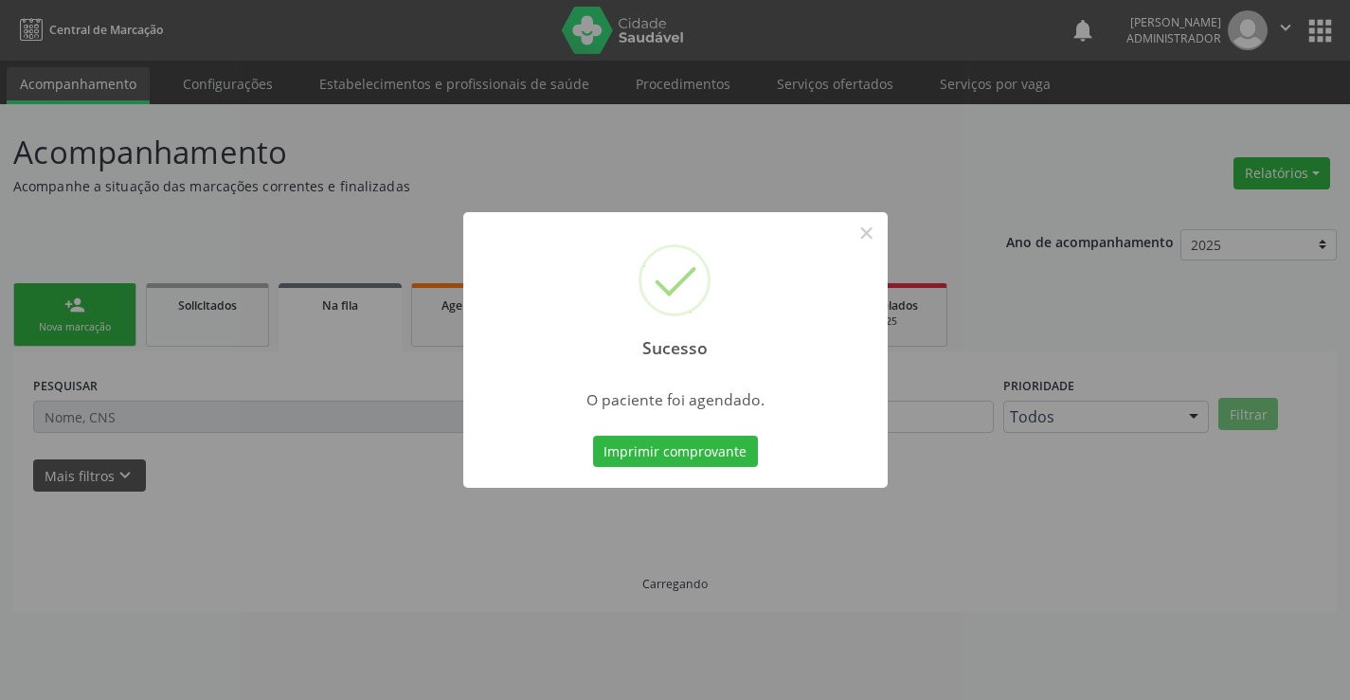
scroll to position [0, 0]
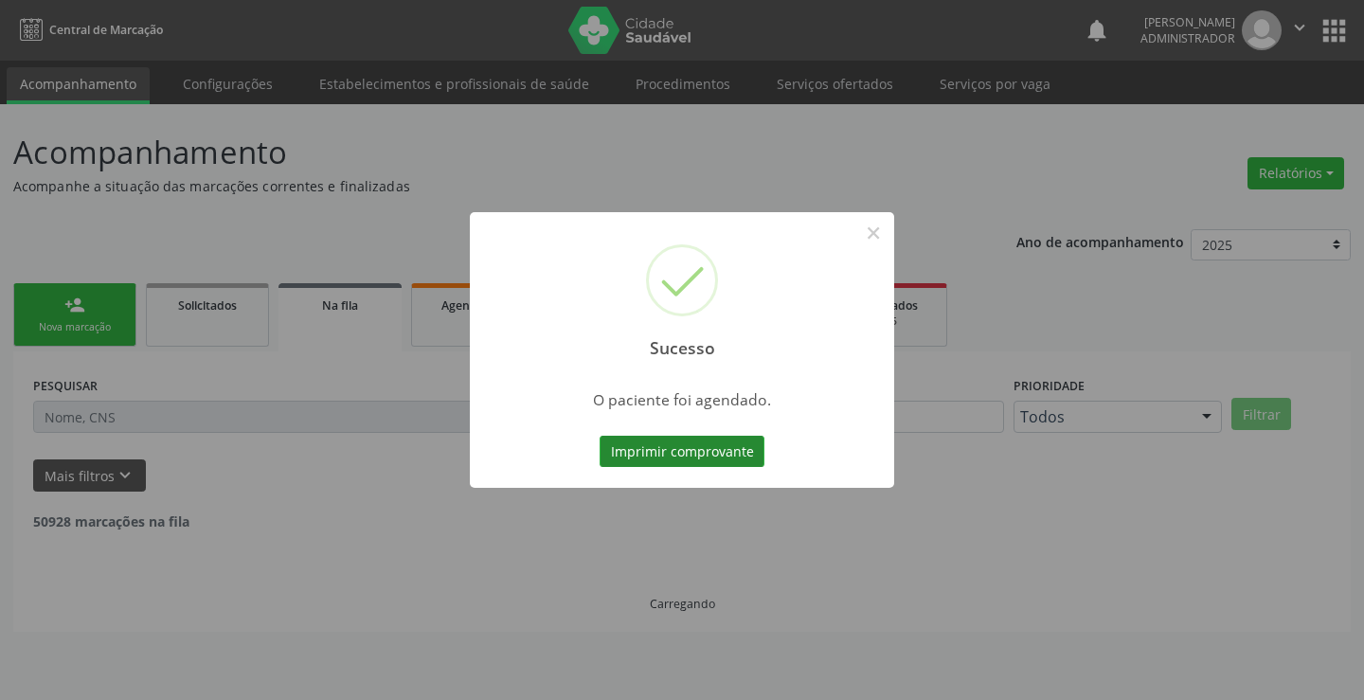
click at [694, 453] on button "Imprimir comprovante" at bounding box center [682, 452] width 165 height 32
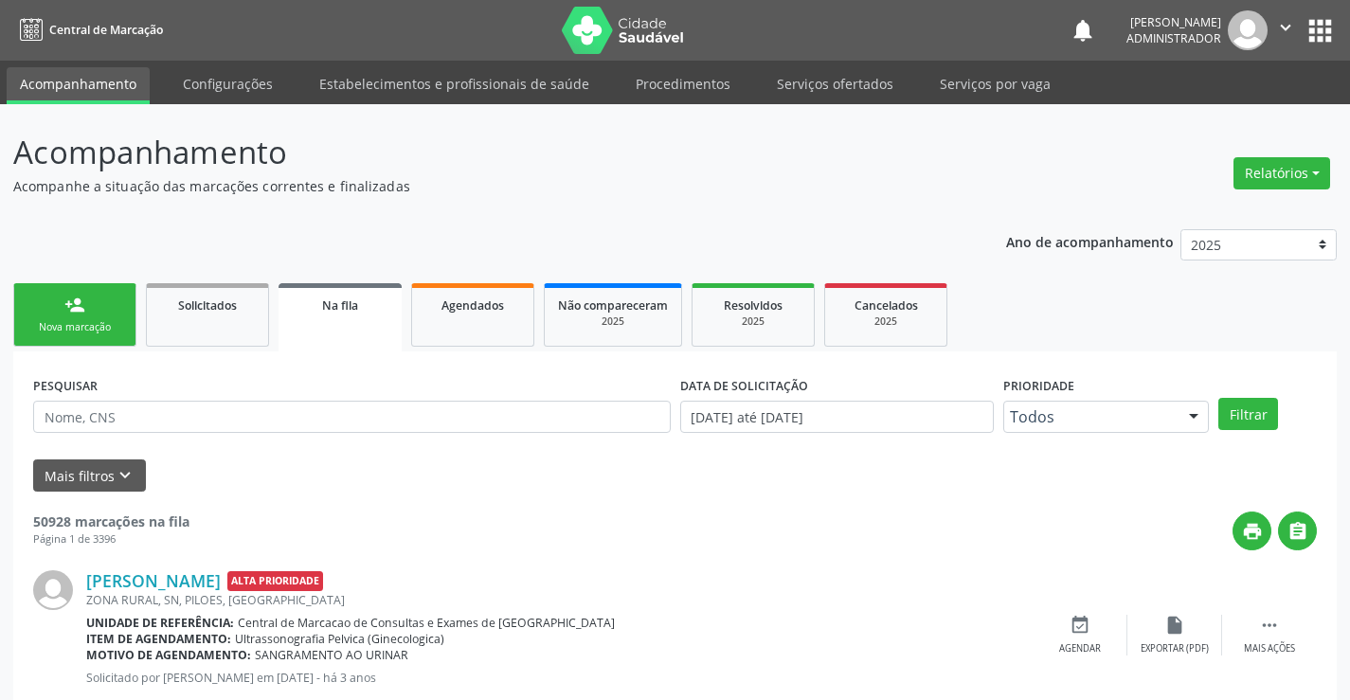
click at [1288, 26] on icon "" at bounding box center [1285, 27] width 21 height 21
click at [1236, 118] on link "Sair" at bounding box center [1237, 115] width 131 height 27
